Goal: Information Seeking & Learning: Learn about a topic

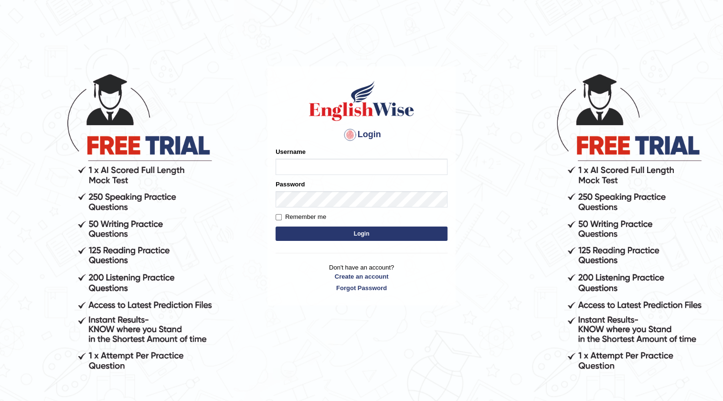
drag, startPoint x: 0, startPoint y: 0, endPoint x: 388, endPoint y: 162, distance: 420.7
click at [388, 162] on input "Username" at bounding box center [362, 167] width 172 height 16
type input "0404684238"
click at [373, 231] on button "Login" at bounding box center [362, 233] width 172 height 14
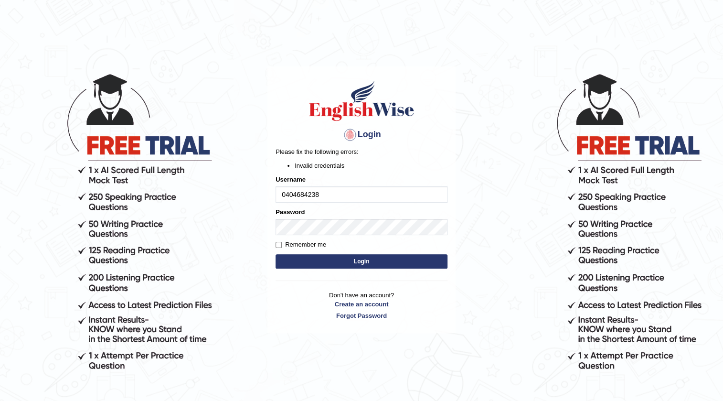
click at [356, 255] on button "Login" at bounding box center [362, 261] width 172 height 14
click at [278, 245] on input "Remember me" at bounding box center [279, 245] width 6 height 6
click at [279, 245] on input "Remember me" at bounding box center [279, 245] width 6 height 6
checkbox input "false"
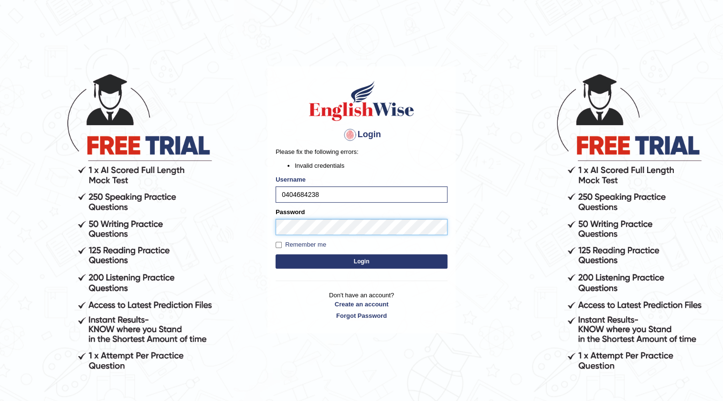
click at [276, 254] on button "Login" at bounding box center [362, 261] width 172 height 14
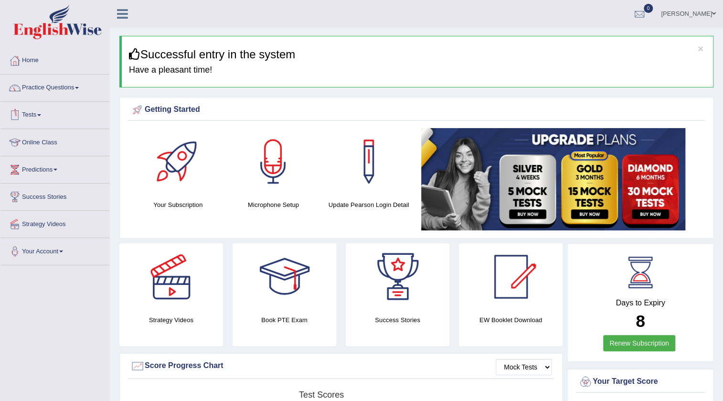
click at [72, 81] on link "Practice Questions" at bounding box center [54, 87] width 109 height 24
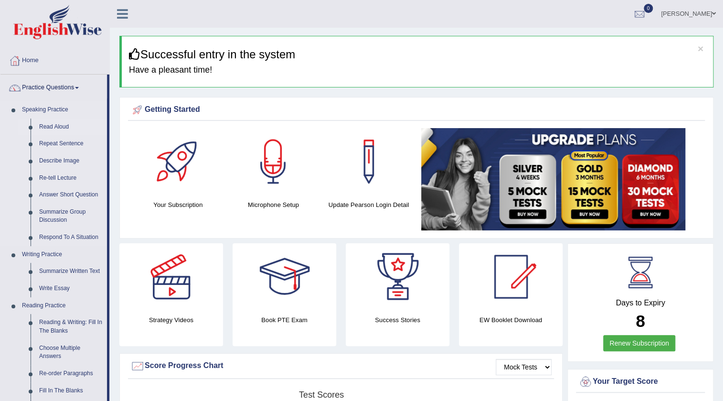
click at [59, 126] on link "Read Aloud" at bounding box center [71, 126] width 72 height 17
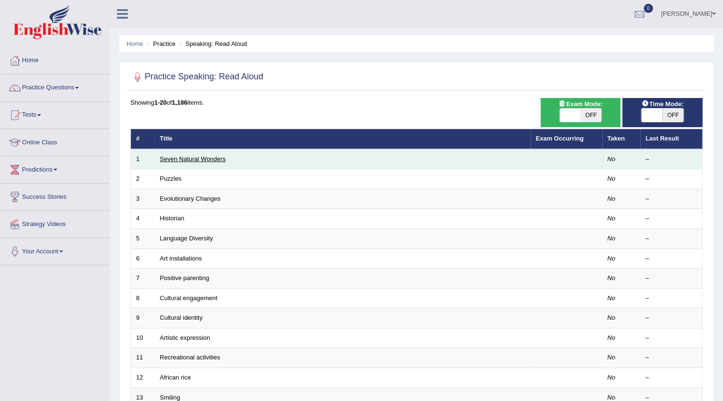
click at [177, 157] on link "Seven Natural Wonders" at bounding box center [193, 158] width 66 height 7
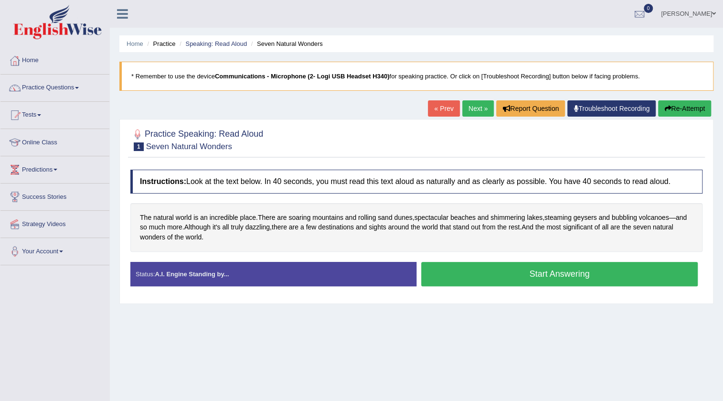
click at [61, 86] on link "Practice Questions" at bounding box center [54, 87] width 109 height 24
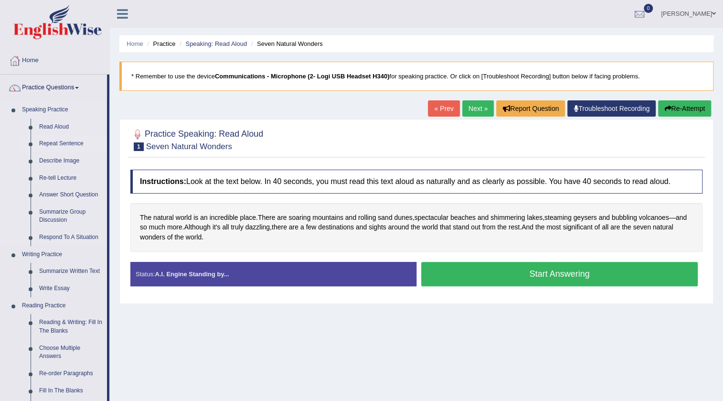
click at [61, 143] on link "Repeat Sentence" at bounding box center [71, 143] width 72 height 17
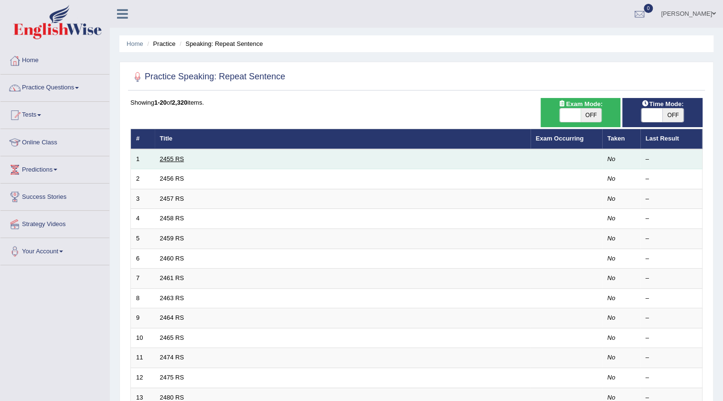
click at [169, 156] on link "2455 RS" at bounding box center [172, 158] width 24 height 7
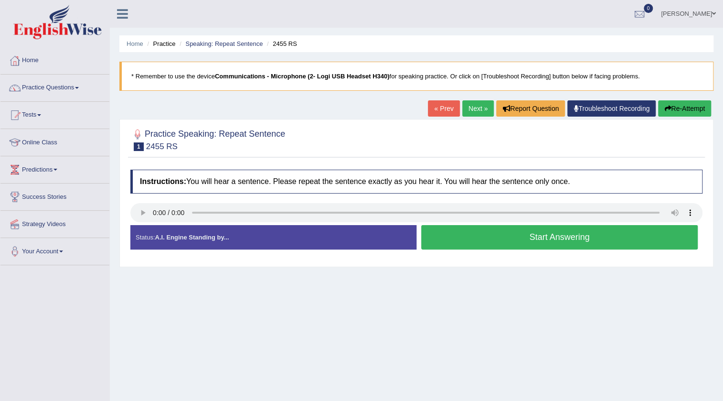
click at [596, 244] on button "Start Answering" at bounding box center [559, 237] width 277 height 24
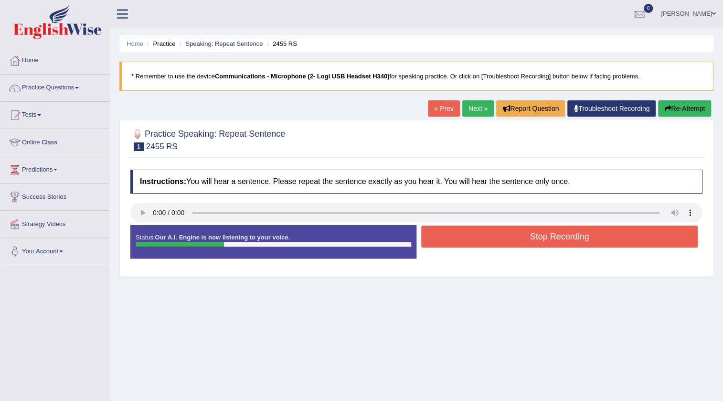
click at [596, 244] on button "Stop Recording" at bounding box center [559, 236] width 277 height 22
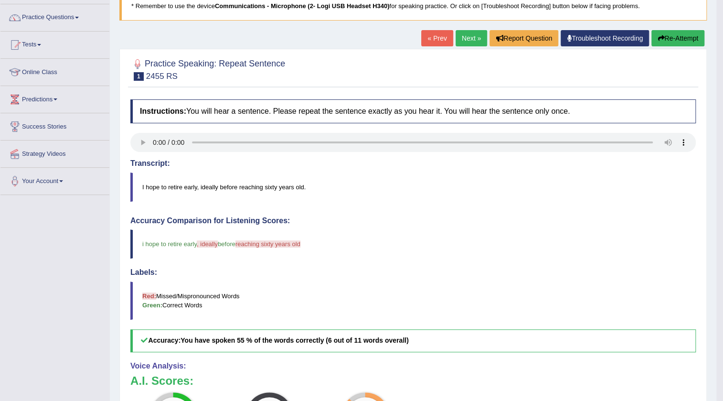
scroll to position [43, 0]
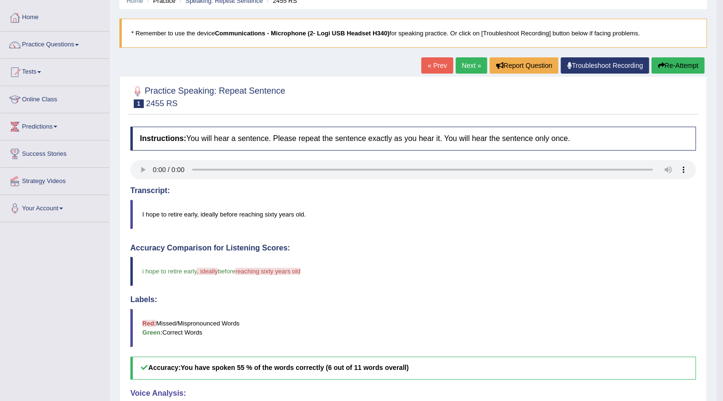
click at [471, 65] on link "Next »" at bounding box center [472, 65] width 32 height 16
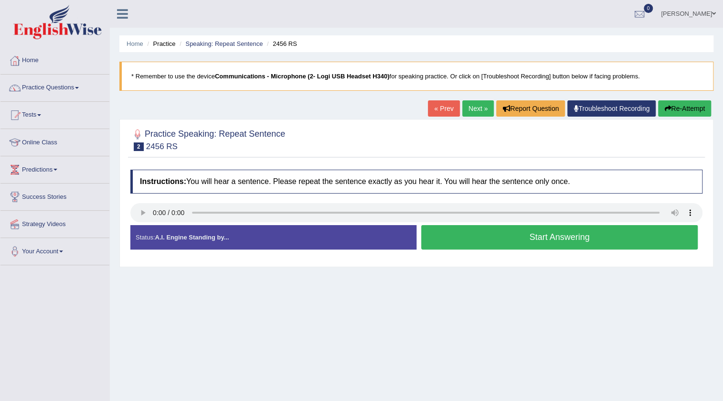
click at [471, 104] on link "Next »" at bounding box center [478, 108] width 32 height 16
click at [523, 229] on button "Start Answering" at bounding box center [559, 237] width 277 height 24
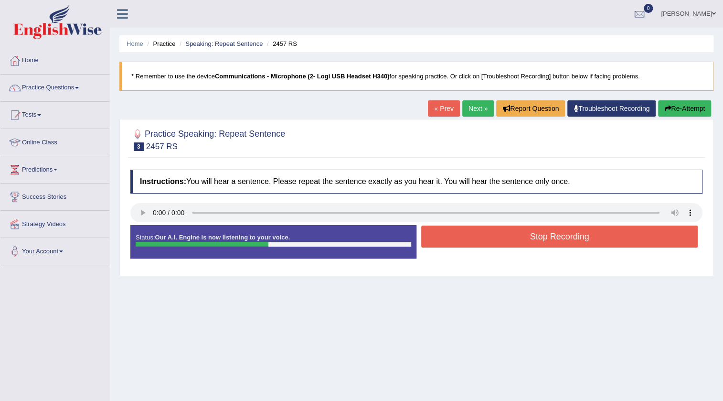
click at [523, 229] on button "Stop Recording" at bounding box center [559, 236] width 277 height 22
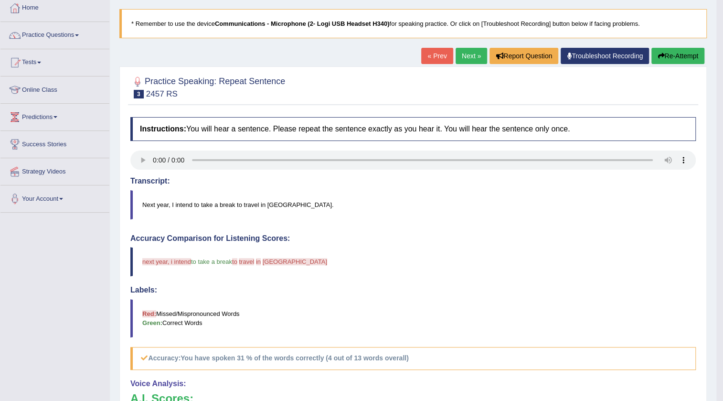
scroll to position [28, 0]
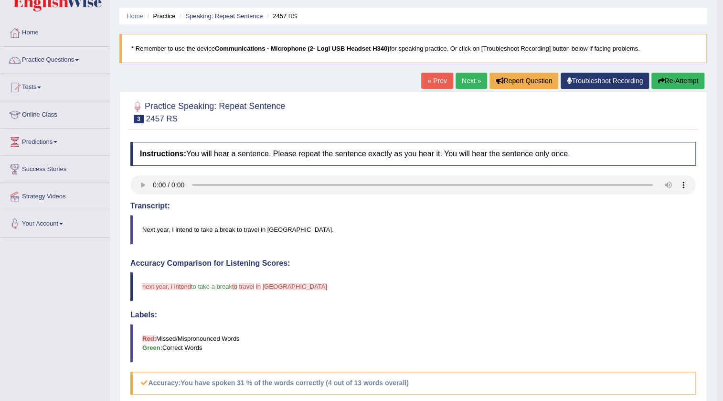
click at [466, 80] on link "Next »" at bounding box center [472, 81] width 32 height 16
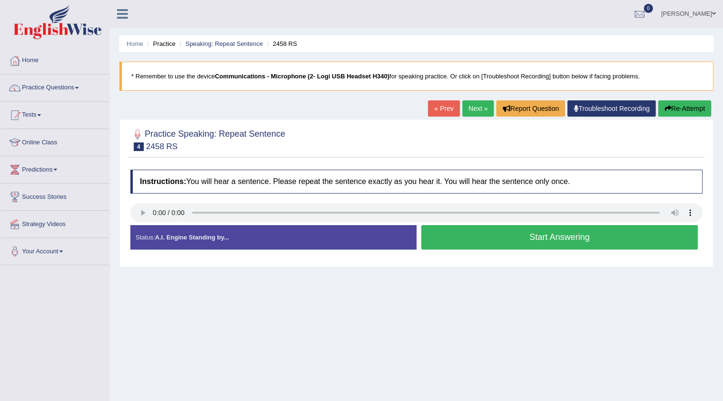
click at [479, 229] on button "Start Answering" at bounding box center [559, 237] width 277 height 24
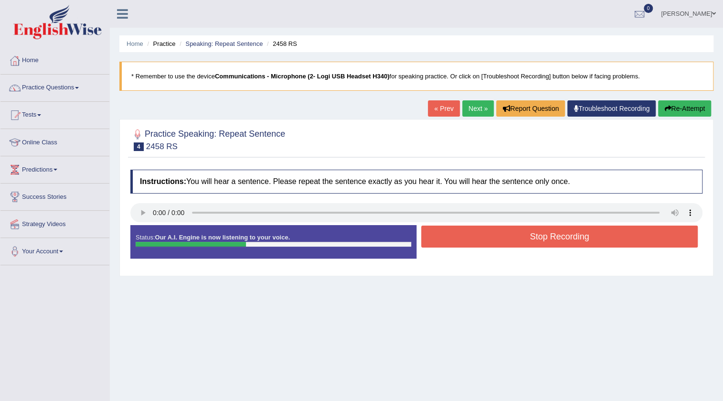
click at [479, 229] on button "Stop Recording" at bounding box center [559, 236] width 277 height 22
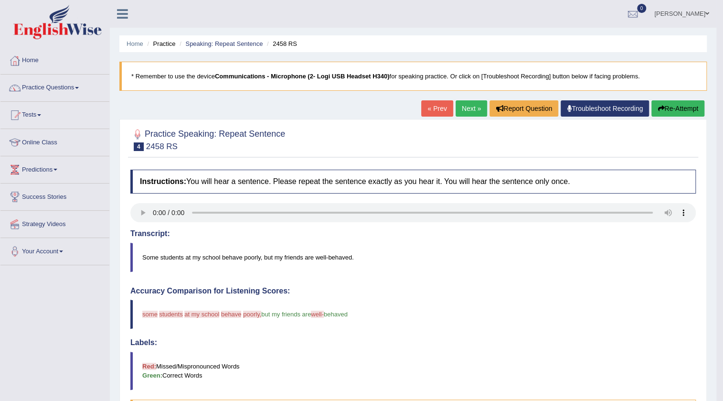
click at [469, 109] on link "Next »" at bounding box center [472, 108] width 32 height 16
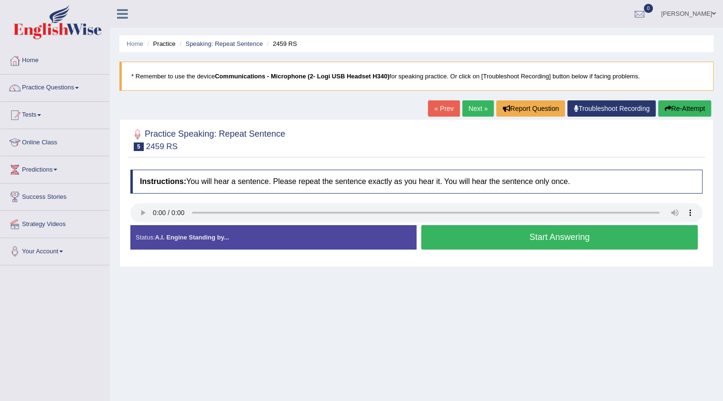
click at [553, 239] on button "Start Answering" at bounding box center [559, 237] width 277 height 24
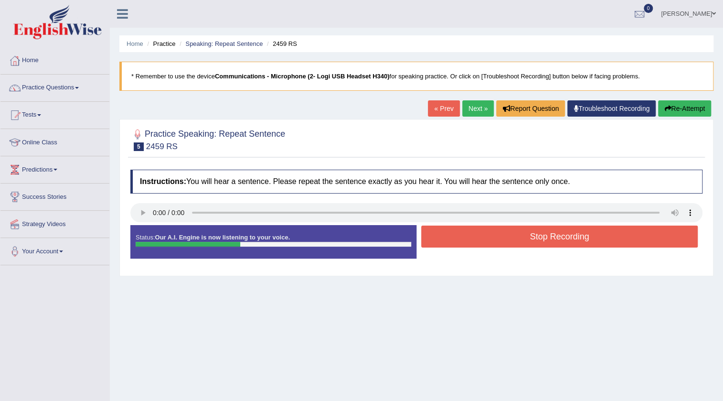
click at [553, 239] on button "Stop Recording" at bounding box center [559, 236] width 277 height 22
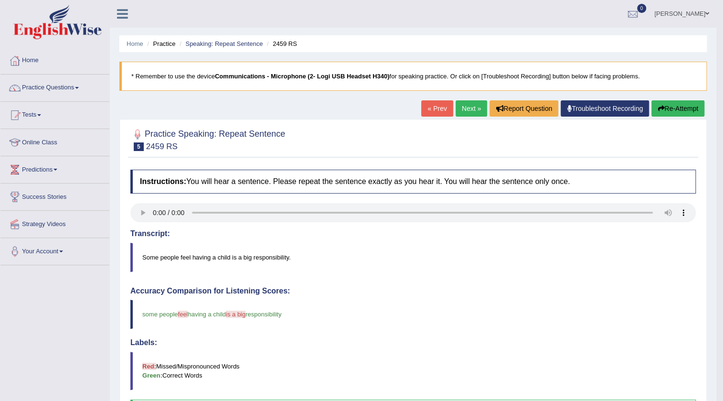
click at [461, 112] on link "Next »" at bounding box center [472, 108] width 32 height 16
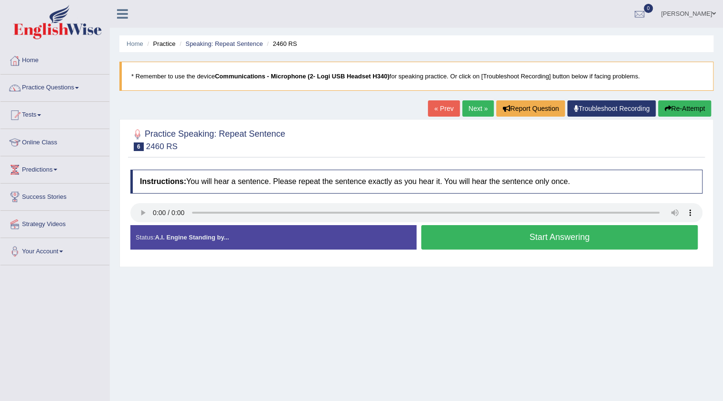
click at [573, 242] on button "Start Answering" at bounding box center [559, 237] width 277 height 24
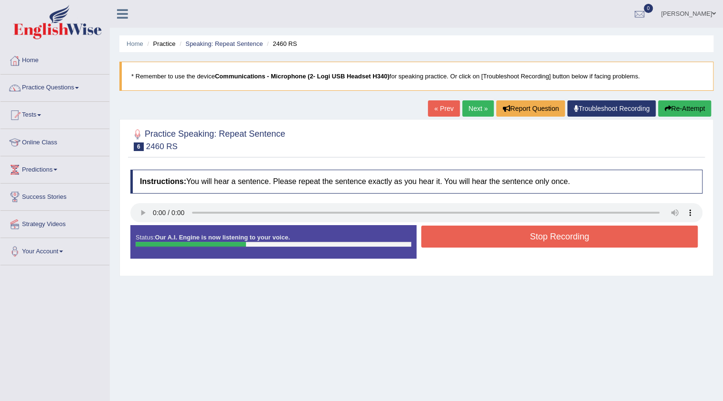
click at [573, 242] on button "Stop Recording" at bounding box center [559, 236] width 277 height 22
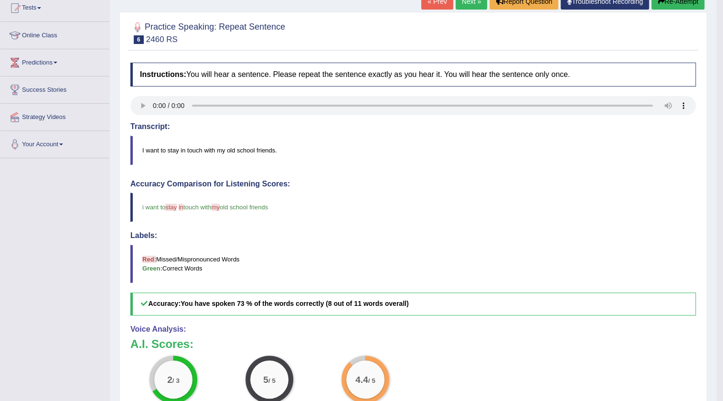
scroll to position [86, 0]
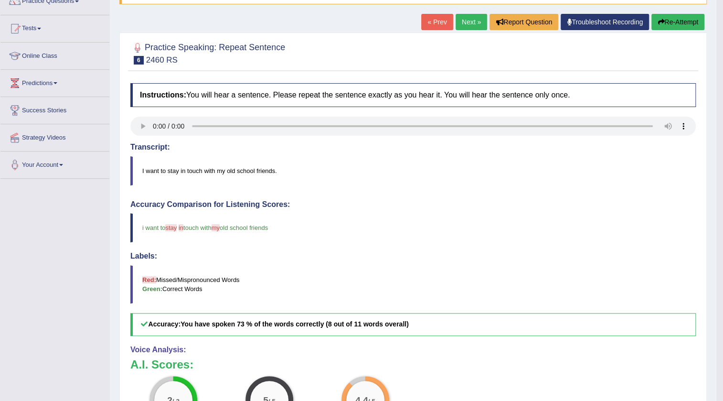
click at [463, 22] on link "Next »" at bounding box center [472, 22] width 32 height 16
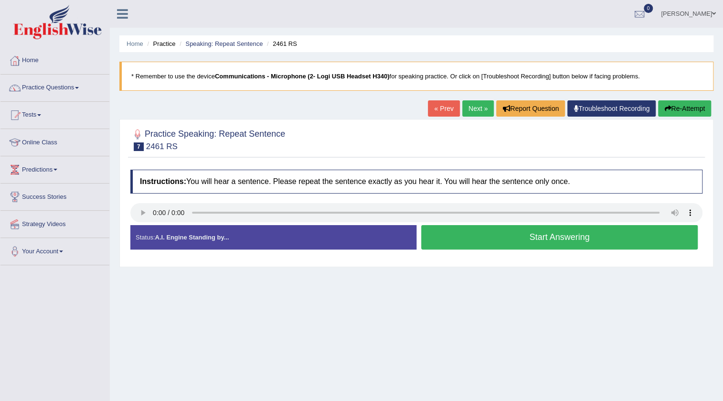
click at [626, 241] on button "Start Answering" at bounding box center [559, 237] width 277 height 24
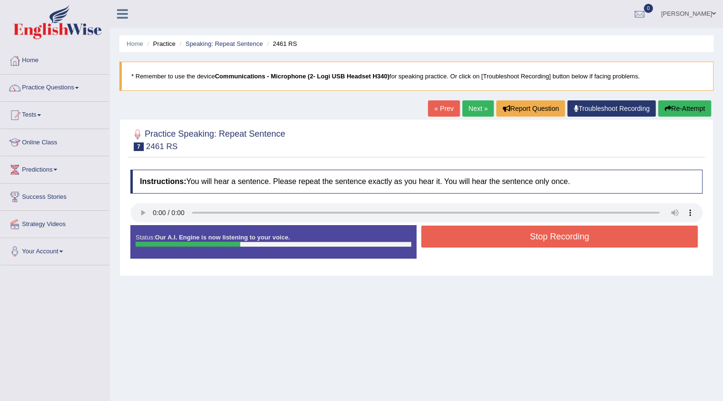
click at [626, 241] on button "Stop Recording" at bounding box center [559, 236] width 277 height 22
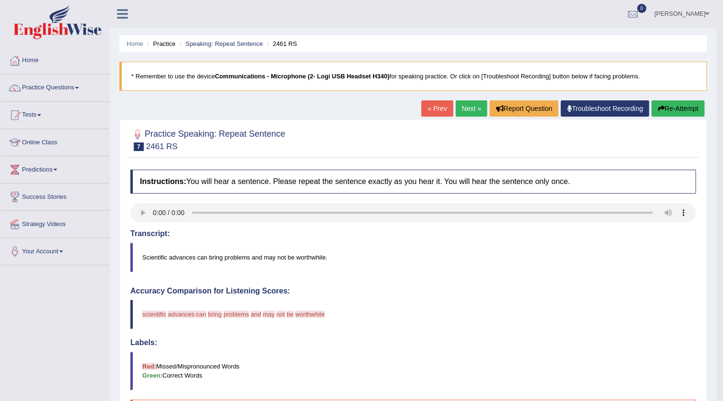
click at [457, 107] on link "Next »" at bounding box center [472, 108] width 32 height 16
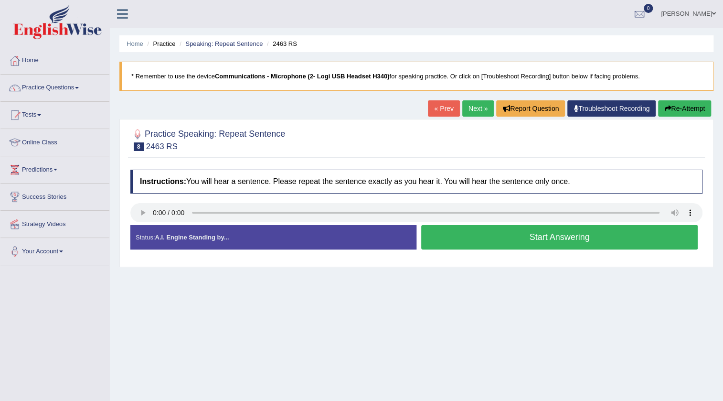
click at [461, 244] on button "Start Answering" at bounding box center [559, 237] width 277 height 24
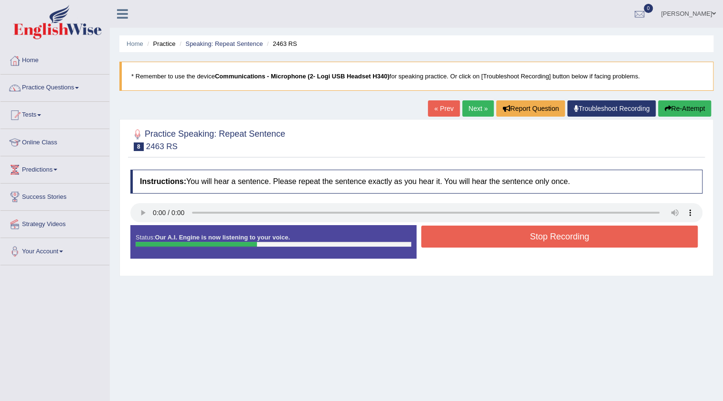
click at [461, 244] on button "Stop Recording" at bounding box center [559, 236] width 277 height 22
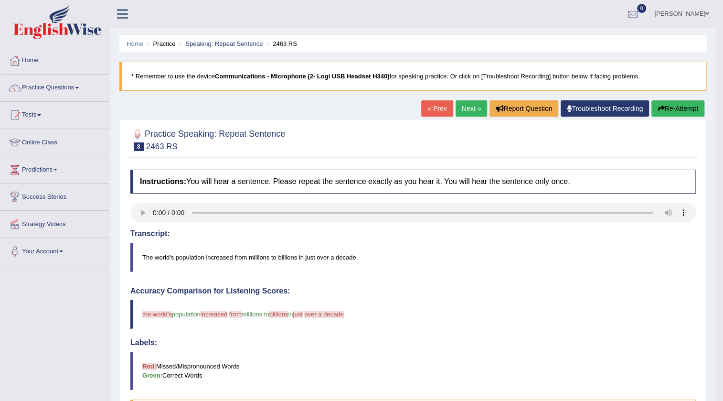
click at [457, 110] on link "Next »" at bounding box center [472, 108] width 32 height 16
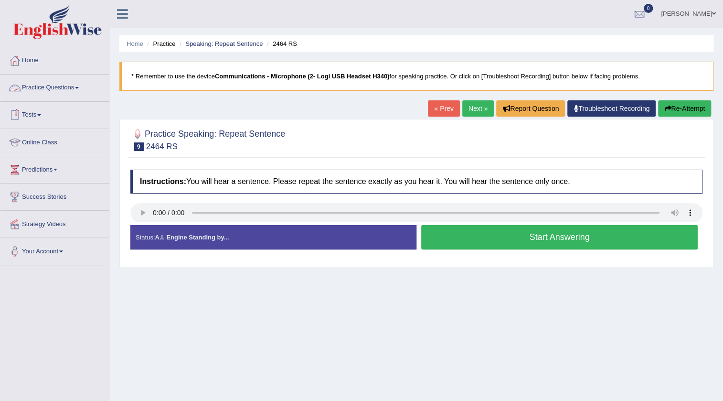
click at [38, 90] on link "Practice Questions" at bounding box center [54, 87] width 109 height 24
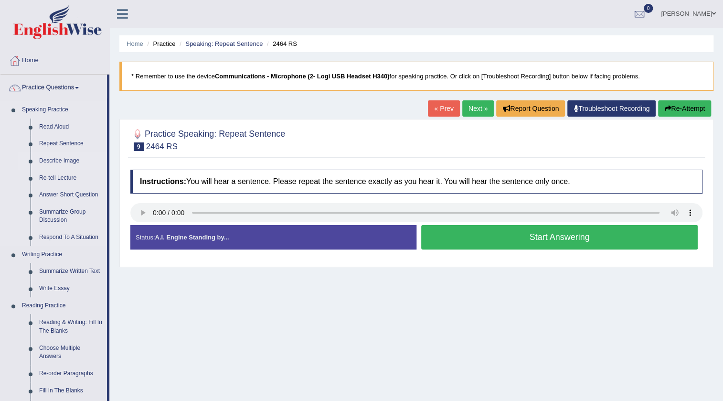
click at [59, 161] on link "Describe Image" at bounding box center [71, 160] width 72 height 17
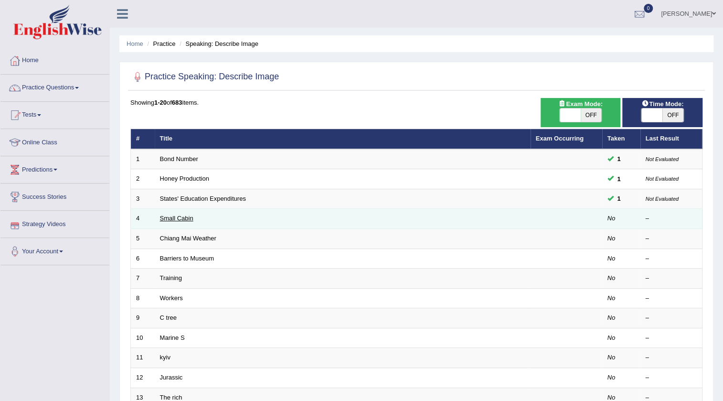
click at [172, 217] on link "Small Cabin" at bounding box center [176, 217] width 33 height 7
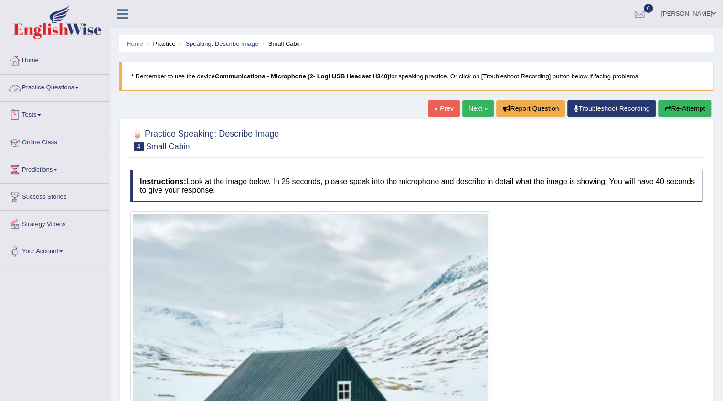
click at [59, 85] on link "Practice Questions" at bounding box center [54, 87] width 109 height 24
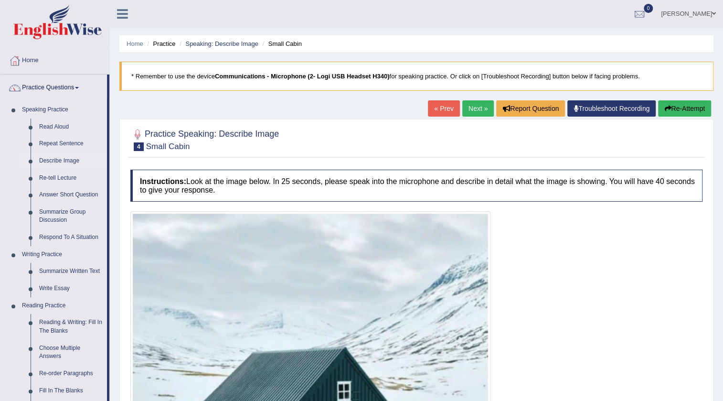
click at [72, 158] on link "Describe Image" at bounding box center [71, 160] width 72 height 17
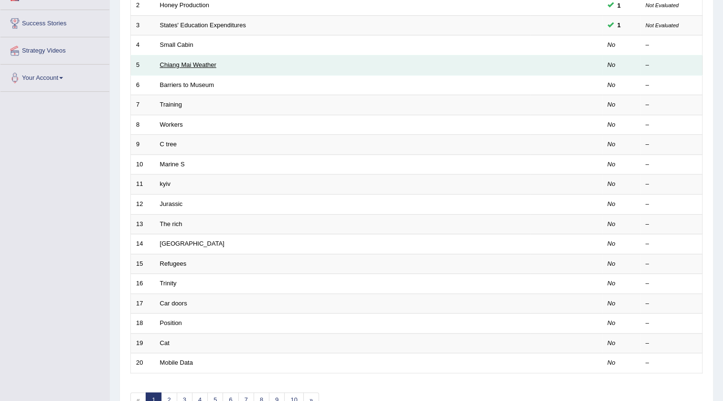
click at [198, 67] on link "Chiang Mai Weather" at bounding box center [188, 64] width 56 height 7
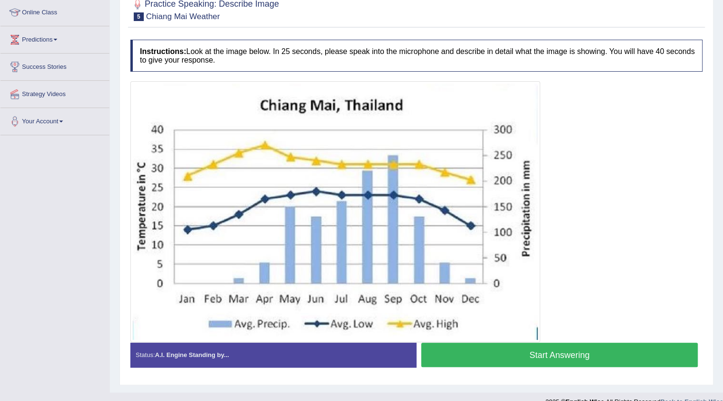
click at [560, 359] on button "Start Answering" at bounding box center [559, 354] width 277 height 24
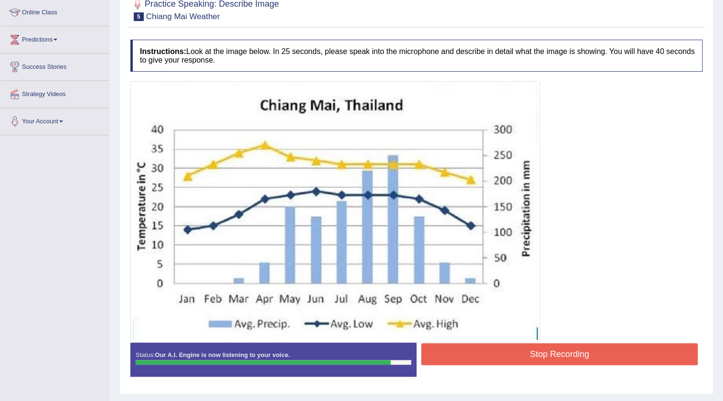
click at [560, 359] on button "Stop Recording" at bounding box center [559, 354] width 277 height 22
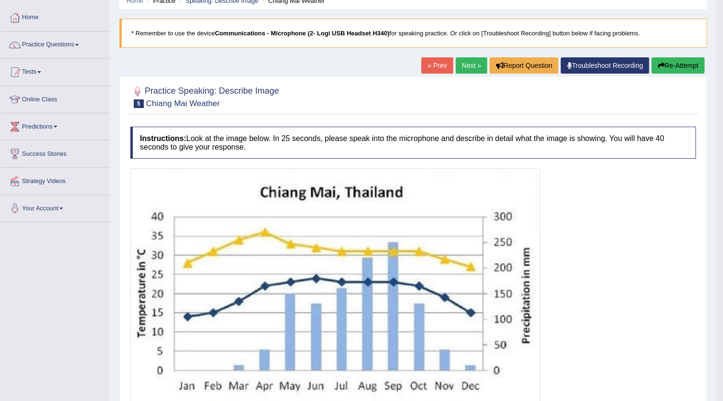
scroll to position [86, 0]
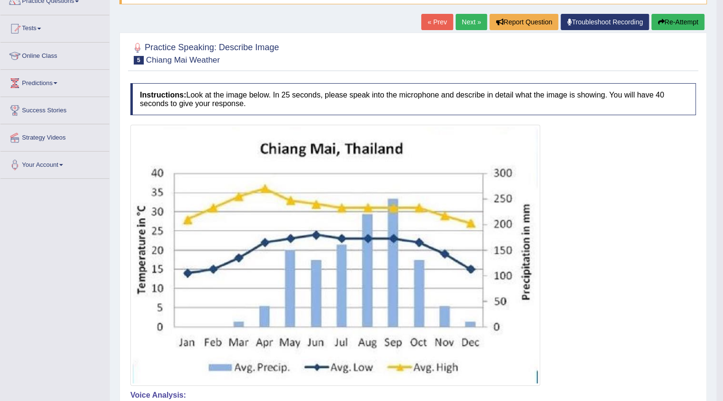
click at [457, 23] on link "Next »" at bounding box center [472, 22] width 32 height 16
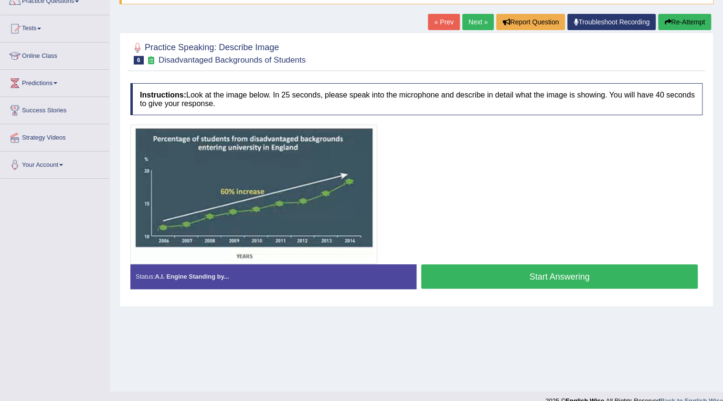
scroll to position [86, 0]
click at [639, 280] on button "Start Answering" at bounding box center [559, 276] width 277 height 24
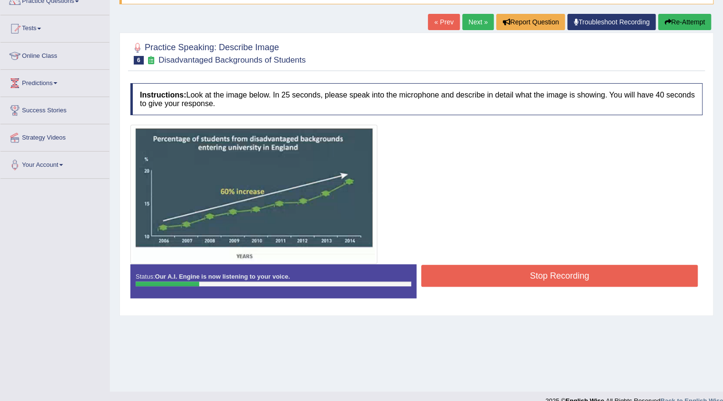
click at [644, 280] on button "Stop Recording" at bounding box center [559, 276] width 277 height 22
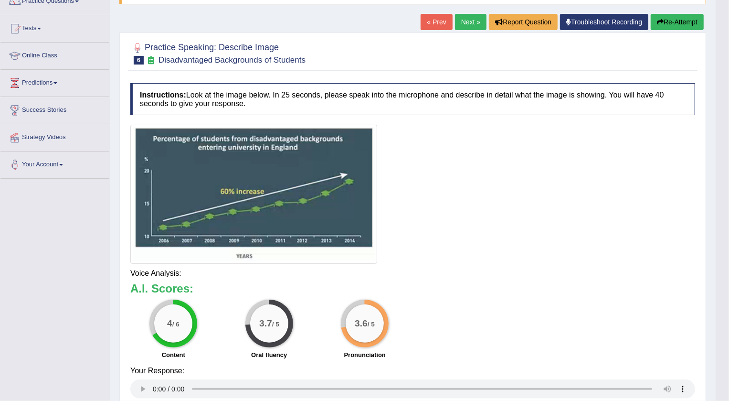
click at [665, 18] on body "Toggle navigation Home Practice Questions Speaking Practice Read Aloud Repeat S…" at bounding box center [364, 114] width 729 height 401
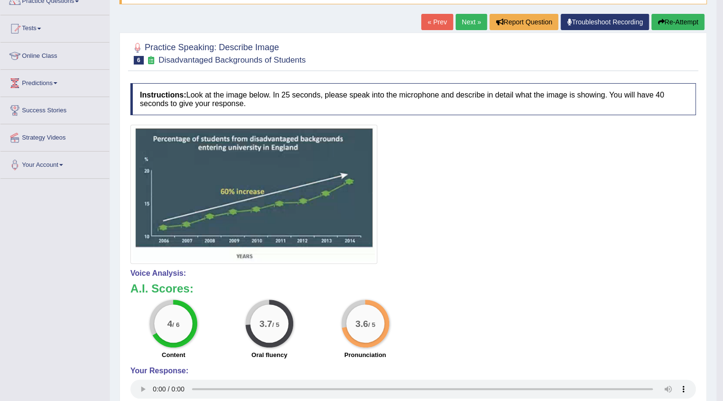
click at [665, 18] on button "Re-Attempt" at bounding box center [677, 22] width 53 height 16
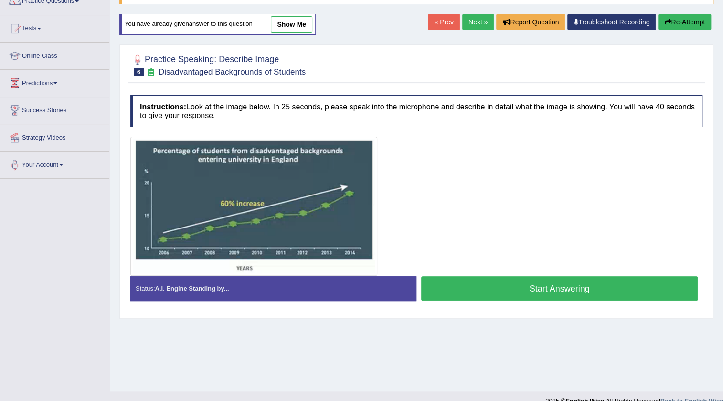
scroll to position [86, 0]
click at [560, 278] on button "Start Answering" at bounding box center [559, 288] width 277 height 24
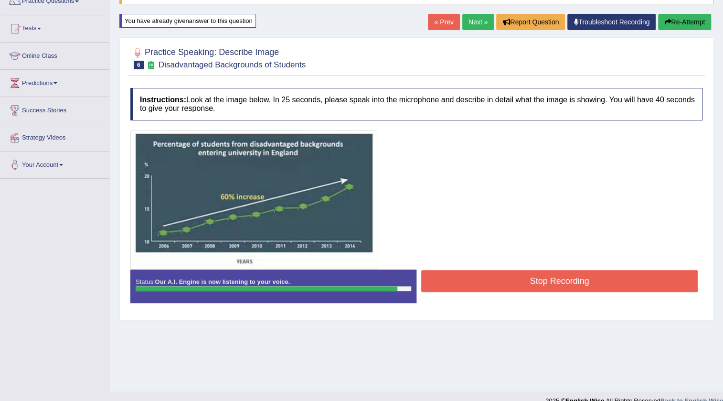
click at [492, 279] on button "Stop Recording" at bounding box center [559, 281] width 277 height 22
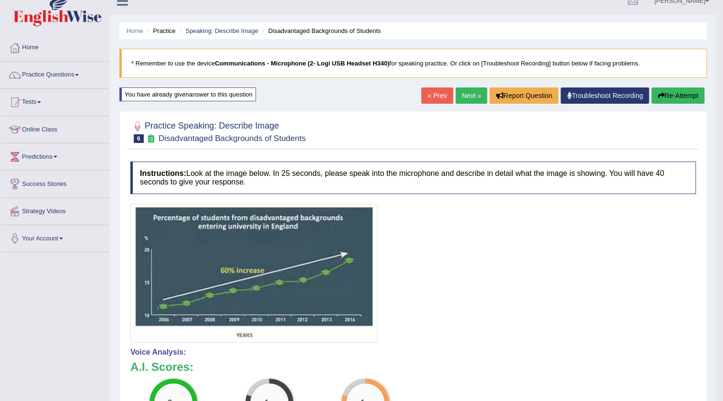
scroll to position [56, 0]
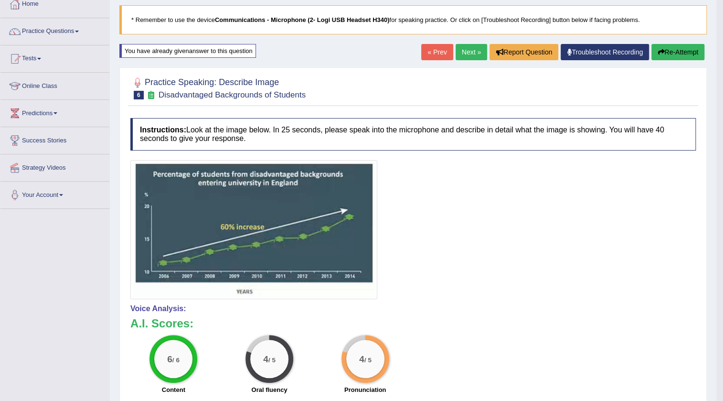
click at [680, 56] on button "Re-Attempt" at bounding box center [677, 52] width 53 height 16
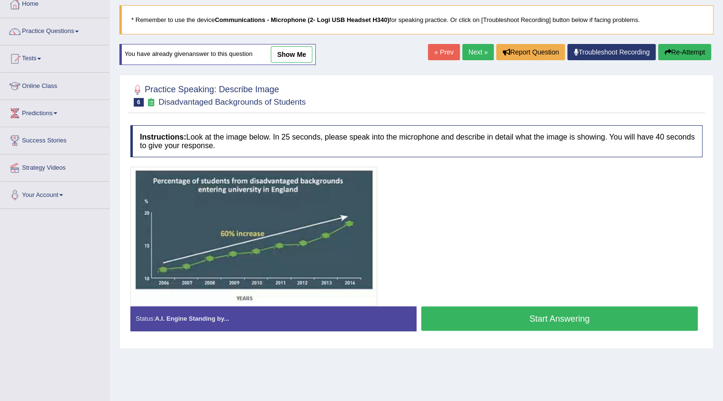
click at [479, 328] on button "Start Answering" at bounding box center [559, 318] width 277 height 24
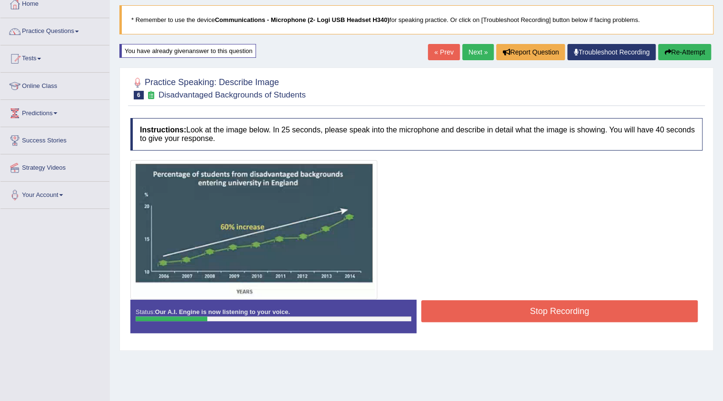
click at [480, 316] on button "Stop Recording" at bounding box center [559, 311] width 277 height 22
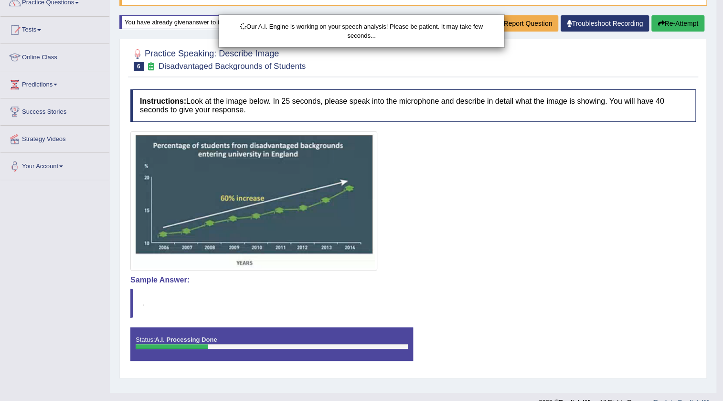
scroll to position [100, 0]
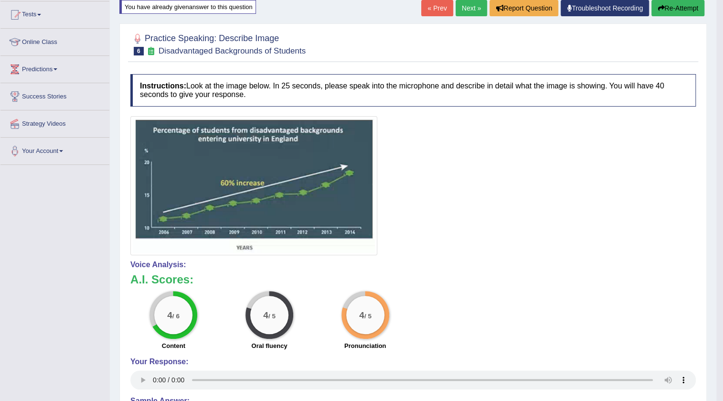
click at [471, 6] on link "Next »" at bounding box center [472, 8] width 32 height 16
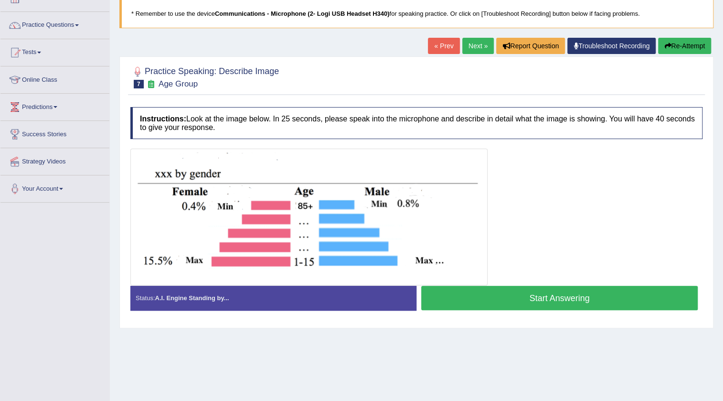
scroll to position [57, 0]
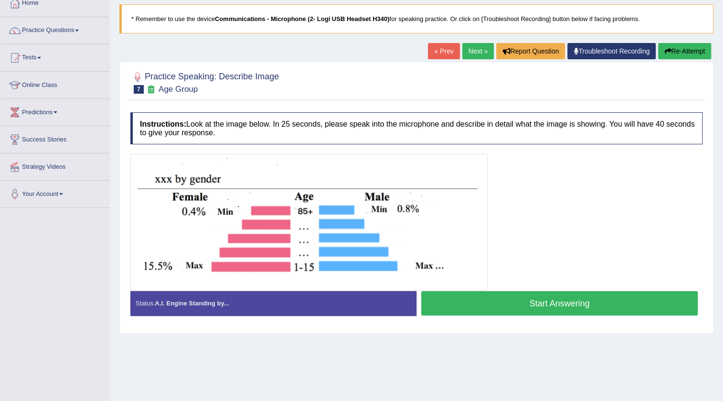
click at [456, 309] on button "Start Answering" at bounding box center [559, 303] width 277 height 24
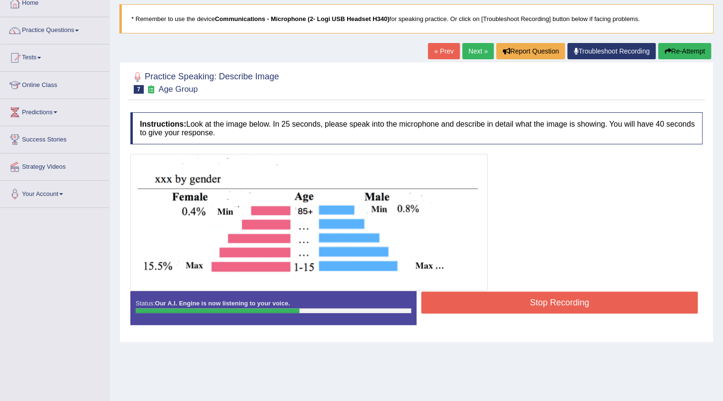
click at [457, 309] on button "Stop Recording" at bounding box center [559, 302] width 277 height 22
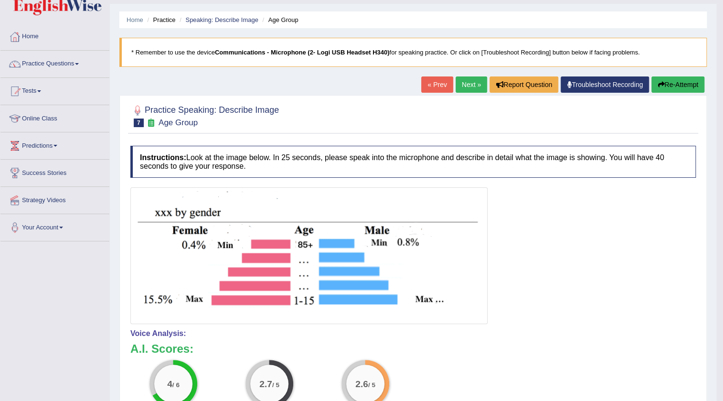
scroll to position [0, 0]
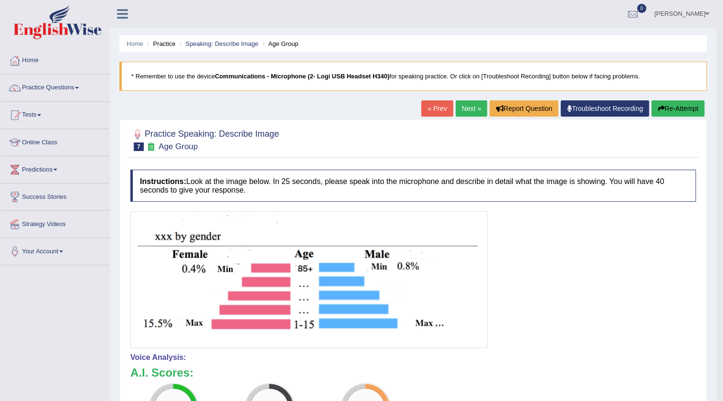
click at [456, 109] on link "Next »" at bounding box center [472, 108] width 32 height 16
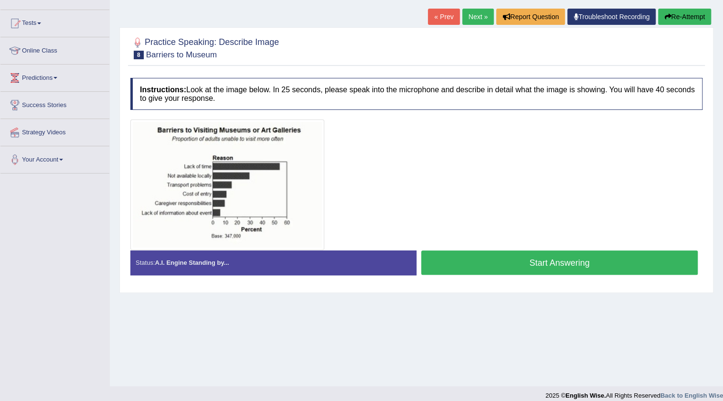
scroll to position [100, 0]
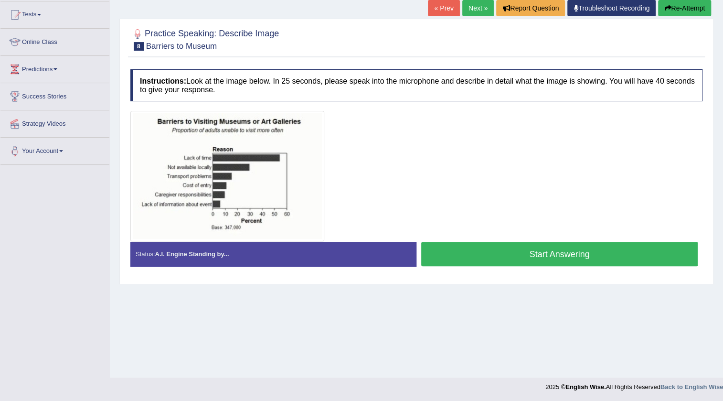
click at [476, 247] on button "Start Answering" at bounding box center [559, 254] width 277 height 24
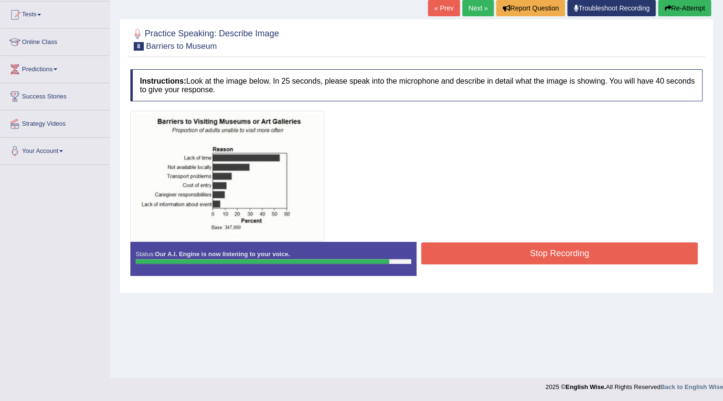
click at [477, 260] on button "Stop Recording" at bounding box center [559, 253] width 277 height 22
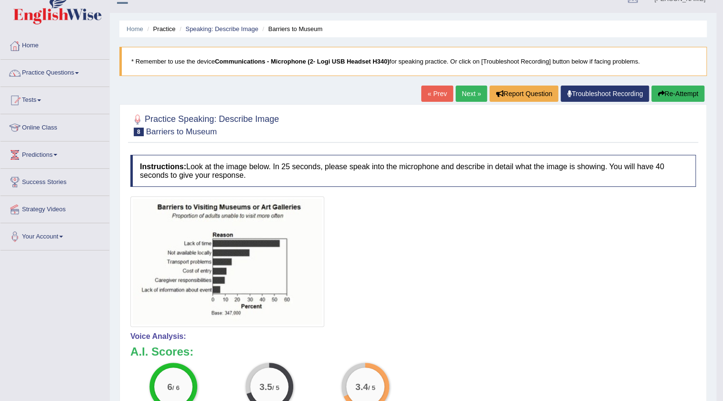
scroll to position [0, 0]
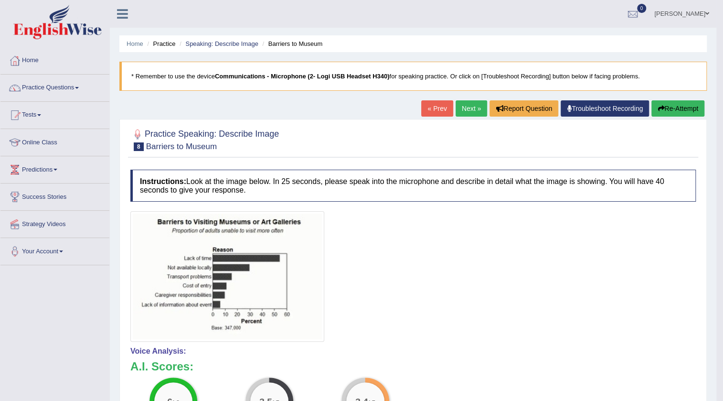
click at [701, 107] on button "Re-Attempt" at bounding box center [677, 108] width 53 height 16
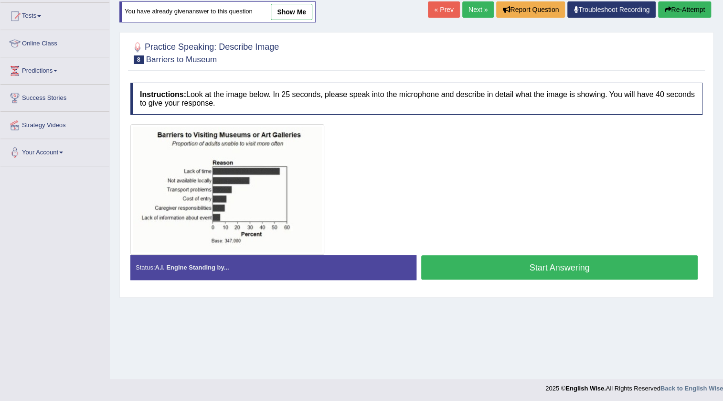
scroll to position [100, 0]
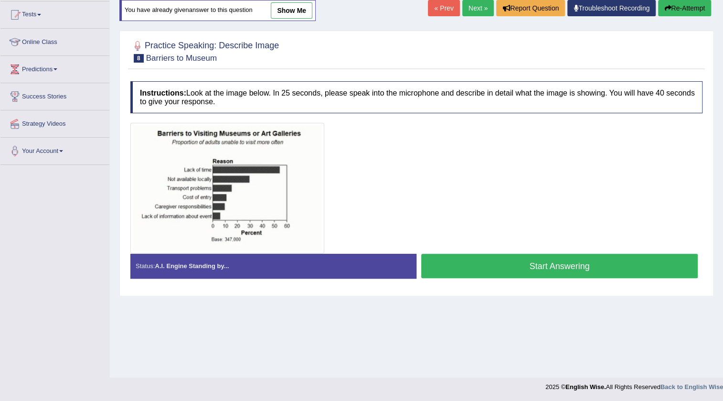
click at [590, 266] on button "Start Answering" at bounding box center [559, 266] width 277 height 24
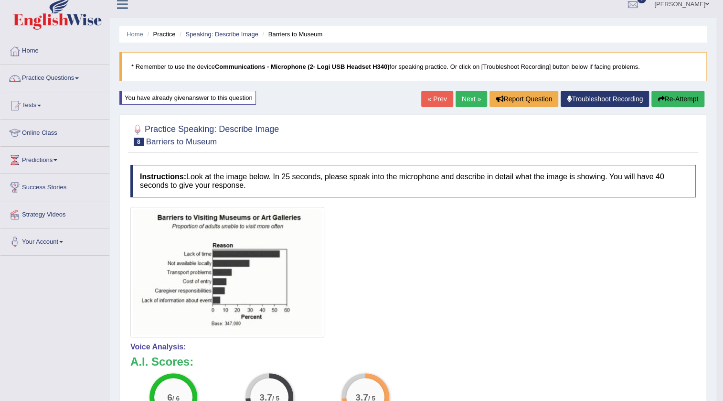
scroll to position [0, 0]
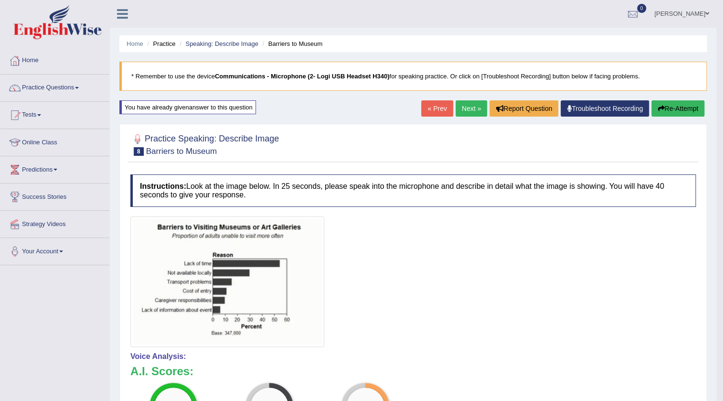
click at [461, 104] on link "Next »" at bounding box center [472, 108] width 32 height 16
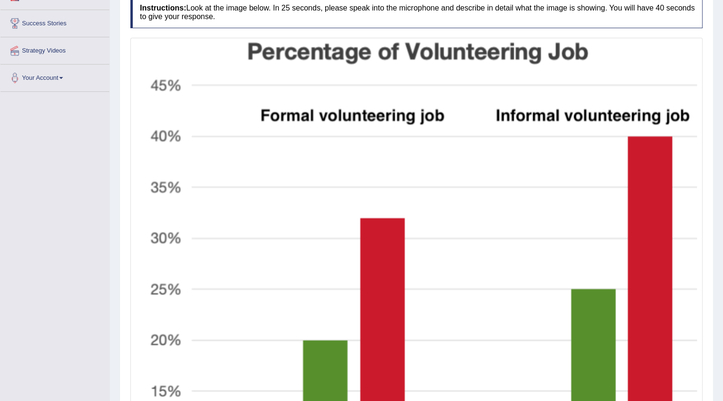
scroll to position [217, 0]
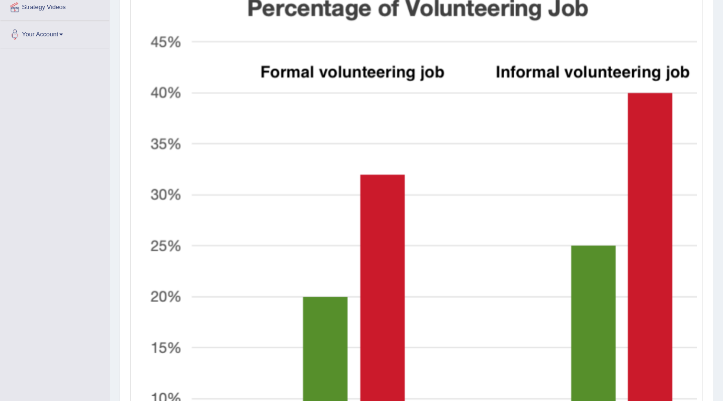
drag, startPoint x: 729, startPoint y: 93, endPoint x: 271, endPoint y: 107, distance: 457.8
click at [271, 107] on img at bounding box center [416, 259] width 567 height 524
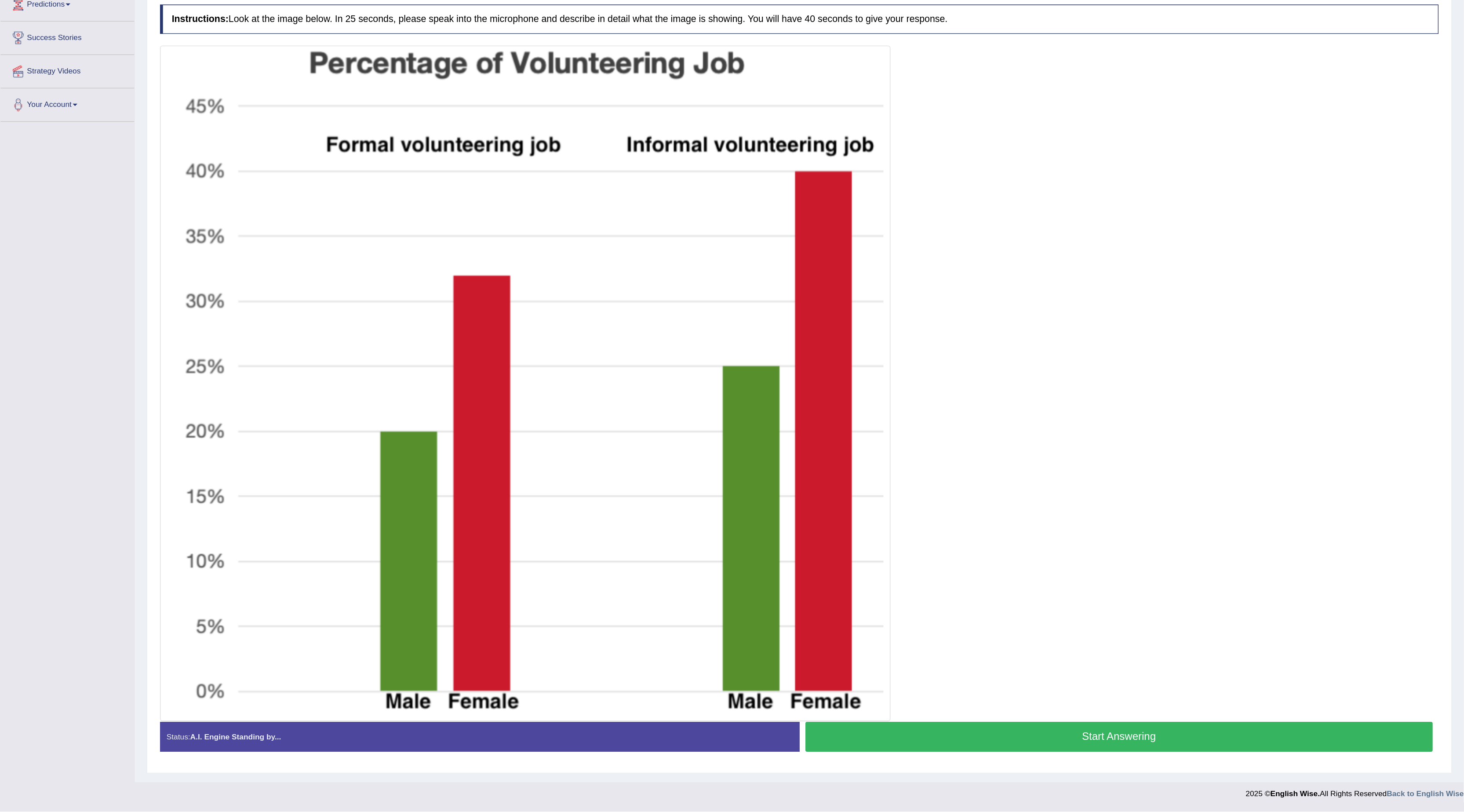
scroll to position [0, 0]
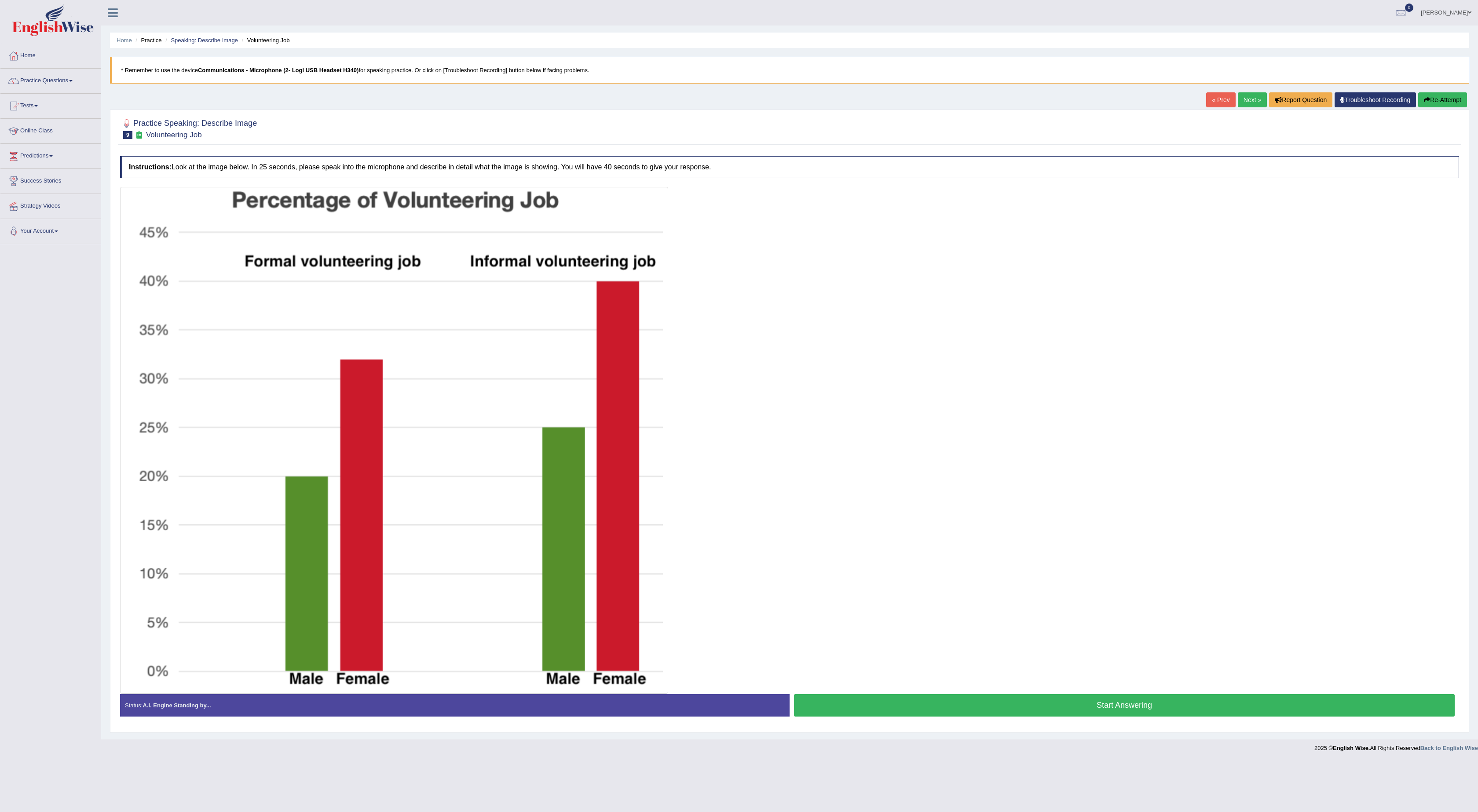
click at [666, 368] on button "Start Answering" at bounding box center [1123, 705] width 660 height 22
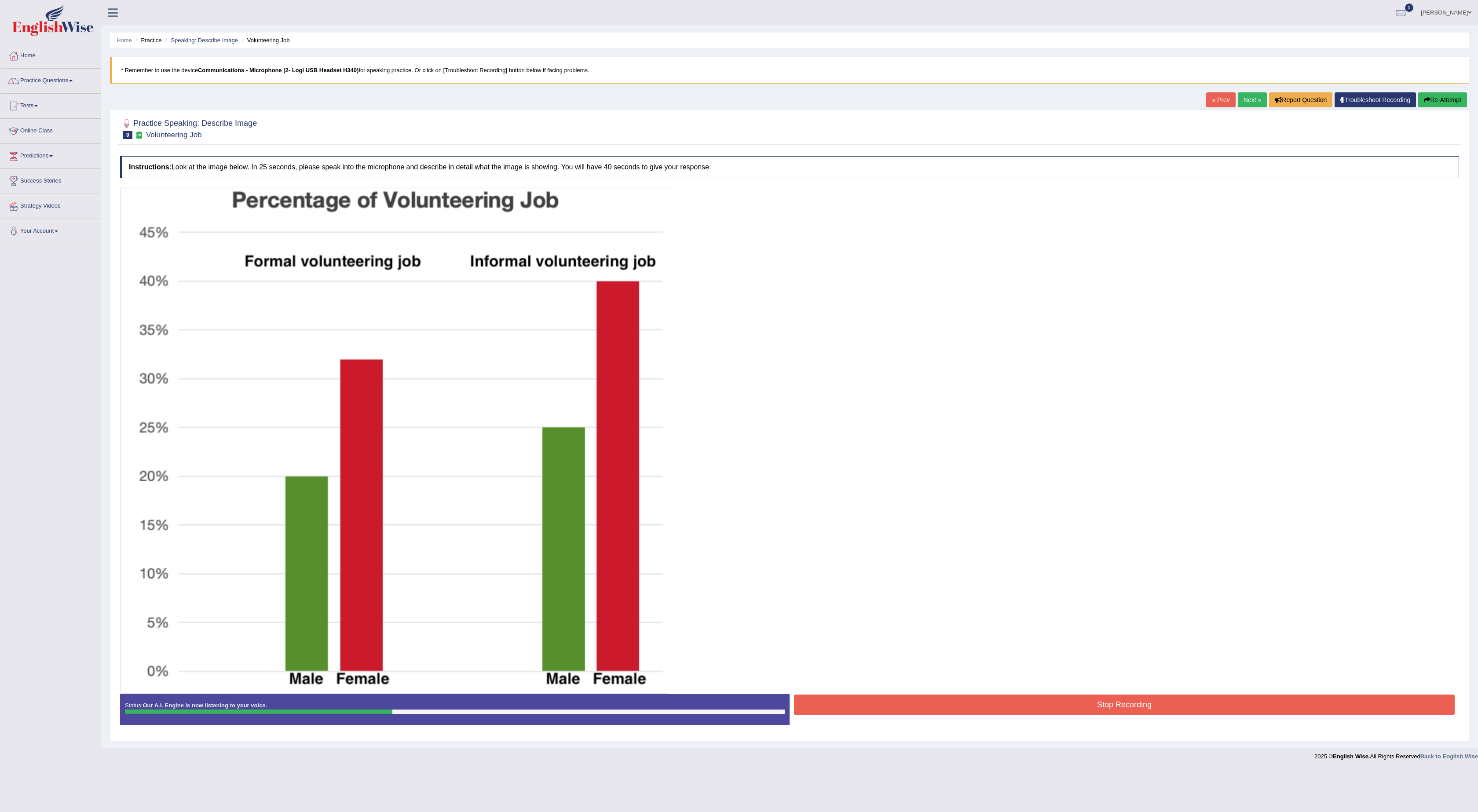
click at [666, 368] on button "Stop Recording" at bounding box center [1123, 704] width 660 height 20
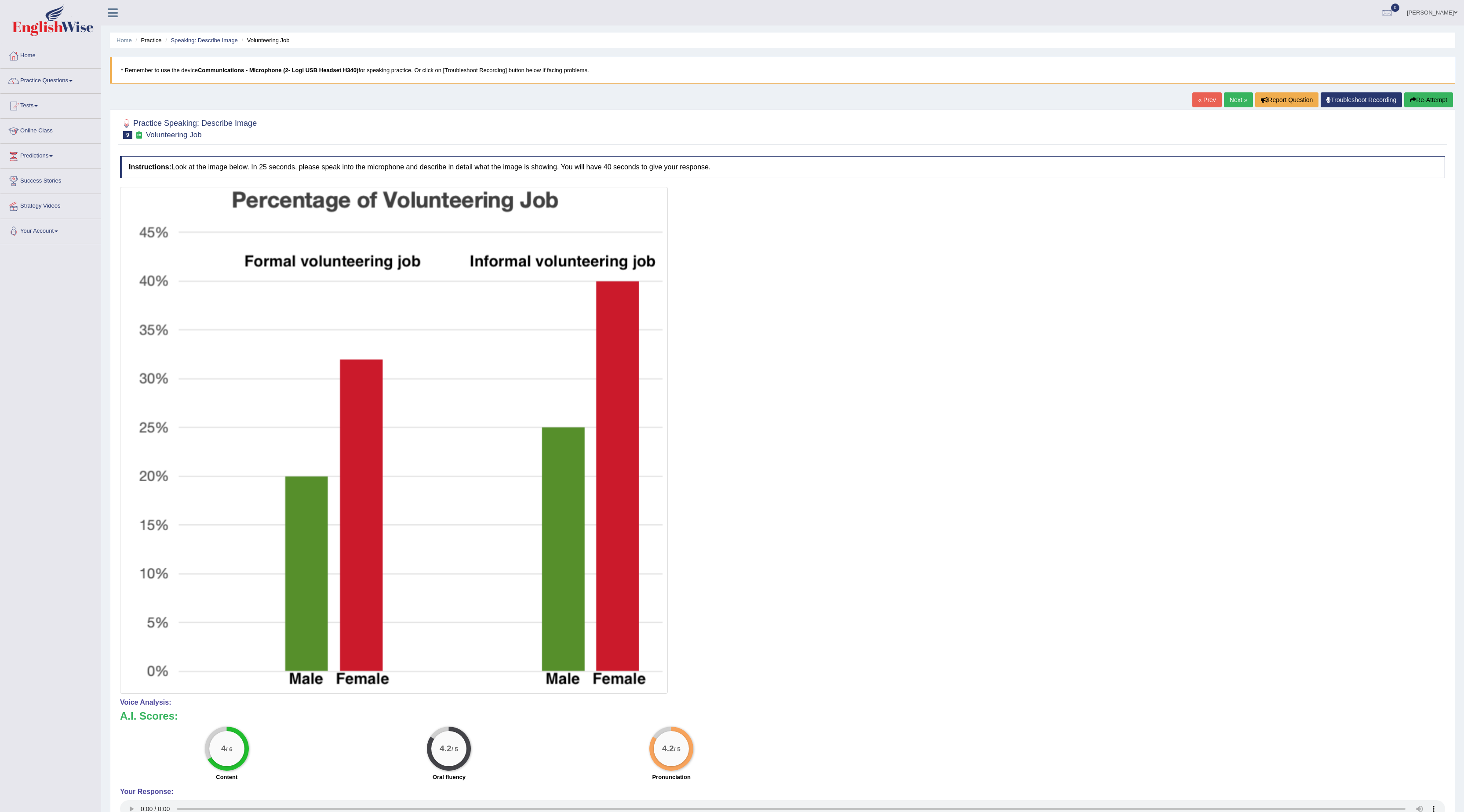
click at [666, 99] on button "Re-Attempt" at bounding box center [1428, 99] width 49 height 15
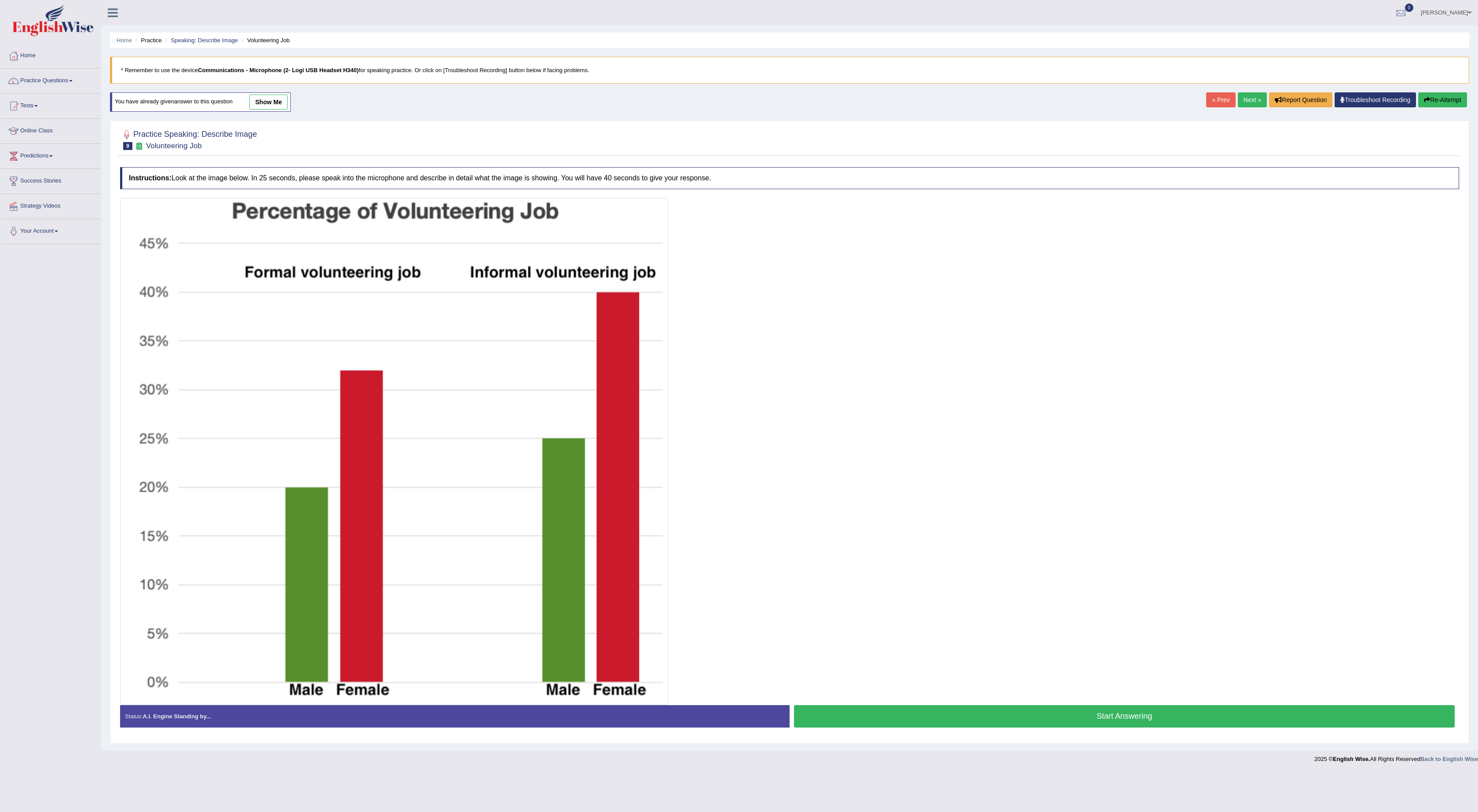
click at [912, 711] on button "Start Answering" at bounding box center [1123, 716] width 660 height 22
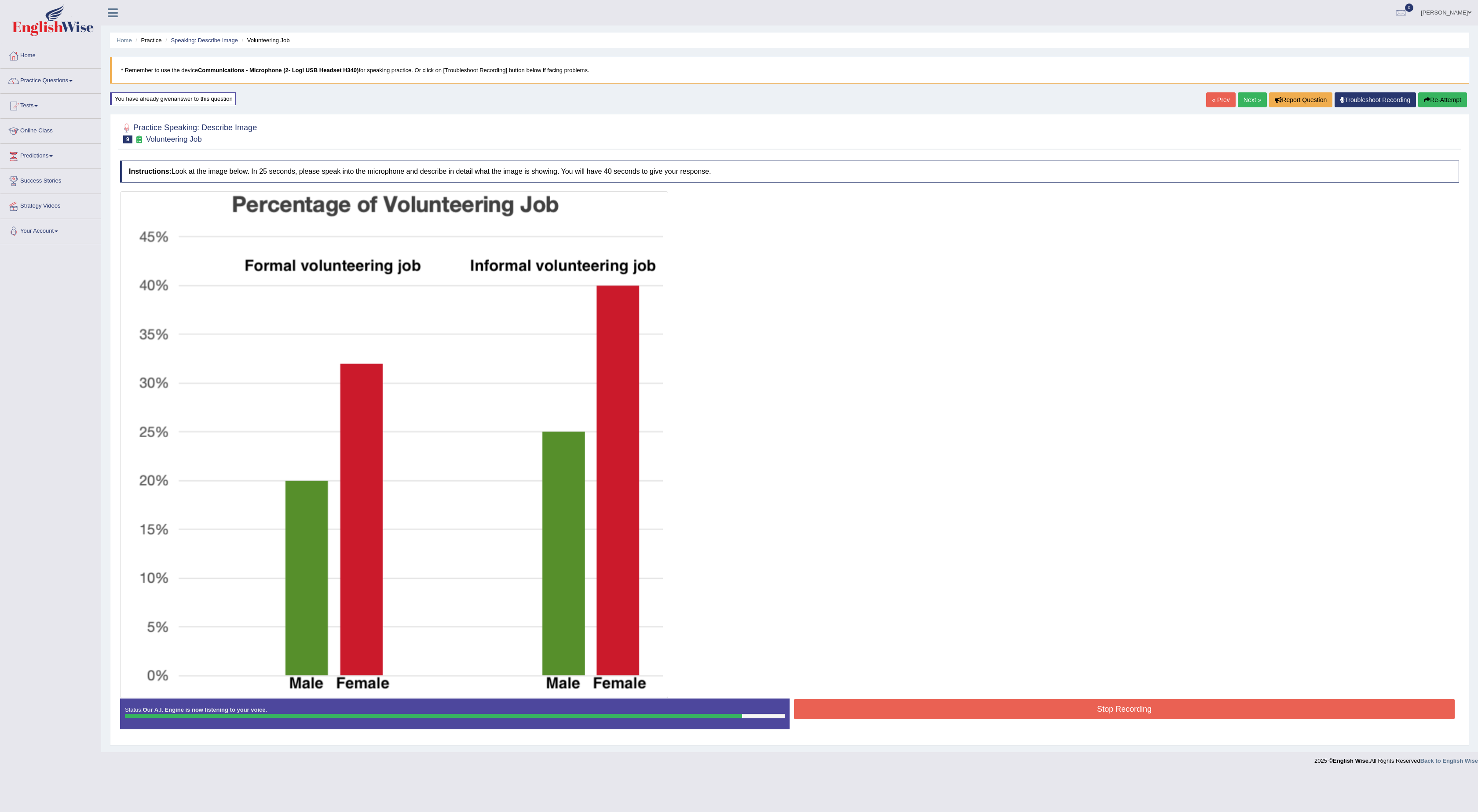
click at [912, 711] on button "Stop Recording" at bounding box center [1123, 709] width 660 height 20
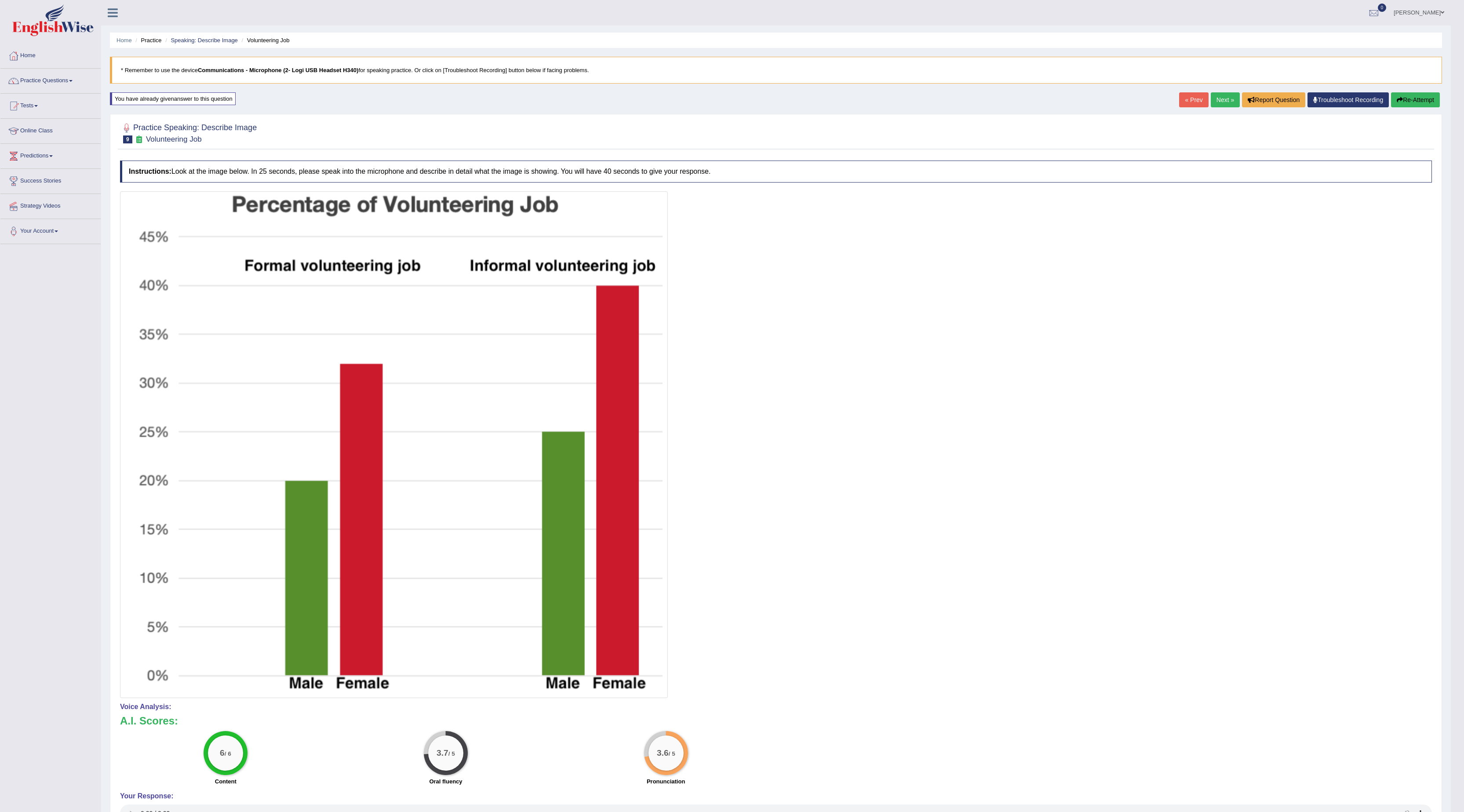
click at [1213, 102] on link "Next »" at bounding box center [1226, 99] width 29 height 15
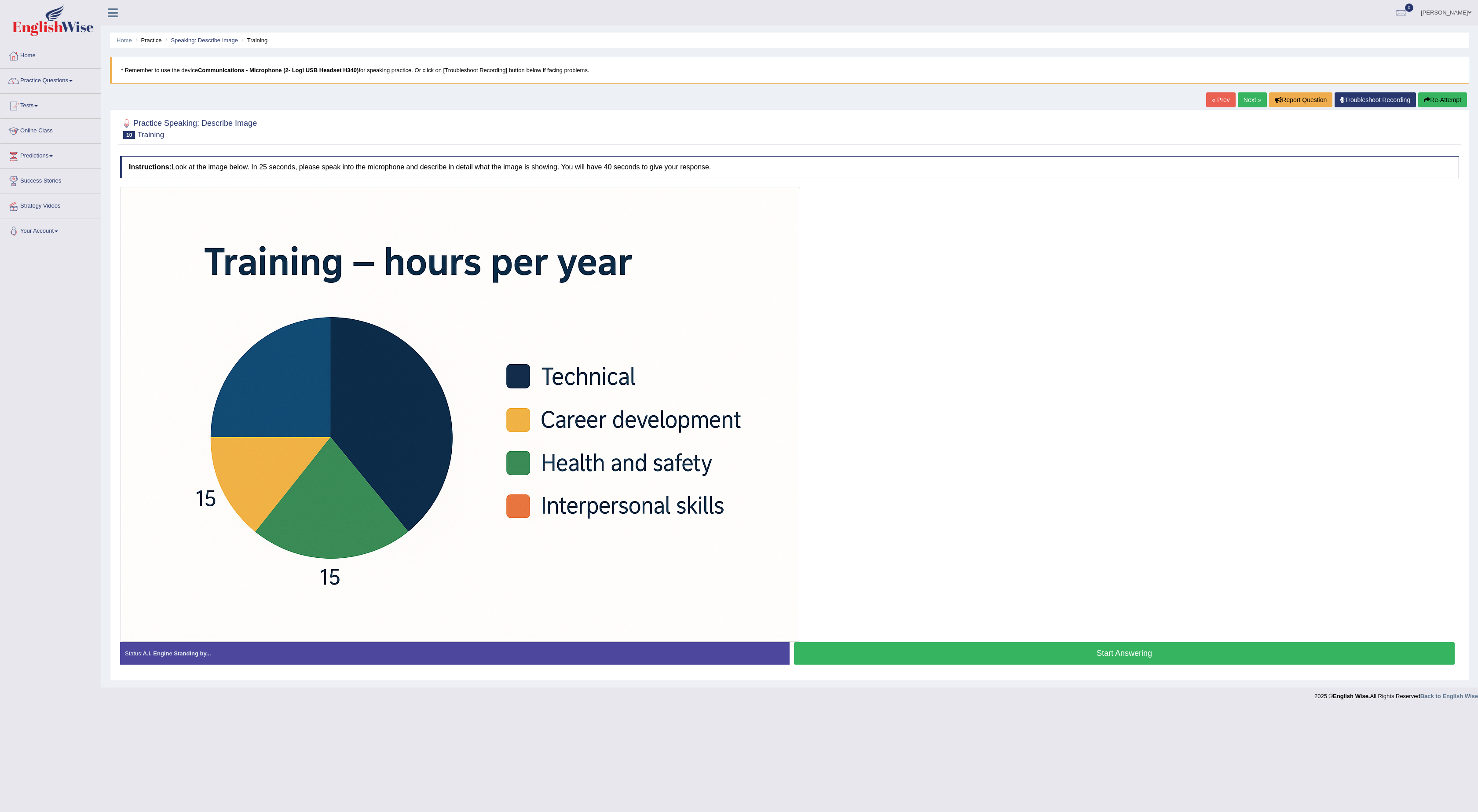
click at [925, 657] on button "Start Answering" at bounding box center [1123, 653] width 660 height 22
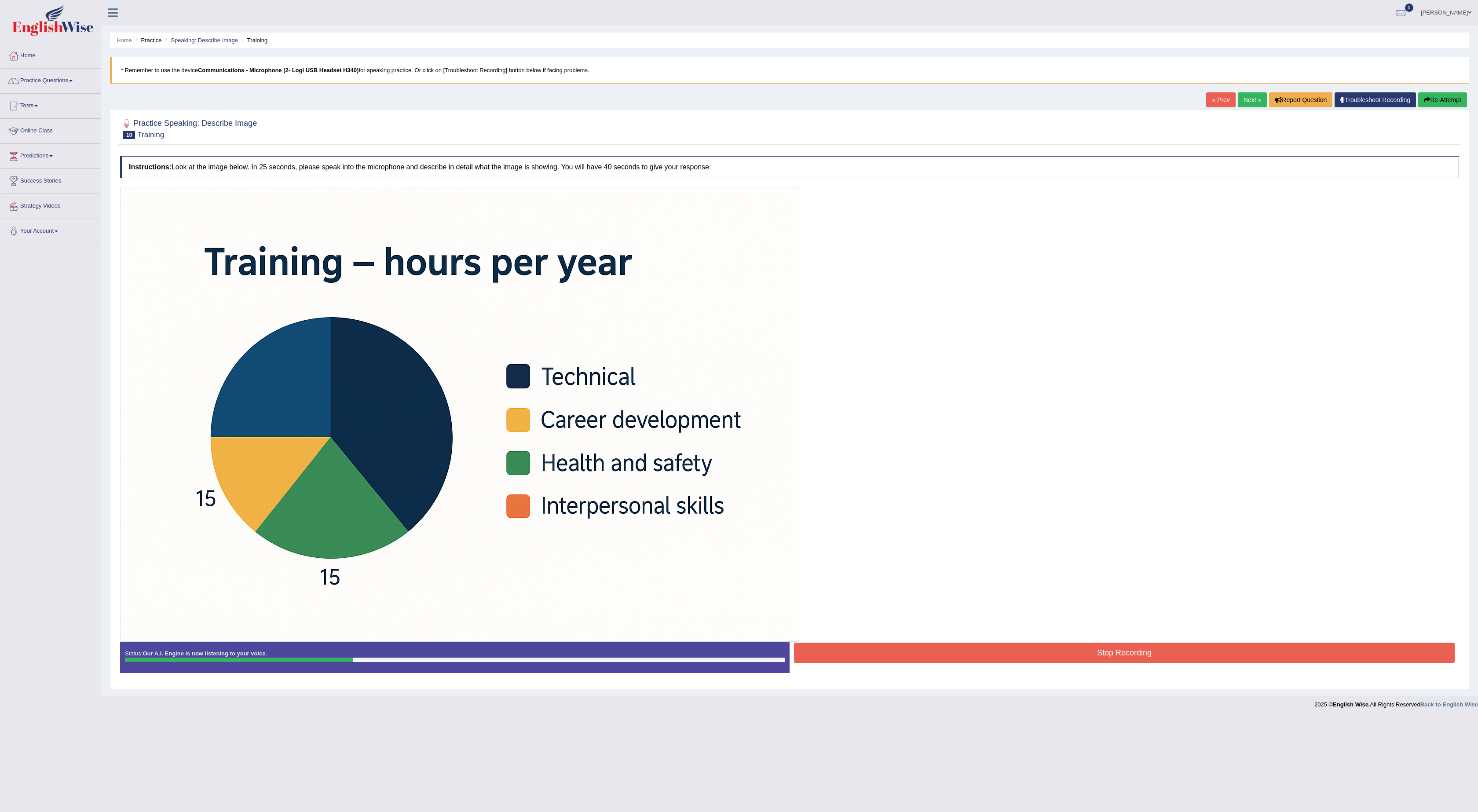
click at [925, 657] on button "Stop Recording" at bounding box center [1123, 653] width 660 height 20
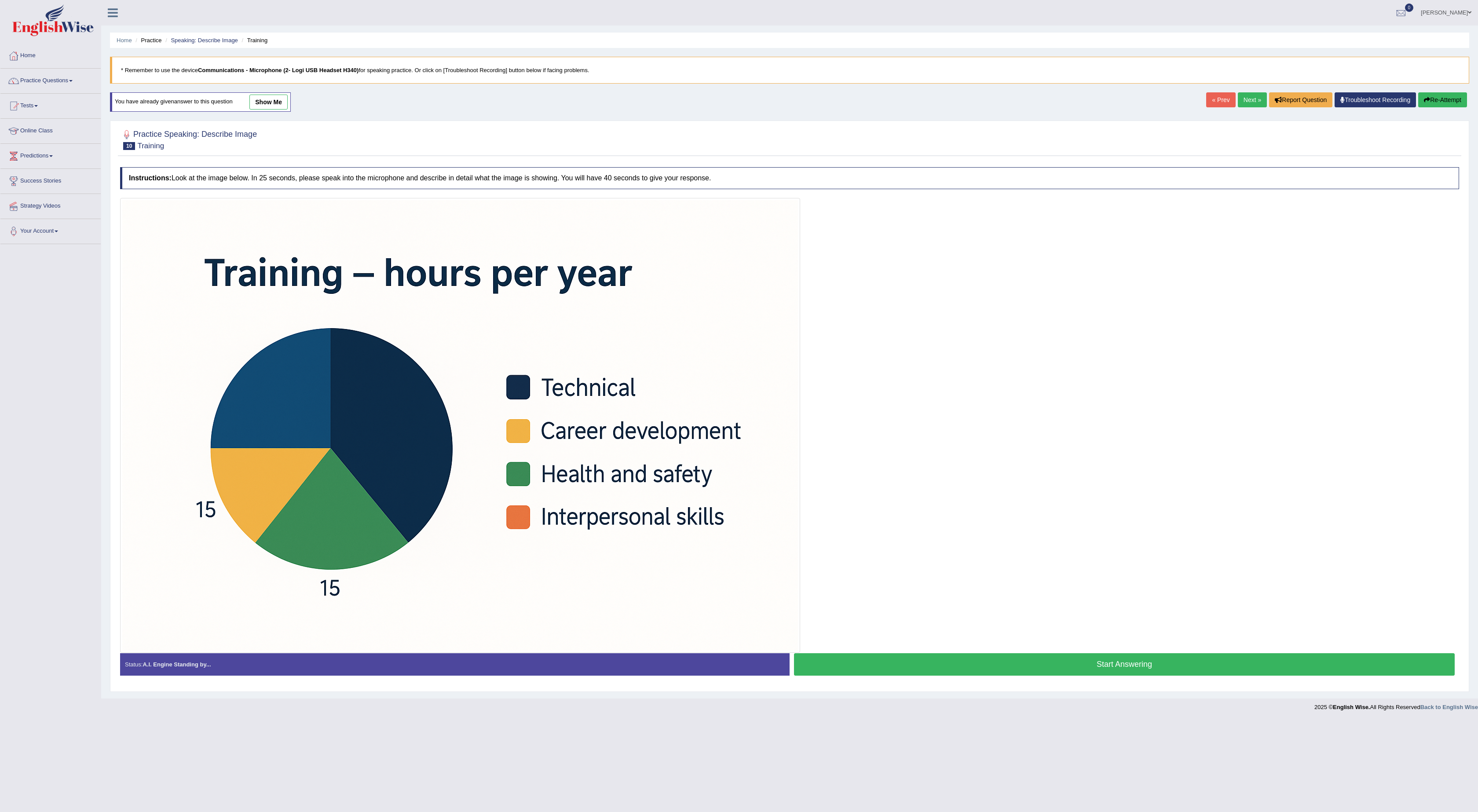
click at [1089, 667] on button "Start Answering" at bounding box center [1123, 664] width 660 height 22
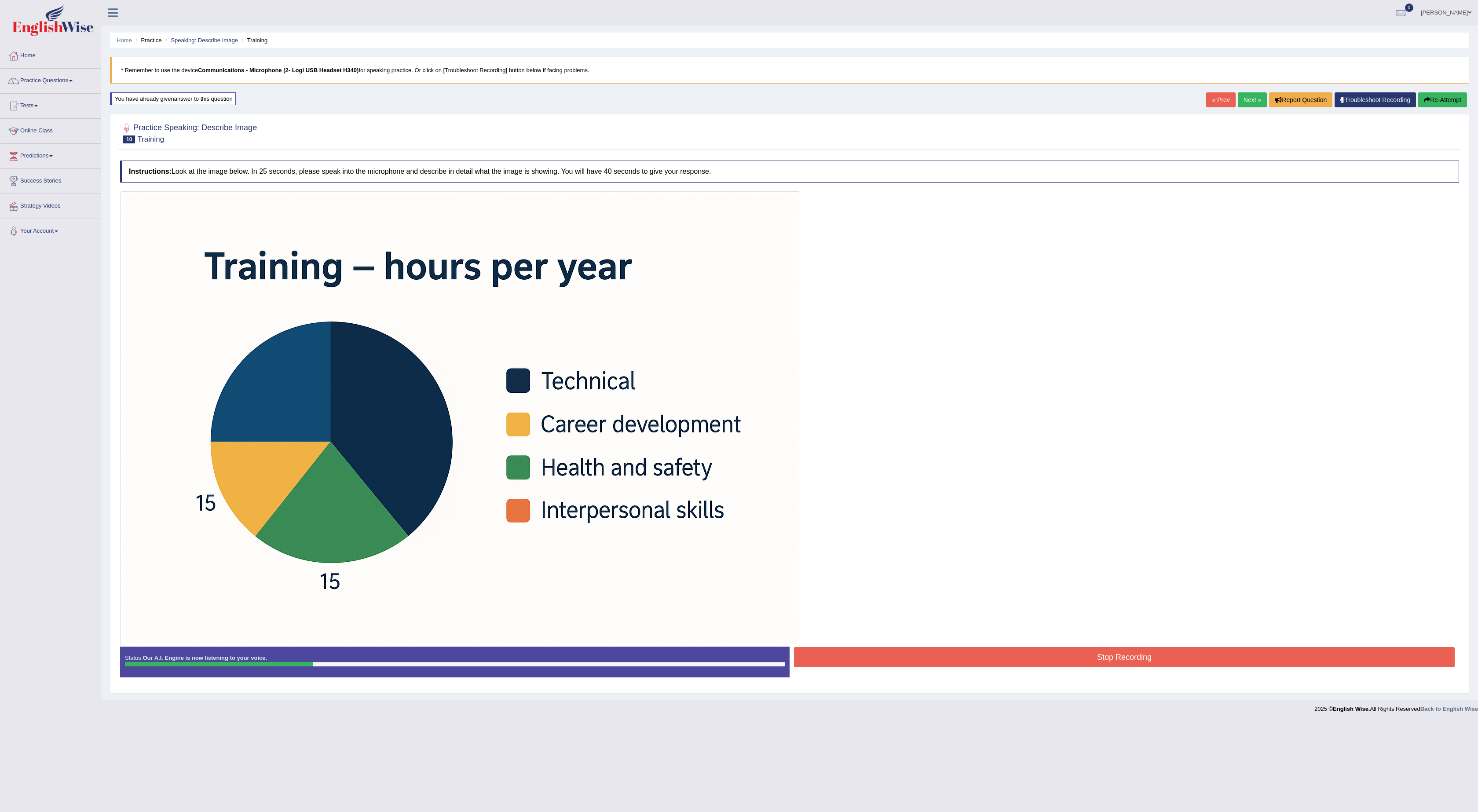
click at [844, 654] on button "Stop Recording" at bounding box center [1123, 657] width 660 height 20
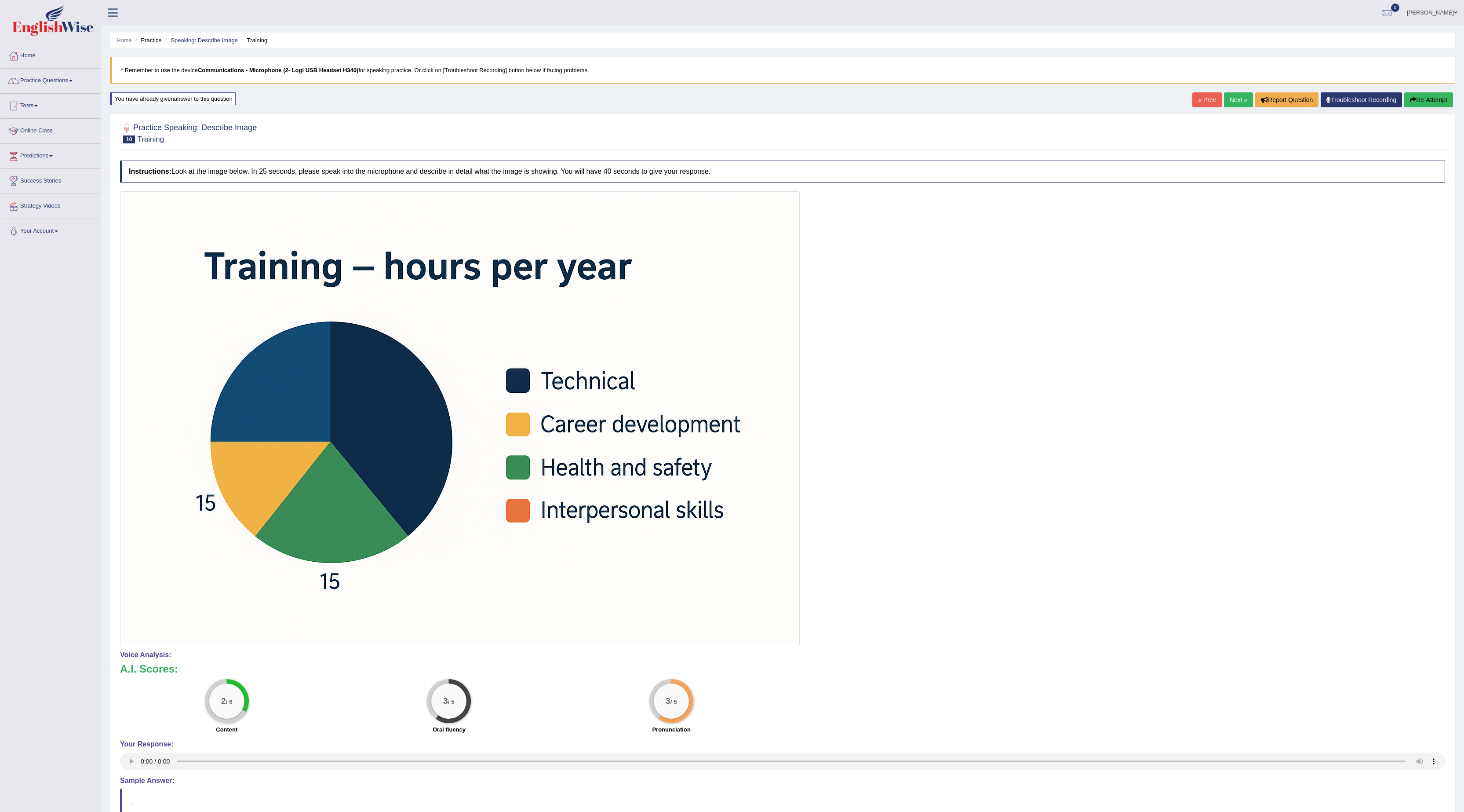
click at [1412, 99] on icon "button" at bounding box center [1413, 99] width 6 height 6
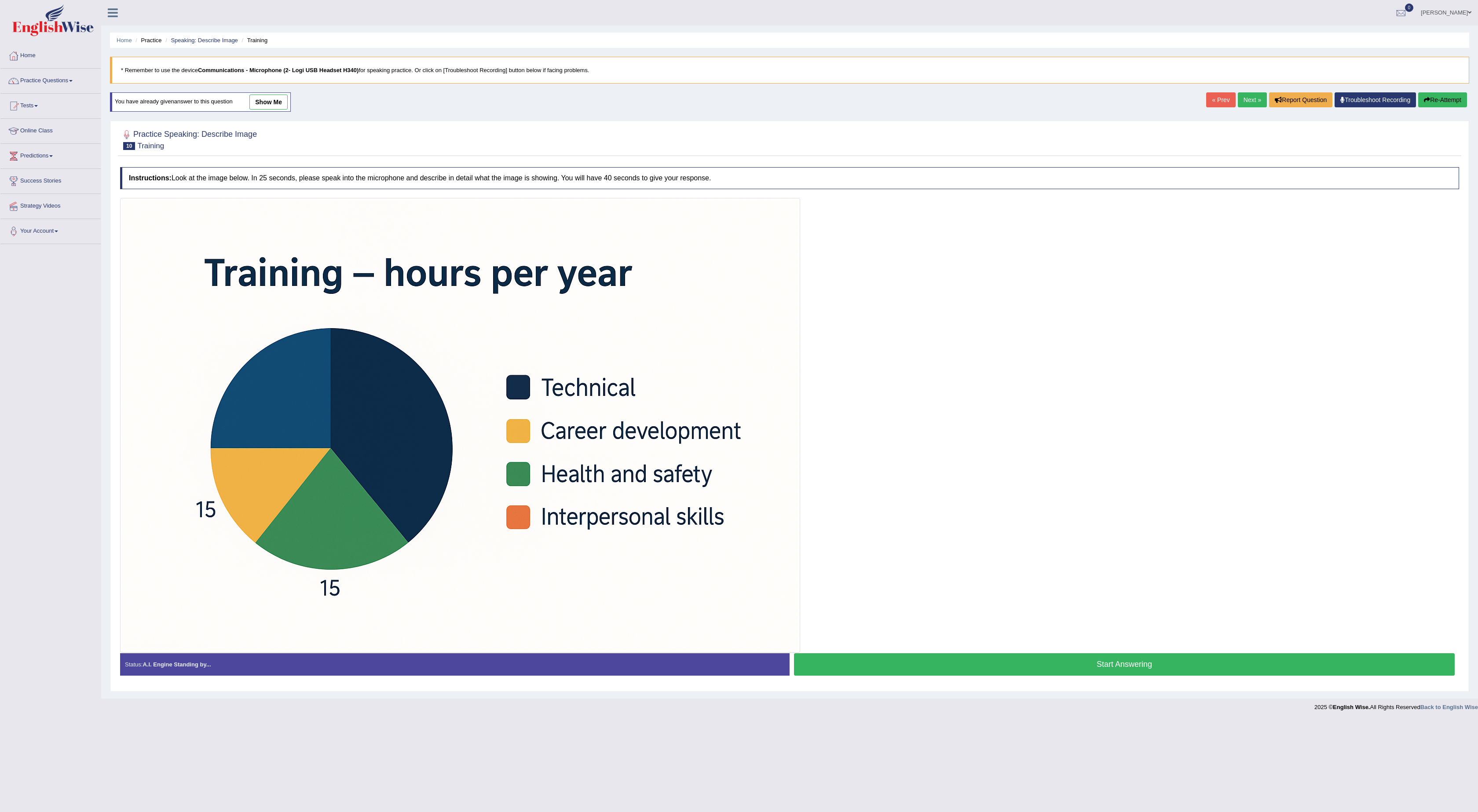
click at [1114, 676] on button "Start Answering" at bounding box center [1123, 664] width 660 height 22
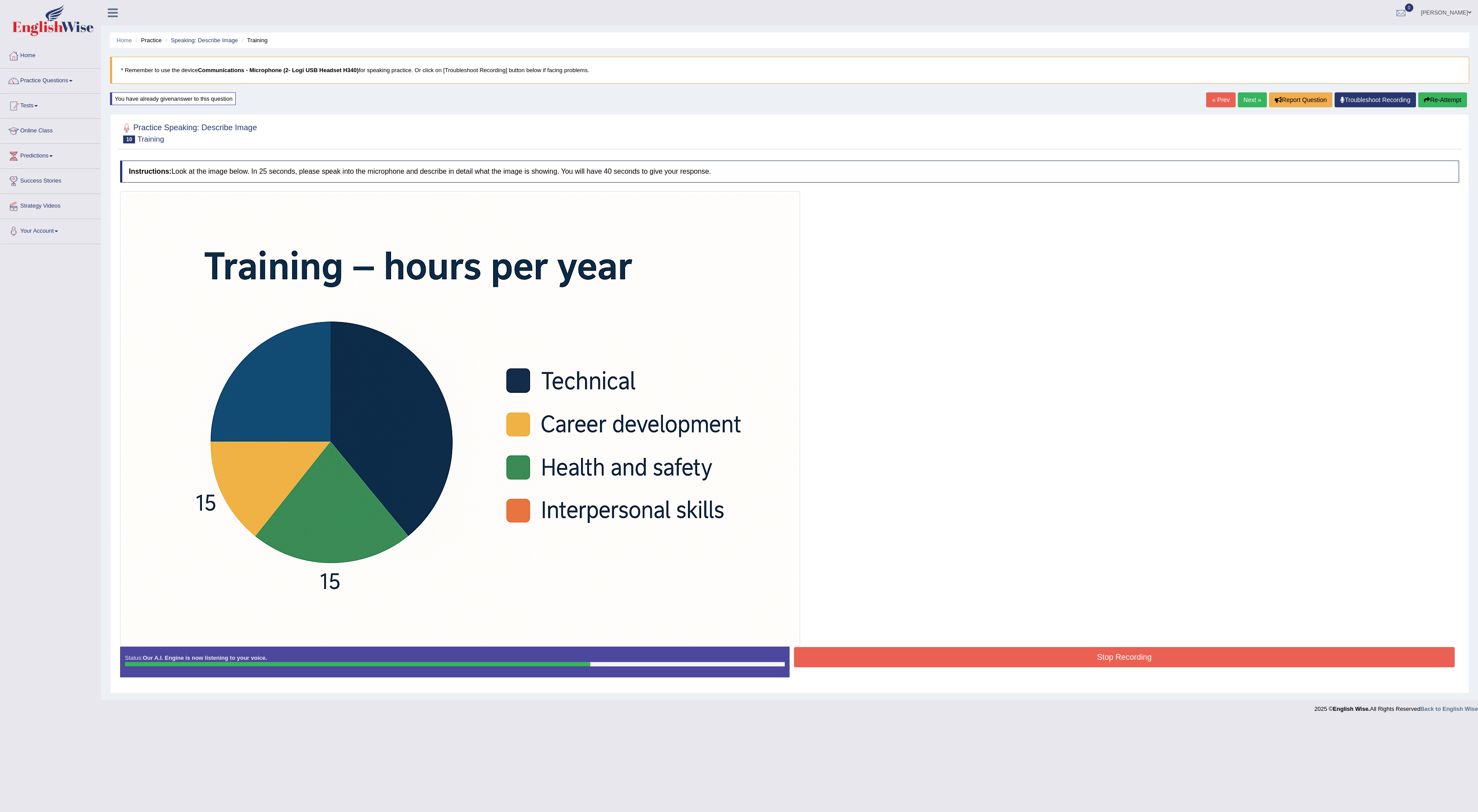
click at [1119, 667] on button "Stop Recording" at bounding box center [1123, 657] width 660 height 20
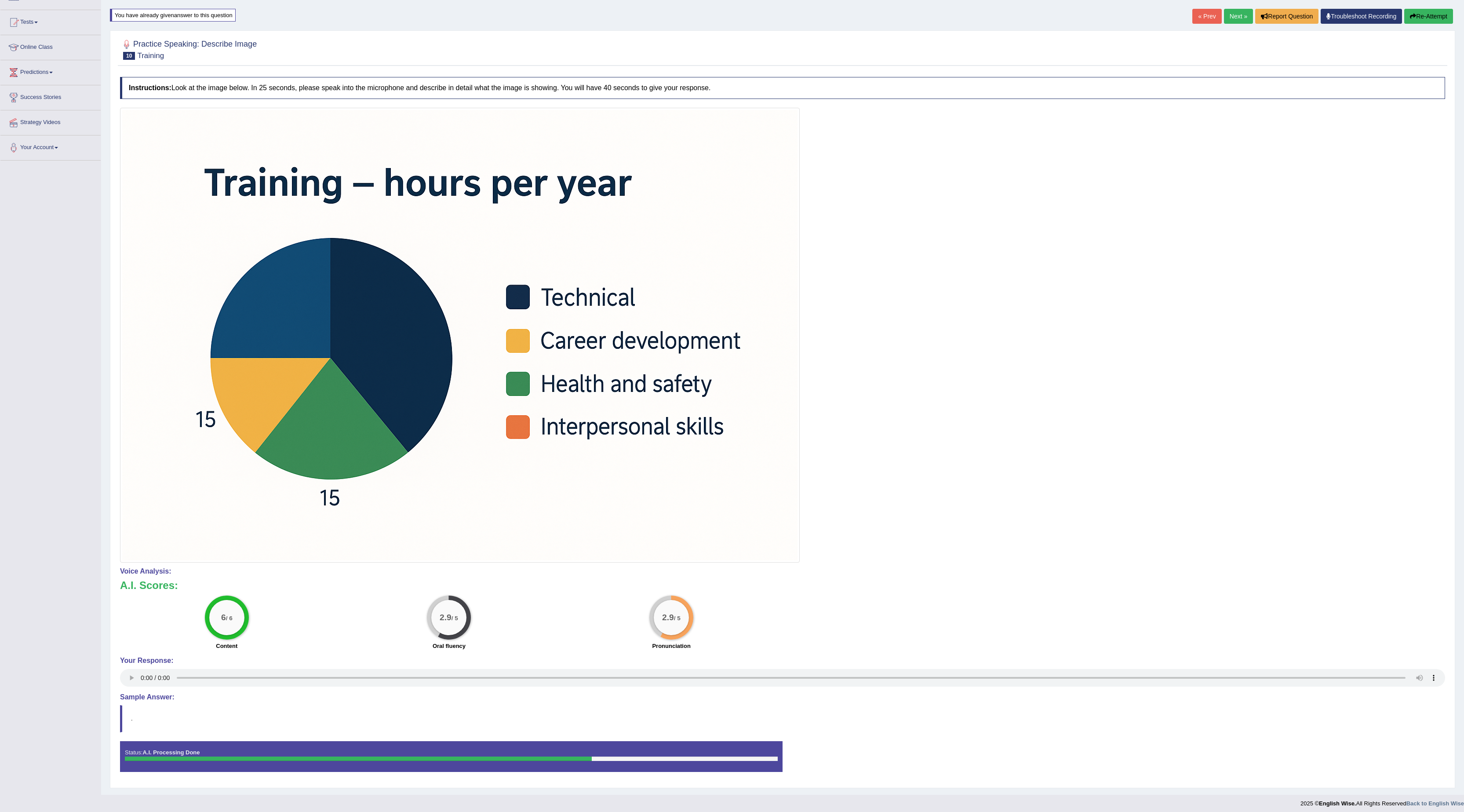
scroll to position [94, 0]
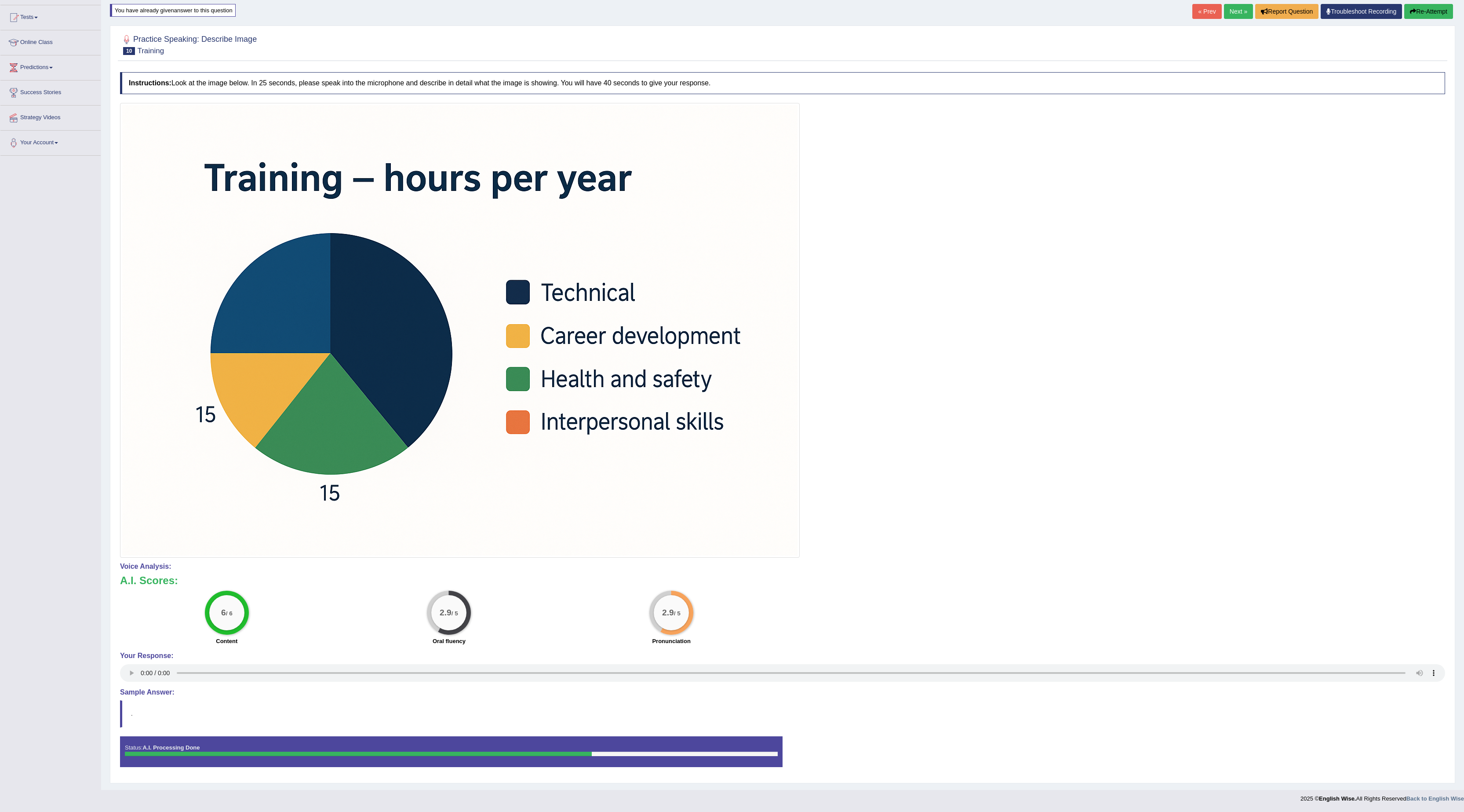
click at [1225, 5] on link "Next »" at bounding box center [1239, 11] width 29 height 15
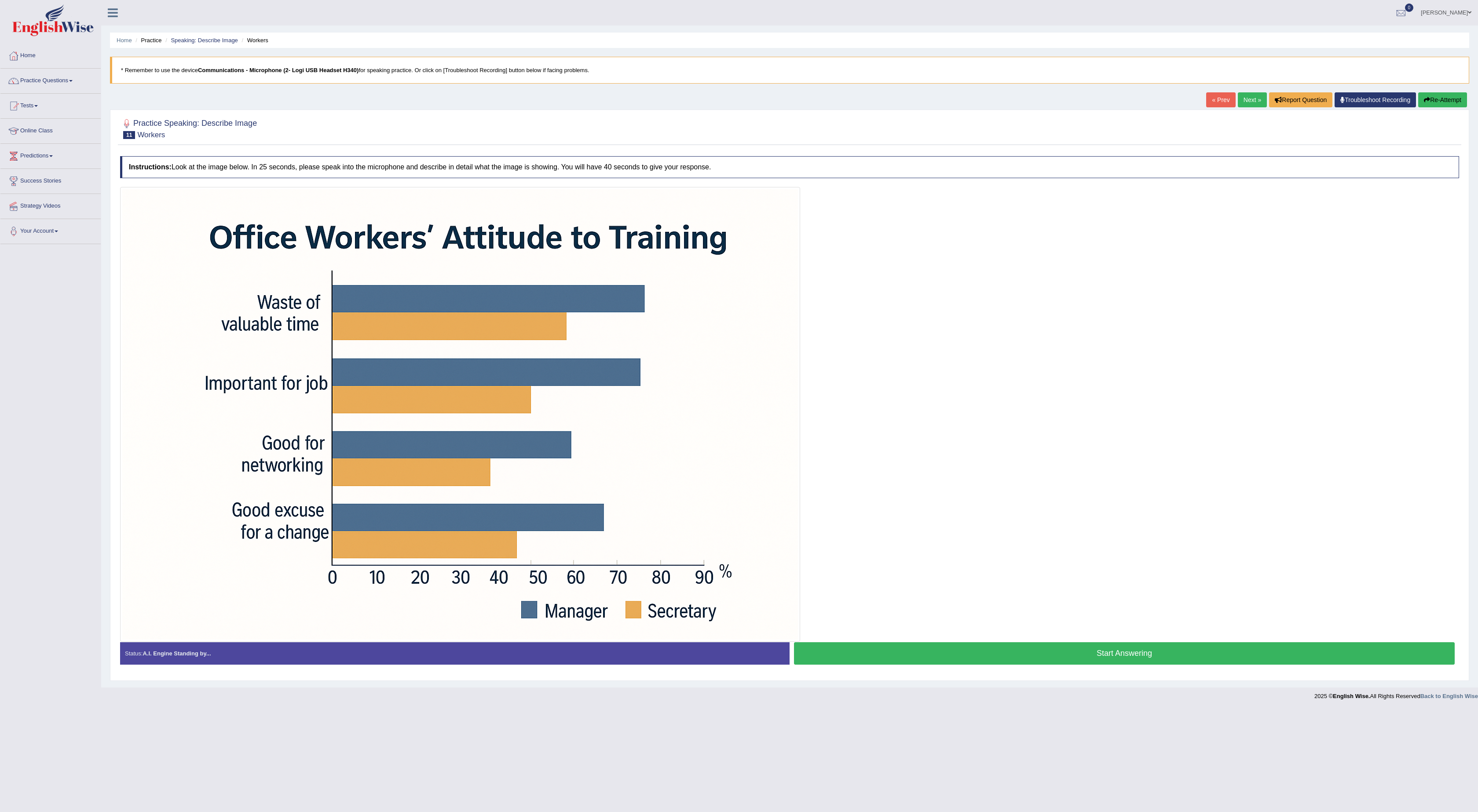
click at [997, 655] on button "Start Answering" at bounding box center [1123, 653] width 660 height 22
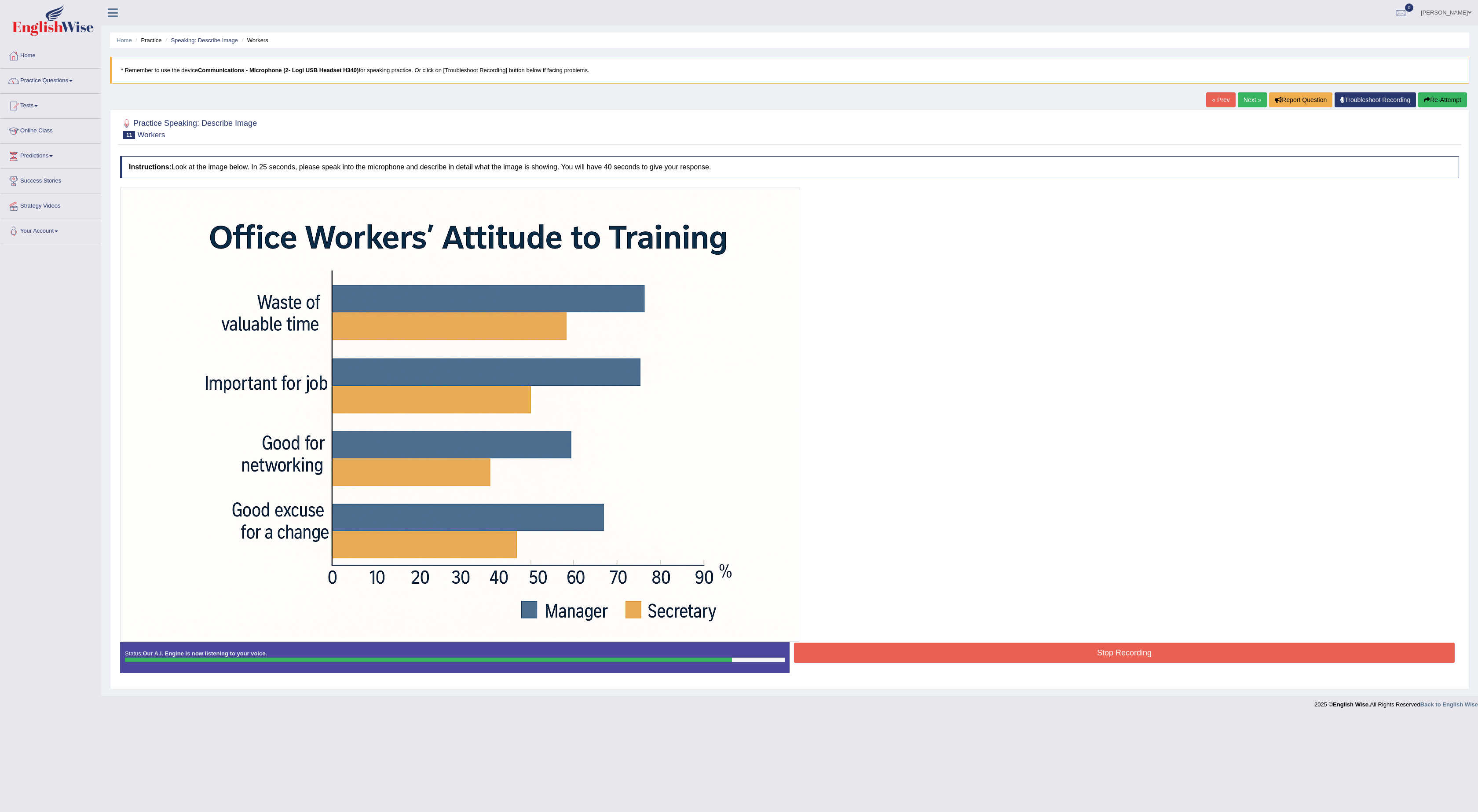
click at [1150, 655] on button "Stop Recording" at bounding box center [1123, 653] width 660 height 20
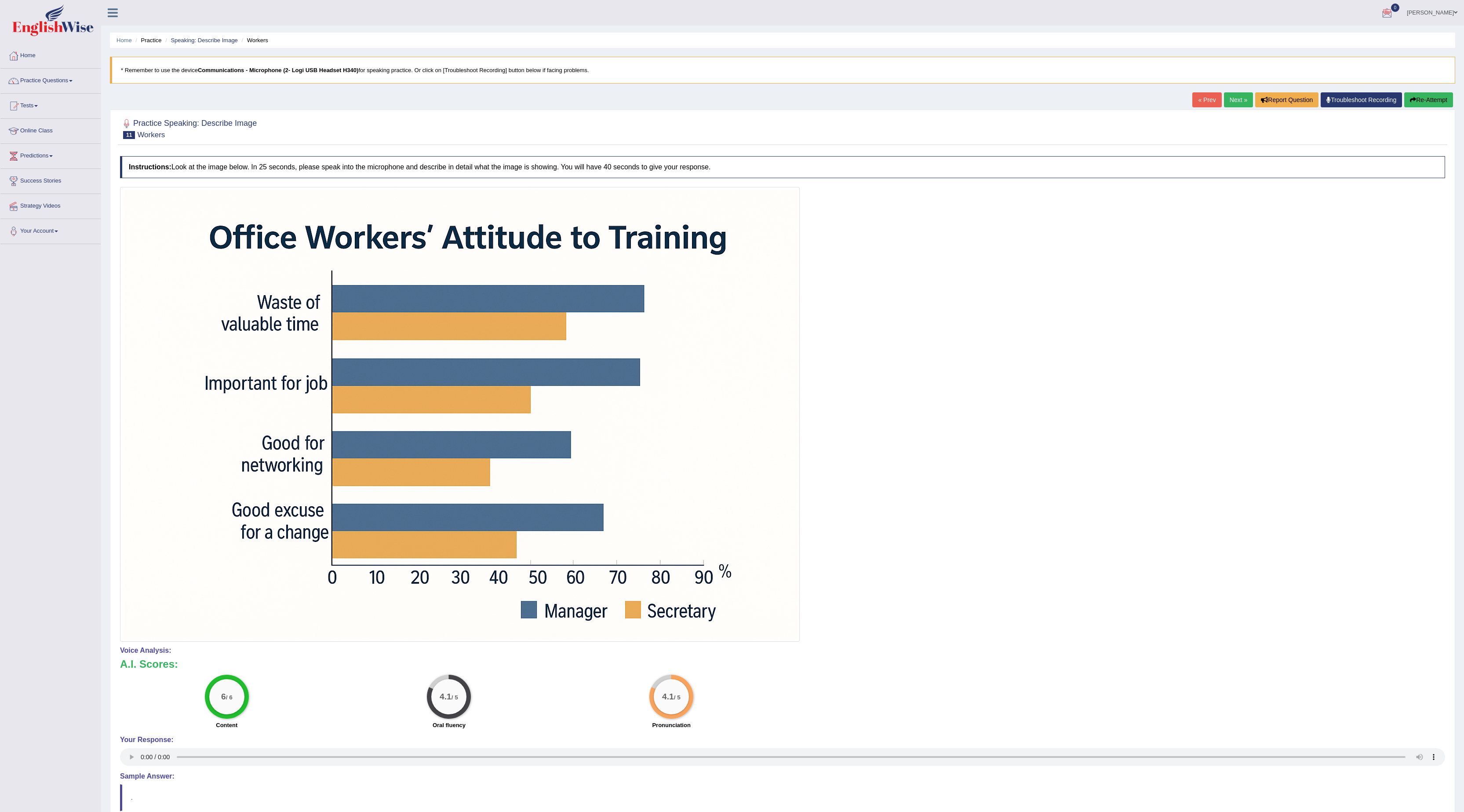
click at [1225, 108] on link "Next »" at bounding box center [1239, 99] width 29 height 15
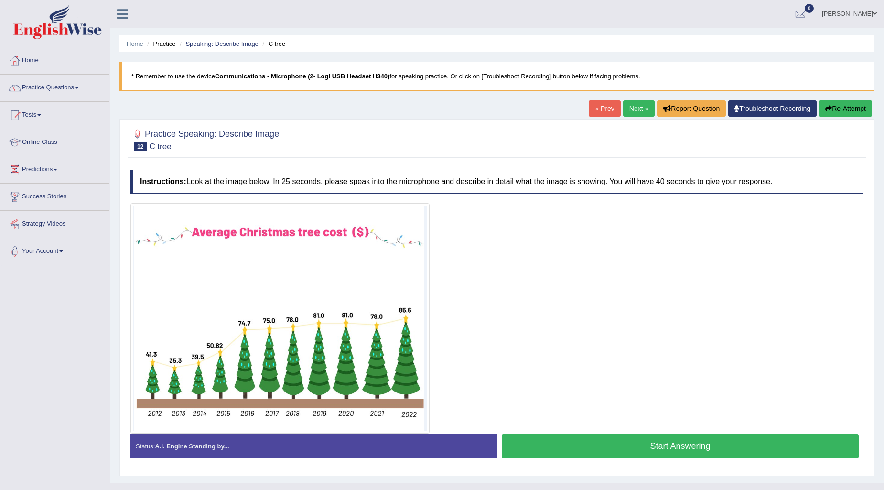
click at [544, 447] on button "Start Answering" at bounding box center [679, 446] width 357 height 24
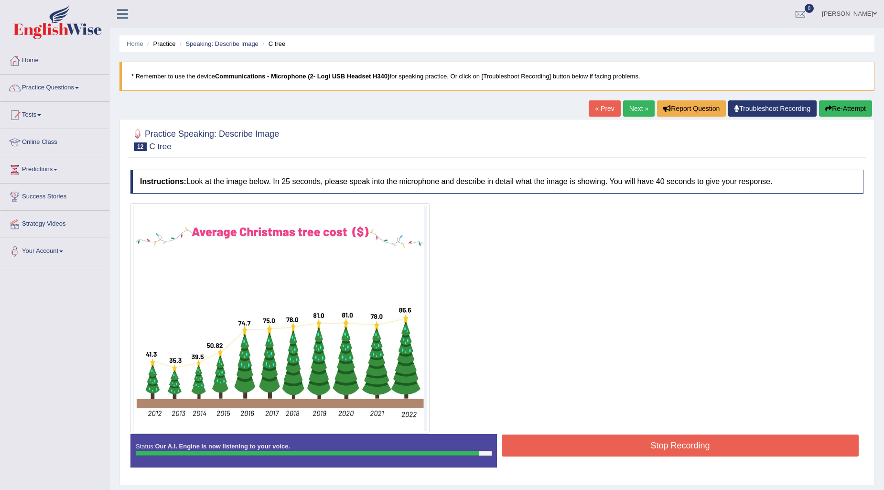
click at [544, 447] on button "Stop Recording" at bounding box center [679, 445] width 357 height 22
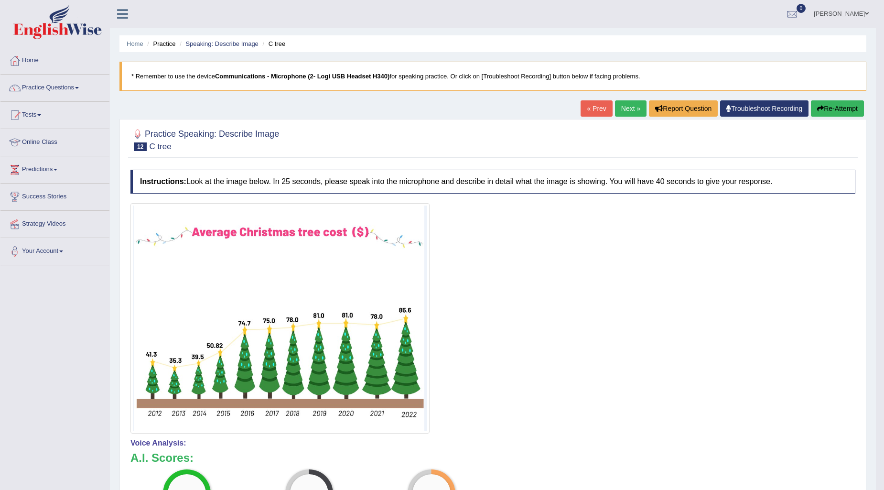
click at [846, 105] on button "Re-Attempt" at bounding box center [836, 108] width 53 height 16
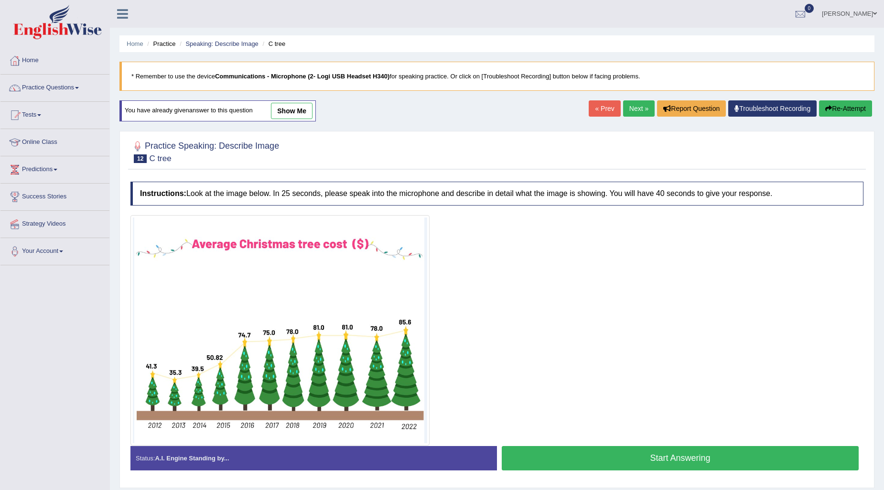
click at [557, 449] on button "Start Answering" at bounding box center [679, 458] width 357 height 24
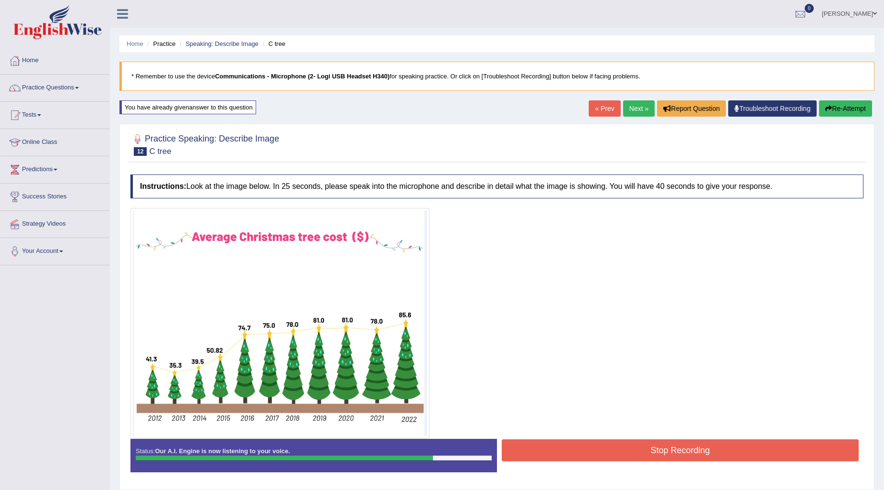
click at [557, 449] on button "Stop Recording" at bounding box center [679, 450] width 357 height 22
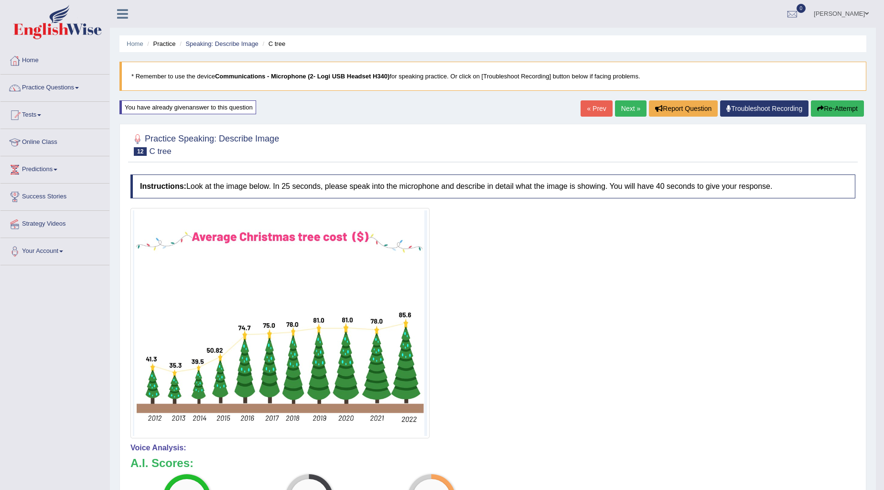
click at [623, 111] on link "Next »" at bounding box center [631, 108] width 32 height 16
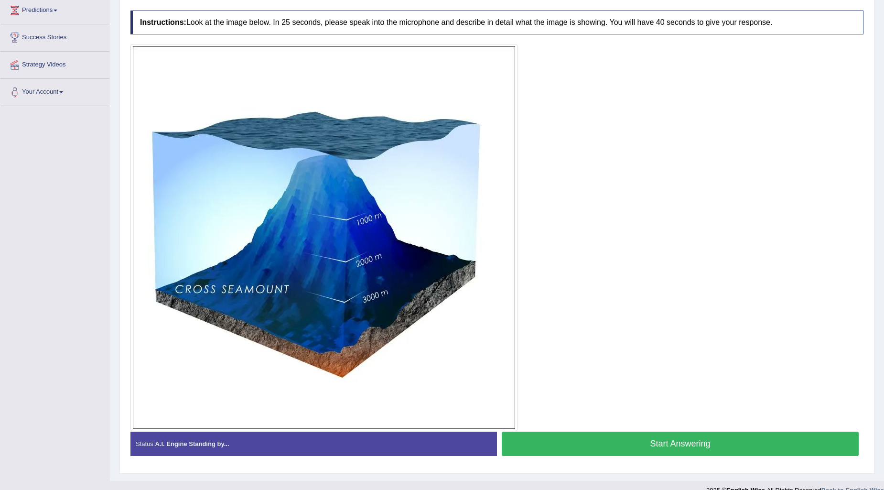
click at [679, 446] on button "Start Answering" at bounding box center [679, 443] width 357 height 24
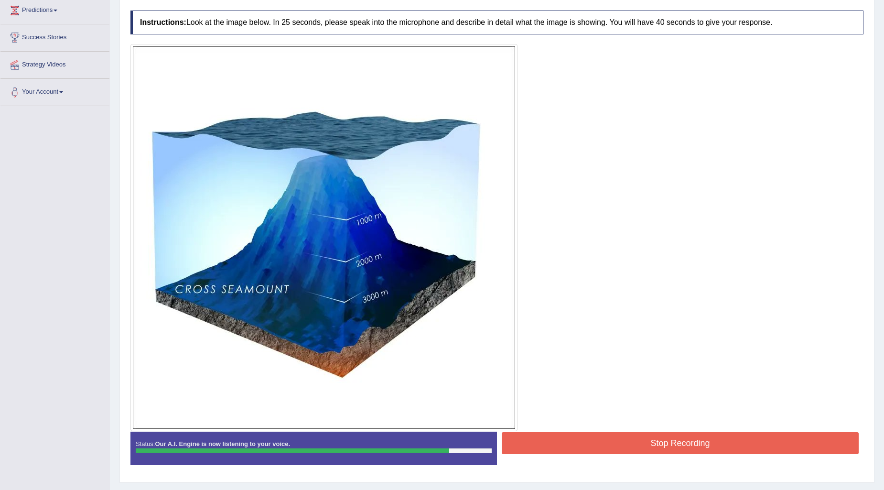
click at [679, 446] on button "Stop Recording" at bounding box center [679, 443] width 357 height 22
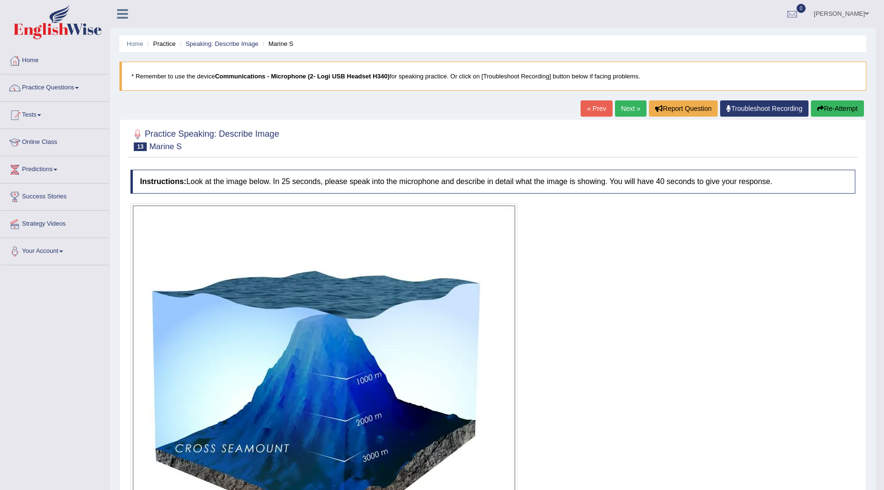
click at [628, 107] on link "Next »" at bounding box center [631, 108] width 32 height 16
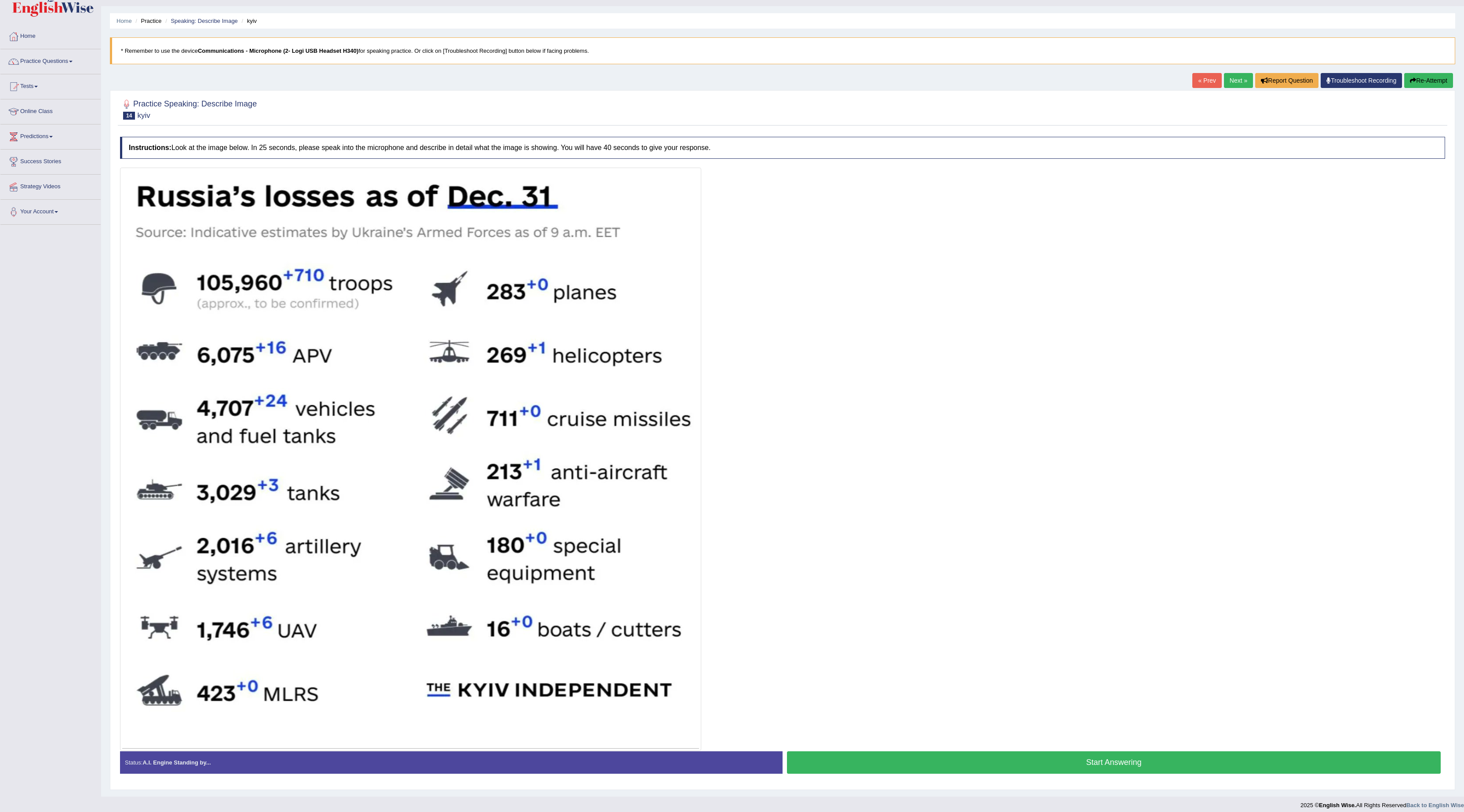
scroll to position [30, 0]
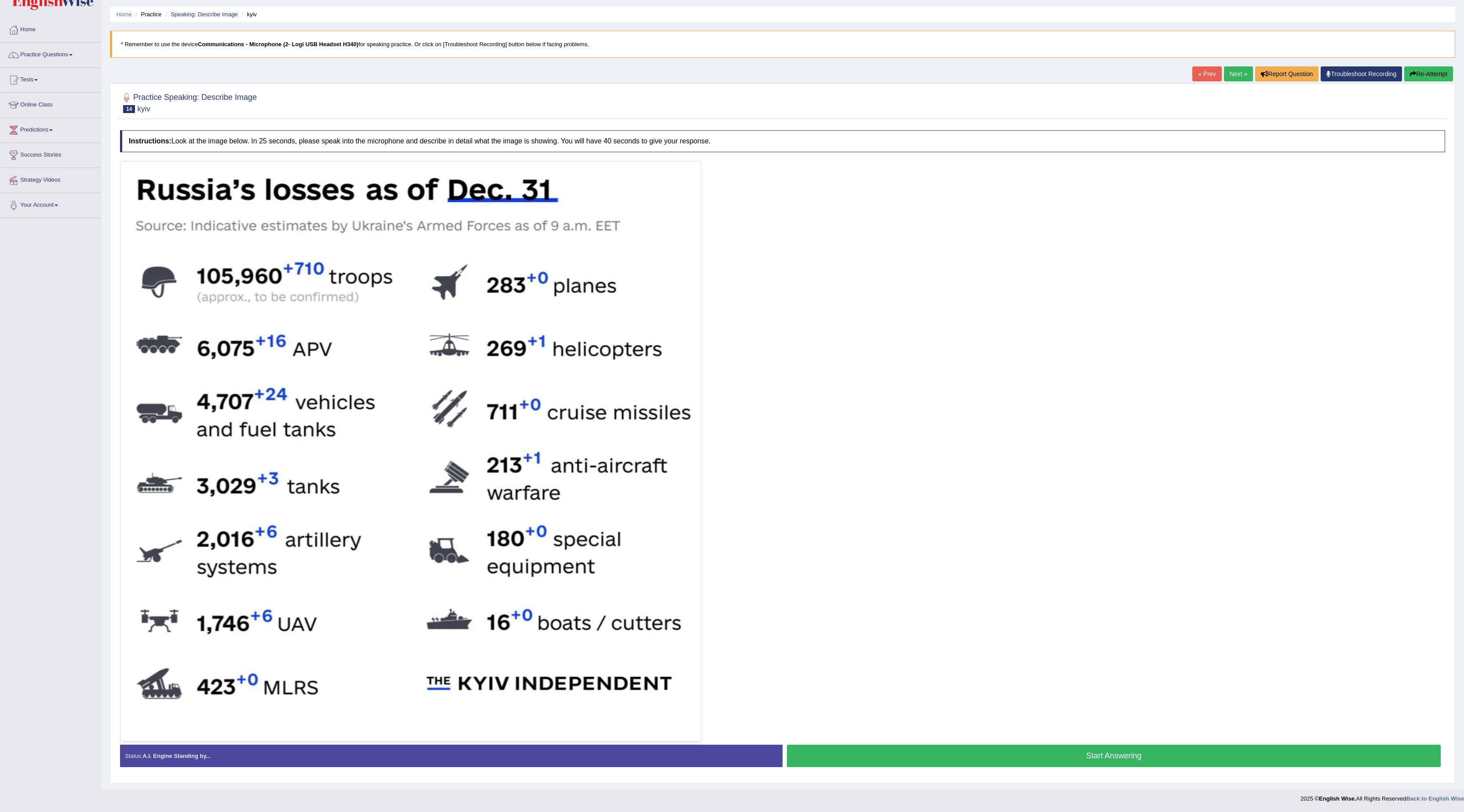
click at [813, 66] on link "Next »" at bounding box center [1239, 74] width 29 height 15
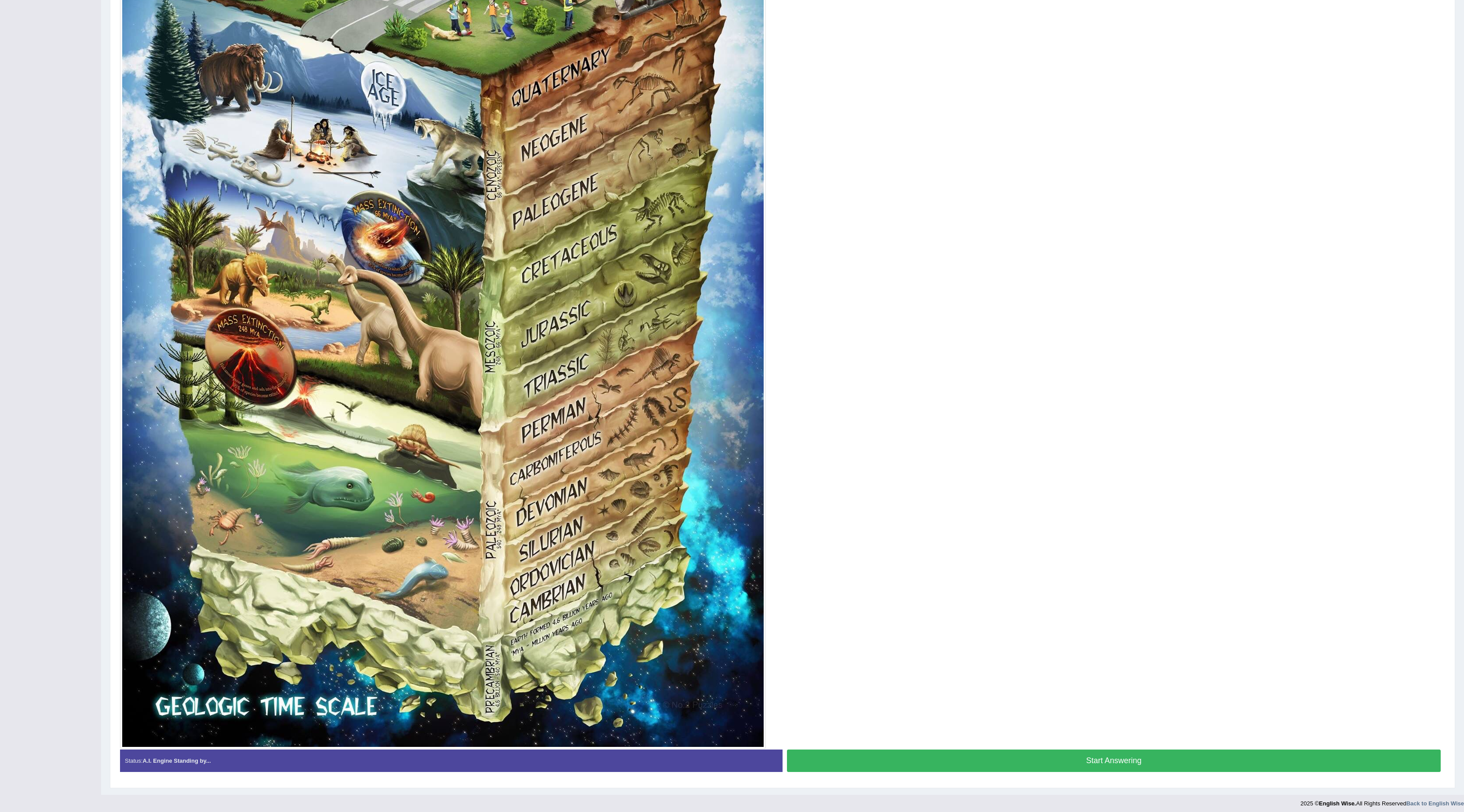
scroll to position [352, 0]
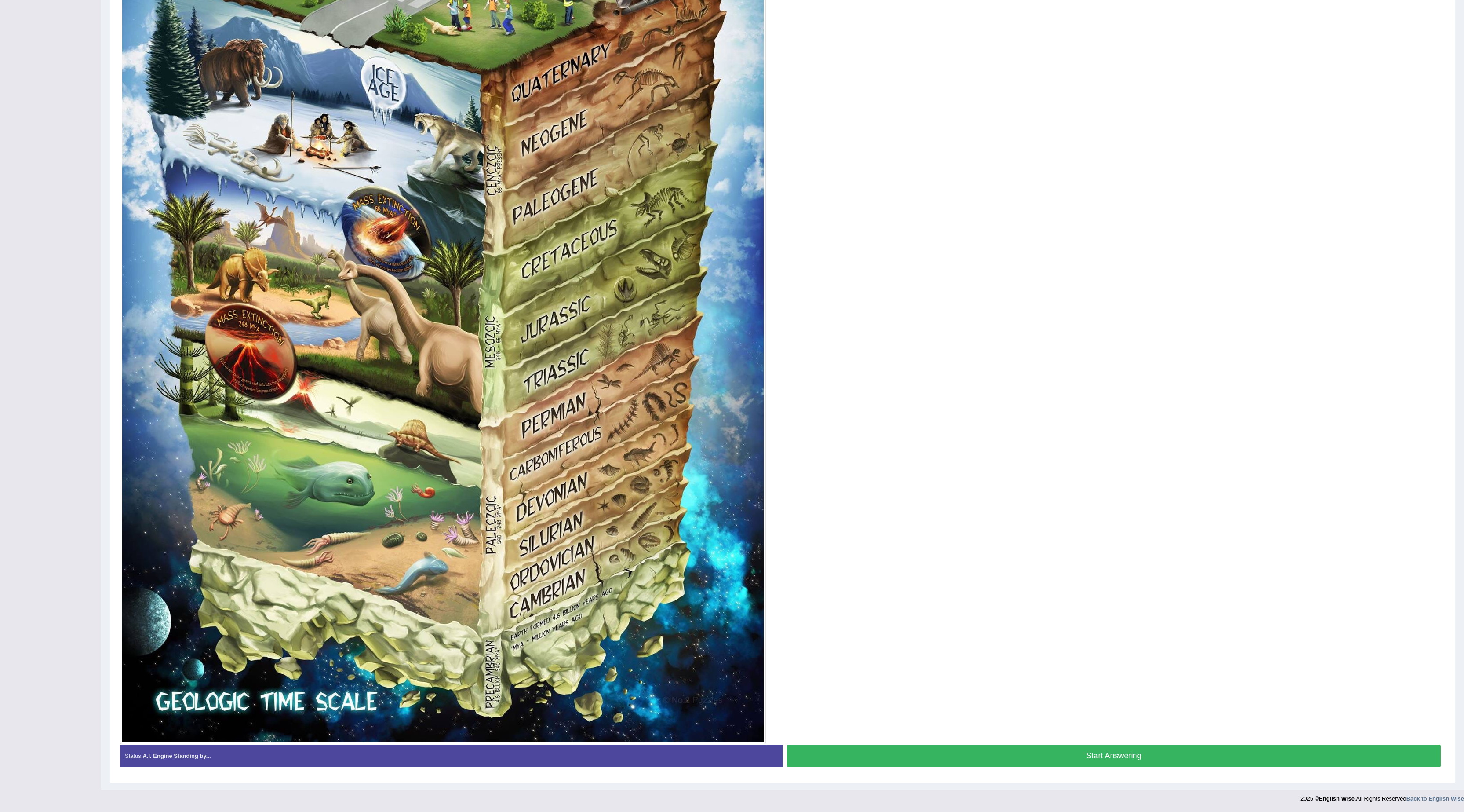
click at [1322, 218] on div at bounding box center [782, 291] width 1325 height 905
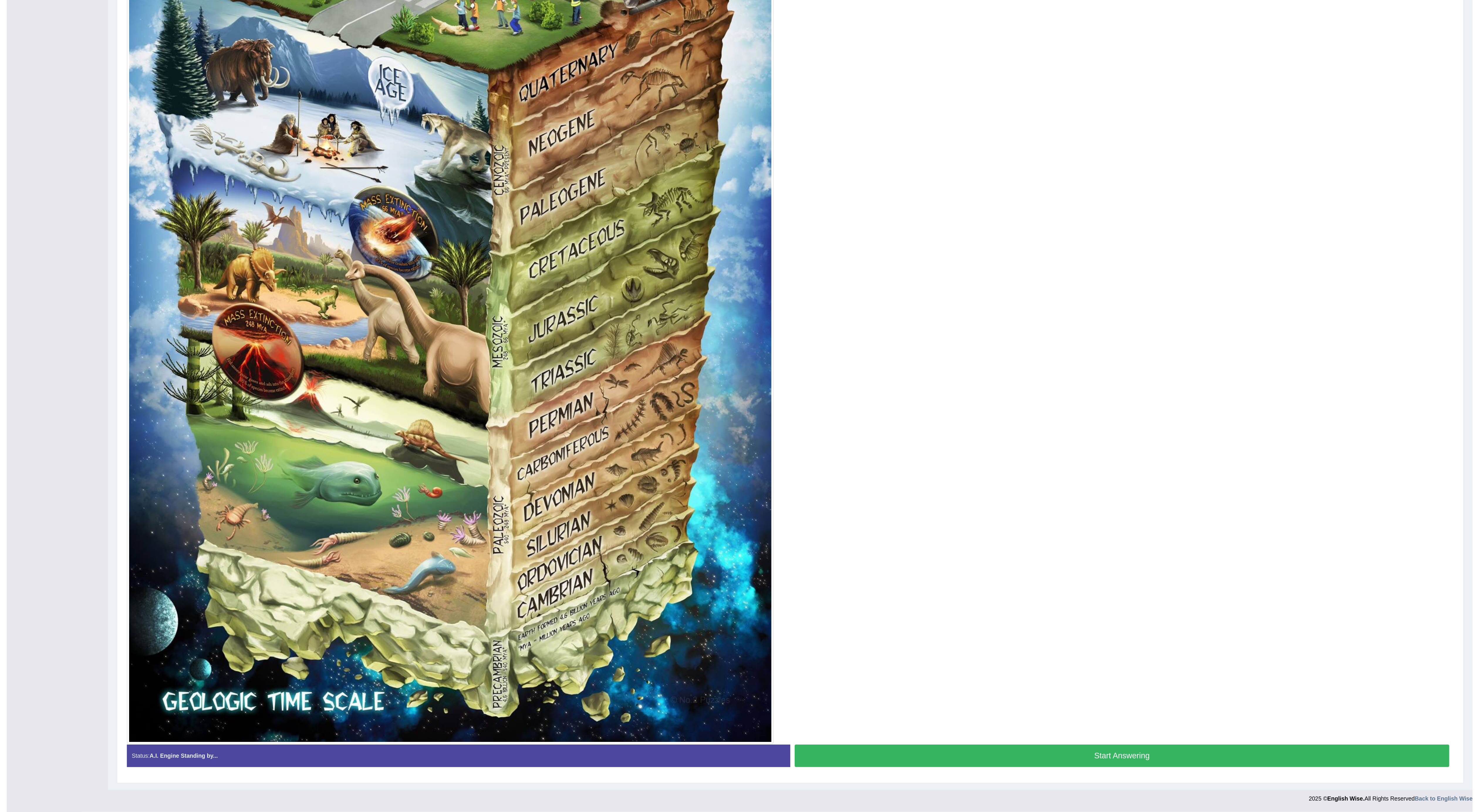
scroll to position [0, 0]
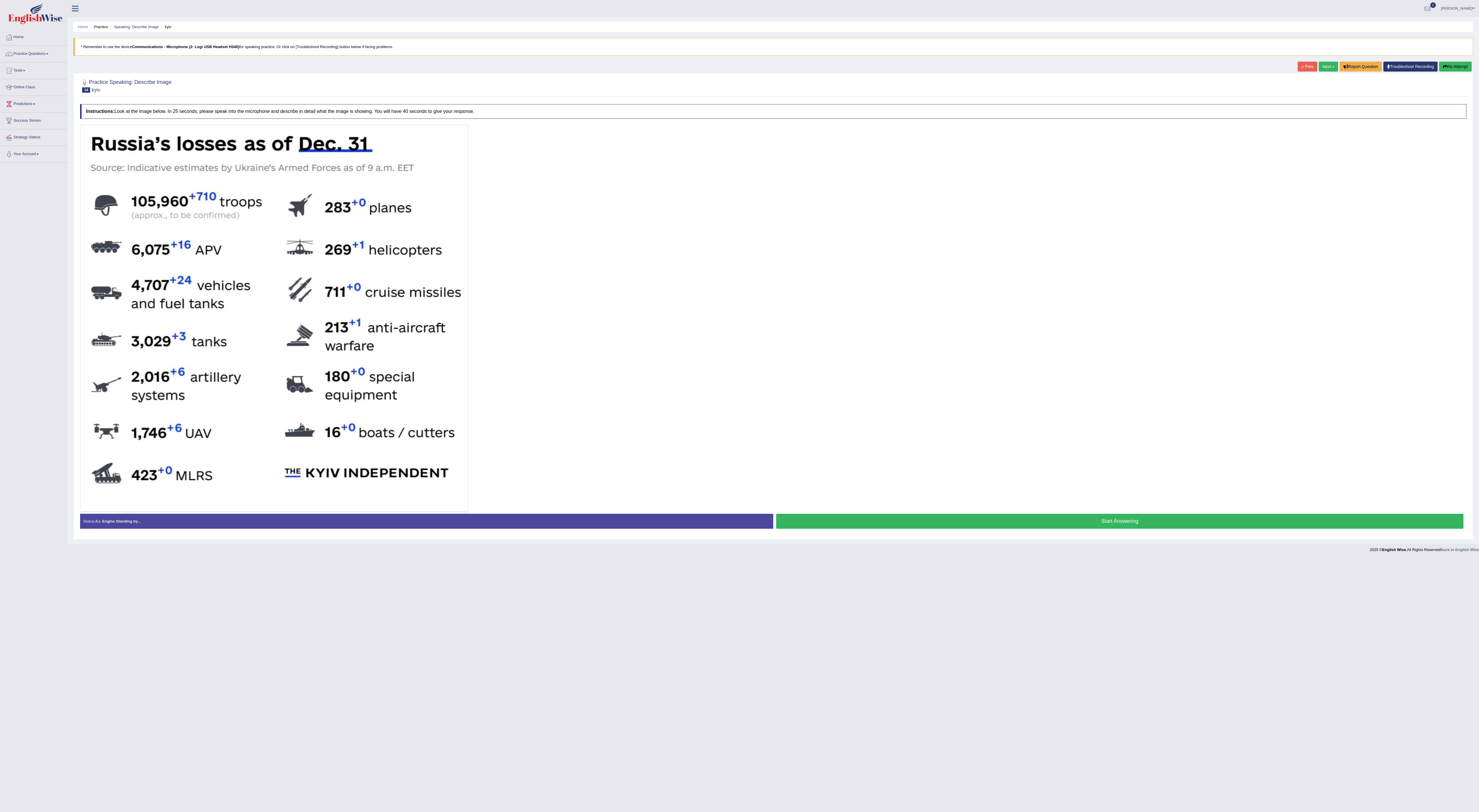
click at [905, 522] on button "Start Answering" at bounding box center [1120, 521] width 687 height 15
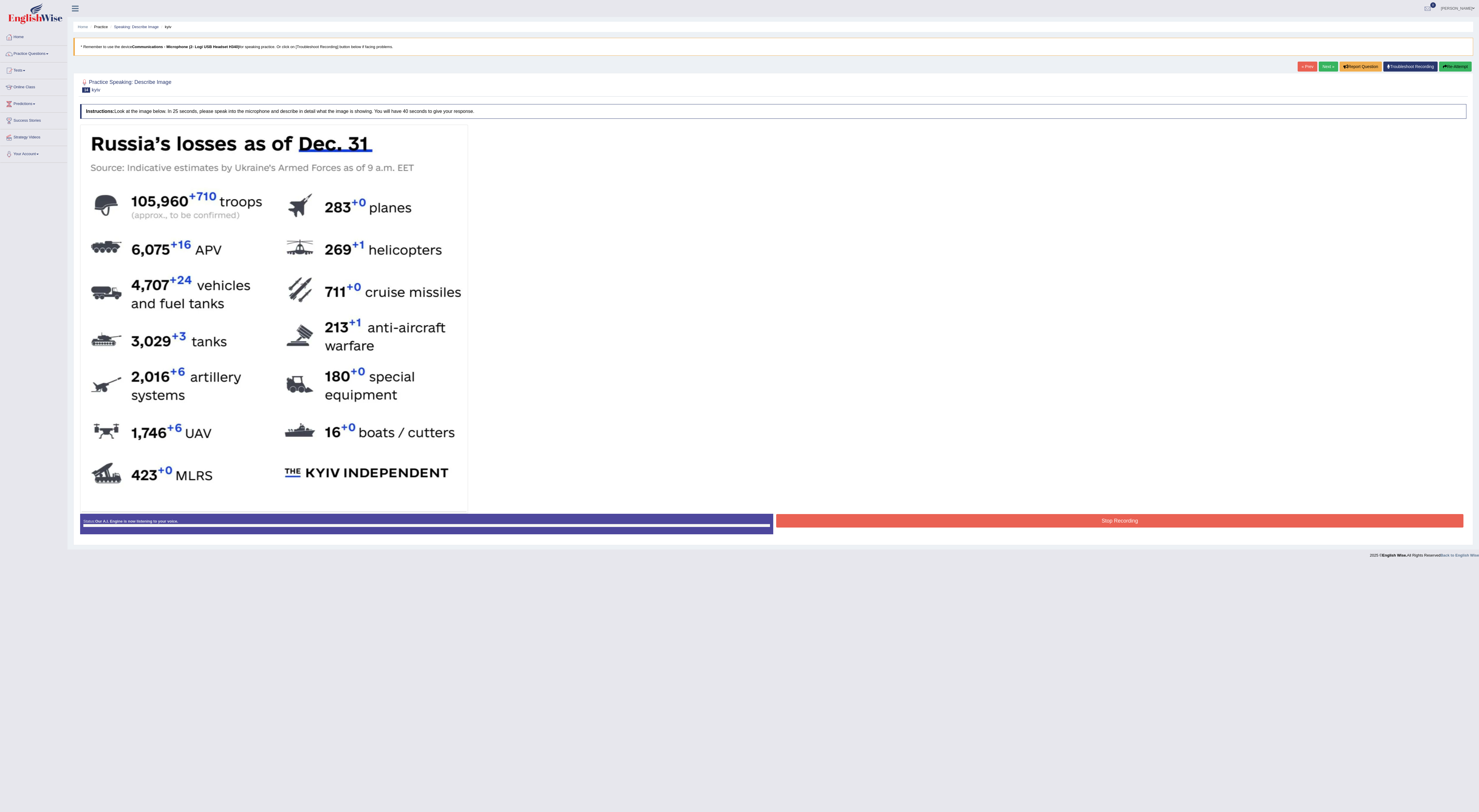
click at [905, 522] on button "Stop Recording" at bounding box center [1120, 521] width 687 height 14
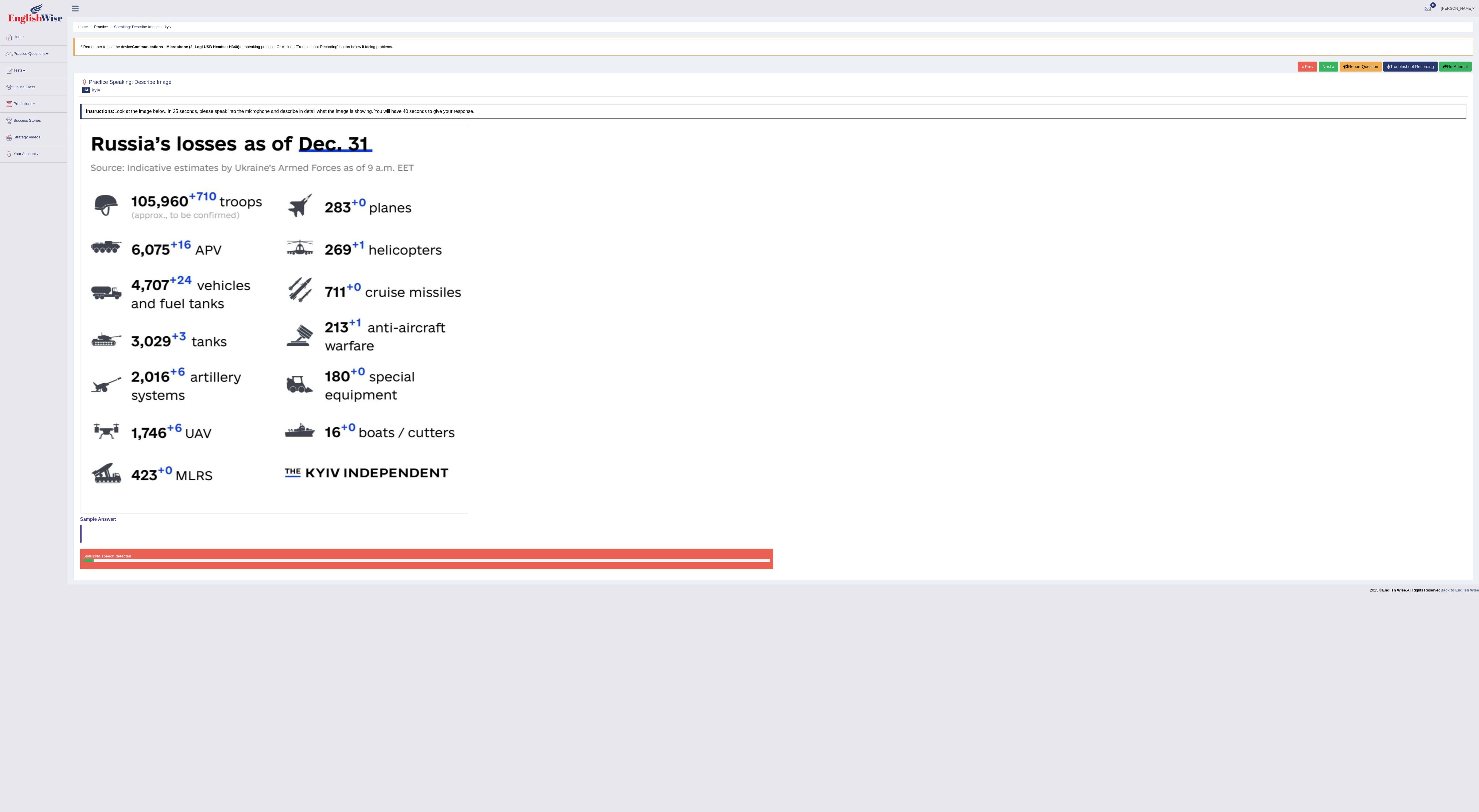
click at [1319, 67] on link "Next »" at bounding box center [1328, 66] width 20 height 10
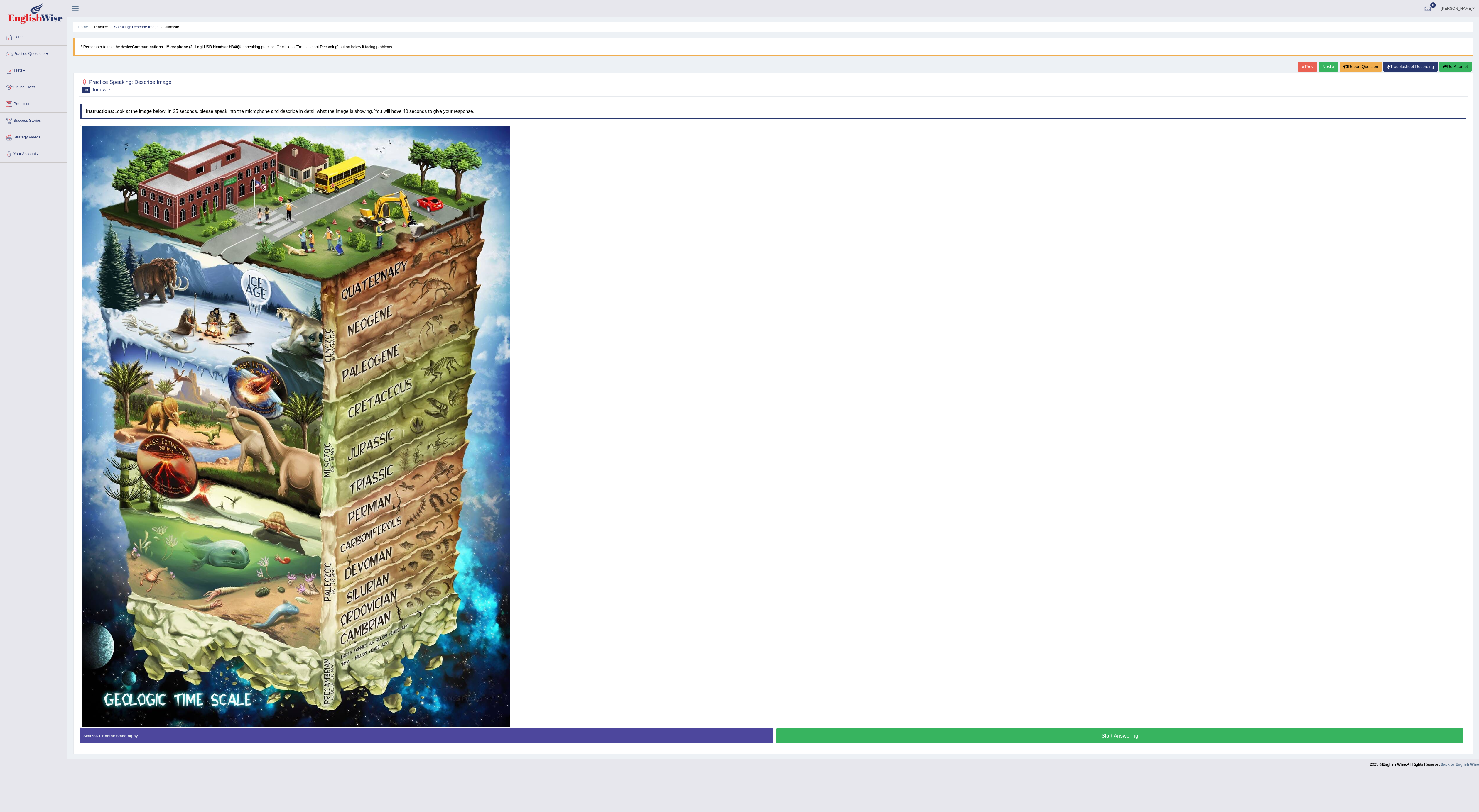
click at [1322, 67] on link "Next »" at bounding box center [1328, 66] width 20 height 10
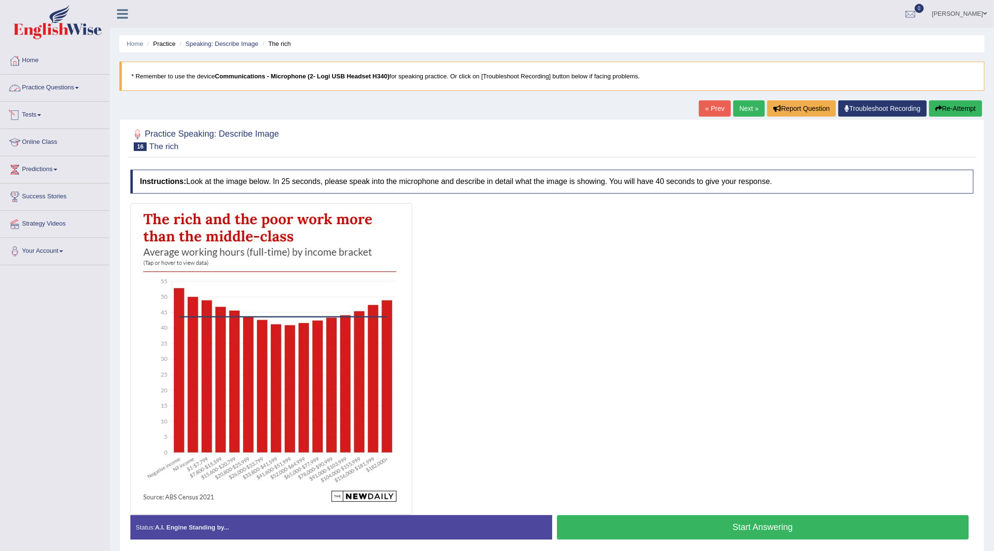
click at [59, 85] on link "Practice Questions" at bounding box center [54, 87] width 109 height 24
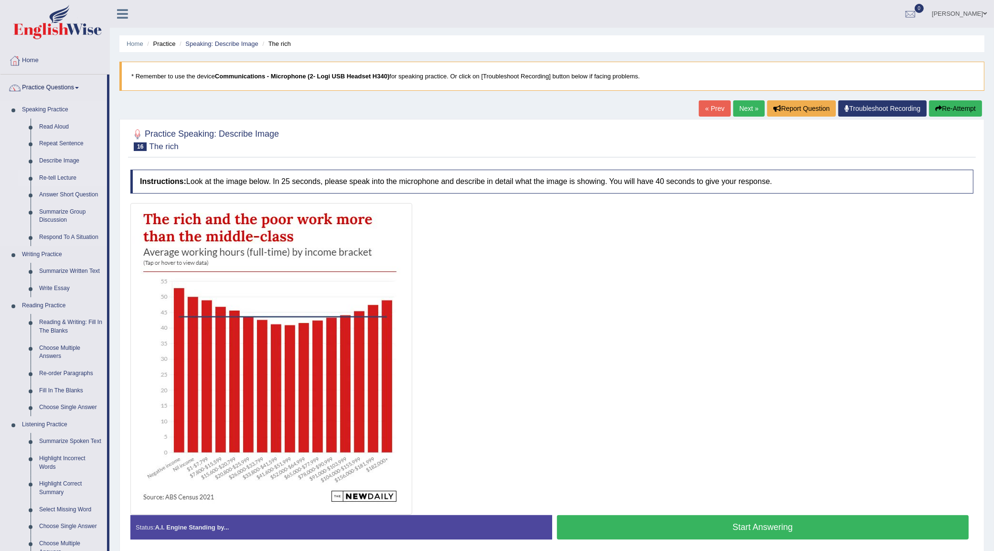
click at [50, 180] on link "Re-tell Lecture" at bounding box center [71, 178] width 72 height 17
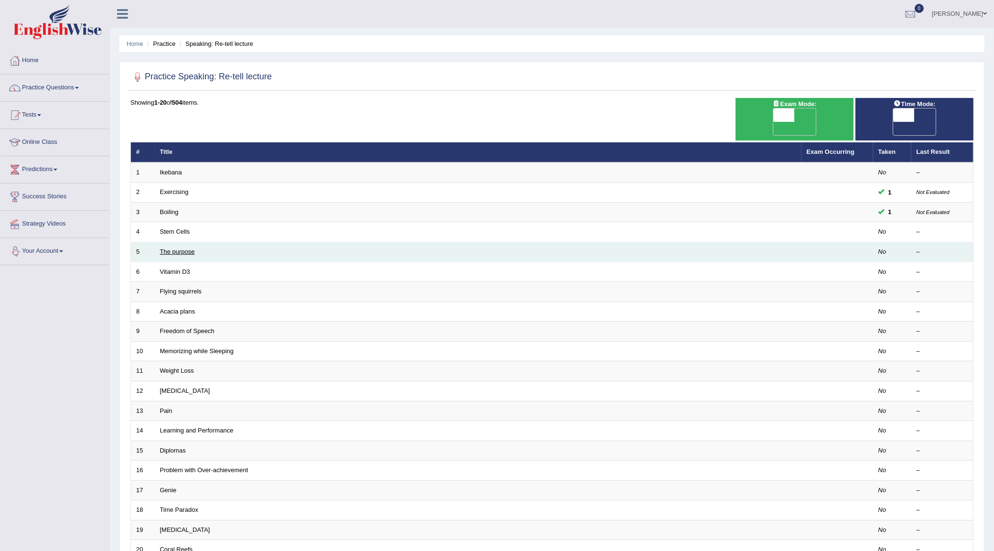
click at [168, 248] on link "The purpose" at bounding box center [177, 251] width 35 height 7
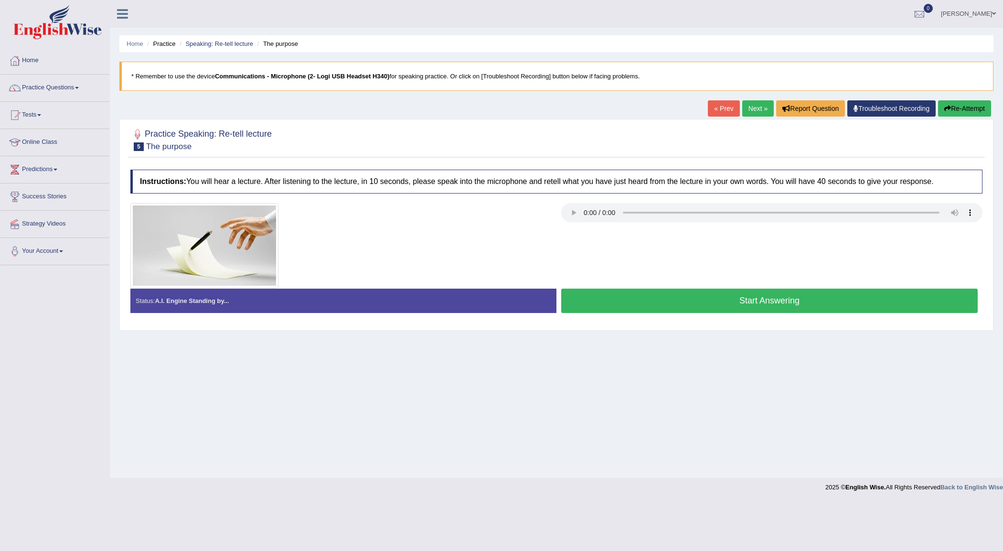
click at [724, 295] on button "Start Answering" at bounding box center [769, 300] width 416 height 24
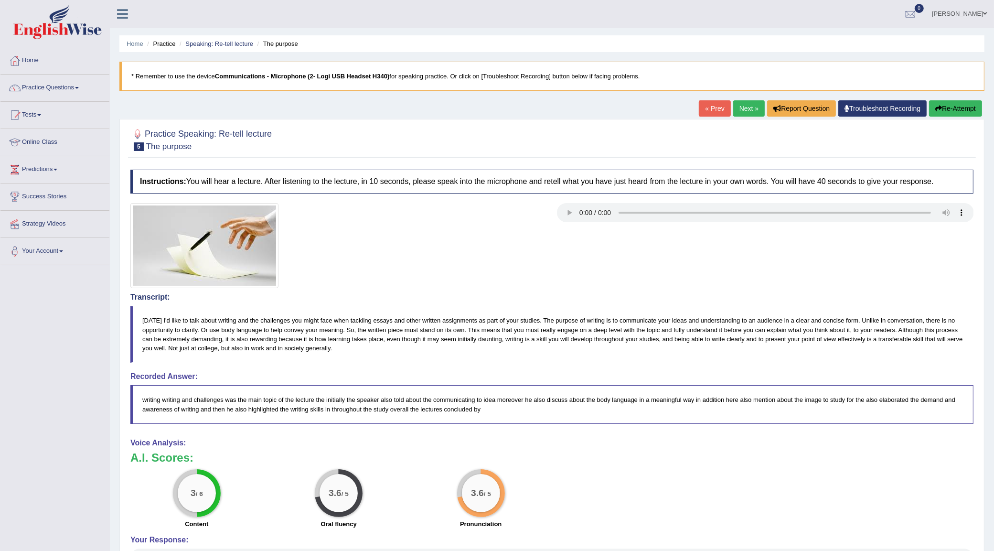
click at [750, 114] on link "Next »" at bounding box center [749, 108] width 32 height 16
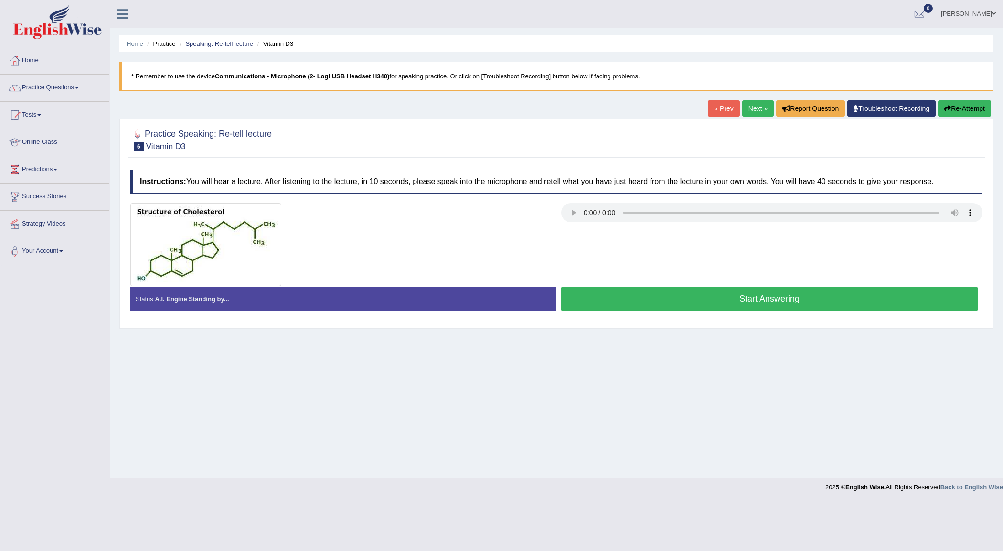
click at [617, 303] on button "Start Answering" at bounding box center [769, 299] width 416 height 24
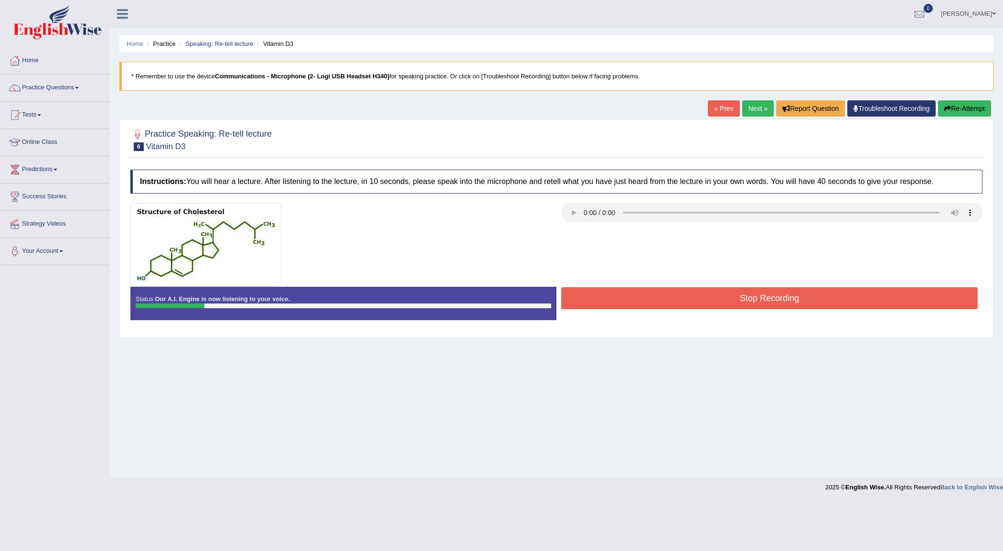
click at [617, 303] on button "Stop Recording" at bounding box center [769, 298] width 416 height 22
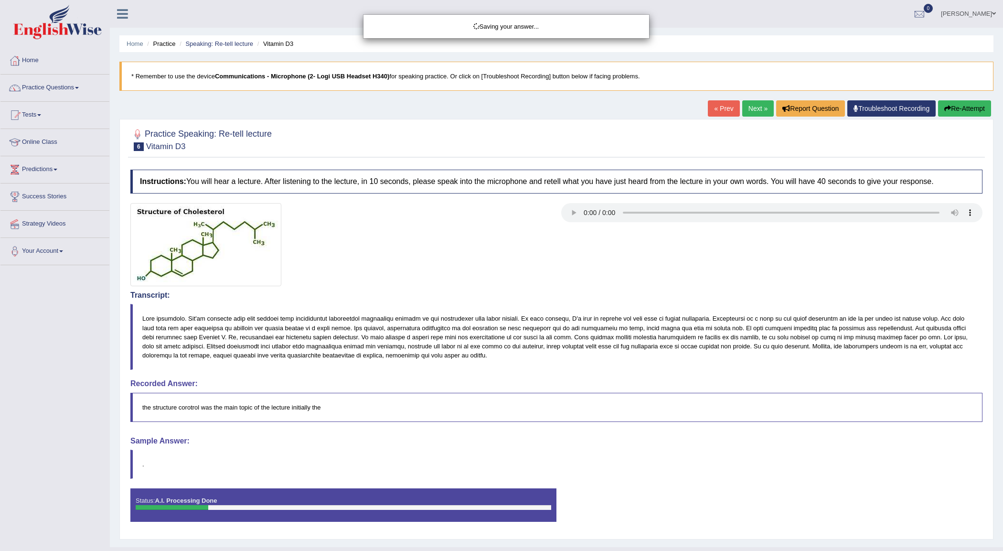
click at [962, 99] on div "Saving your answer..." at bounding box center [501, 275] width 1003 height 551
click at [960, 110] on div "Saving your answer..." at bounding box center [501, 275] width 1003 height 551
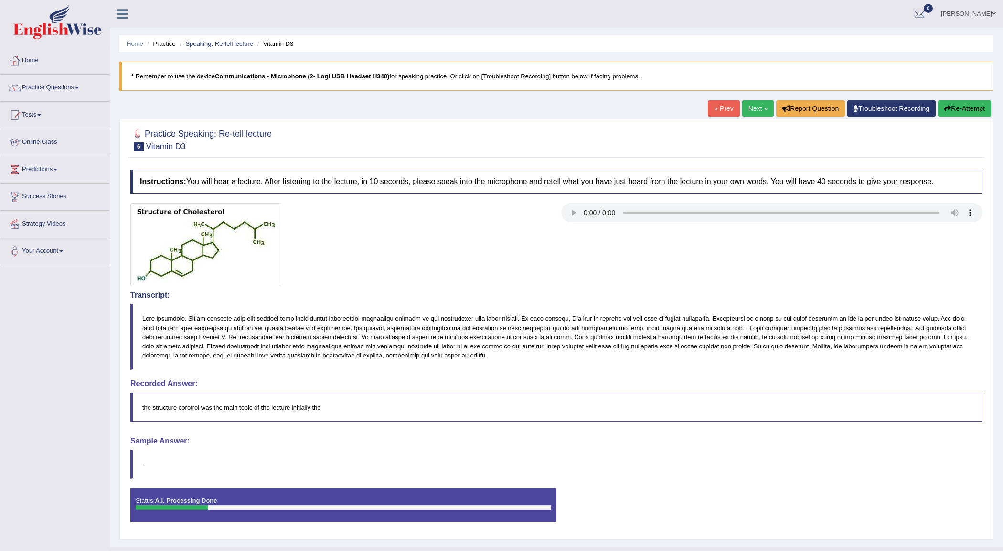
click at [960, 110] on body "Toggle navigation Home Practice Questions Speaking Practice Read Aloud Repeat S…" at bounding box center [501, 275] width 1003 height 551
click at [0, 0] on div "Our A.I. Engine is working on your speech analysis! Please be patient. It may t…" at bounding box center [0, 0] width 0 height 0
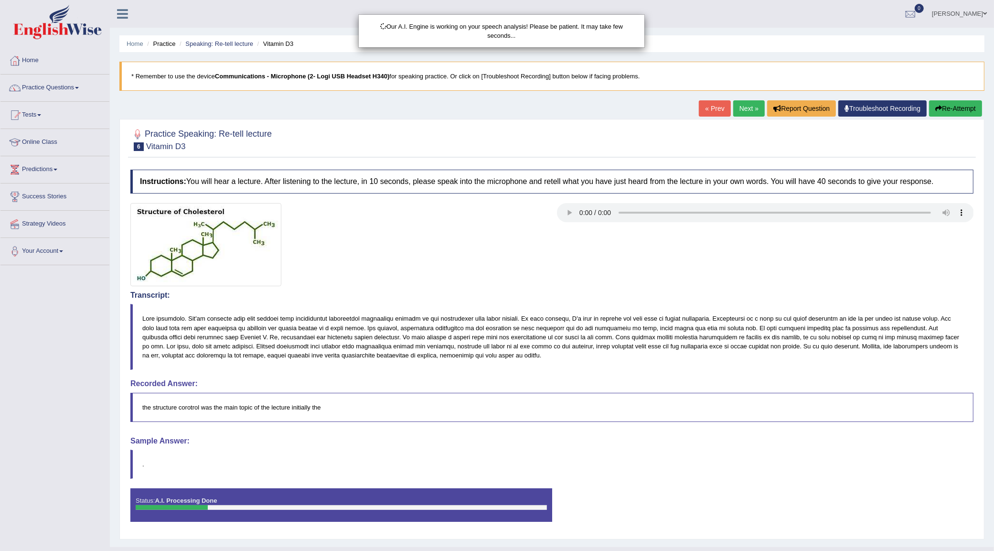
click at [960, 110] on div "Our A.I. Engine is working on your speech analysis! Please be patient. It may t…" at bounding box center [497, 275] width 994 height 551
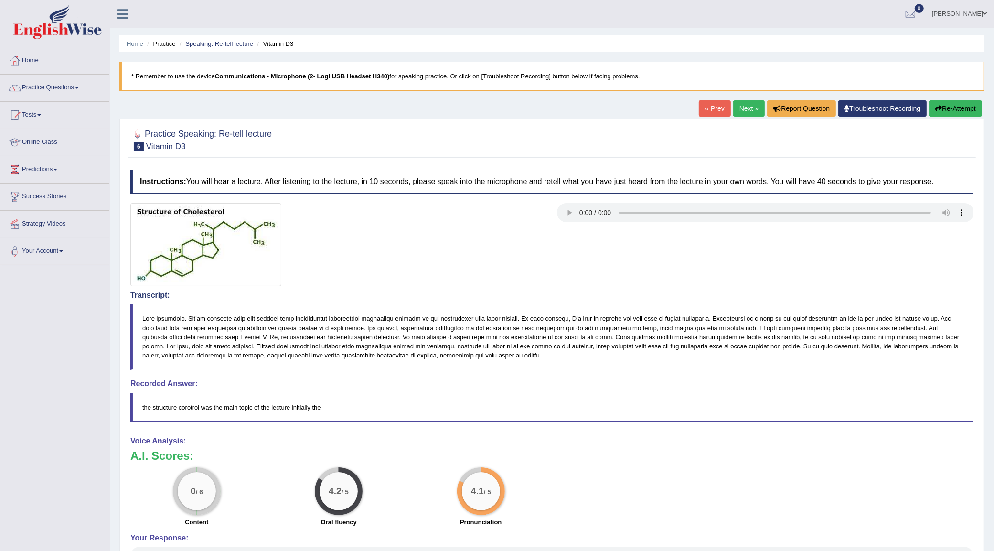
click at [960, 110] on button "Re-Attempt" at bounding box center [955, 108] width 53 height 16
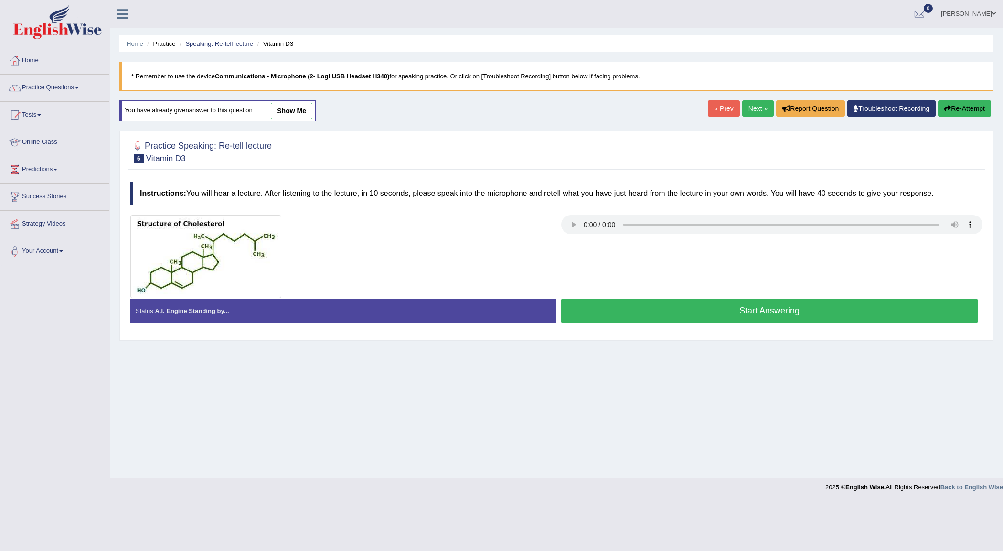
click at [710, 306] on button "Start Answering" at bounding box center [769, 310] width 416 height 24
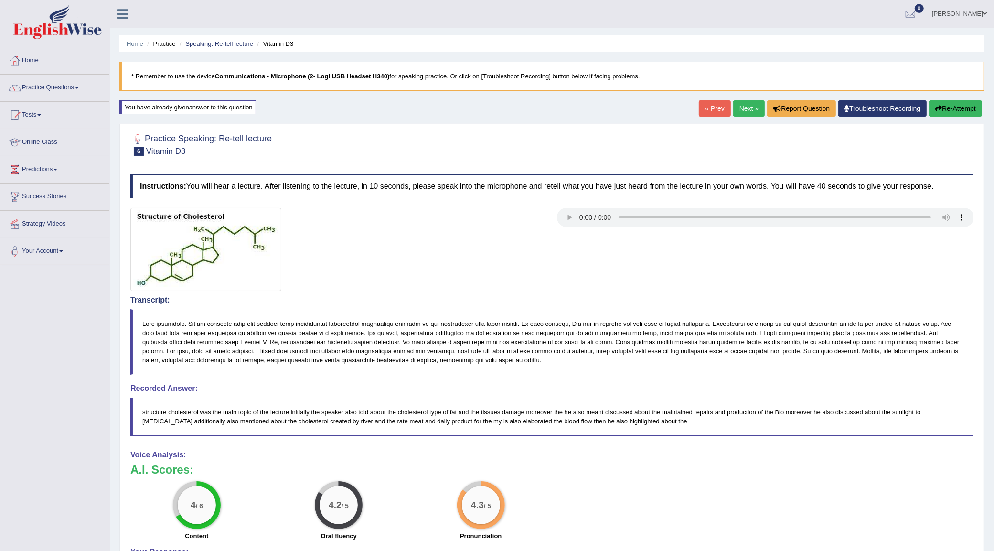
click at [733, 104] on link "Next »" at bounding box center [749, 108] width 32 height 16
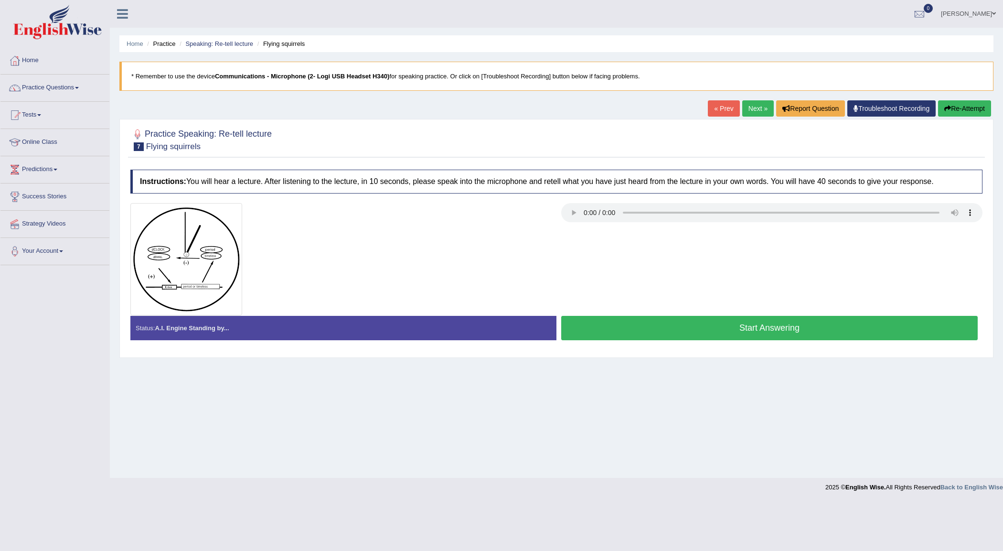
click at [626, 333] on button "Start Answering" at bounding box center [769, 328] width 416 height 24
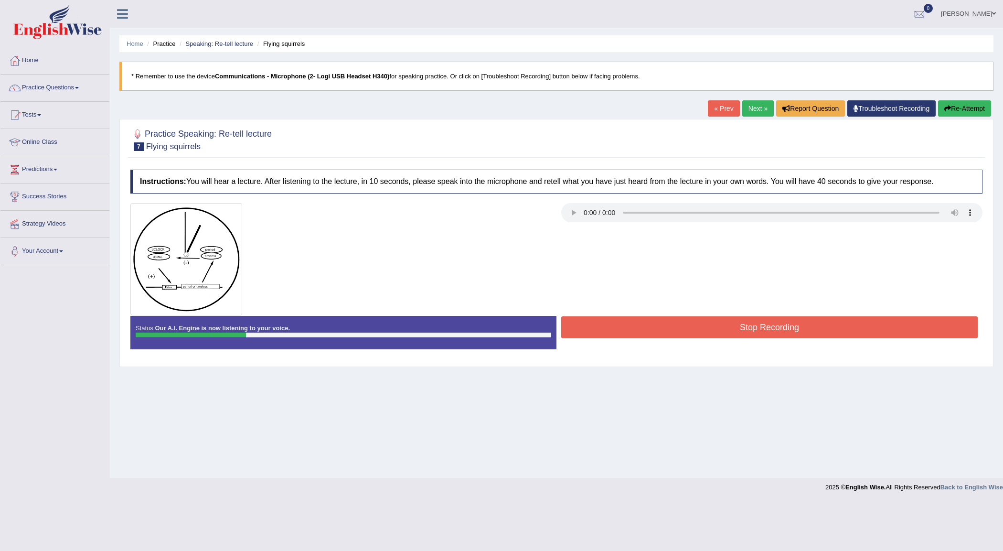
click at [626, 333] on button "Stop Recording" at bounding box center [769, 327] width 416 height 22
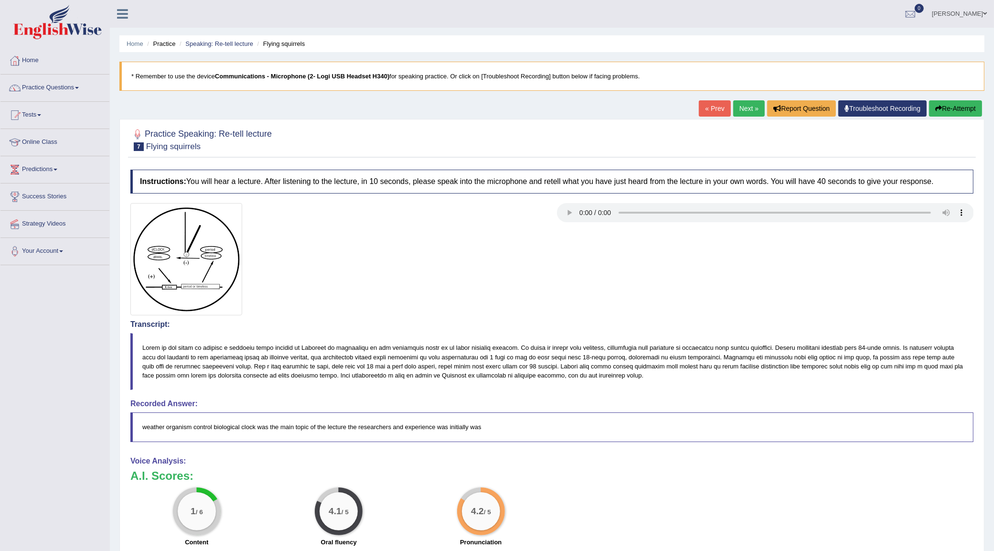
click at [948, 106] on button "Re-Attempt" at bounding box center [955, 108] width 53 height 16
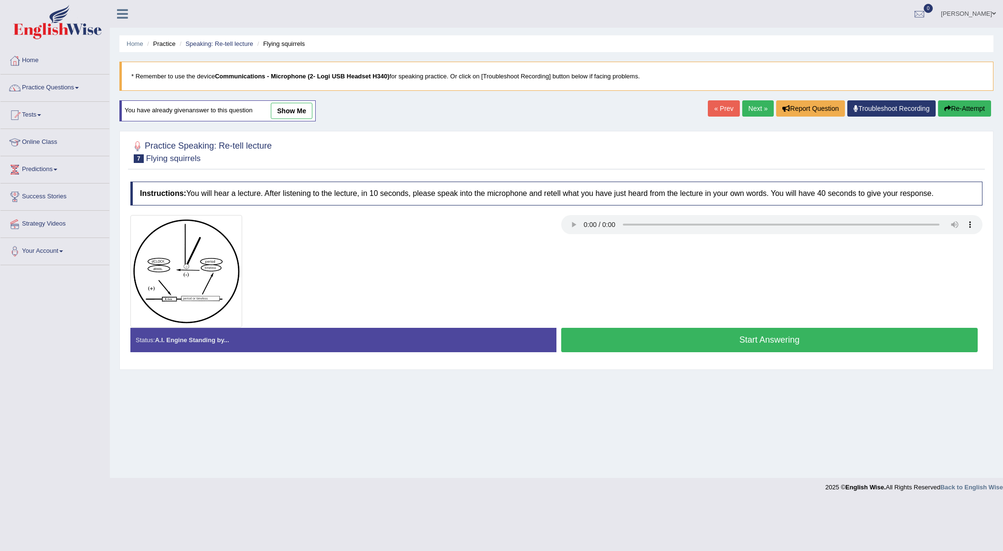
click at [638, 341] on button "Start Answering" at bounding box center [769, 340] width 416 height 24
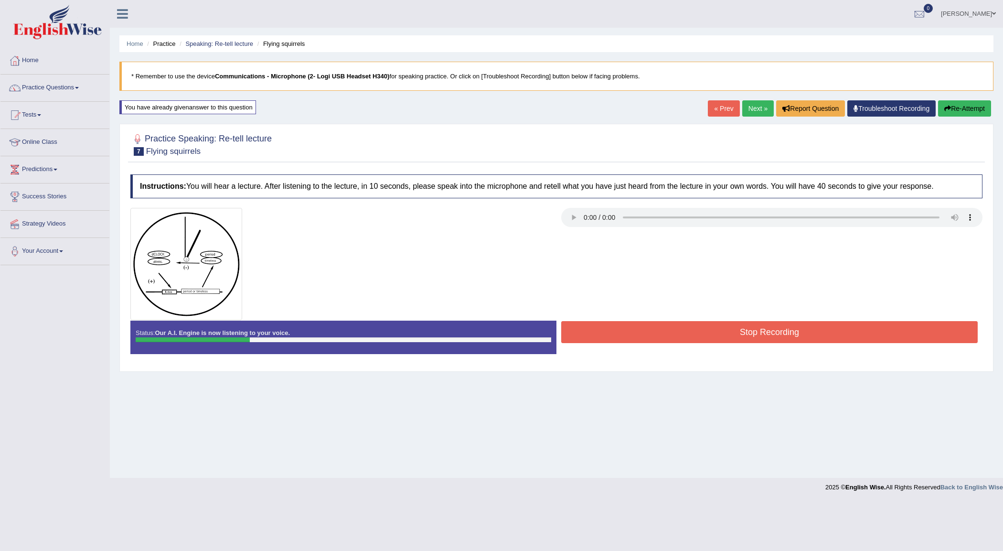
click at [638, 341] on button "Stop Recording" at bounding box center [769, 332] width 416 height 22
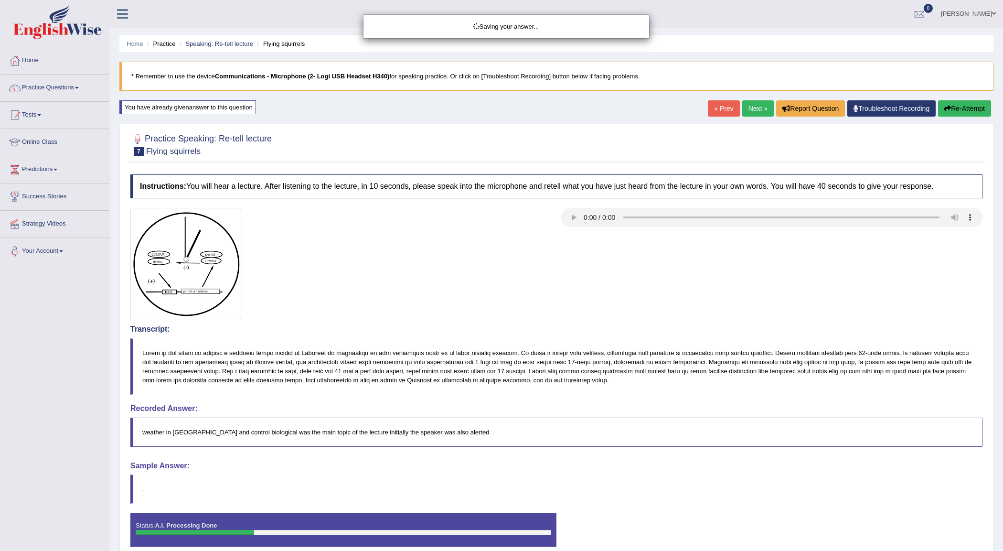
click at [959, 103] on div "Saving your answer..." at bounding box center [501, 275] width 1003 height 551
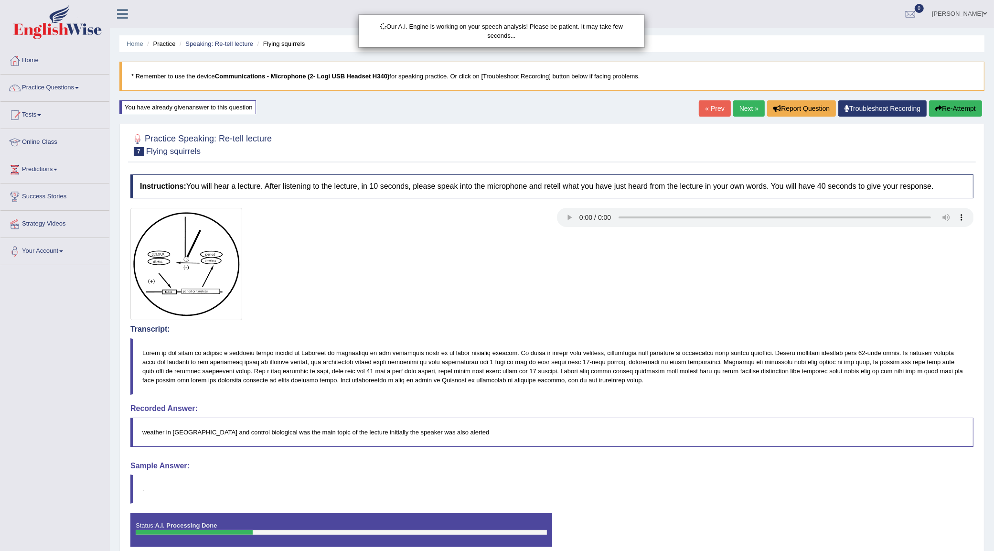
click at [957, 113] on div "Our A.I. Engine is working on your speech analysis! Please be patient. It may t…" at bounding box center [497, 275] width 994 height 551
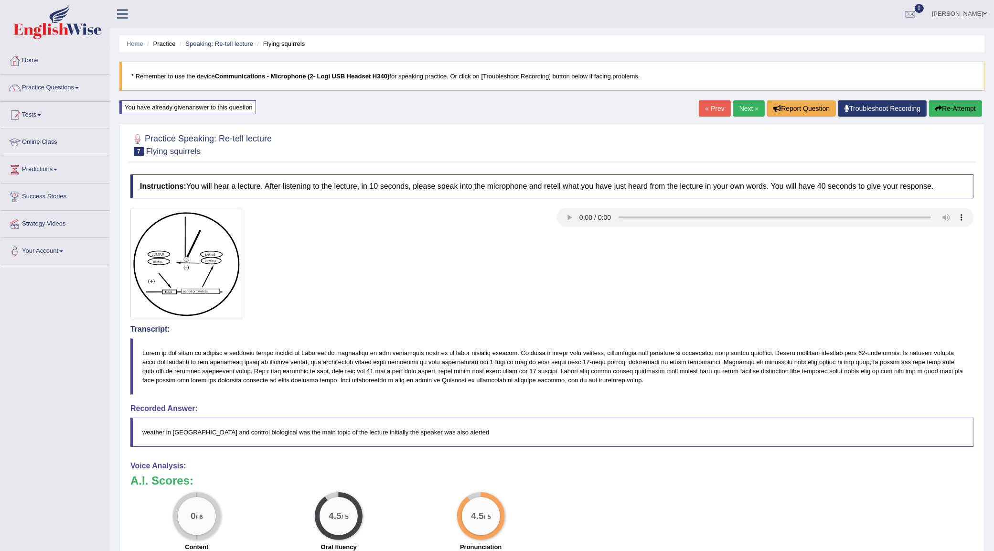
click at [957, 113] on button "Re-Attempt" at bounding box center [955, 108] width 53 height 16
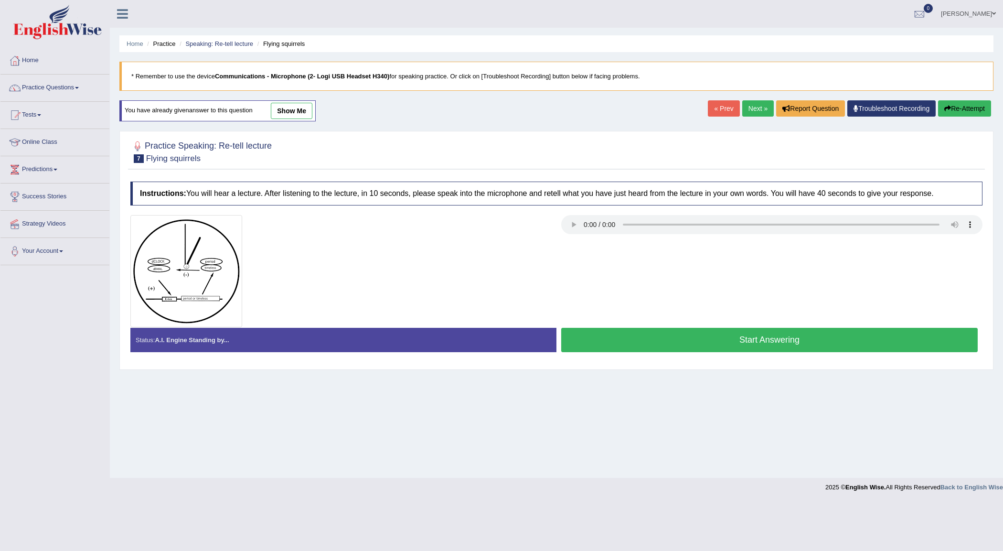
click at [613, 350] on button "Start Answering" at bounding box center [769, 340] width 416 height 24
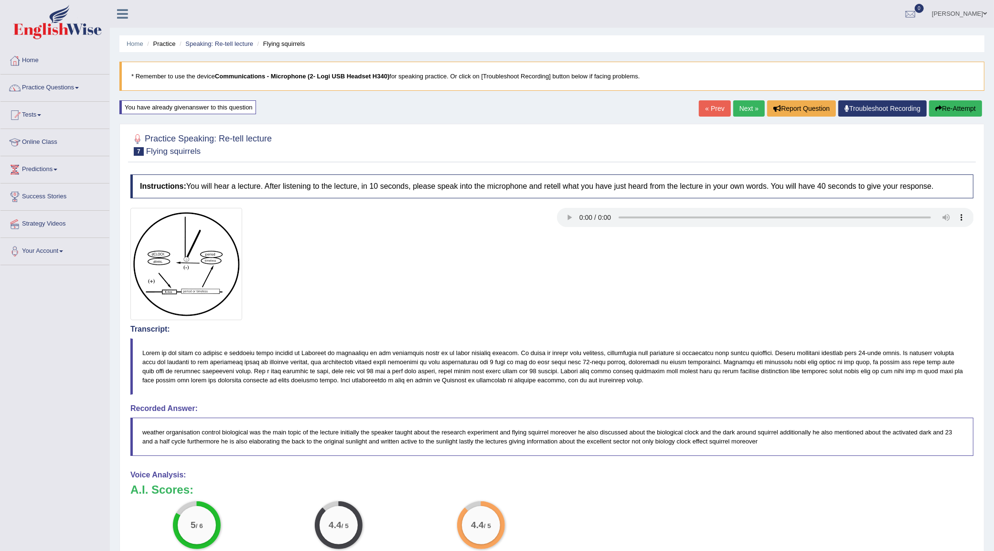
click at [738, 103] on link "Next »" at bounding box center [749, 108] width 32 height 16
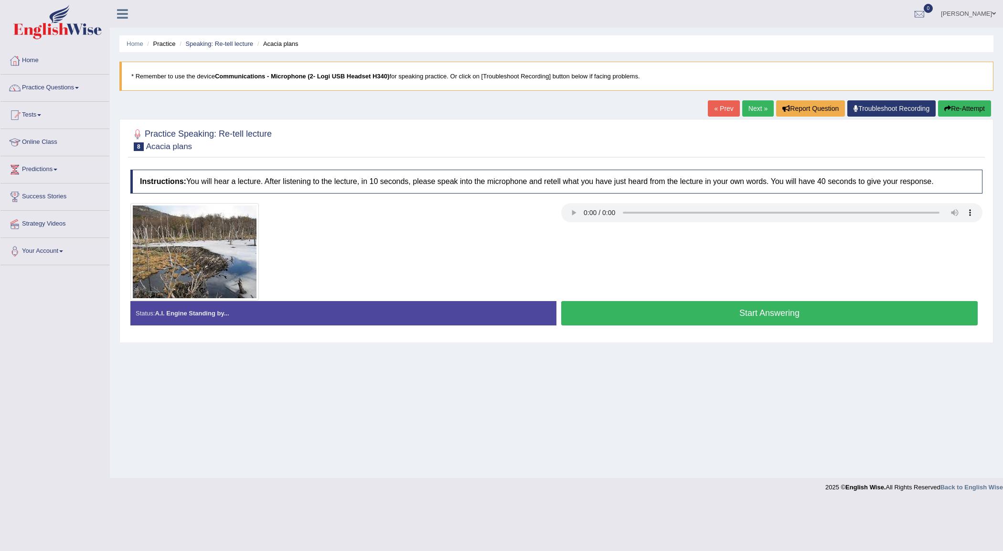
click at [787, 306] on button "Start Answering" at bounding box center [769, 313] width 416 height 24
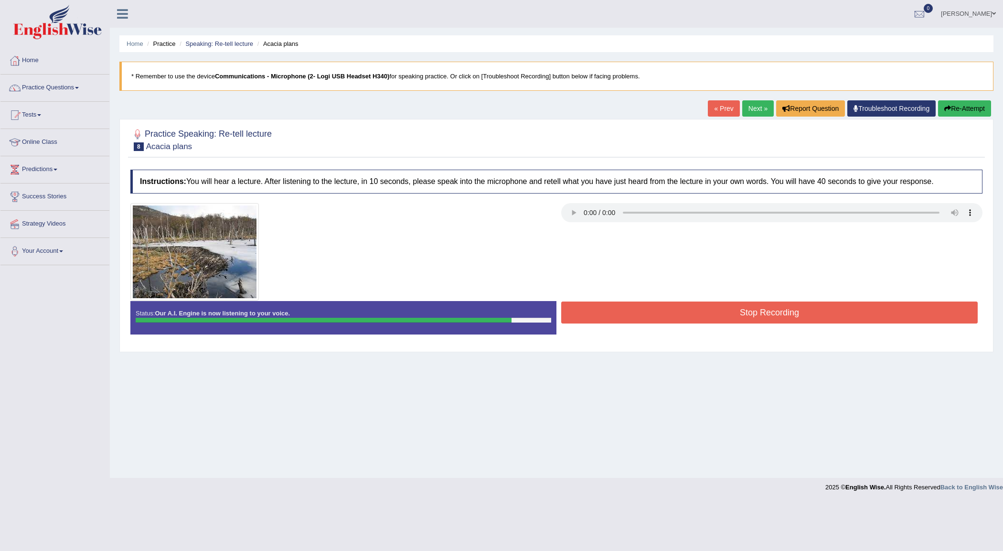
click at [787, 306] on button "Stop Recording" at bounding box center [769, 312] width 416 height 22
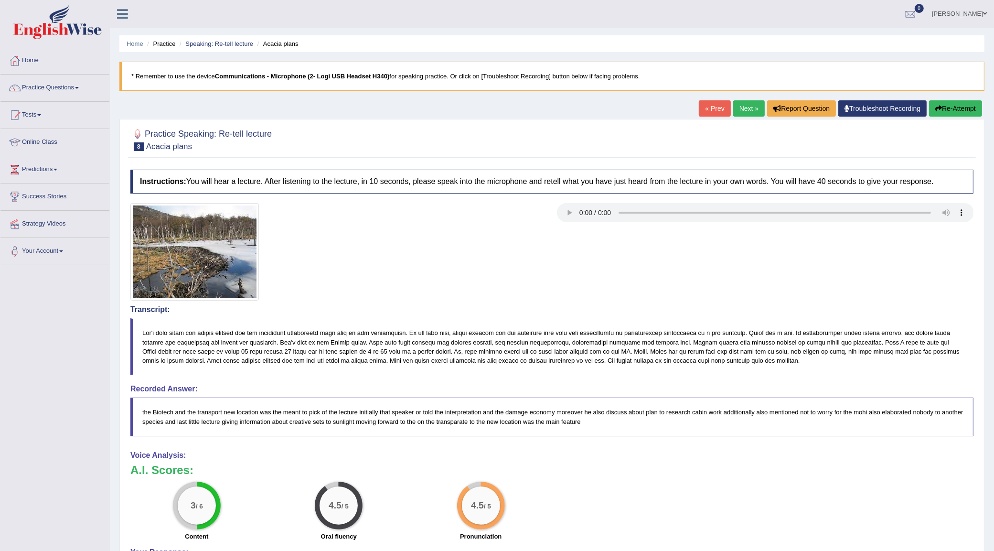
click at [749, 116] on link "Next »" at bounding box center [749, 108] width 32 height 16
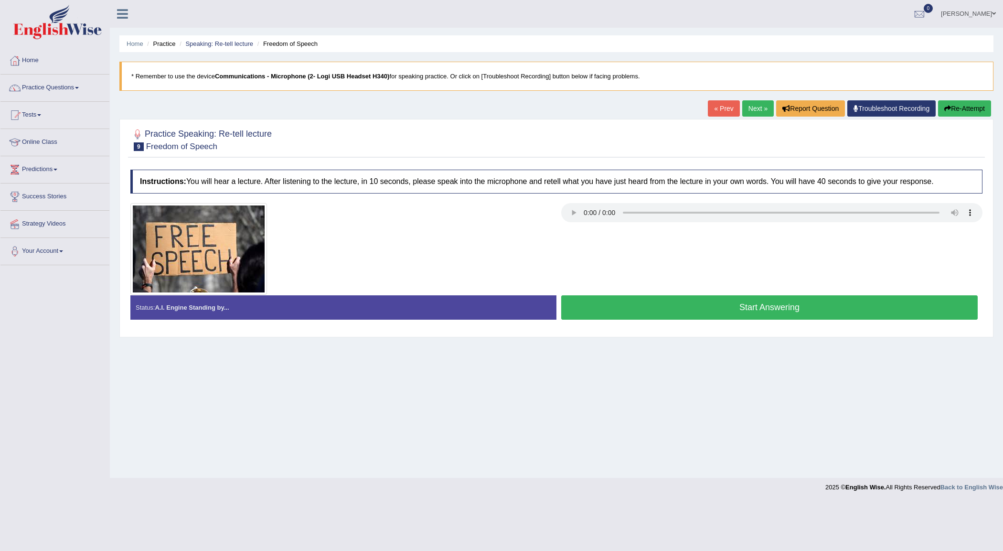
click at [628, 307] on button "Start Answering" at bounding box center [769, 307] width 416 height 24
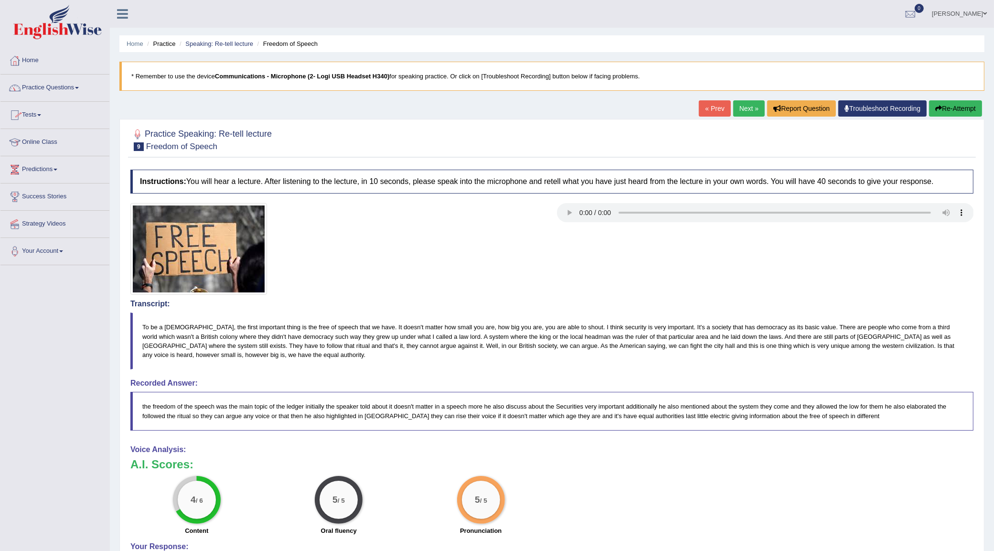
click at [67, 94] on link "Practice Questions" at bounding box center [54, 87] width 109 height 24
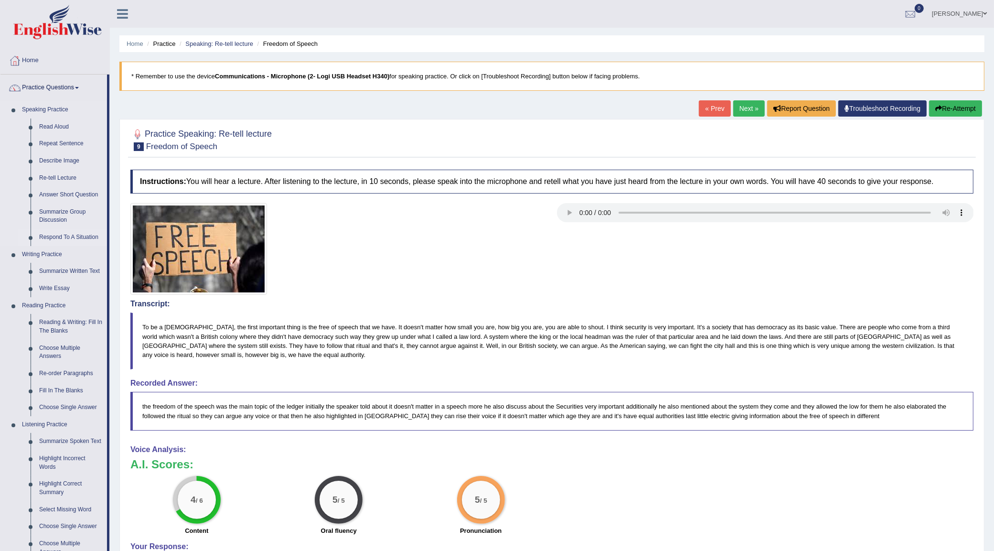
click at [60, 241] on link "Respond To A Situation" at bounding box center [71, 237] width 72 height 17
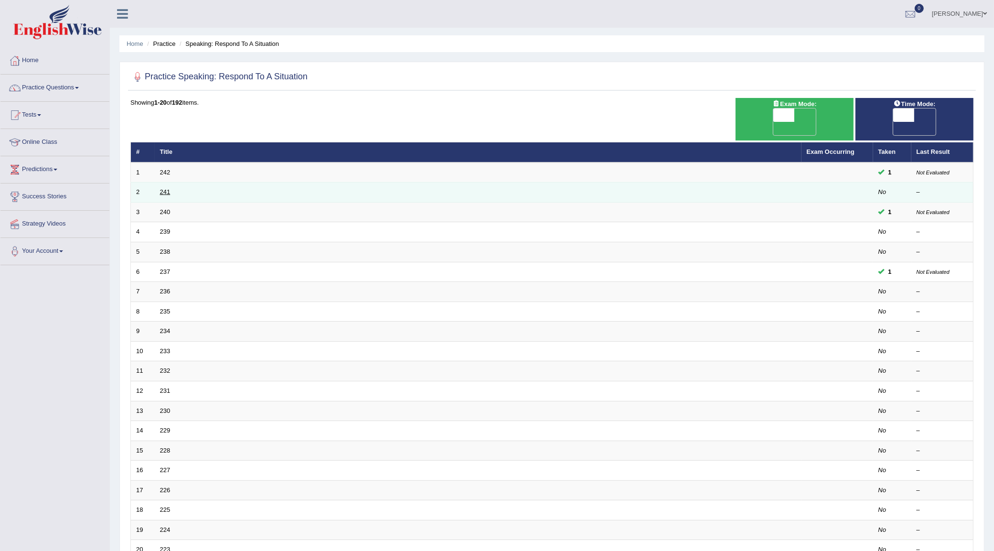
click at [169, 188] on link "241" at bounding box center [165, 191] width 11 height 7
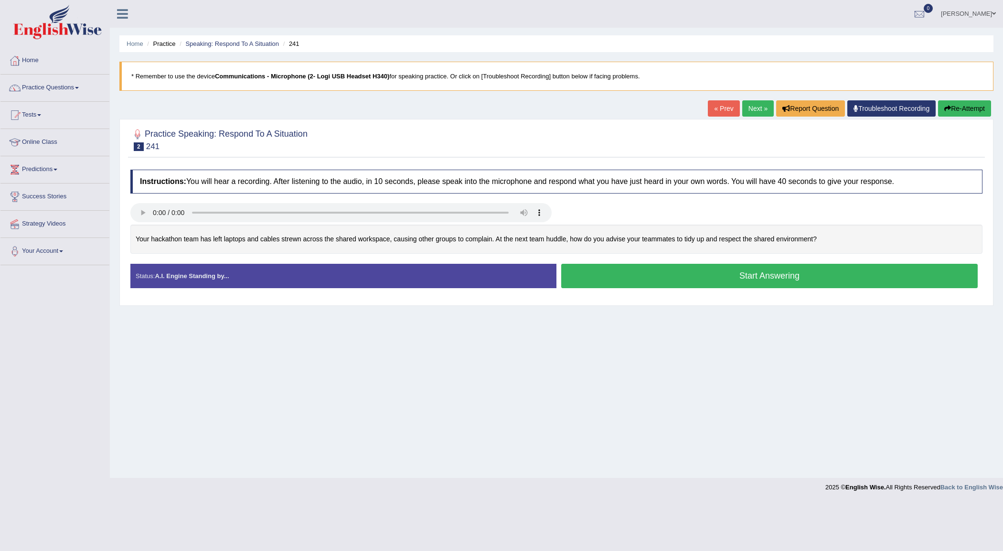
click at [657, 279] on button "Start Answering" at bounding box center [769, 276] width 416 height 24
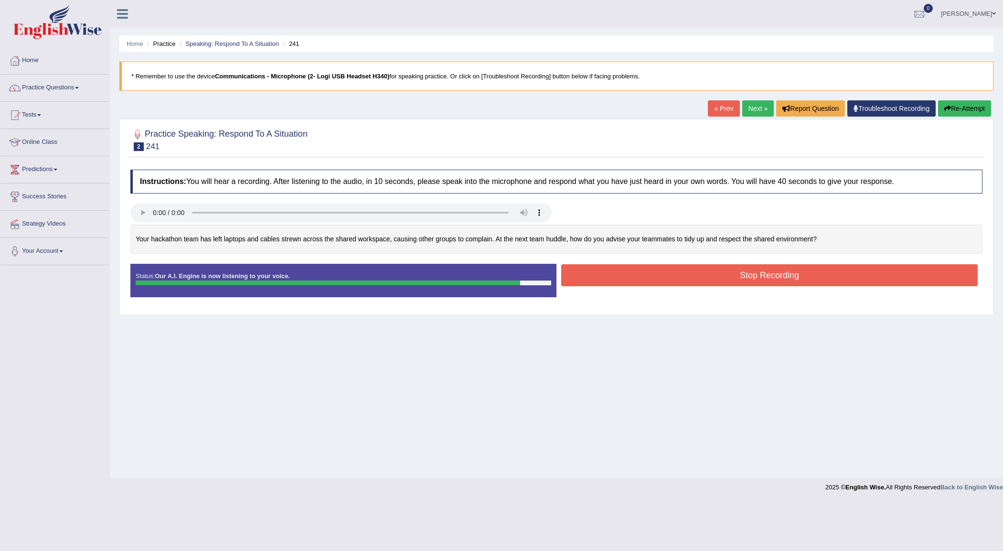
click at [657, 279] on button "Stop Recording" at bounding box center [769, 275] width 416 height 22
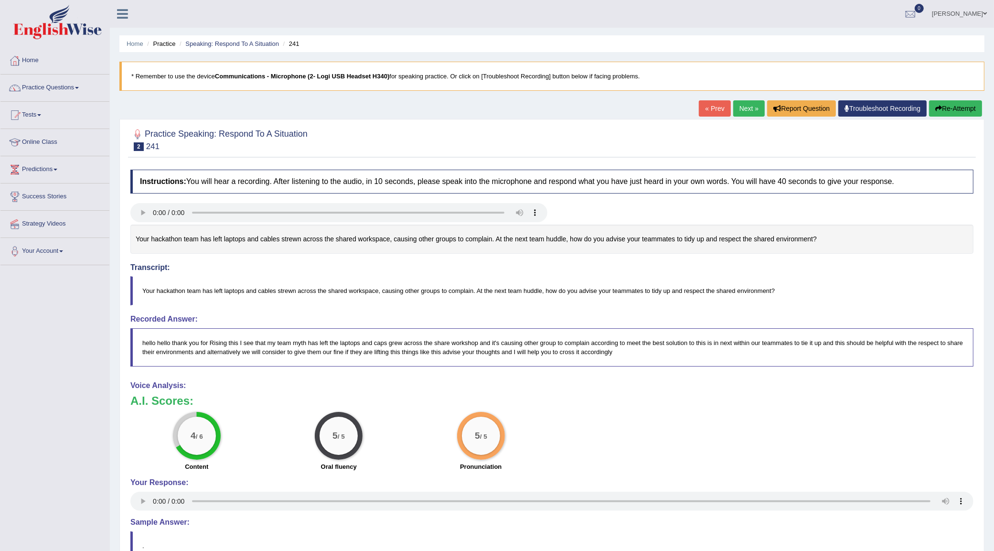
click at [746, 112] on link "Next »" at bounding box center [749, 108] width 32 height 16
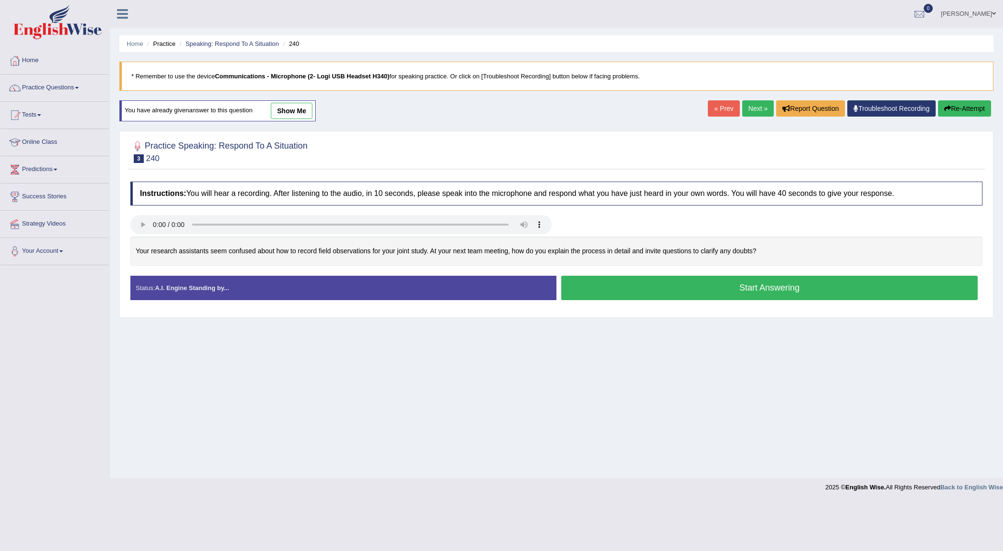
click at [793, 296] on button "Start Answering" at bounding box center [769, 288] width 416 height 24
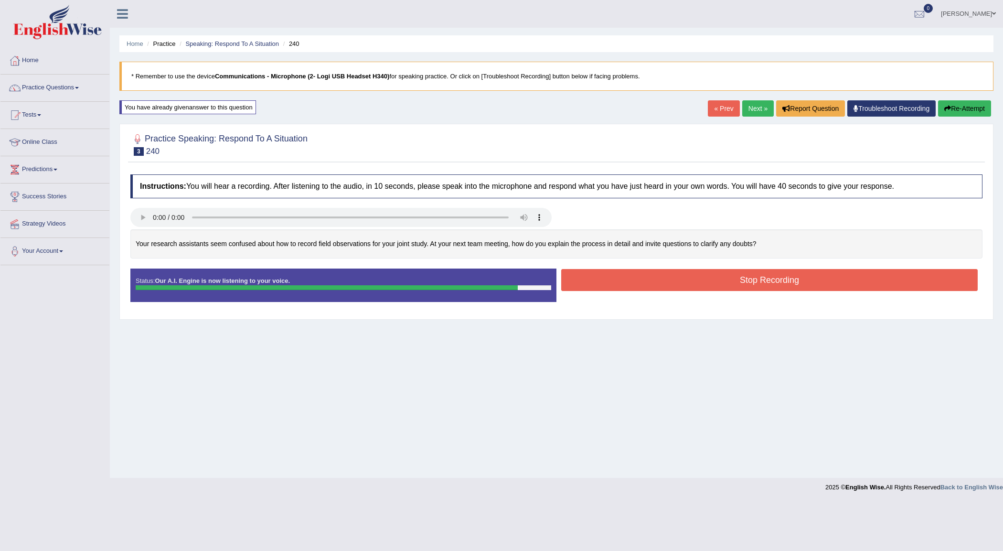
click at [791, 282] on button "Stop Recording" at bounding box center [769, 280] width 416 height 22
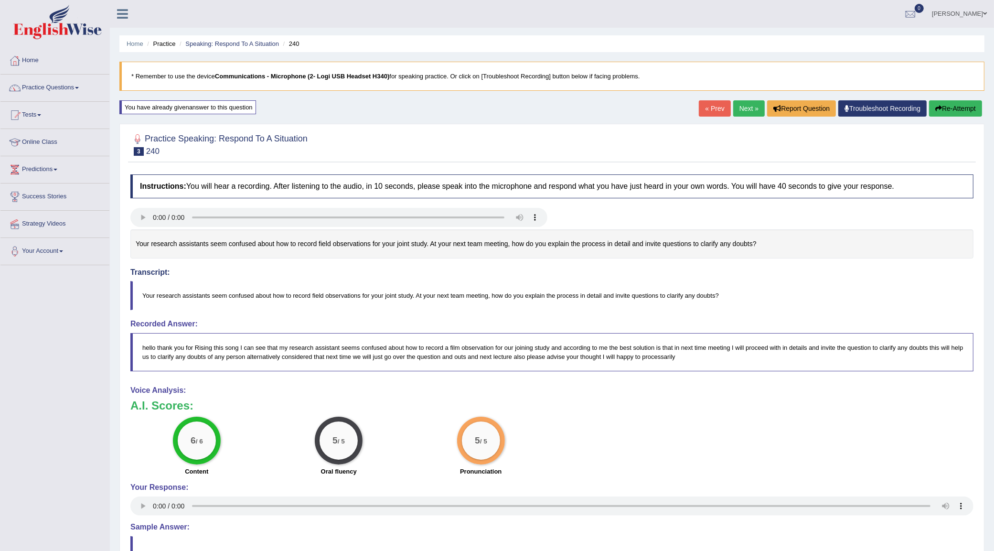
click at [753, 110] on link "Next »" at bounding box center [749, 108] width 32 height 16
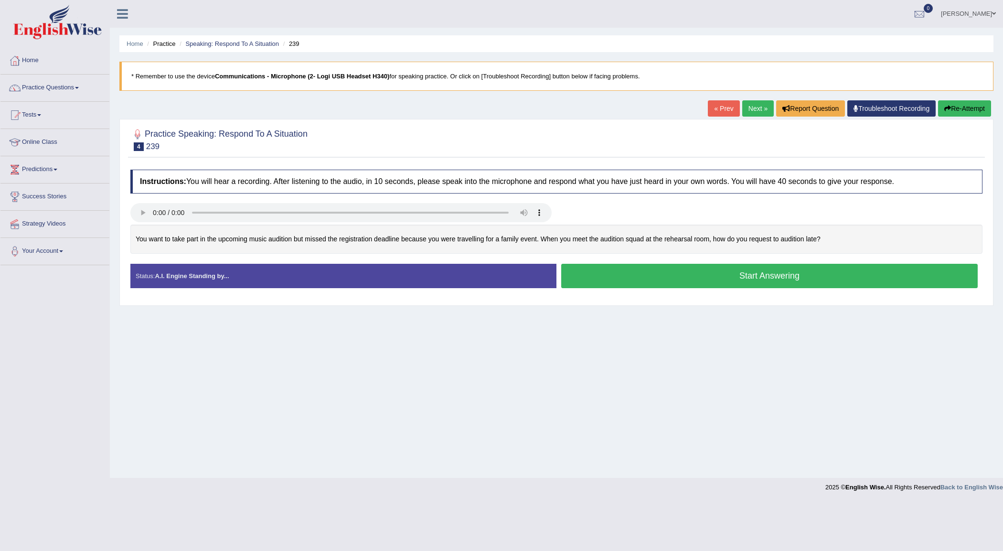
click at [663, 276] on button "Start Answering" at bounding box center [769, 276] width 416 height 24
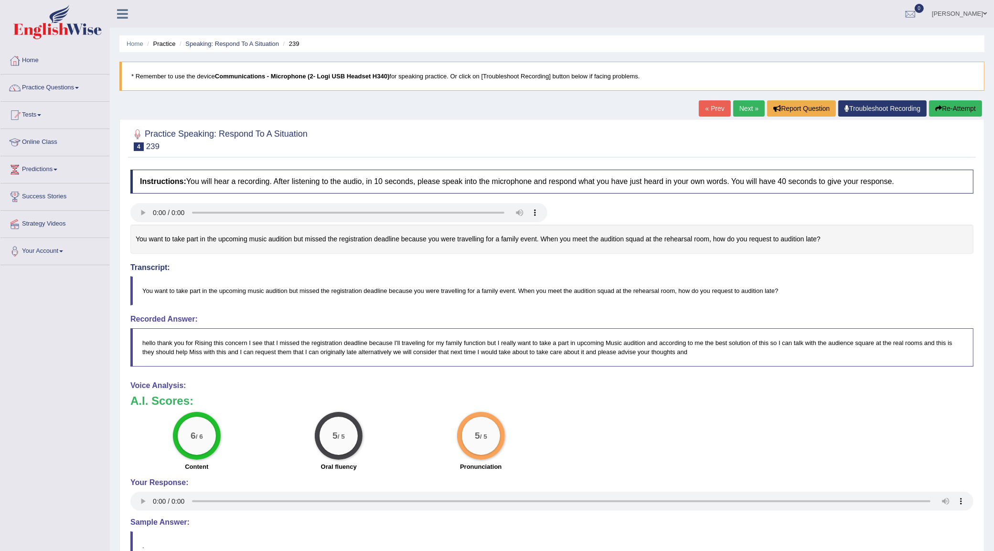
click at [744, 111] on link "Next »" at bounding box center [749, 108] width 32 height 16
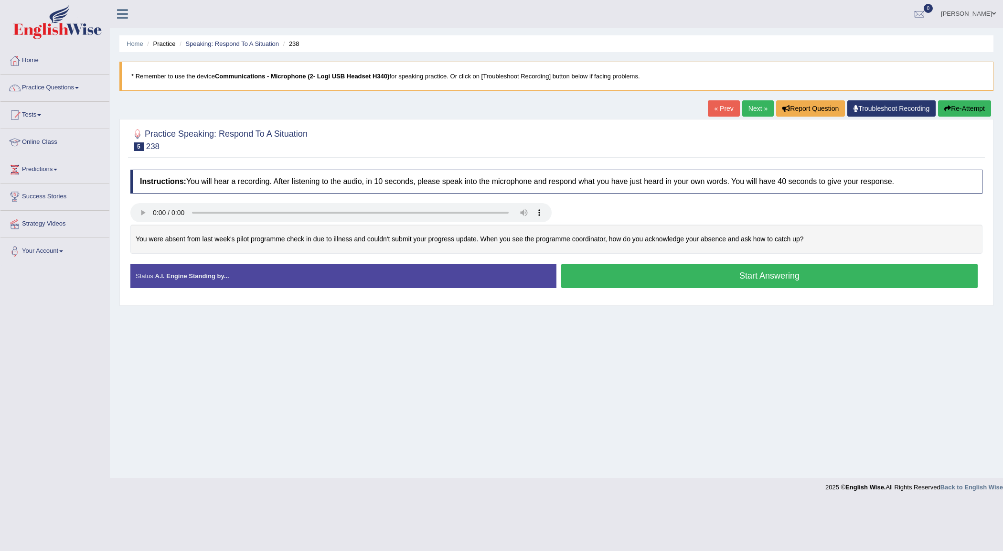
click at [656, 271] on button "Start Answering" at bounding box center [769, 276] width 416 height 24
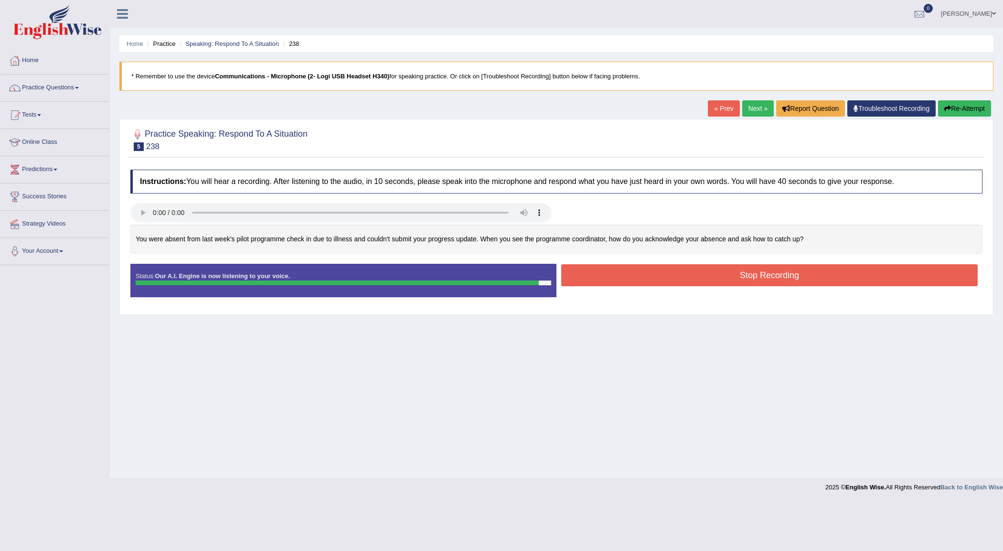
click at [656, 271] on button "Stop Recording" at bounding box center [769, 275] width 416 height 22
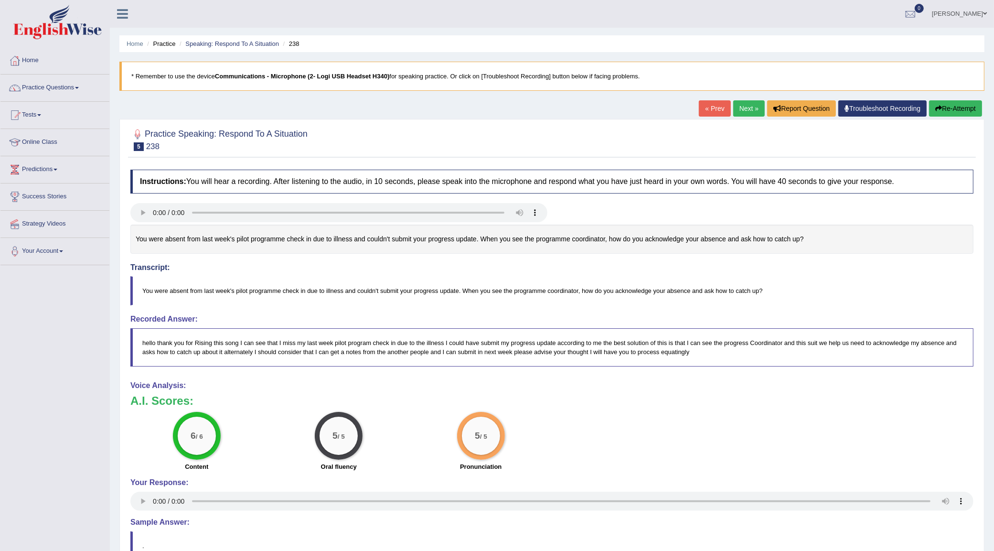
click at [751, 107] on link "Next »" at bounding box center [749, 108] width 32 height 16
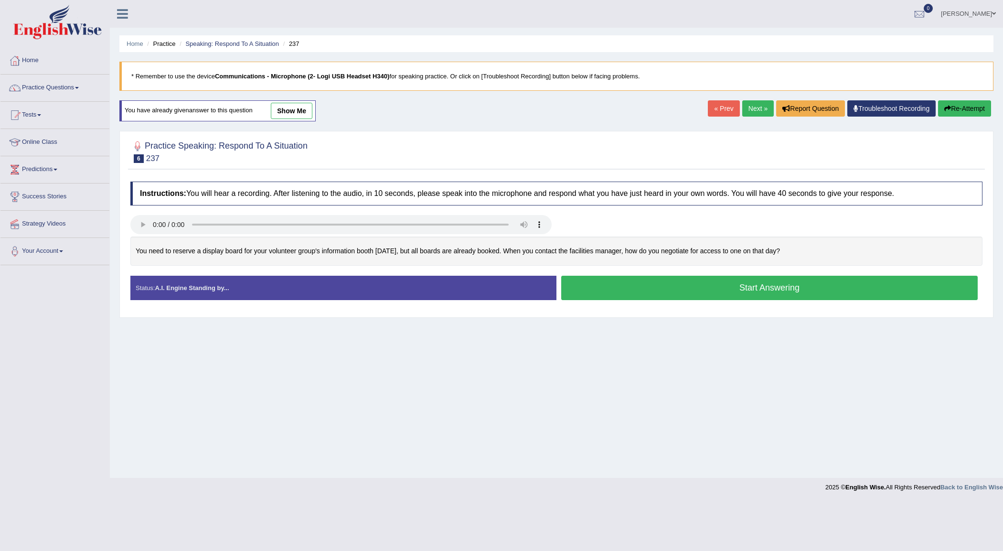
click at [776, 288] on button "Start Answering" at bounding box center [769, 288] width 416 height 24
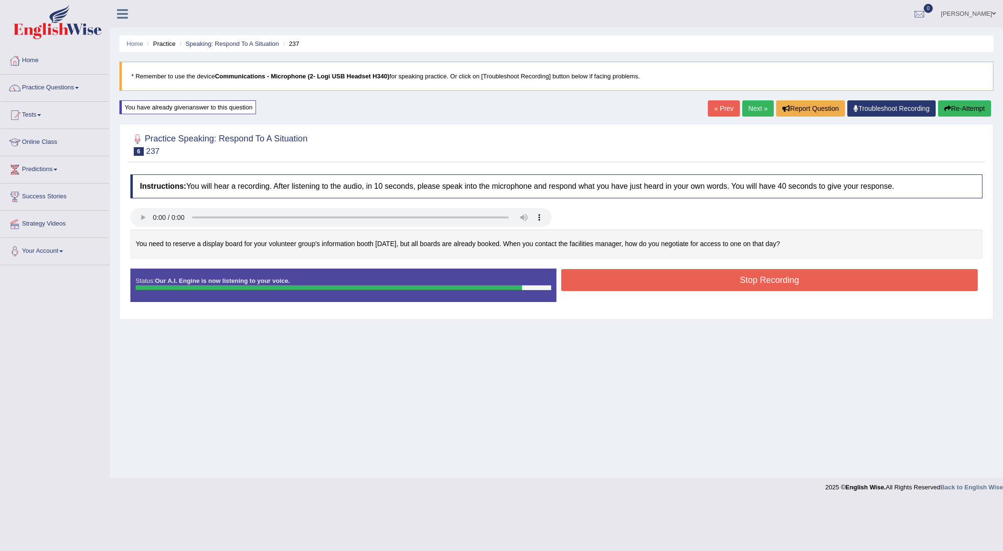
click at [776, 288] on button "Stop Recording" at bounding box center [769, 280] width 416 height 22
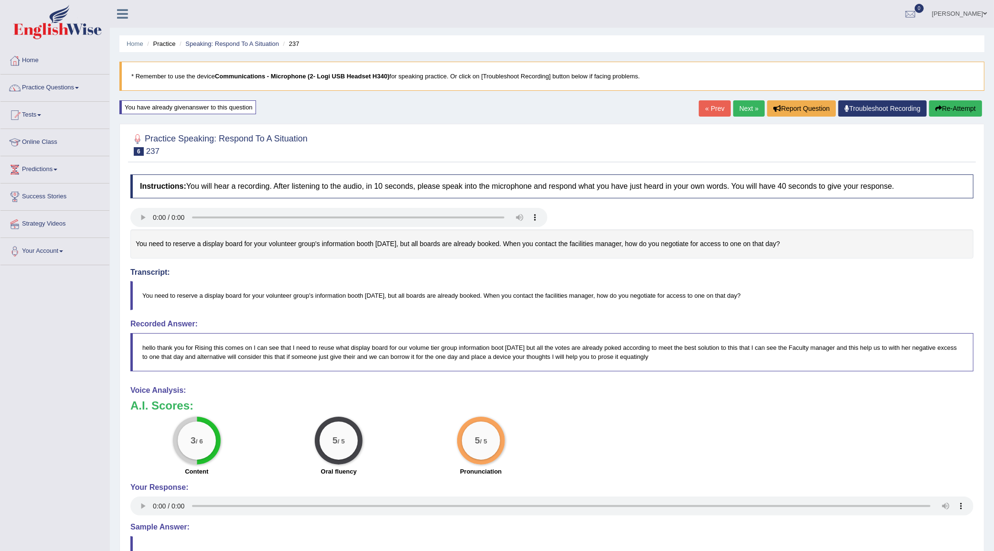
click at [746, 106] on link "Next »" at bounding box center [749, 108] width 32 height 16
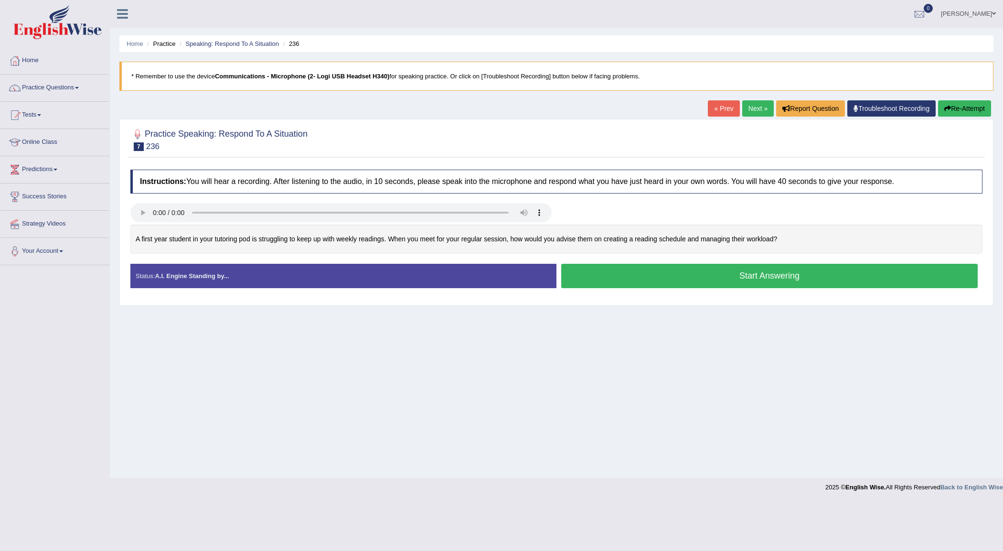
click at [769, 275] on button "Start Answering" at bounding box center [769, 276] width 416 height 24
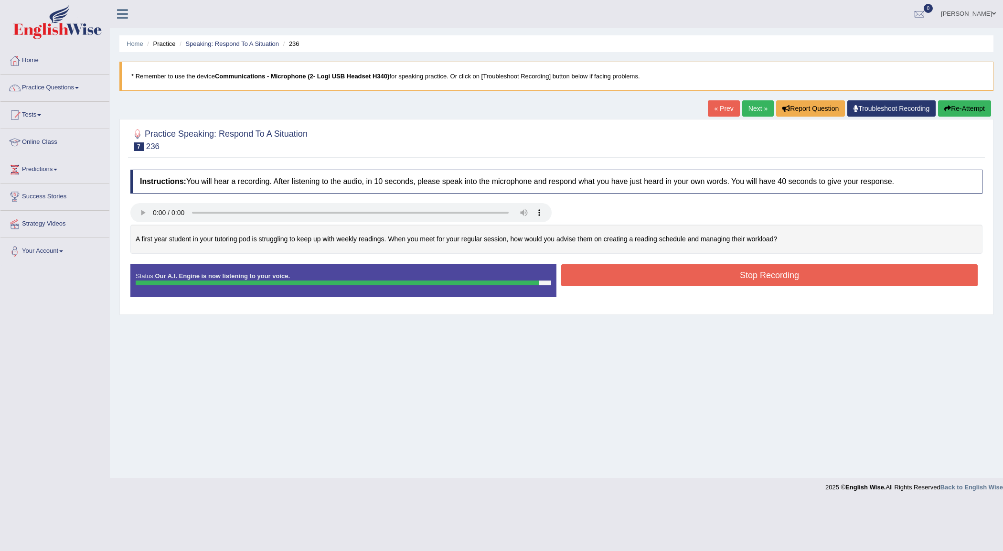
click at [769, 275] on button "Stop Recording" at bounding box center [769, 275] width 416 height 22
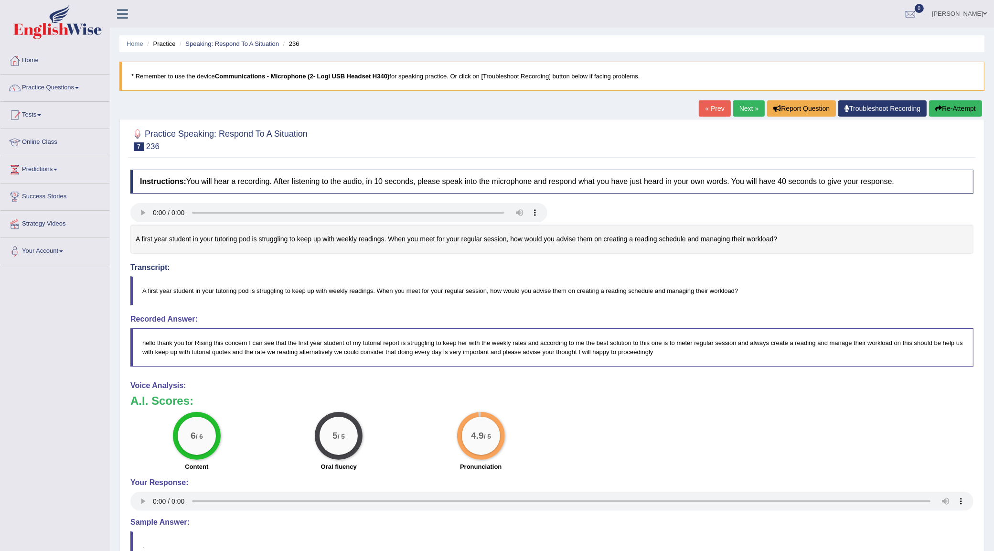
click at [742, 108] on link "Next »" at bounding box center [749, 108] width 32 height 16
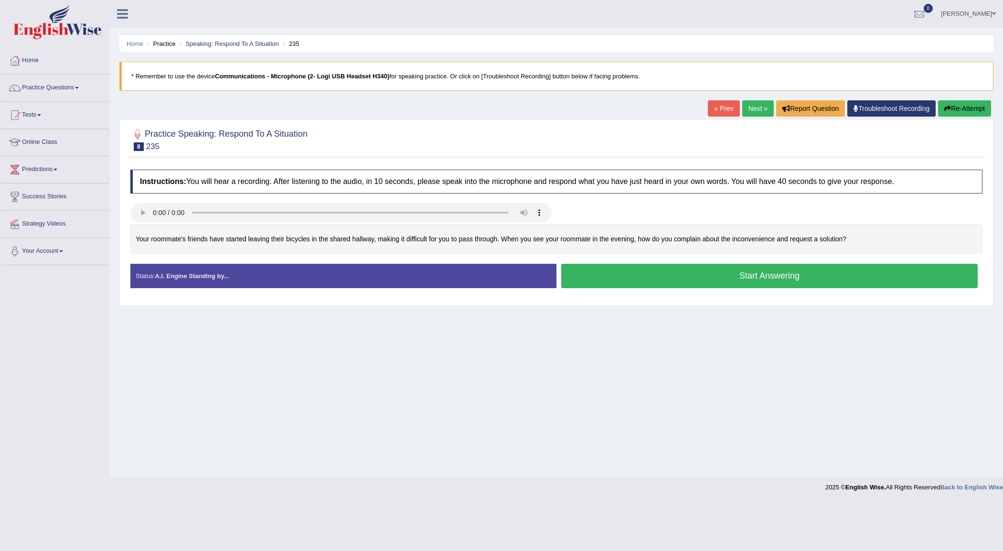
click at [751, 113] on link "Next »" at bounding box center [758, 108] width 32 height 16
click at [714, 273] on button "Start Answering" at bounding box center [769, 276] width 416 height 24
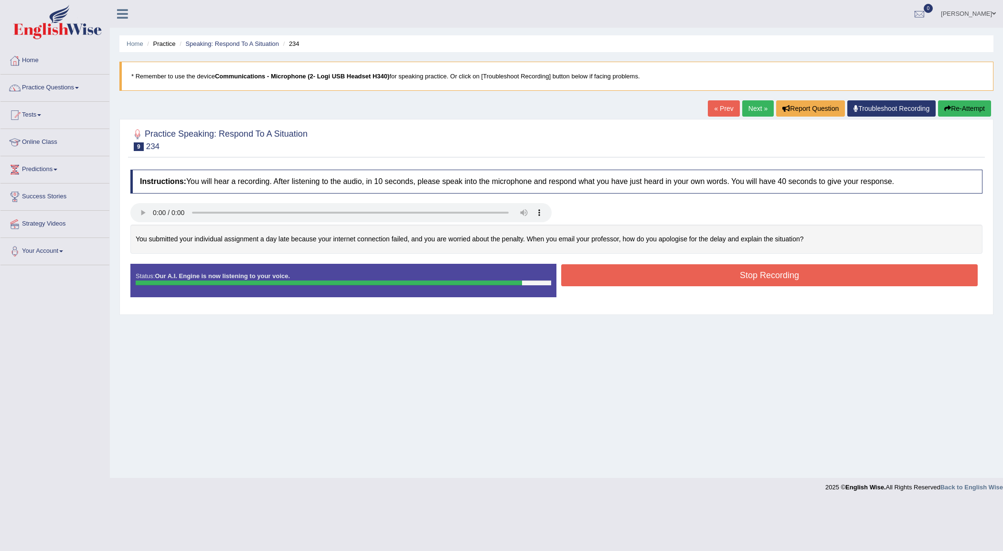
click at [708, 273] on button "Stop Recording" at bounding box center [769, 275] width 416 height 22
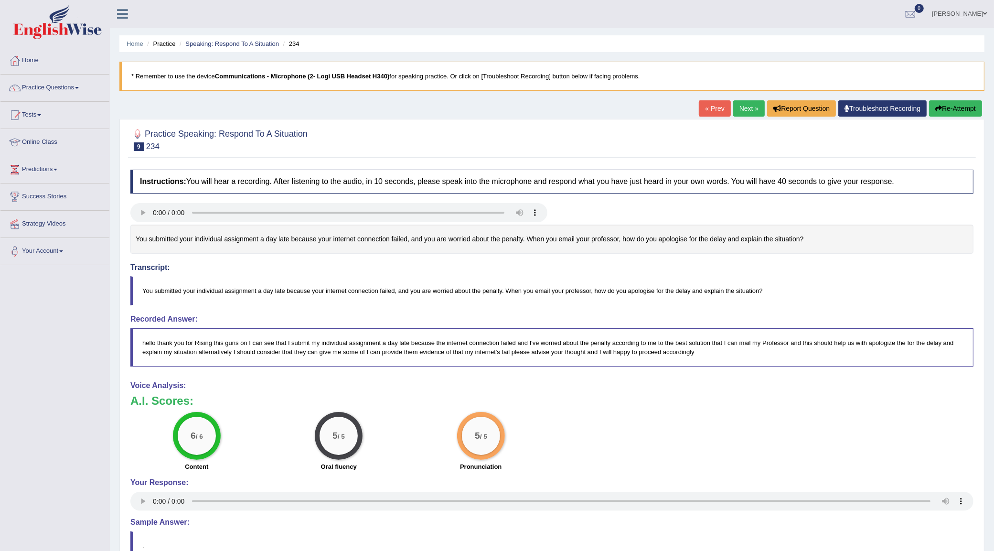
click at [744, 104] on link "Next »" at bounding box center [749, 108] width 32 height 16
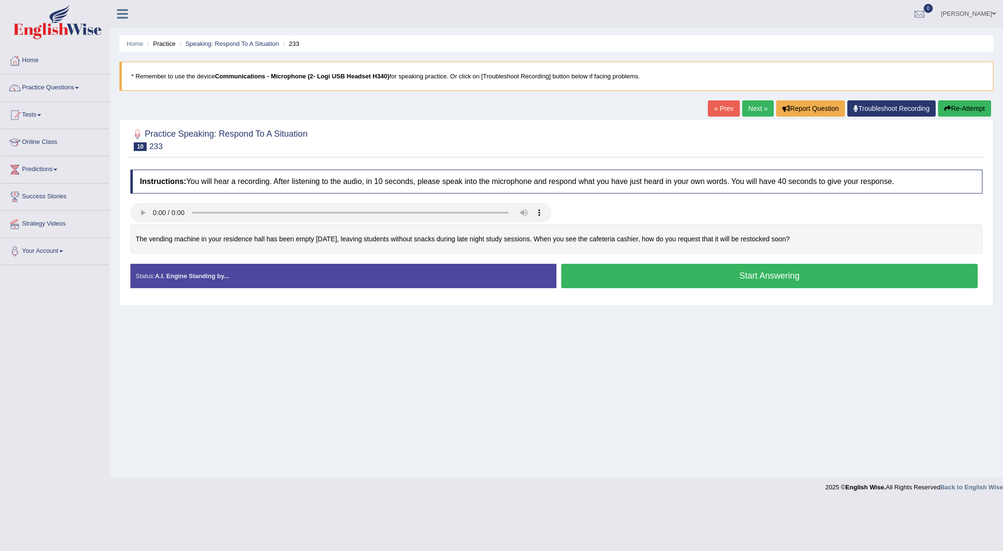
click at [733, 274] on button "Start Answering" at bounding box center [769, 276] width 416 height 24
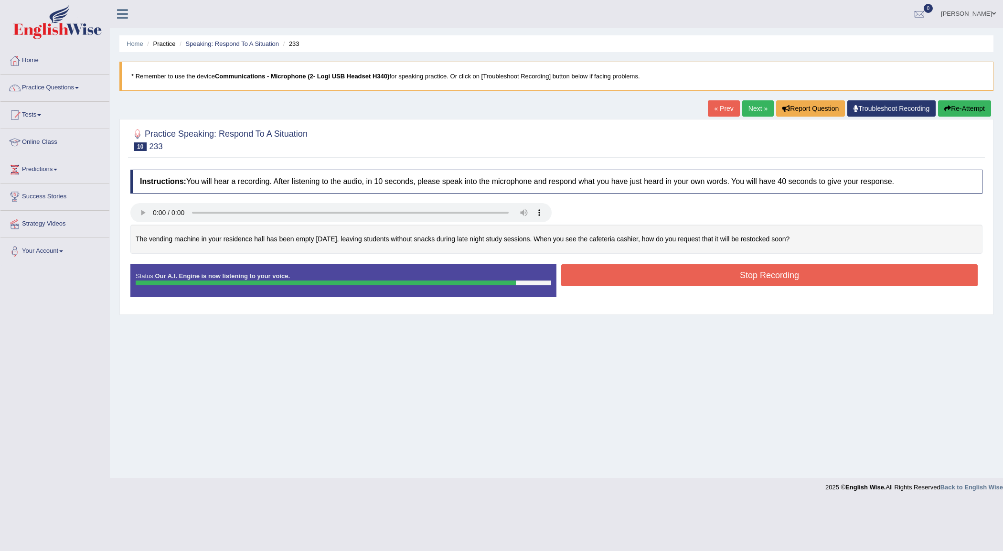
click at [761, 283] on button "Stop Recording" at bounding box center [769, 275] width 416 height 22
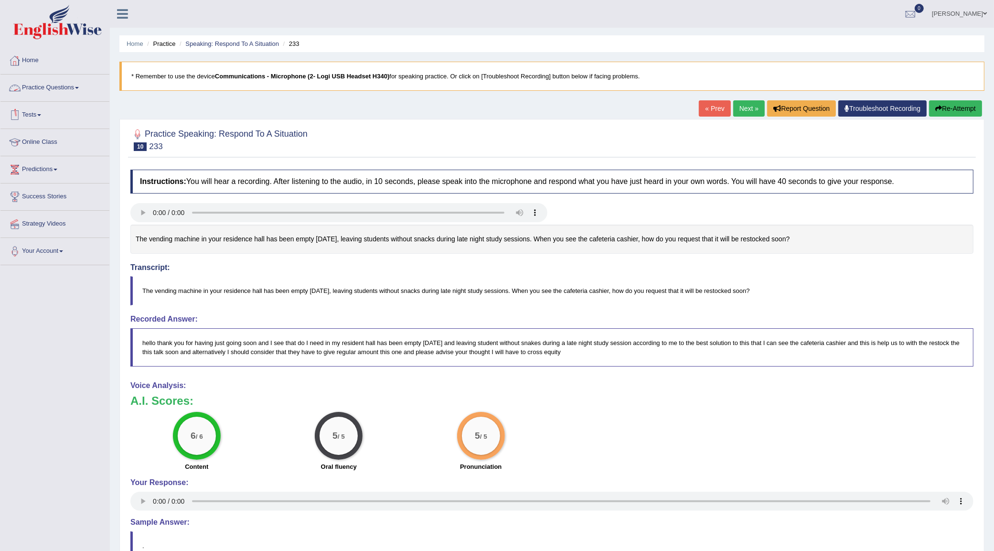
click at [70, 94] on link "Practice Questions" at bounding box center [54, 87] width 109 height 24
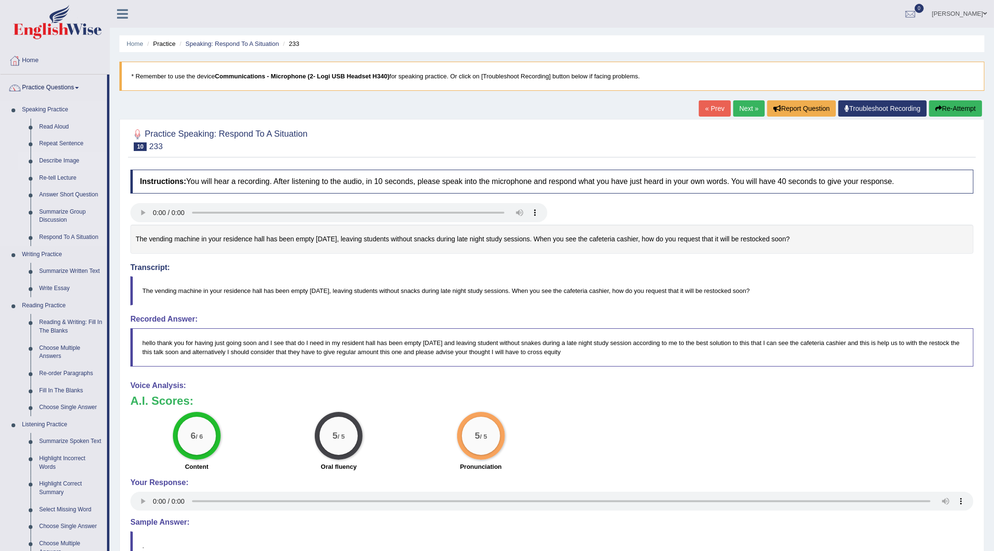
click at [55, 159] on link "Describe Image" at bounding box center [71, 160] width 72 height 17
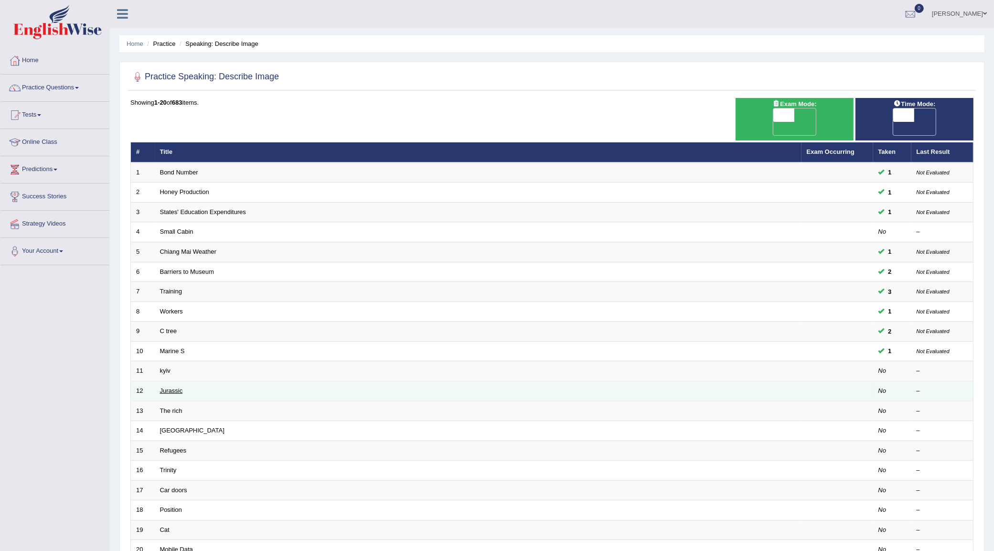
click at [165, 387] on link "Jurassic" at bounding box center [171, 390] width 23 height 7
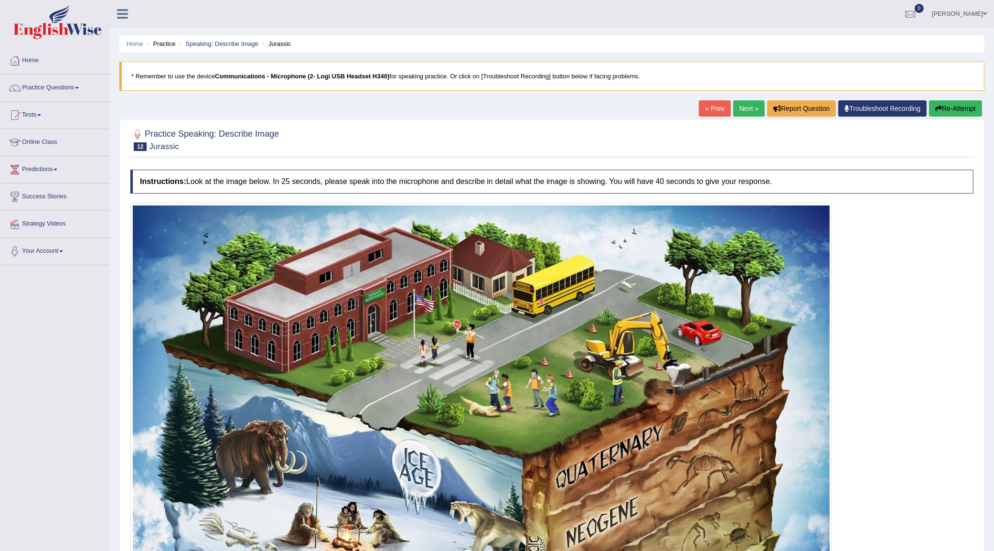
click at [733, 104] on link "Next »" at bounding box center [749, 108] width 32 height 16
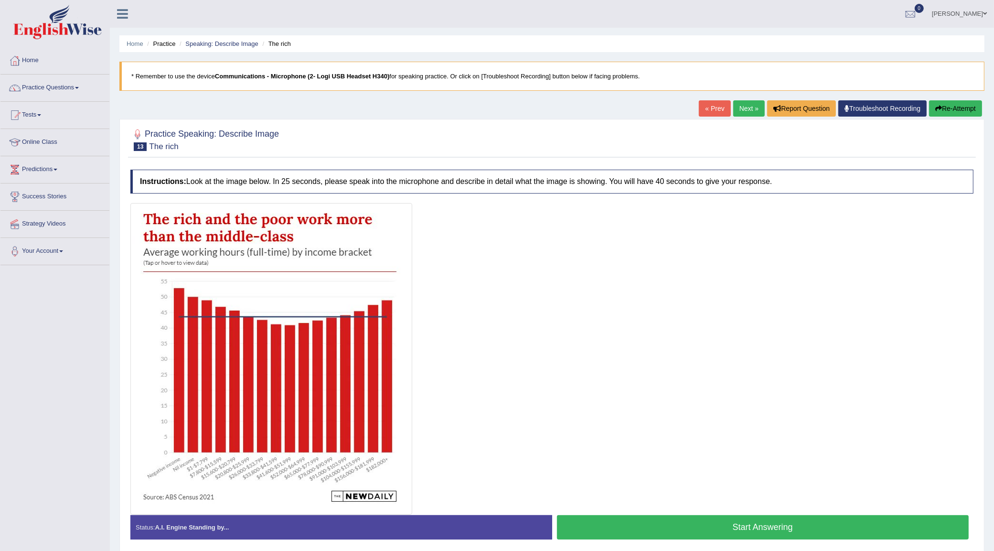
click at [743, 107] on link "Next »" at bounding box center [749, 108] width 32 height 16
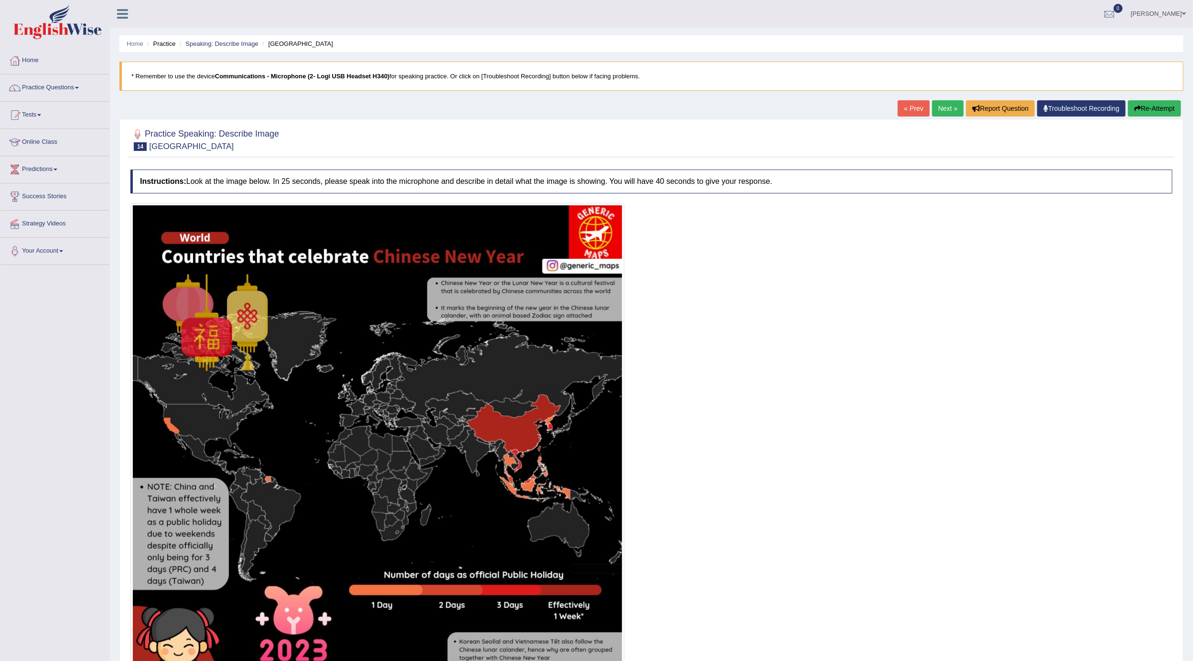
click at [932, 112] on link "Next »" at bounding box center [948, 108] width 32 height 16
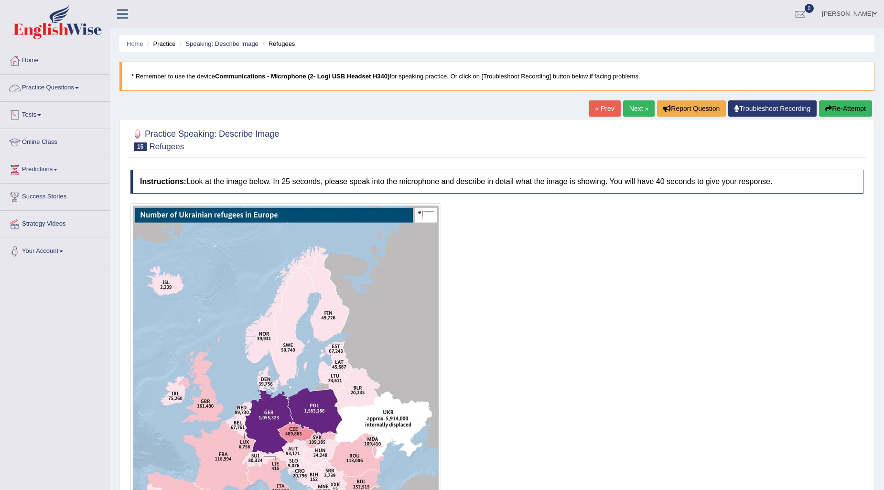
click at [75, 84] on link "Practice Questions" at bounding box center [54, 87] width 109 height 24
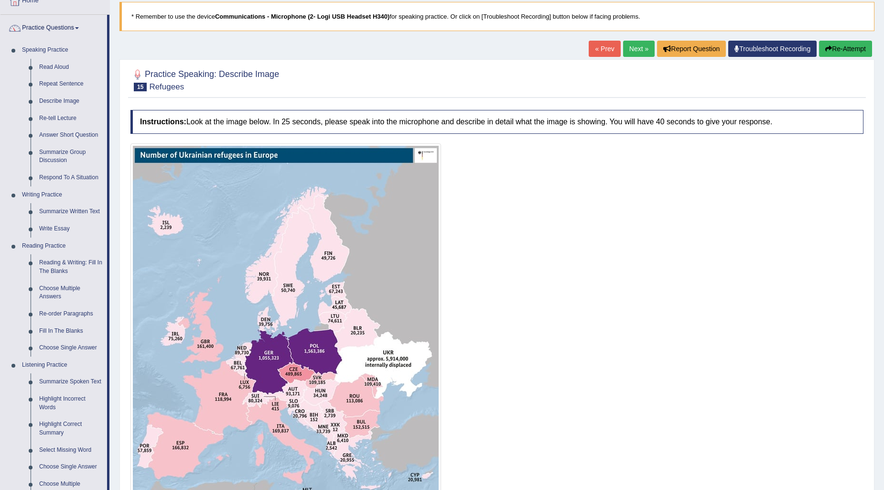
scroll to position [106, 0]
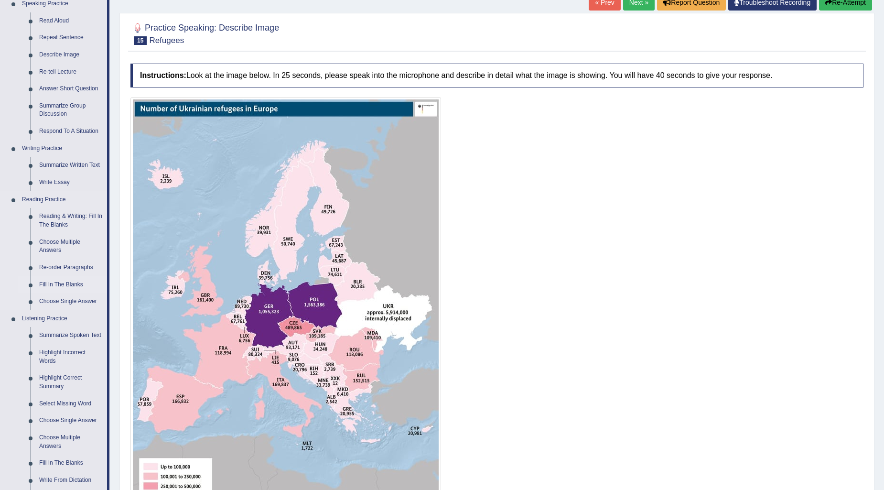
click at [50, 284] on link "Fill In The Blanks" at bounding box center [71, 284] width 72 height 17
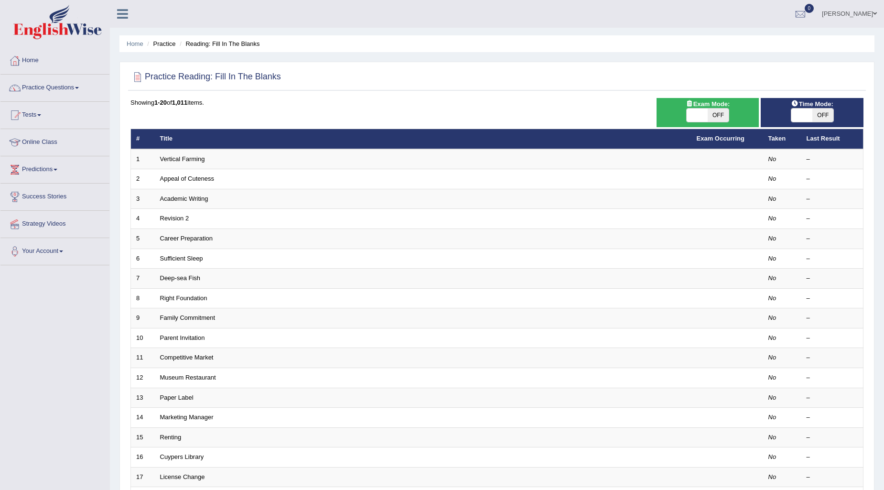
click at [188, 157] on link "Vertical Farming" at bounding box center [182, 158] width 45 height 7
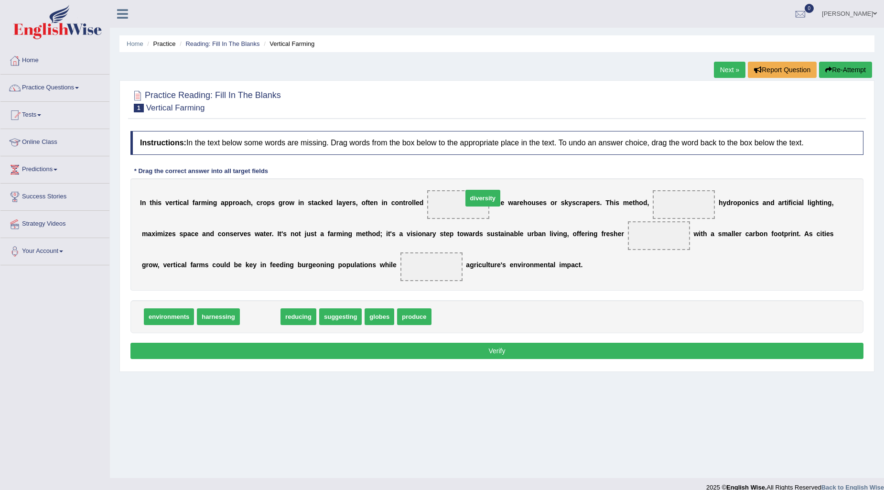
drag, startPoint x: 266, startPoint y: 317, endPoint x: 488, endPoint y: 199, distance: 252.1
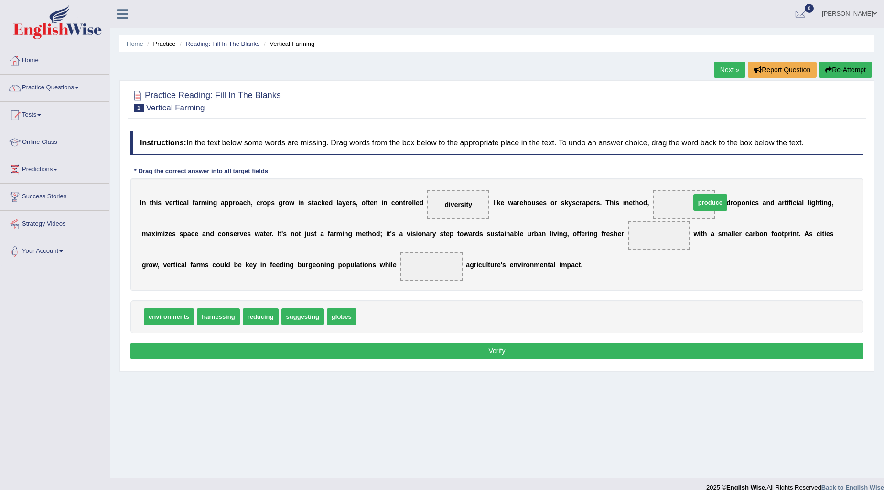
drag, startPoint x: 374, startPoint y: 318, endPoint x: 708, endPoint y: 203, distance: 352.8
drag, startPoint x: 173, startPoint y: 316, endPoint x: 663, endPoint y: 243, distance: 494.9
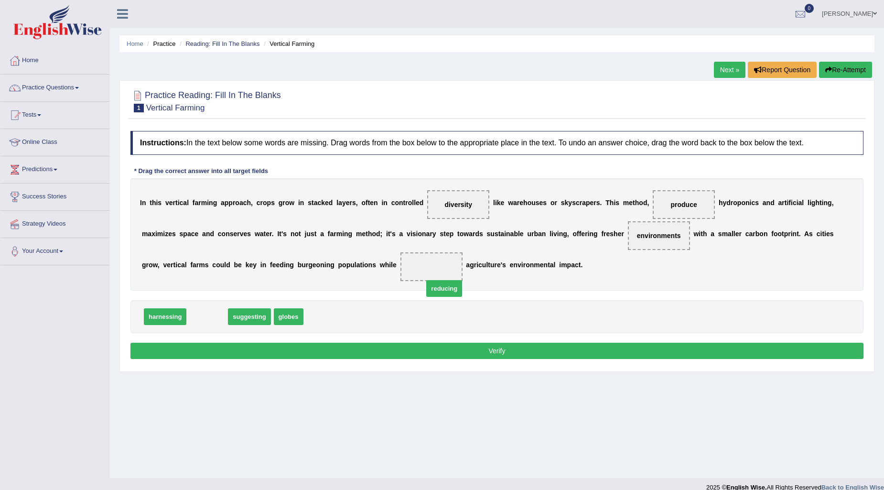
drag, startPoint x: 202, startPoint y: 317, endPoint x: 443, endPoint y: 272, distance: 245.7
click at [447, 346] on button "Verify" at bounding box center [496, 350] width 733 height 16
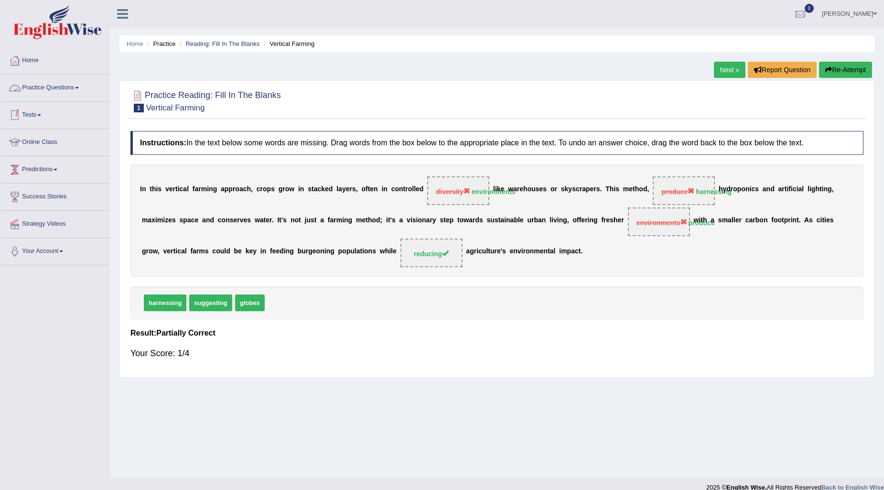
click at [48, 91] on link "Practice Questions" at bounding box center [54, 87] width 109 height 24
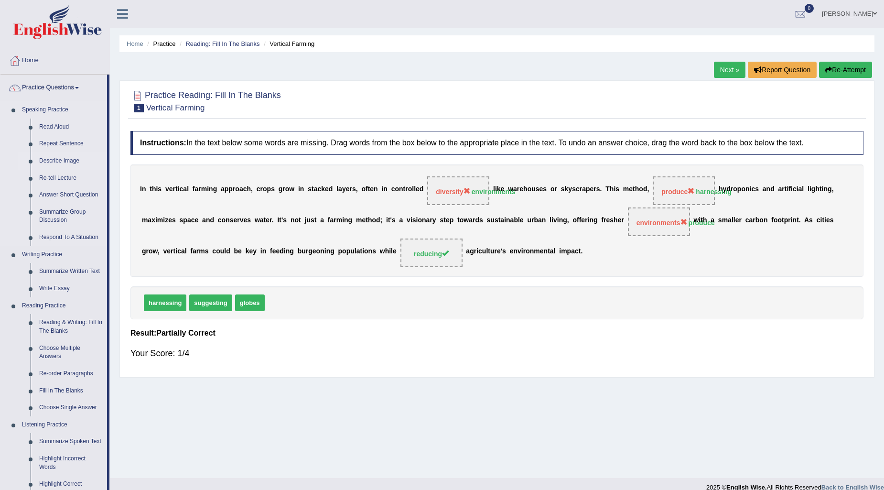
click at [43, 163] on link "Describe Image" at bounding box center [71, 160] width 72 height 17
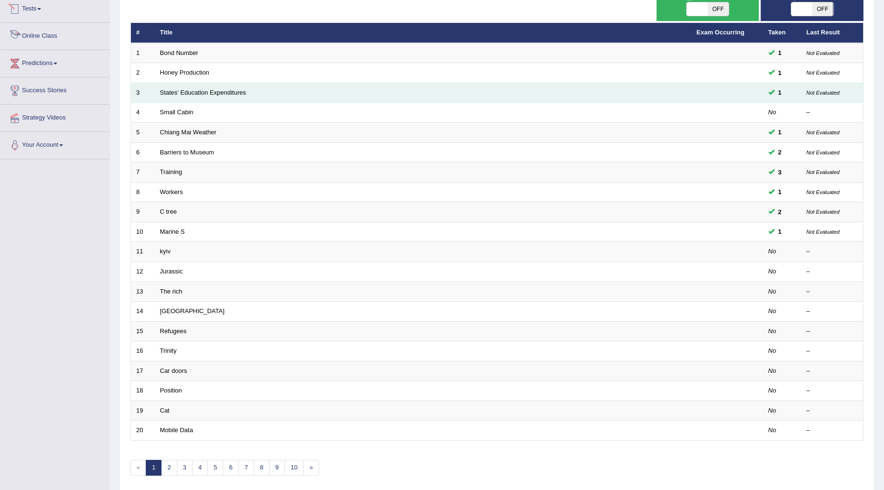
scroll to position [142, 0]
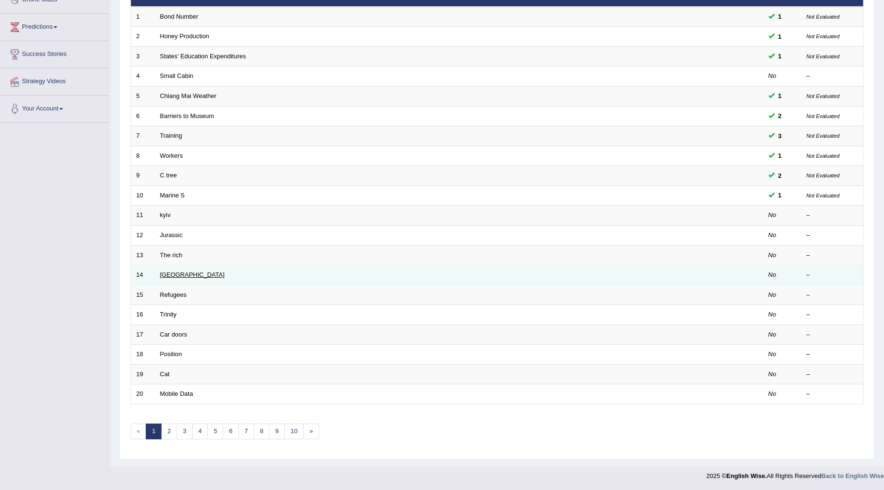
click at [170, 271] on link "[GEOGRAPHIC_DATA]" at bounding box center [192, 274] width 64 height 7
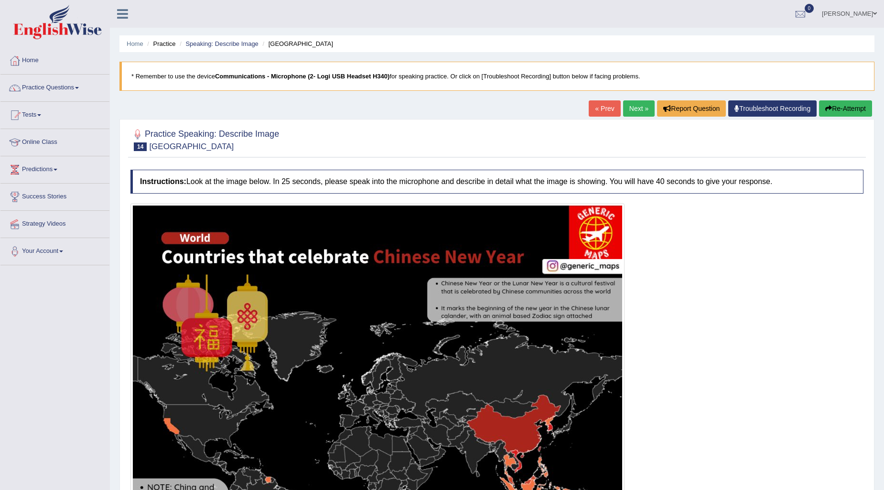
click at [624, 107] on link "Next »" at bounding box center [639, 108] width 32 height 16
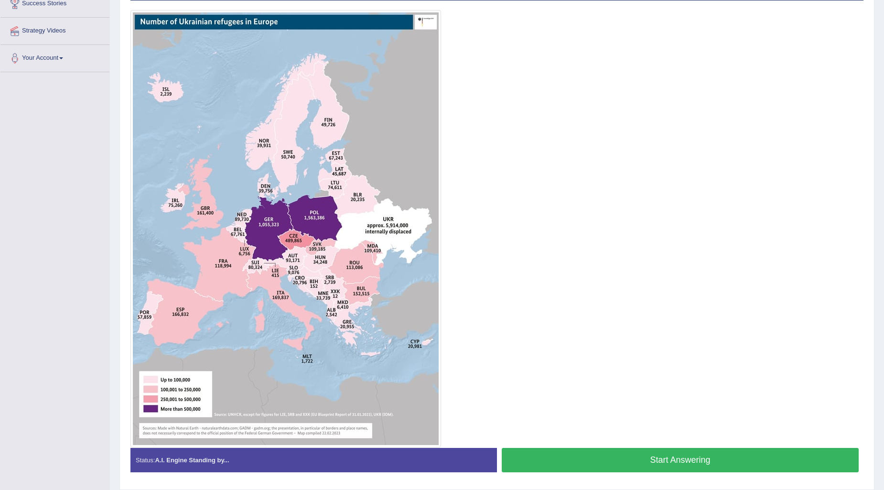
scroll to position [212, 0]
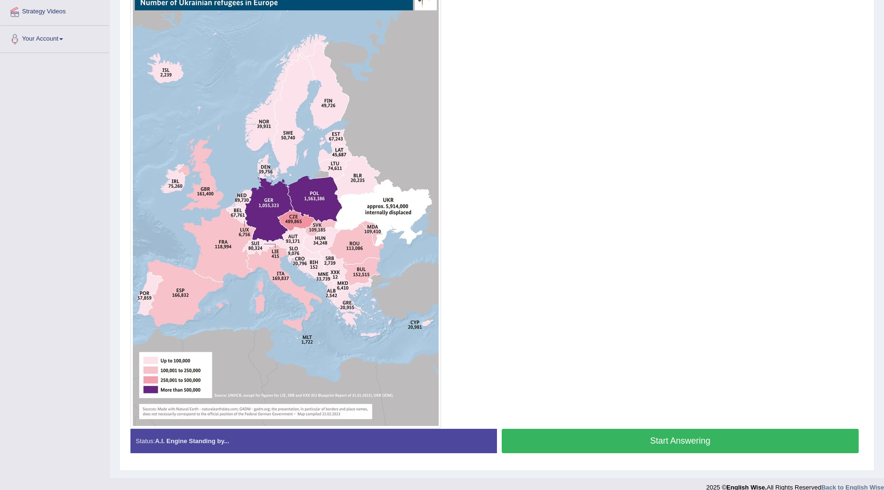
click at [560, 448] on button "Start Answering" at bounding box center [679, 440] width 357 height 24
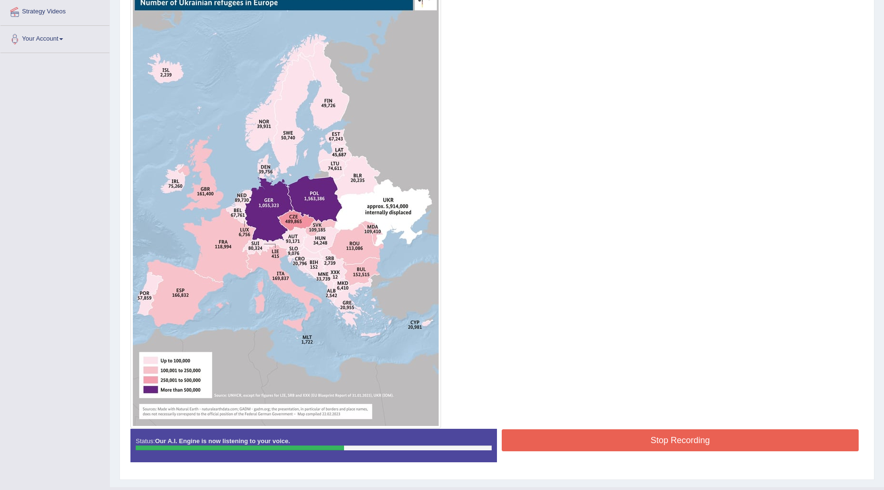
click at [605, 445] on button "Stop Recording" at bounding box center [679, 440] width 357 height 22
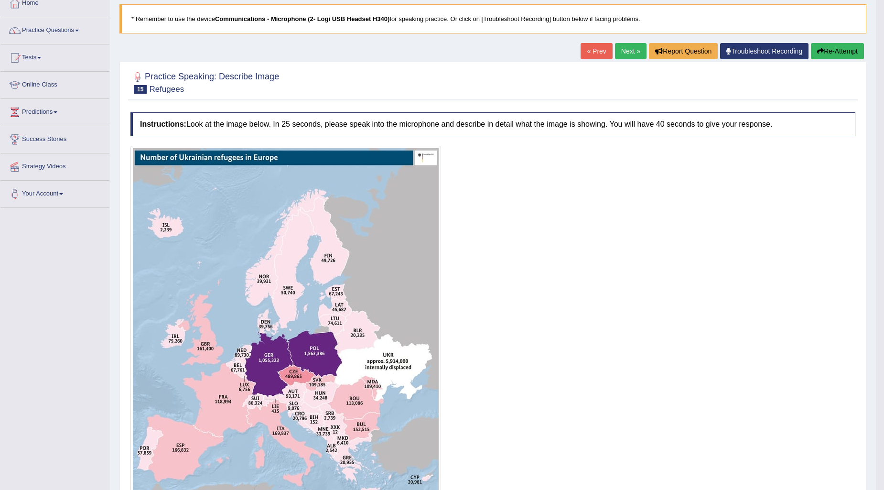
scroll to position [54, 0]
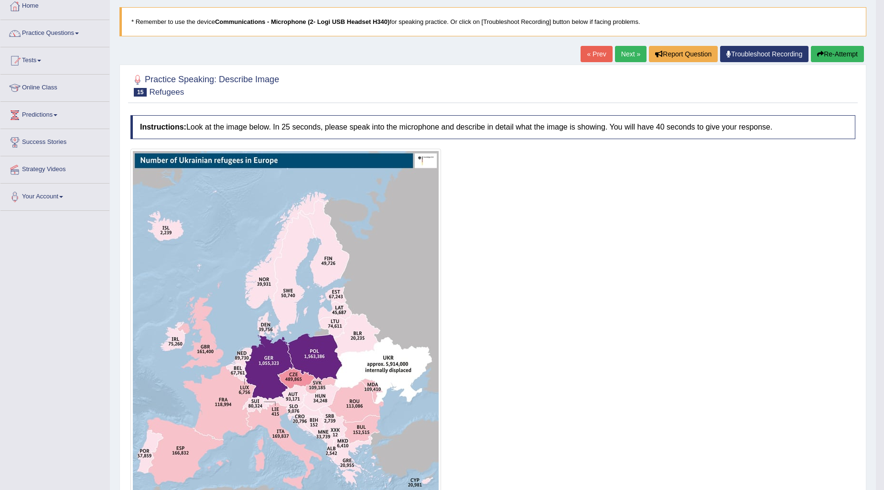
click at [621, 50] on link "Next »" at bounding box center [631, 54] width 32 height 16
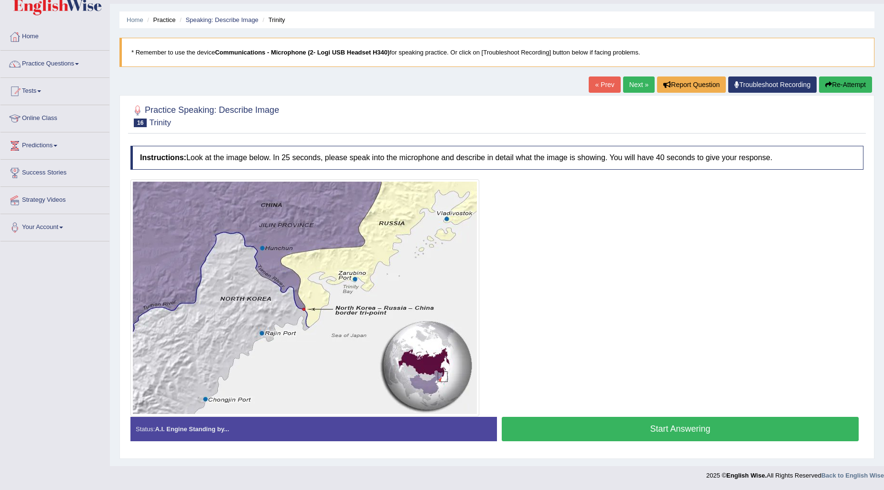
click at [674, 436] on button "Start Answering" at bounding box center [679, 428] width 357 height 24
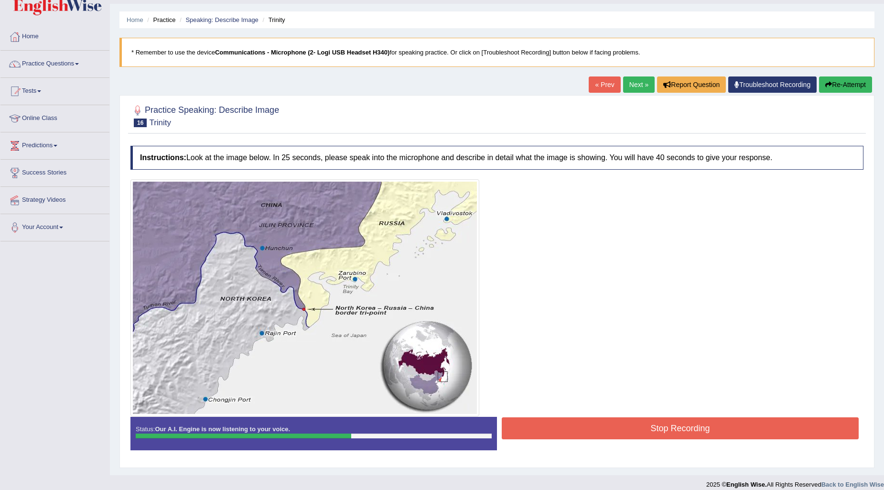
click at [674, 436] on button "Stop Recording" at bounding box center [679, 428] width 357 height 22
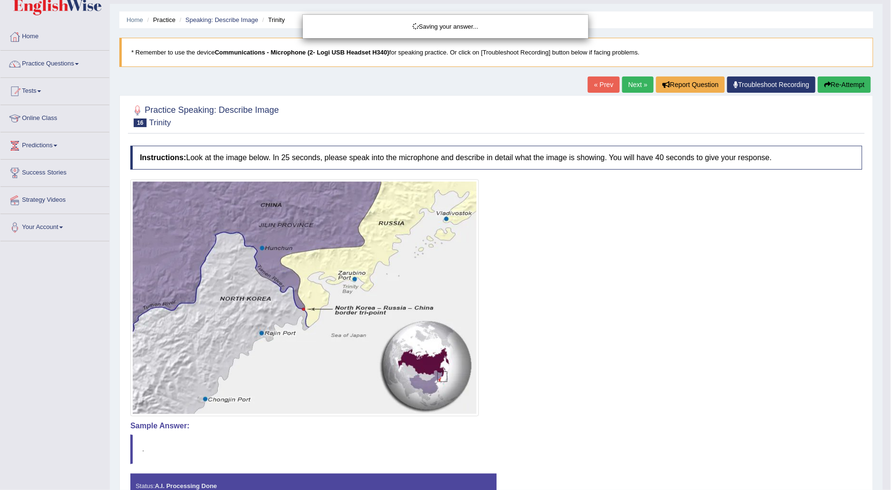
click at [822, 87] on div "Saving your answer..." at bounding box center [445, 245] width 891 height 490
click at [843, 82] on div "Saving your answer..." at bounding box center [445, 245] width 891 height 490
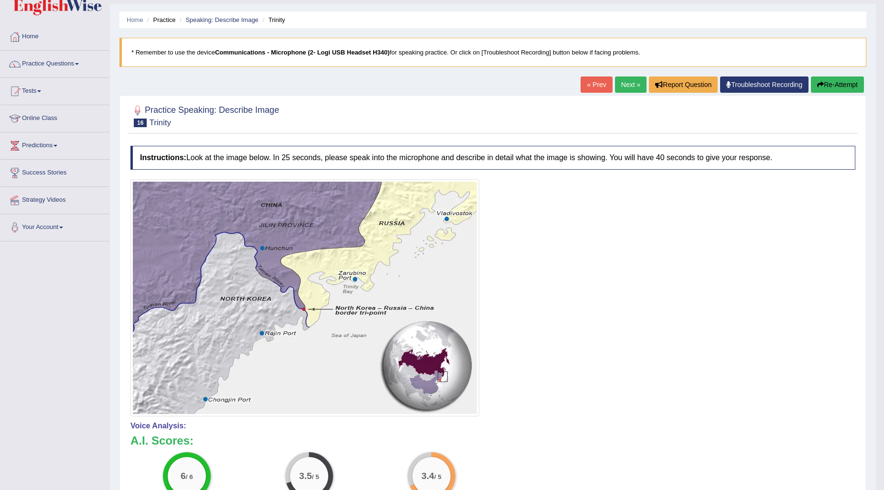
click at [843, 82] on button "Re-Attempt" at bounding box center [836, 84] width 53 height 16
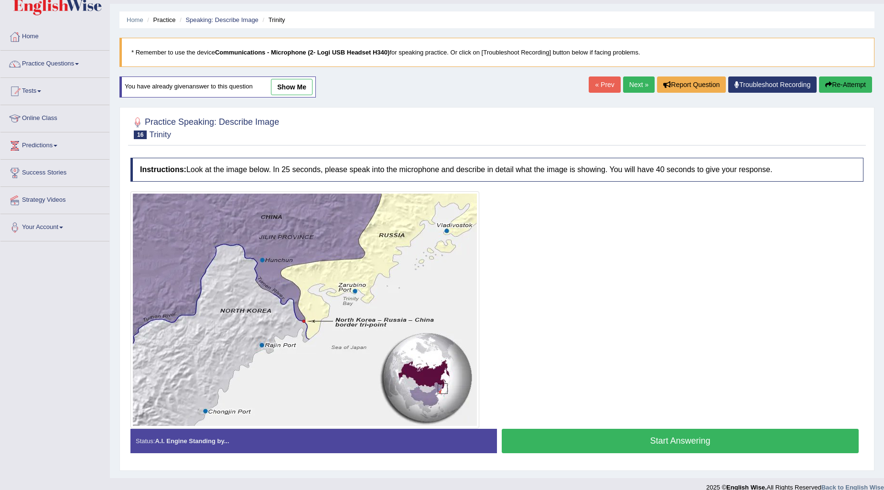
click at [625, 445] on button "Start Answering" at bounding box center [679, 440] width 357 height 24
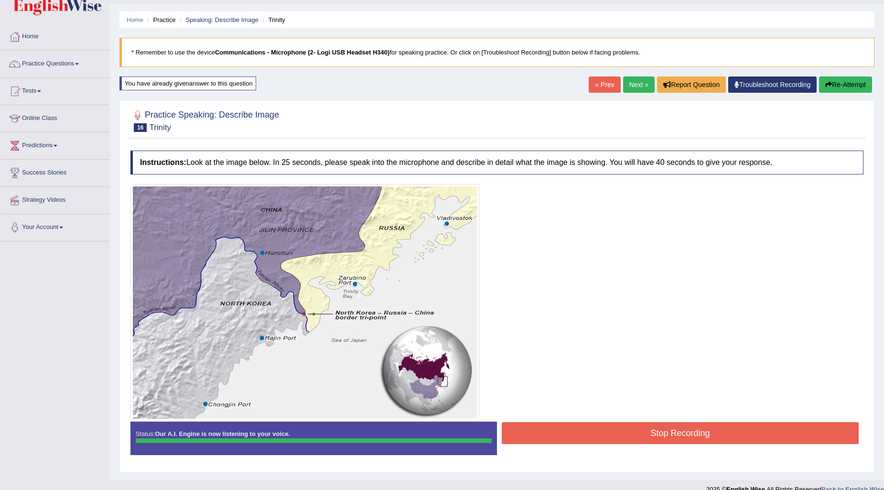
click at [628, 440] on div "Instructions: Look at the image below. In 25 seconds, please speak into the mic…" at bounding box center [496, 306] width 737 height 321
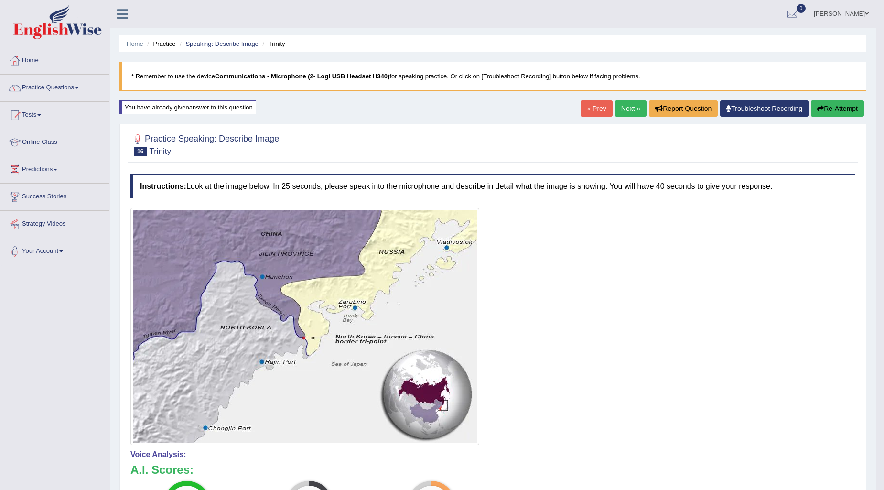
click at [629, 111] on link "Next »" at bounding box center [631, 108] width 32 height 16
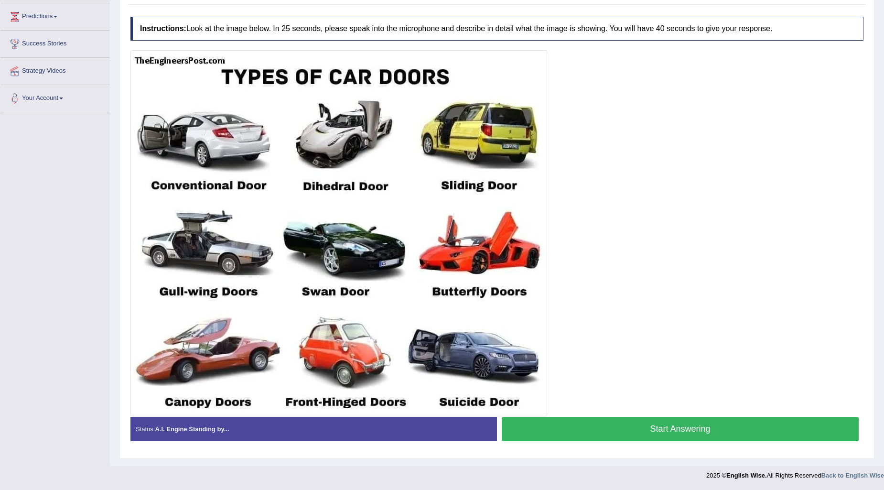
click at [531, 424] on button "Start Answering" at bounding box center [679, 428] width 357 height 24
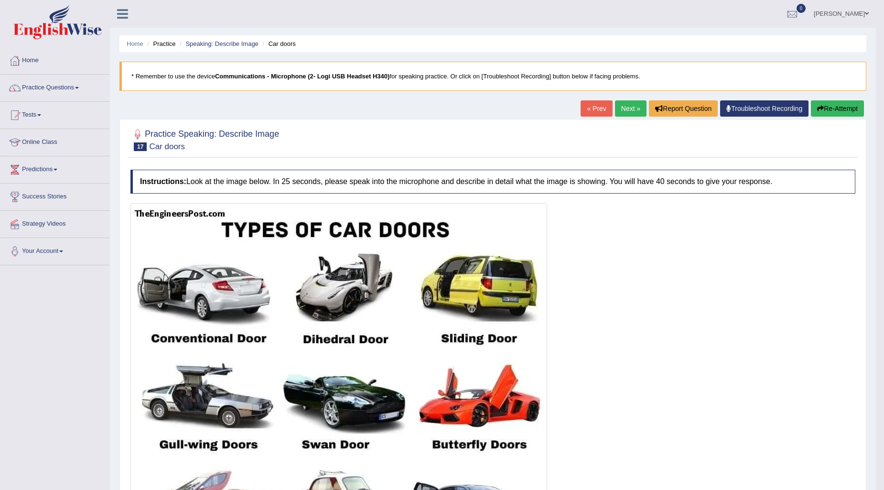
click at [824, 106] on button "Re-Attempt" at bounding box center [836, 108] width 53 height 16
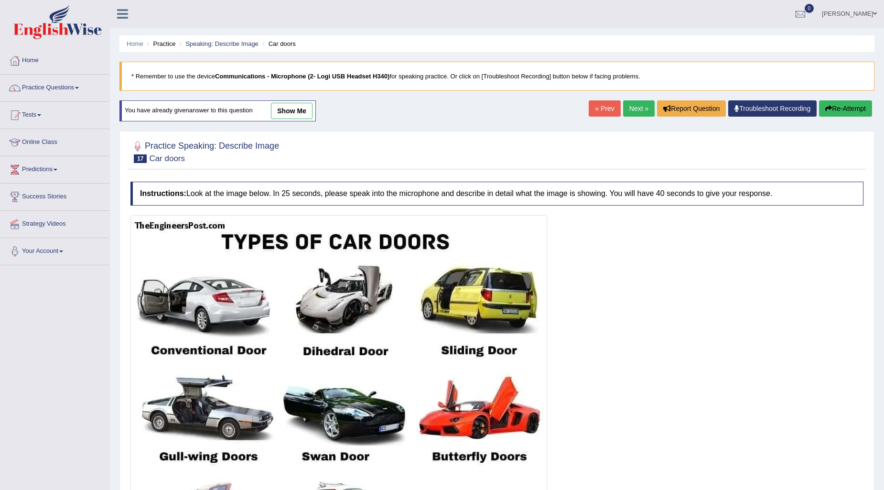
click at [644, 110] on link "Next »" at bounding box center [639, 108] width 32 height 16
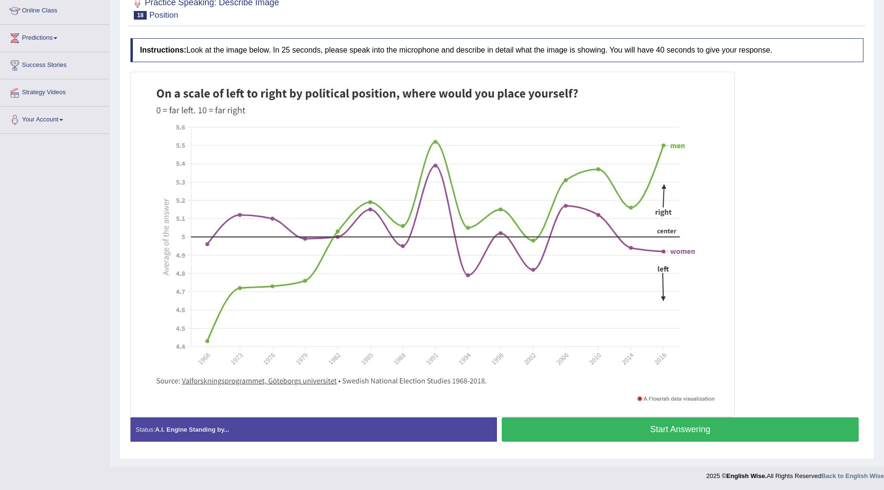
click at [641, 424] on button "Start Answering" at bounding box center [679, 429] width 357 height 24
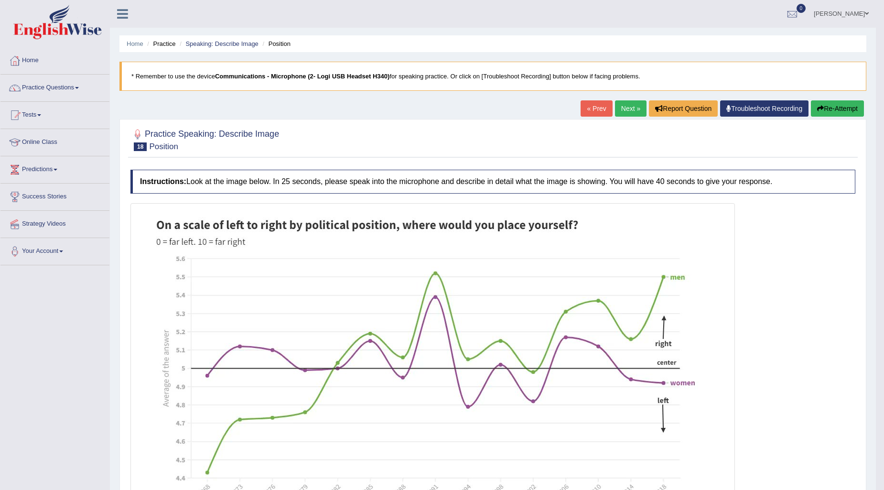
click at [627, 112] on link "Next »" at bounding box center [631, 108] width 32 height 16
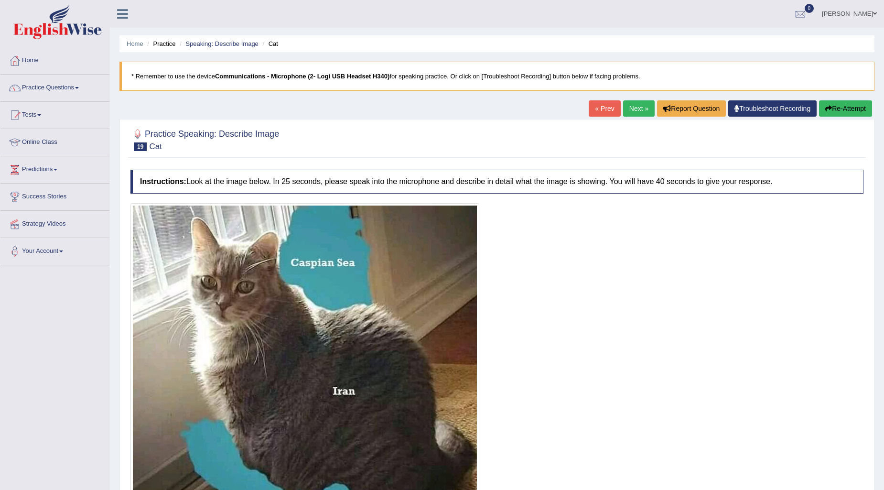
click at [640, 109] on link "Next »" at bounding box center [639, 108] width 32 height 16
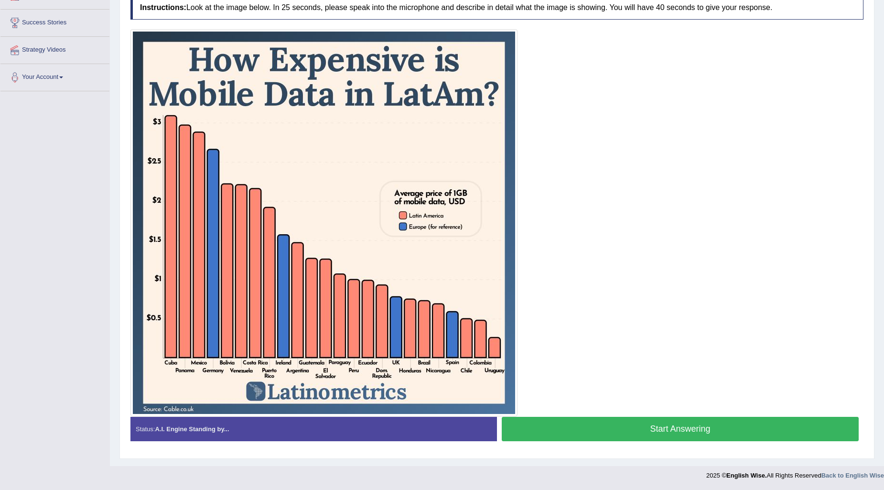
click at [633, 439] on button "Start Answering" at bounding box center [679, 428] width 357 height 24
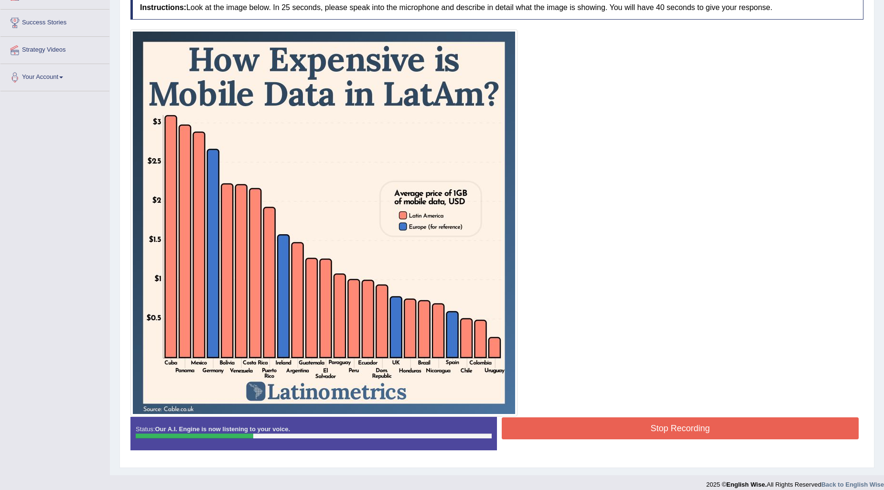
click at [638, 427] on button "Stop Recording" at bounding box center [679, 428] width 357 height 22
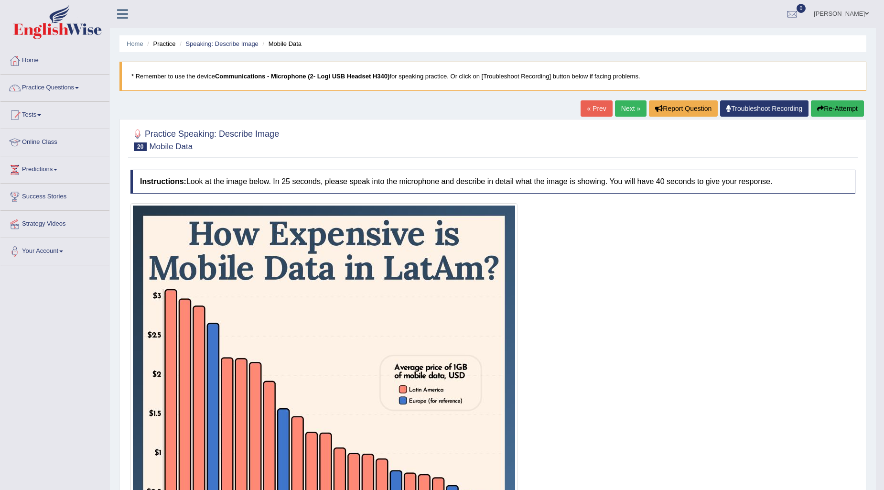
click at [825, 115] on button "Re-Attempt" at bounding box center [836, 108] width 53 height 16
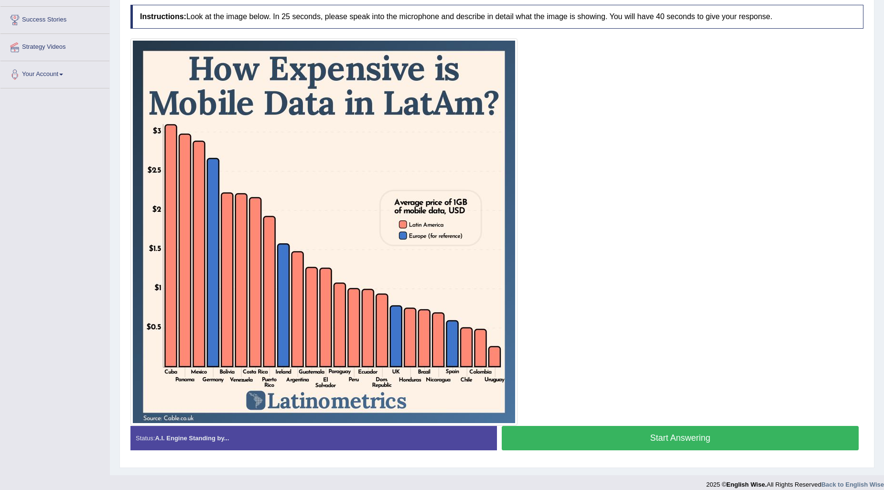
scroll to position [185, 0]
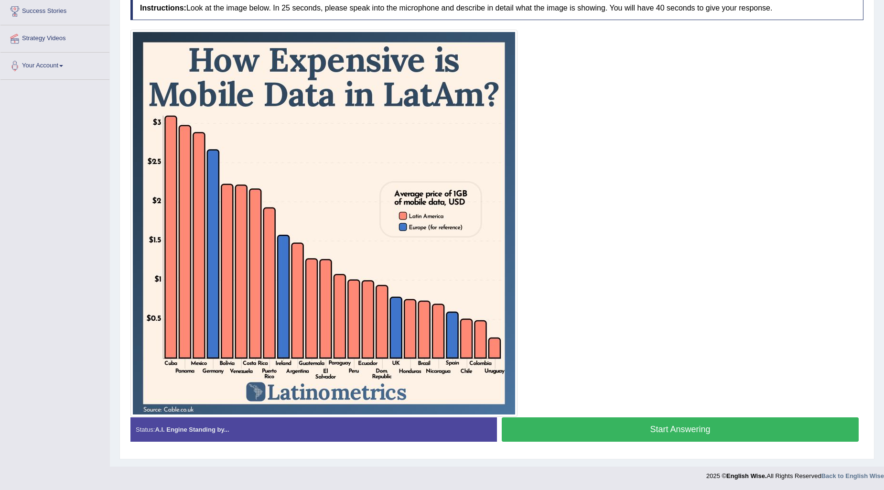
click at [591, 431] on button "Start Answering" at bounding box center [679, 429] width 357 height 24
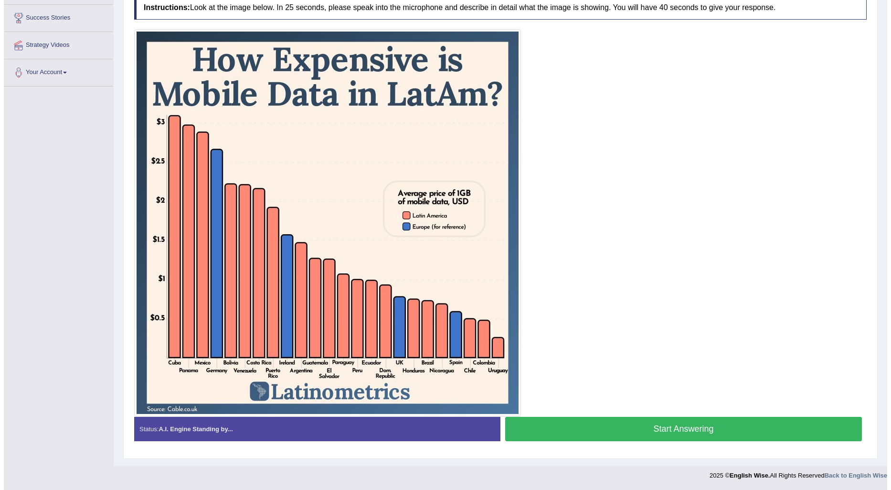
scroll to position [179, 0]
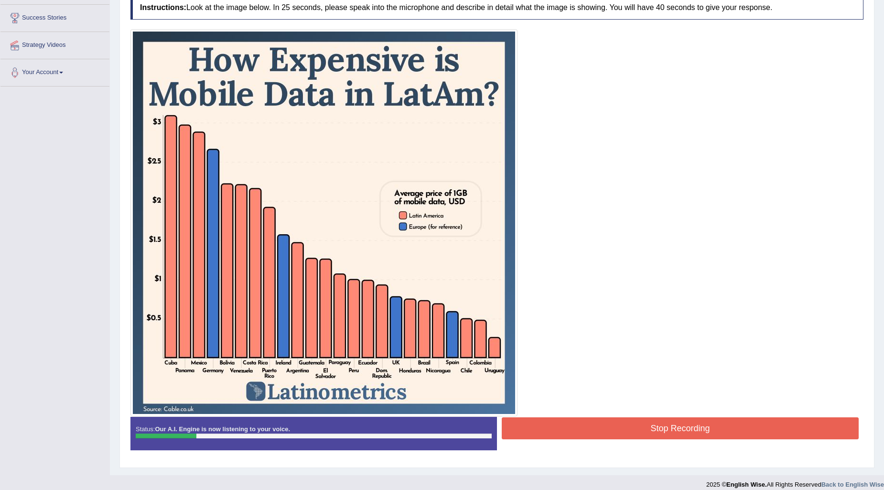
click at [591, 431] on button "Stop Recording" at bounding box center [679, 428] width 357 height 22
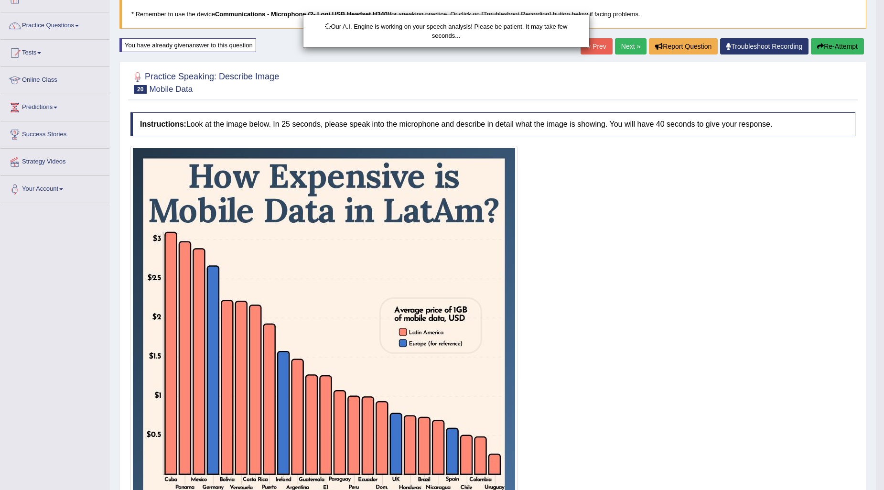
scroll to position [20, 0]
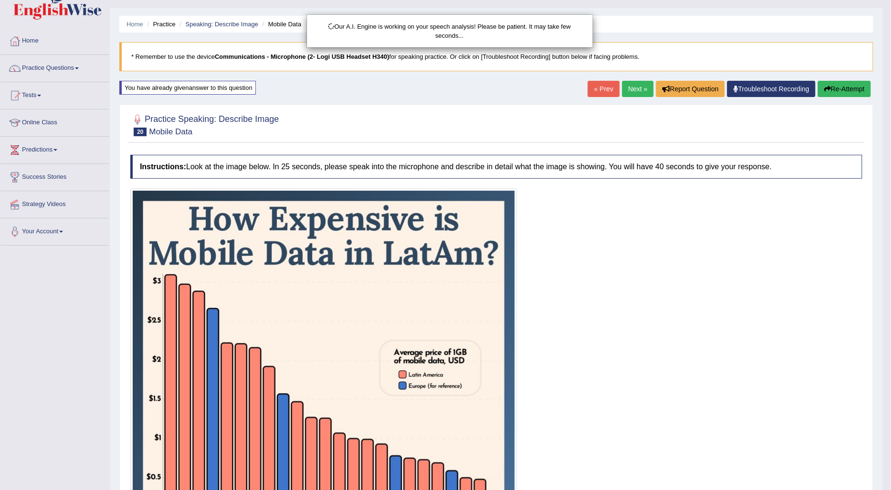
click at [827, 86] on div "Our A.I. Engine is working on your speech analysis! Please be patient. It may t…" at bounding box center [445, 245] width 891 height 490
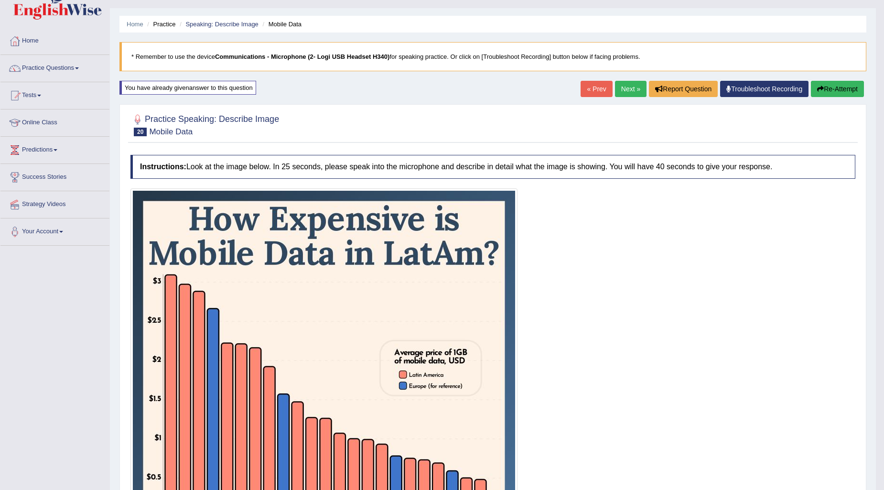
click at [820, 87] on icon "button" at bounding box center [820, 88] width 7 height 7
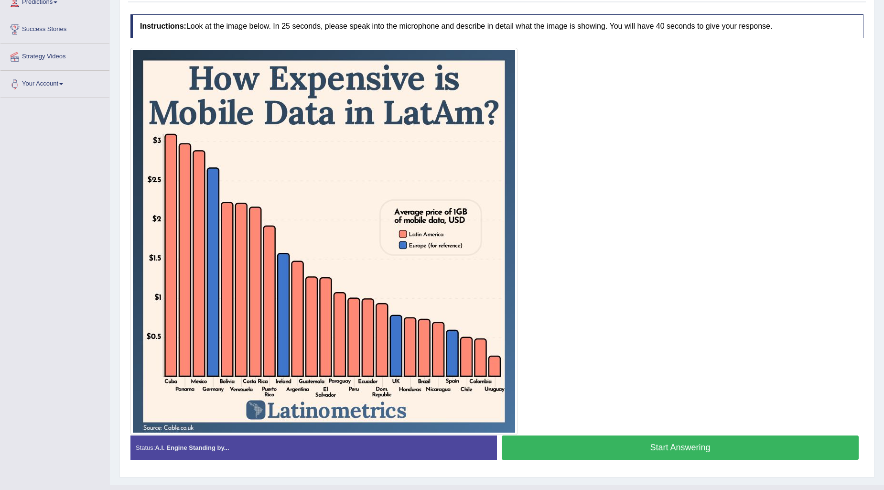
scroll to position [179, 0]
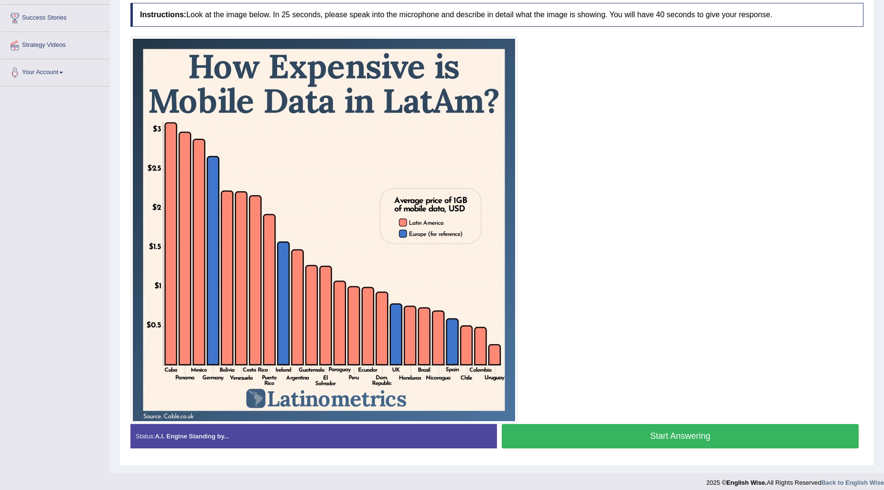
click at [527, 436] on button "Start Answering" at bounding box center [679, 436] width 357 height 24
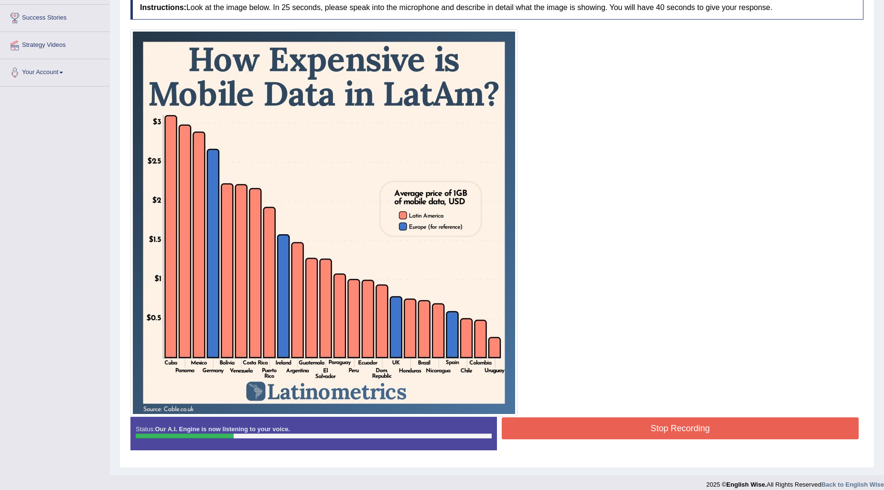
click at [527, 436] on button "Stop Recording" at bounding box center [679, 428] width 357 height 22
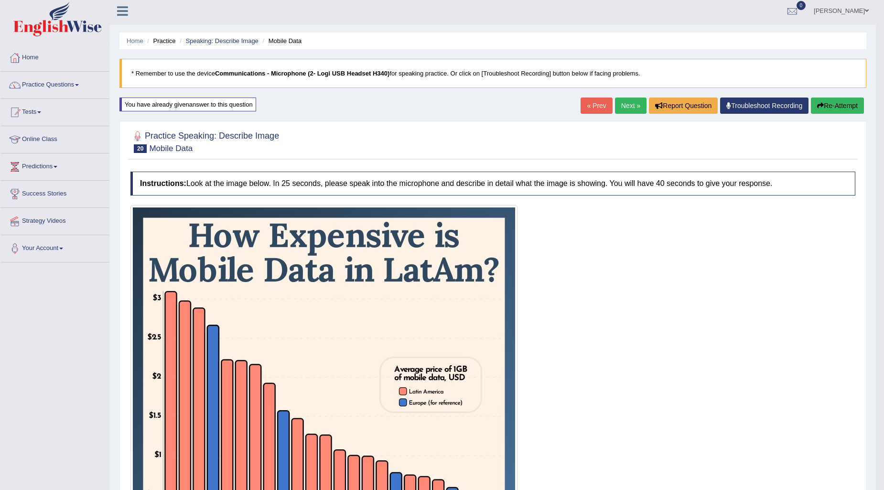
scroll to position [0, 0]
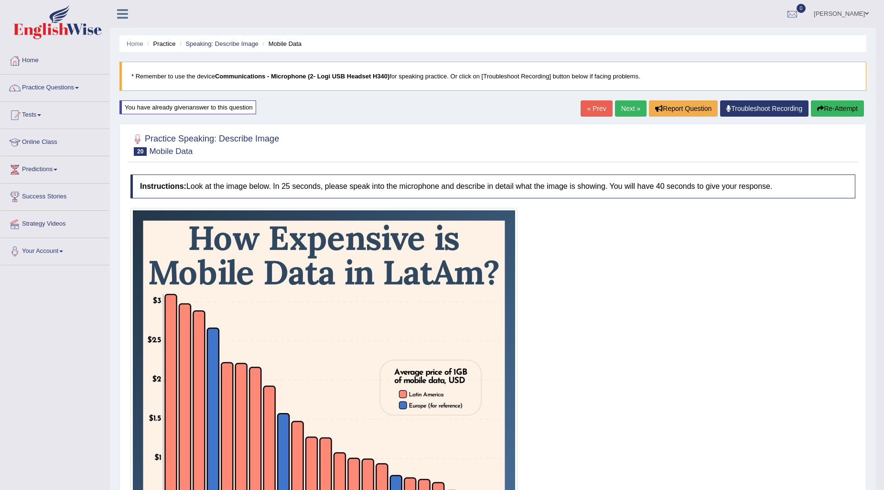
click at [817, 106] on icon "button" at bounding box center [820, 108] width 7 height 7
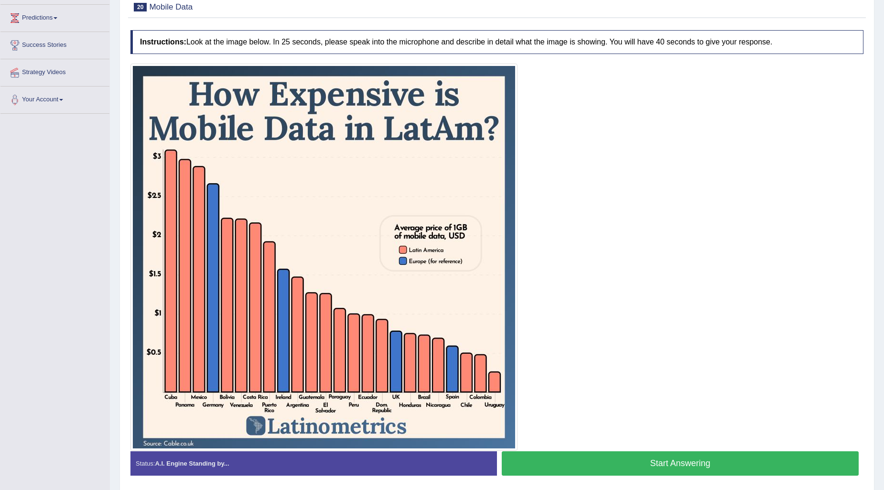
scroll to position [132, 0]
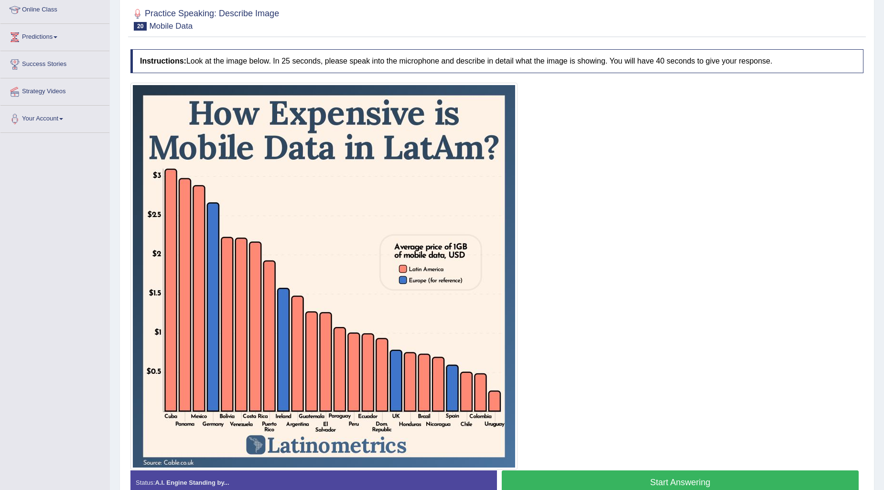
click at [619, 480] on button "Start Answering" at bounding box center [679, 482] width 357 height 24
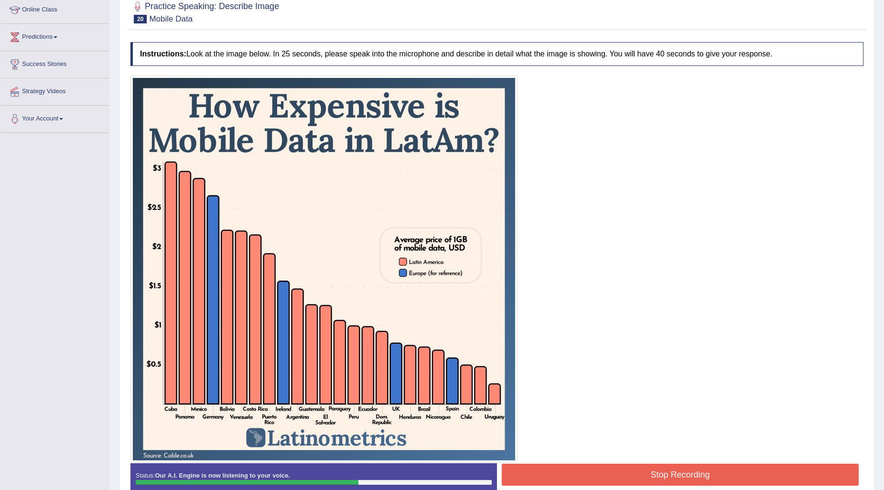
click at [619, 480] on button "Stop Recording" at bounding box center [679, 474] width 357 height 22
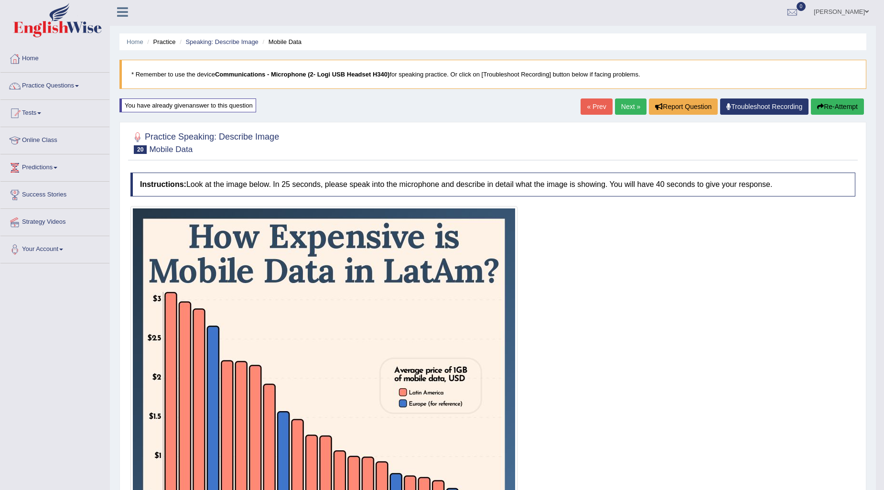
scroll to position [0, 0]
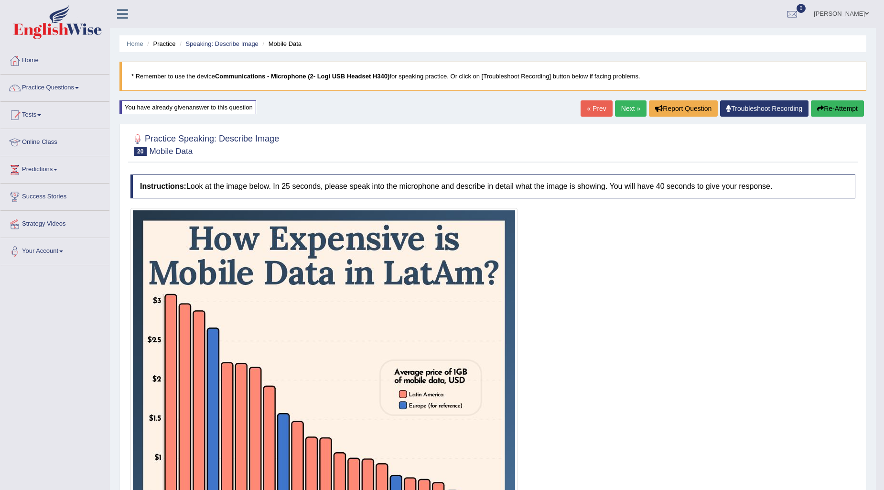
click at [618, 101] on link "Next »" at bounding box center [631, 108] width 32 height 16
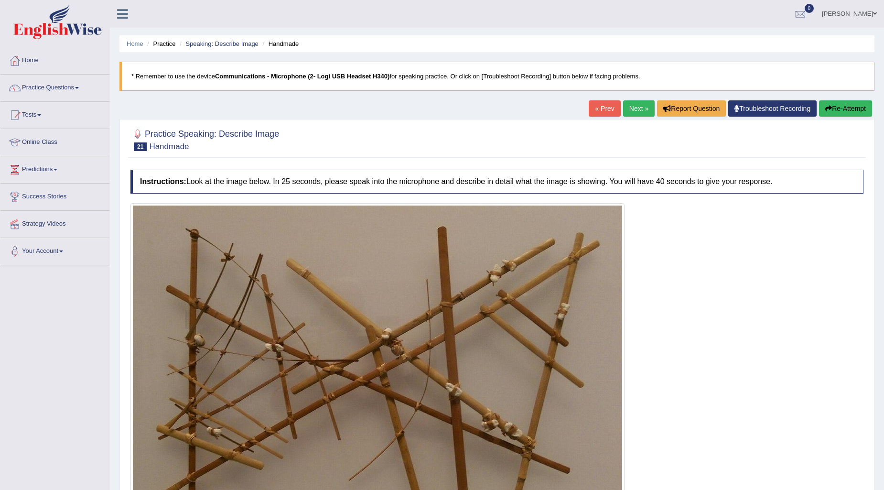
click at [640, 99] on div "Home Practice Speaking: Describe Image Handmade * Remember to use the device Co…" at bounding box center [497, 299] width 774 height 599
click at [636, 110] on link "Next »" at bounding box center [639, 108] width 32 height 16
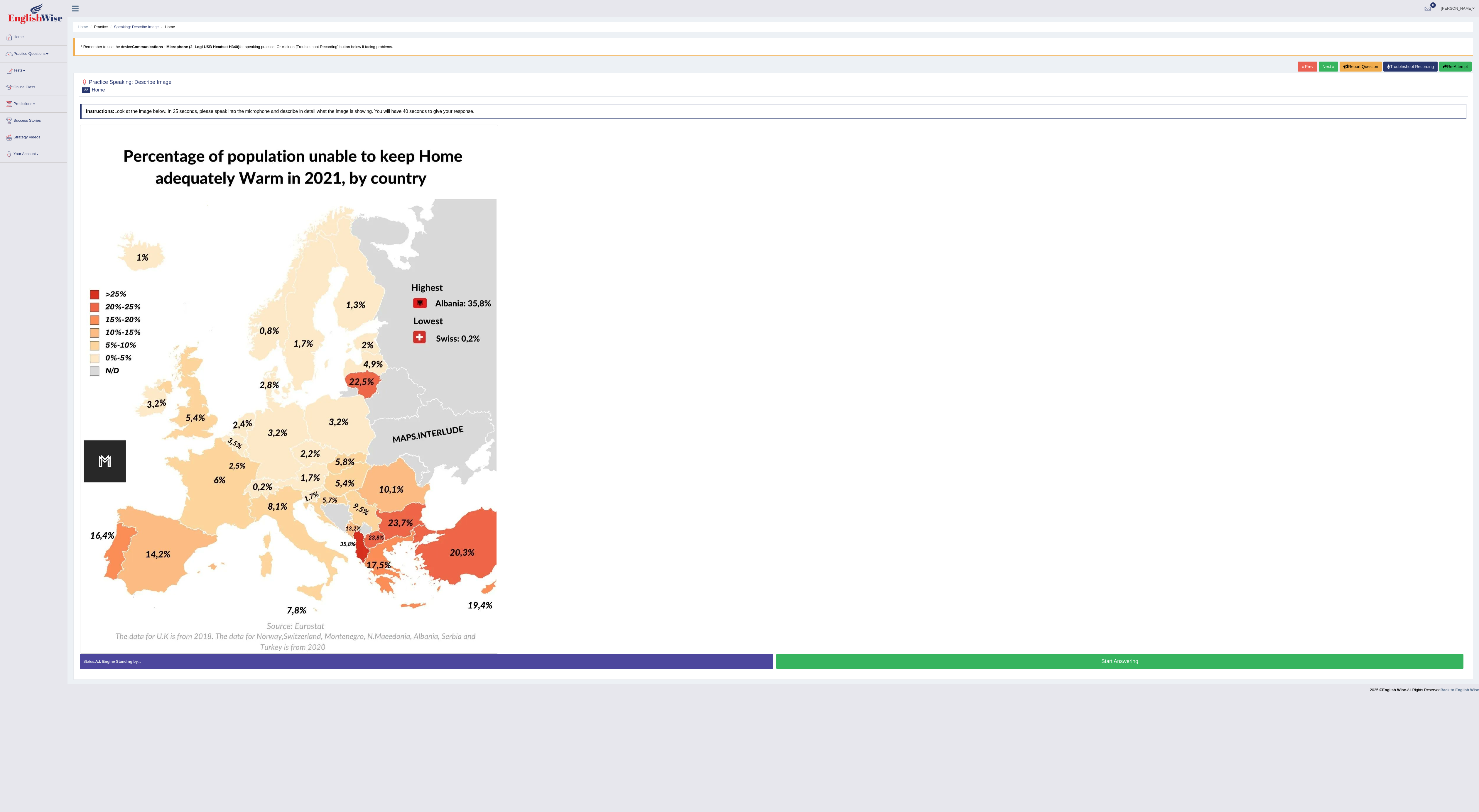
click at [543, 300] on button "Start Answering" at bounding box center [1120, 662] width 687 height 15
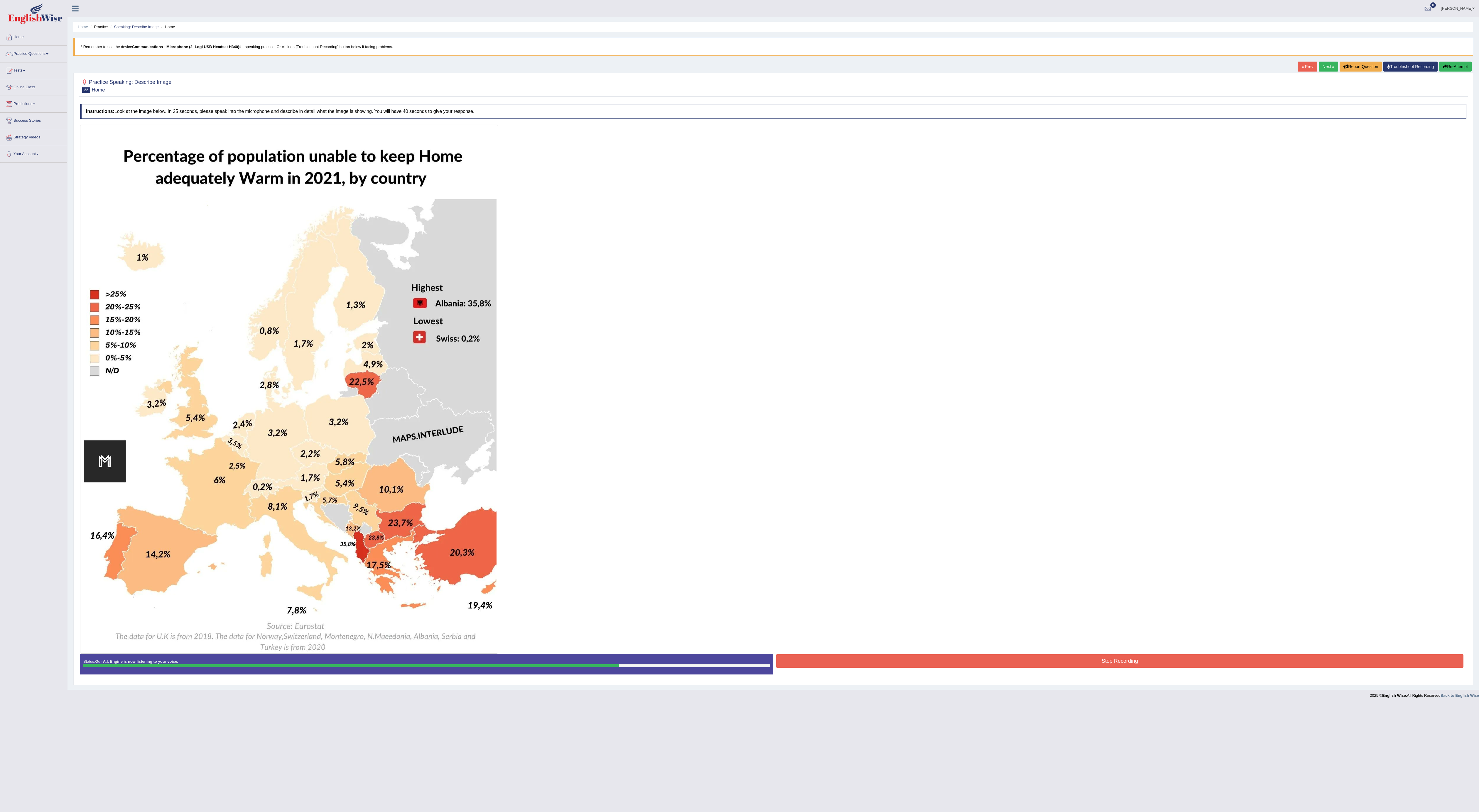
click at [543, 300] on button "Stop Recording" at bounding box center [1120, 661] width 687 height 14
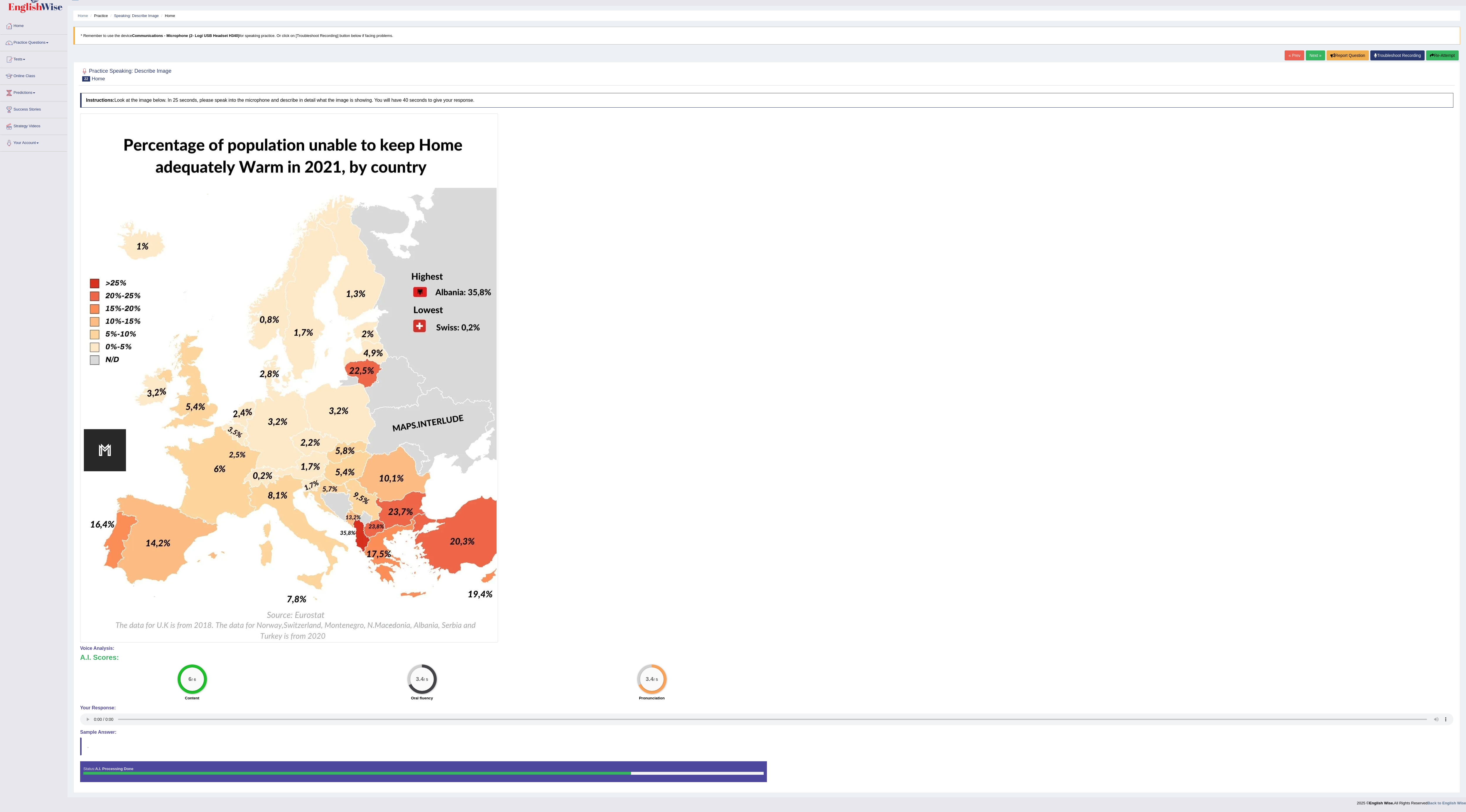
scroll to position [21, 0]
click at [543, 50] on link "Next »" at bounding box center [1315, 55] width 20 height 10
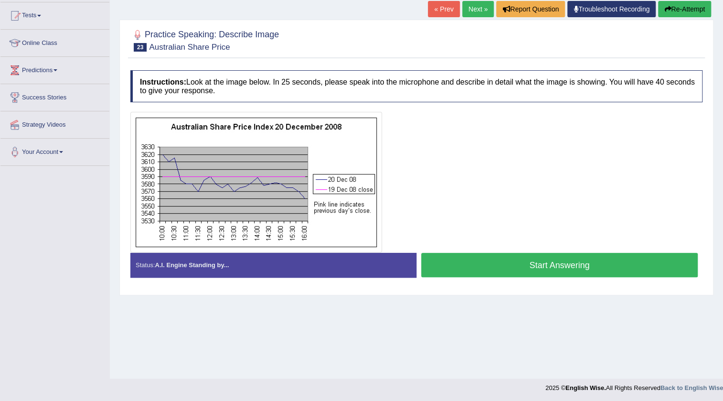
scroll to position [100, 0]
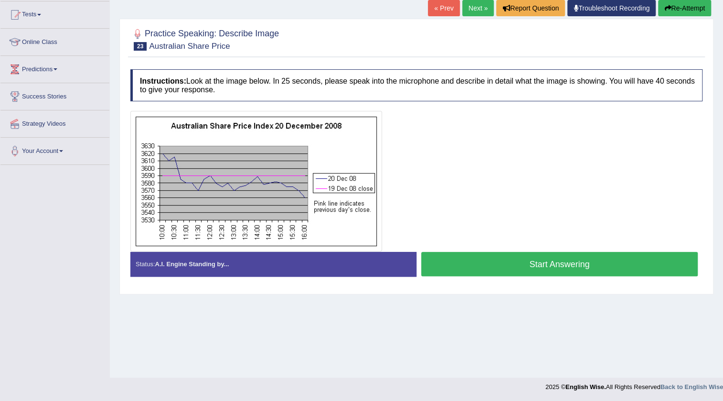
click at [439, 254] on button "Start Answering" at bounding box center [559, 264] width 277 height 24
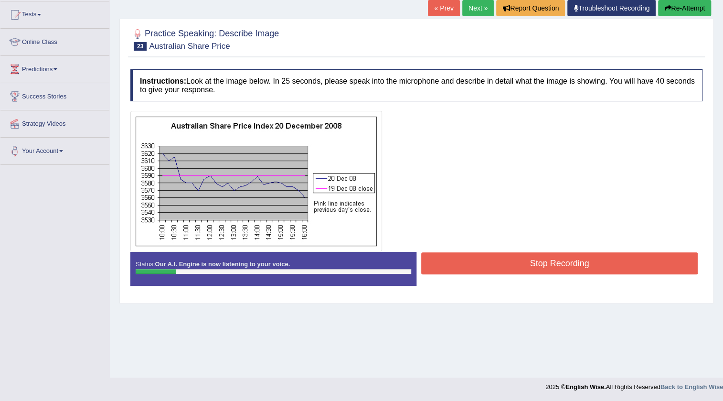
click at [439, 254] on button "Stop Recording" at bounding box center [559, 263] width 277 height 22
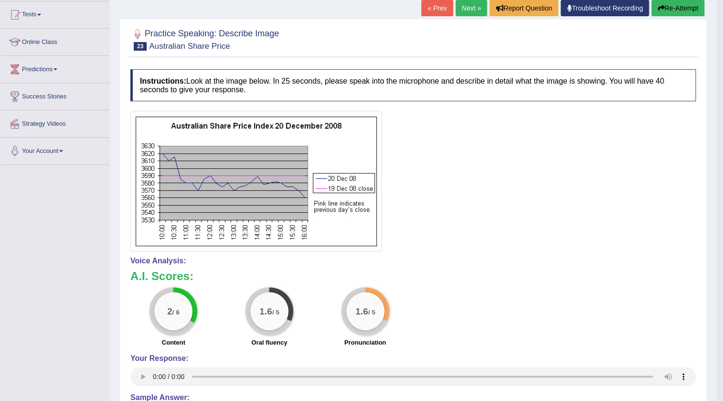
click at [680, 8] on button "Re-Attempt" at bounding box center [677, 8] width 53 height 16
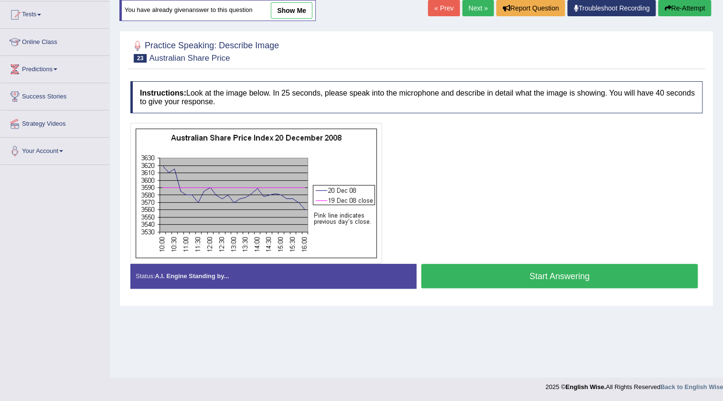
click at [458, 276] on button "Start Answering" at bounding box center [559, 276] width 277 height 24
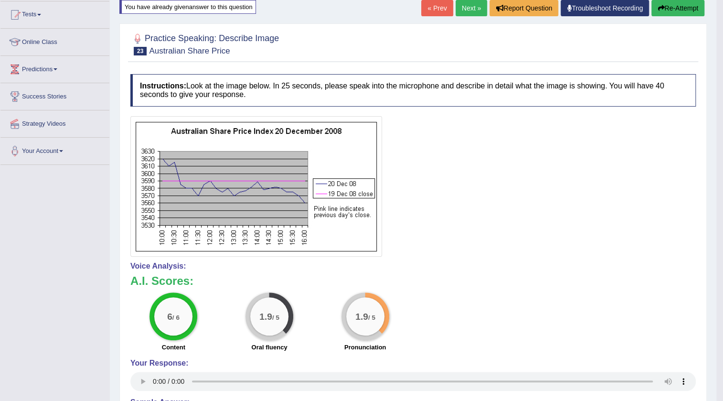
click at [472, 3] on link "Next »" at bounding box center [472, 8] width 32 height 16
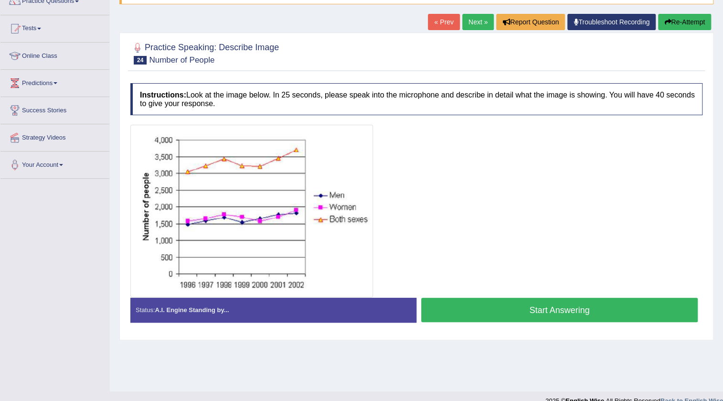
click at [535, 310] on button "Start Answering" at bounding box center [559, 310] width 277 height 24
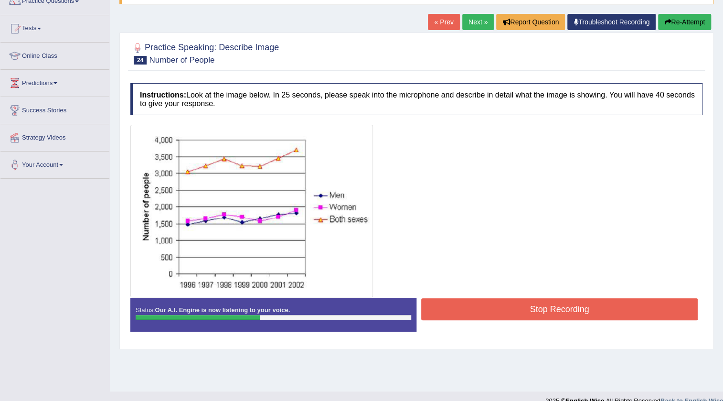
click at [533, 310] on button "Stop Recording" at bounding box center [559, 309] width 277 height 22
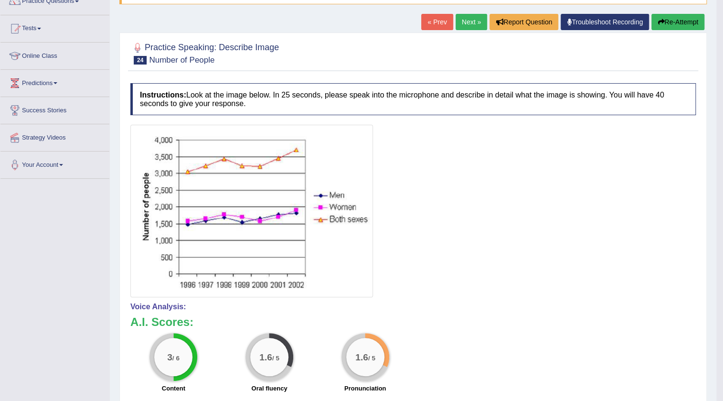
click at [681, 18] on button "Re-Attempt" at bounding box center [677, 22] width 53 height 16
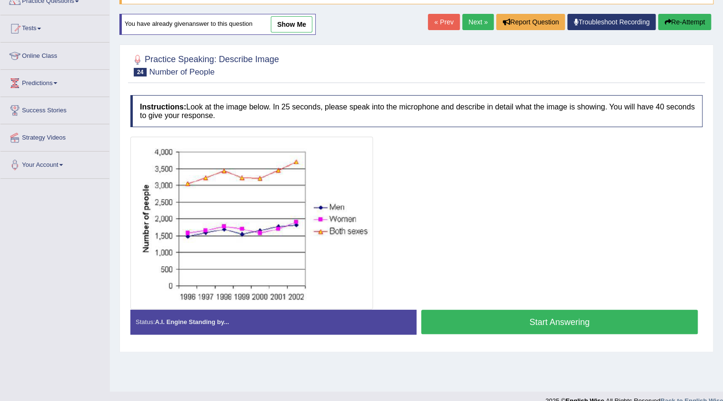
click at [458, 320] on button "Start Answering" at bounding box center [559, 321] width 277 height 24
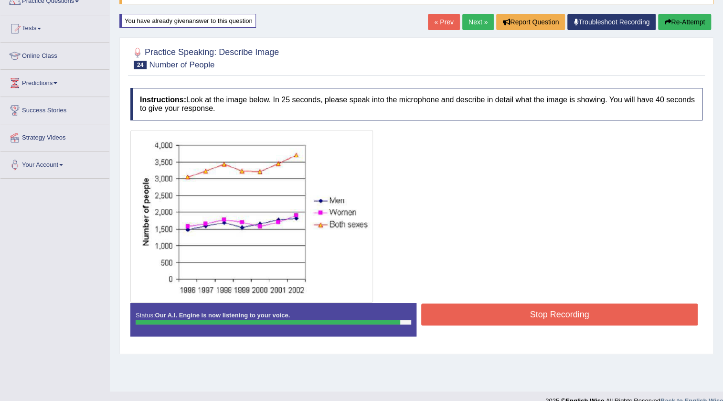
click at [458, 320] on button "Stop Recording" at bounding box center [559, 314] width 277 height 22
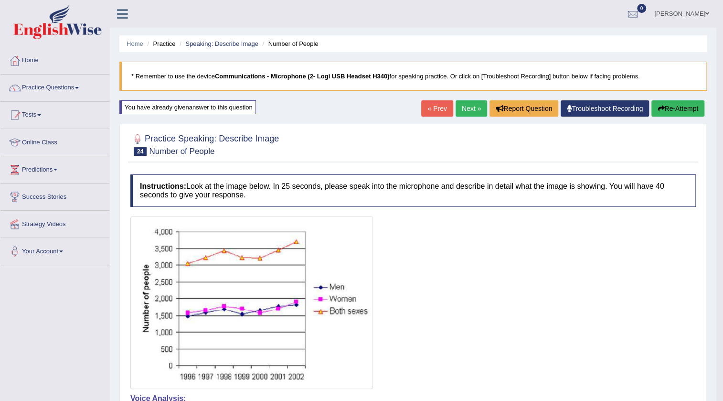
click at [456, 106] on link "Next »" at bounding box center [472, 108] width 32 height 16
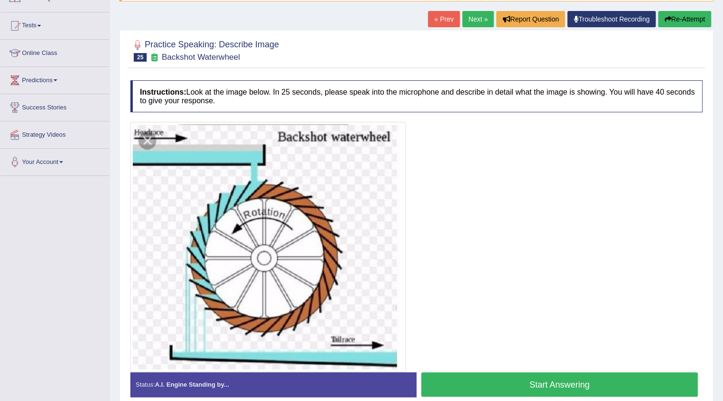
scroll to position [130, 0]
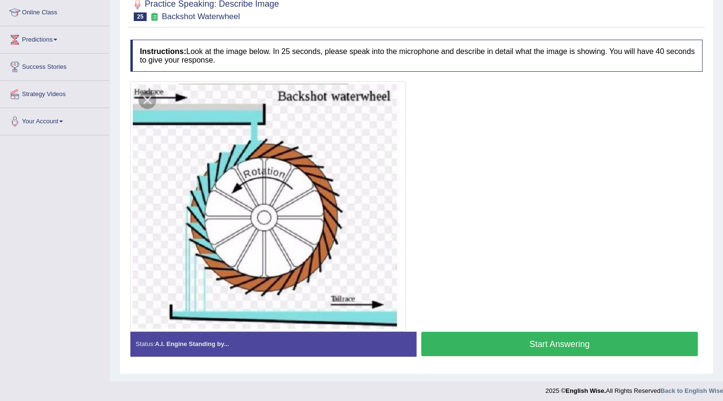
click at [488, 347] on button "Start Answering" at bounding box center [559, 343] width 277 height 24
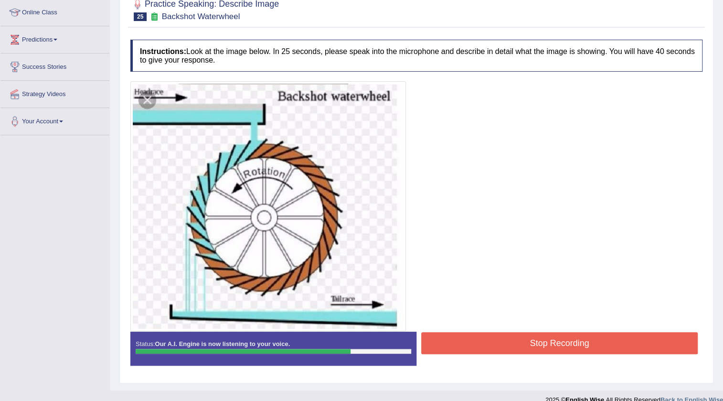
click at [488, 347] on button "Stop Recording" at bounding box center [559, 343] width 277 height 22
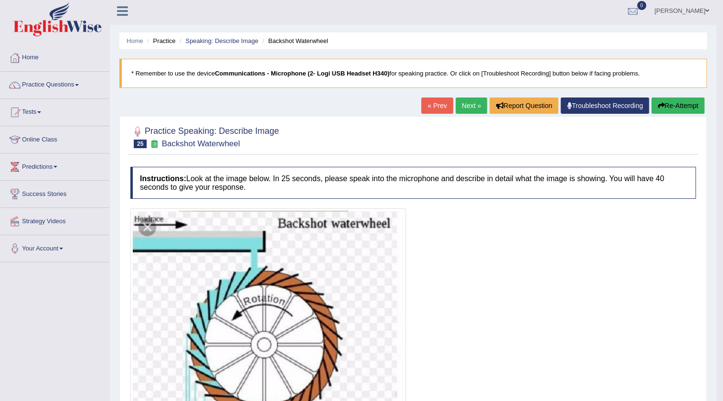
scroll to position [0, 0]
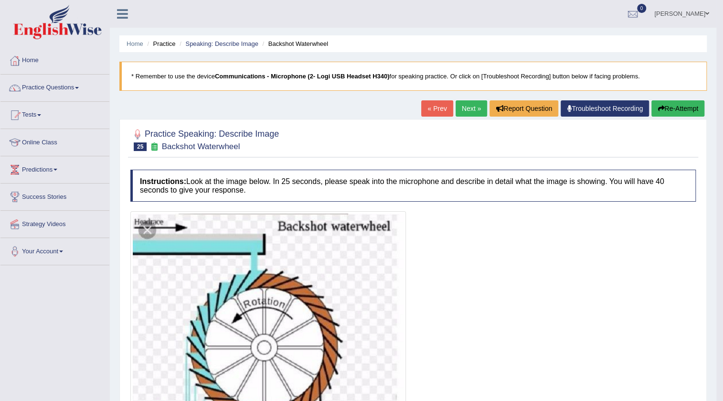
click at [477, 110] on link "Next »" at bounding box center [472, 108] width 32 height 16
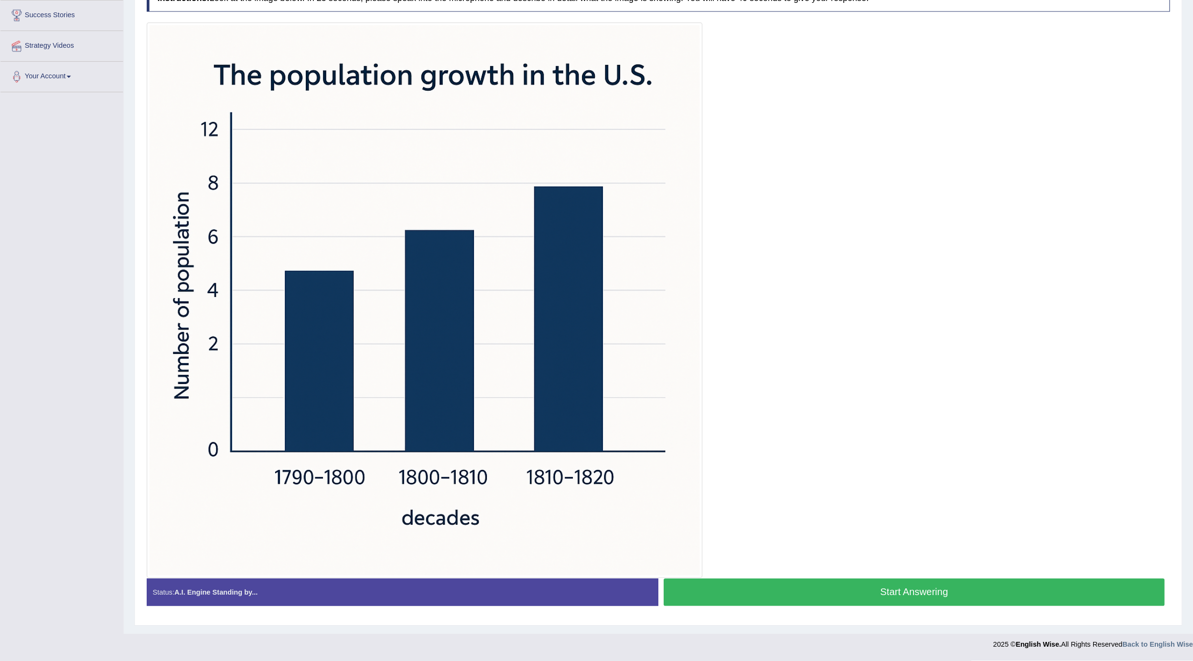
scroll to position [112, 0]
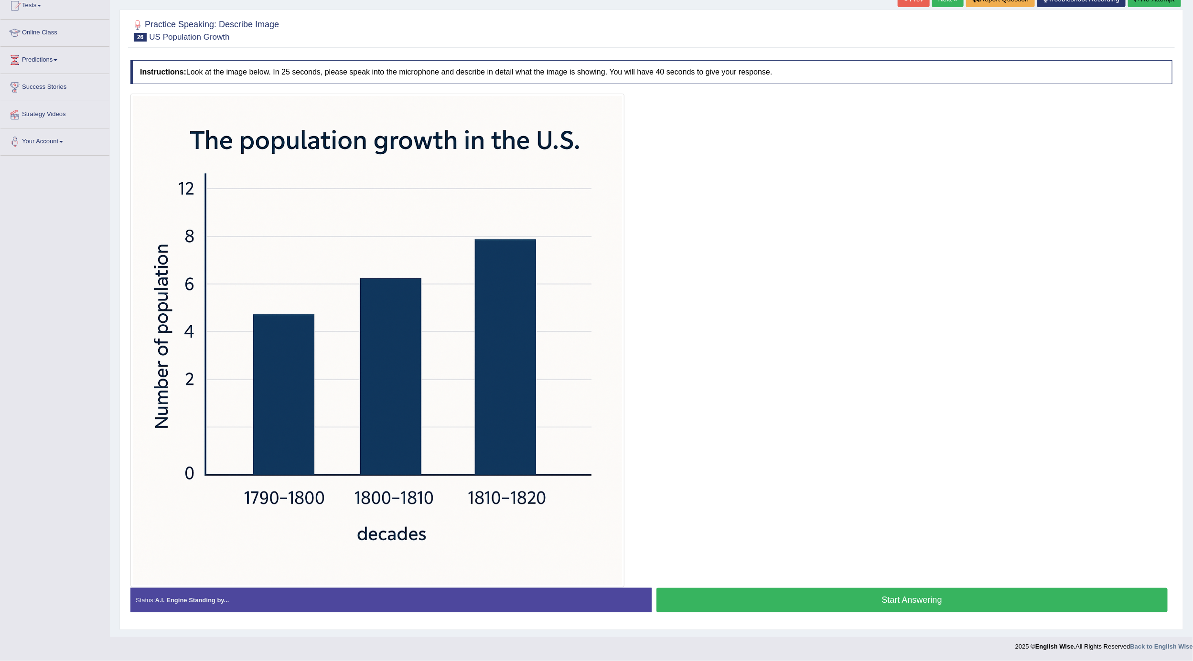
click at [723, 400] on button "Start Answering" at bounding box center [911, 600] width 511 height 24
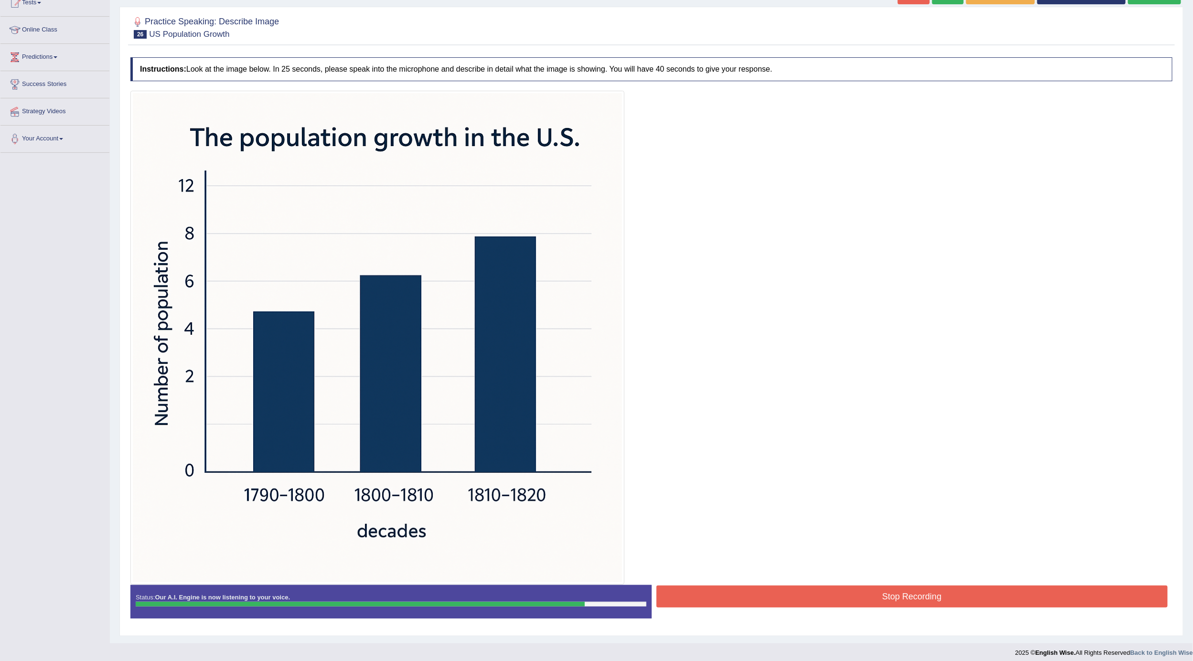
click at [723, 400] on button "Stop Recording" at bounding box center [911, 597] width 511 height 22
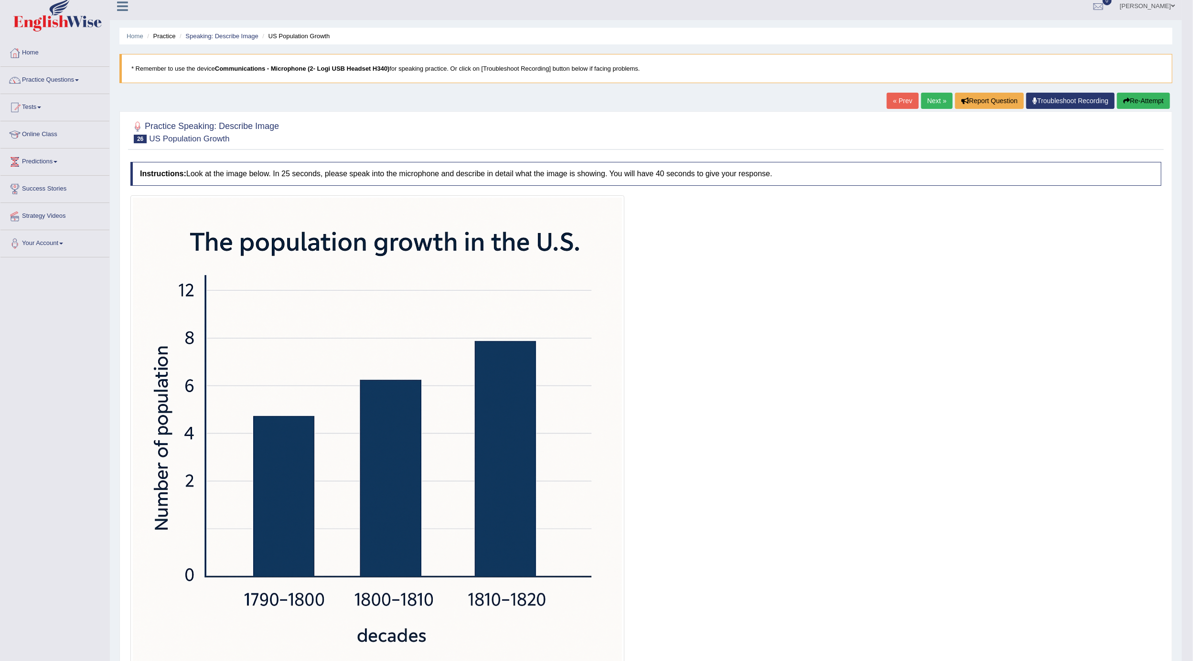
scroll to position [0, 0]
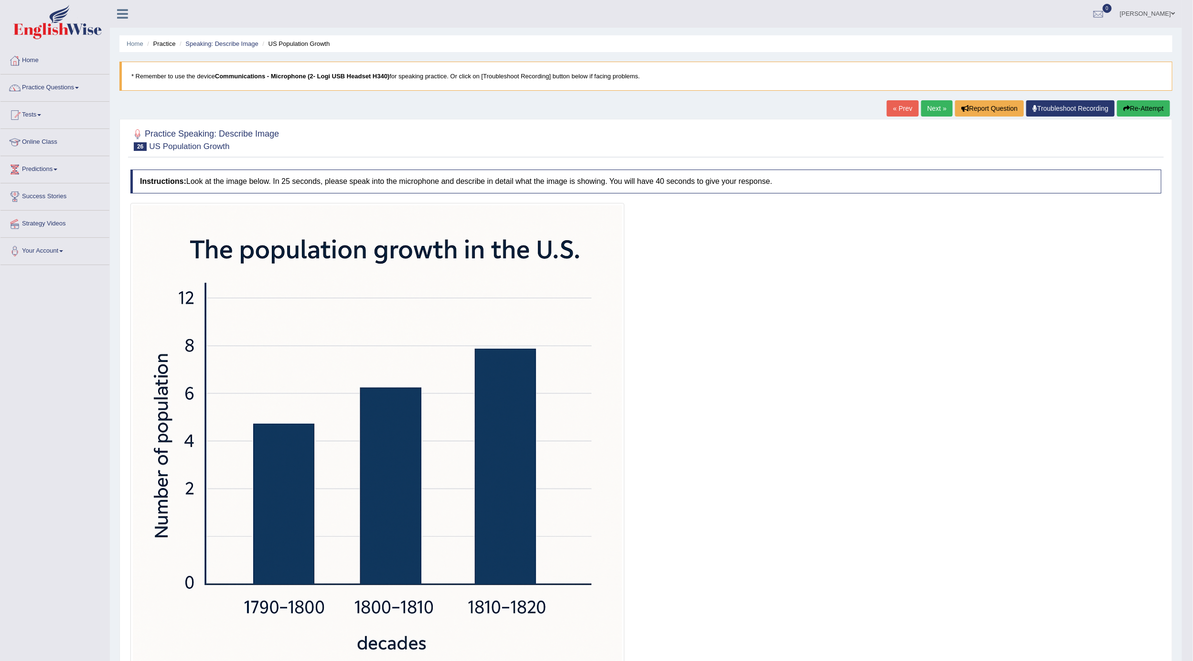
click at [723, 101] on button "Re-Attempt" at bounding box center [1143, 108] width 53 height 16
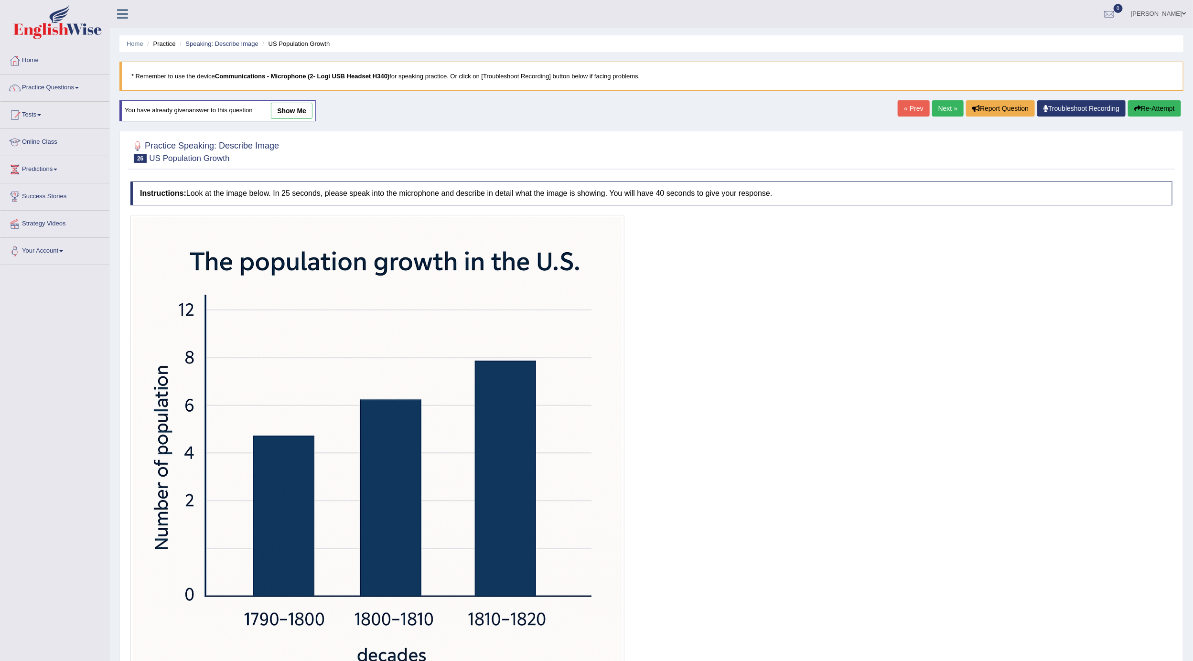
scroll to position [72, 0]
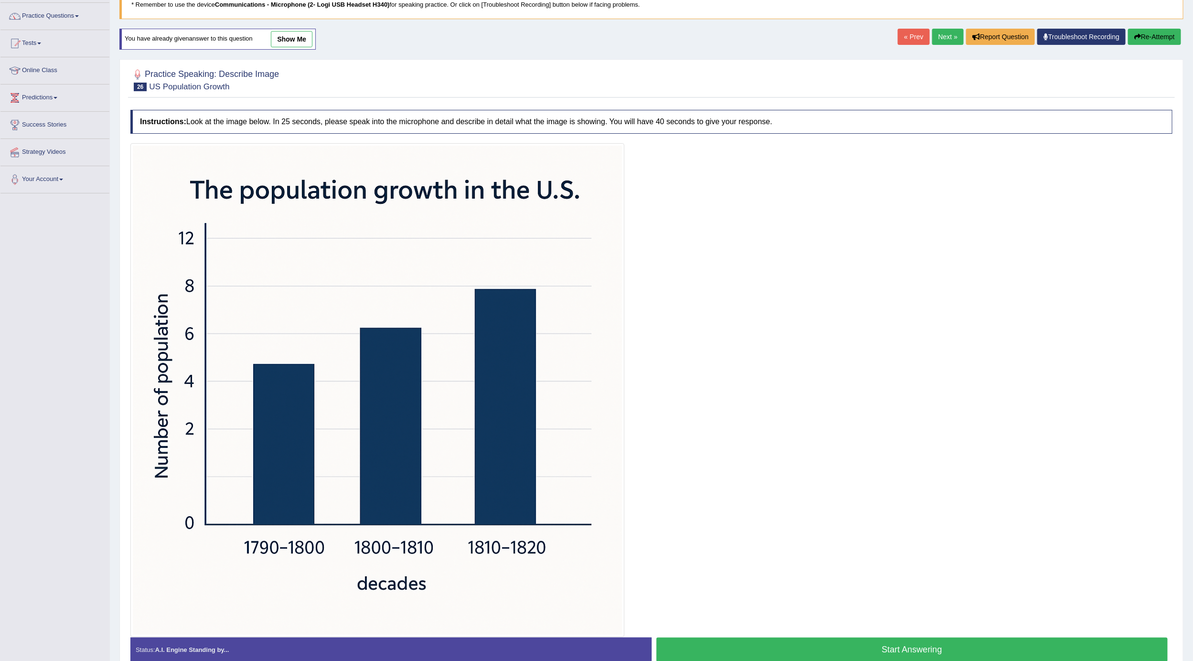
click at [819, 660] on button "Start Answering" at bounding box center [911, 650] width 511 height 24
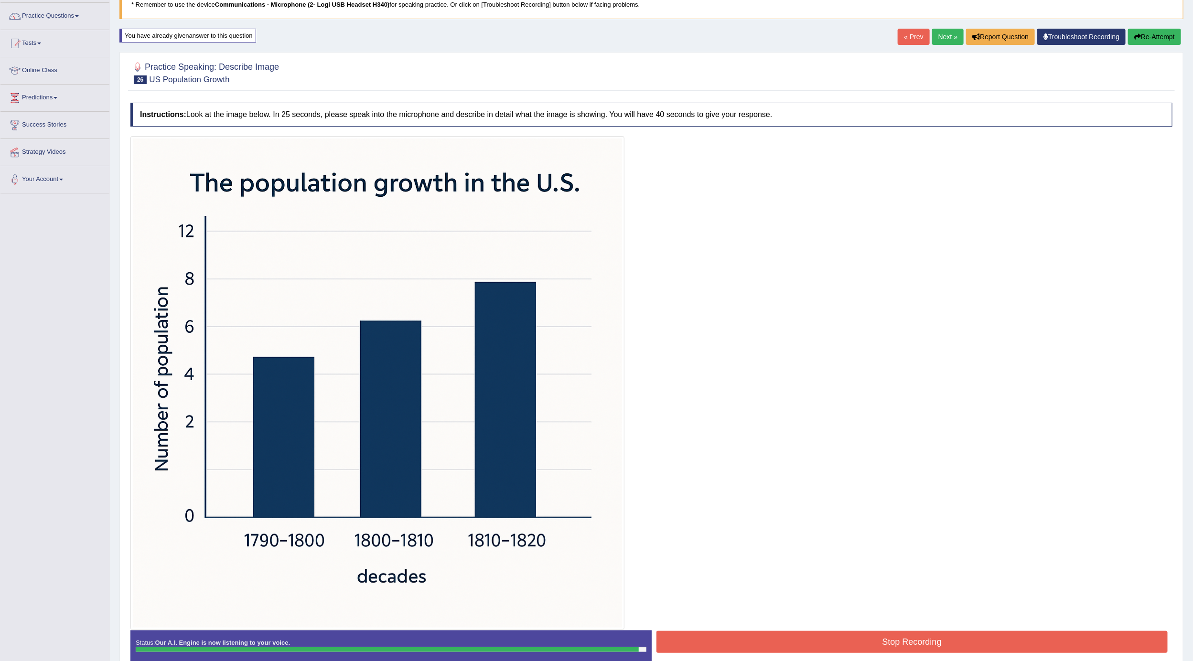
click at [831, 639] on button "Stop Recording" at bounding box center [911, 642] width 511 height 22
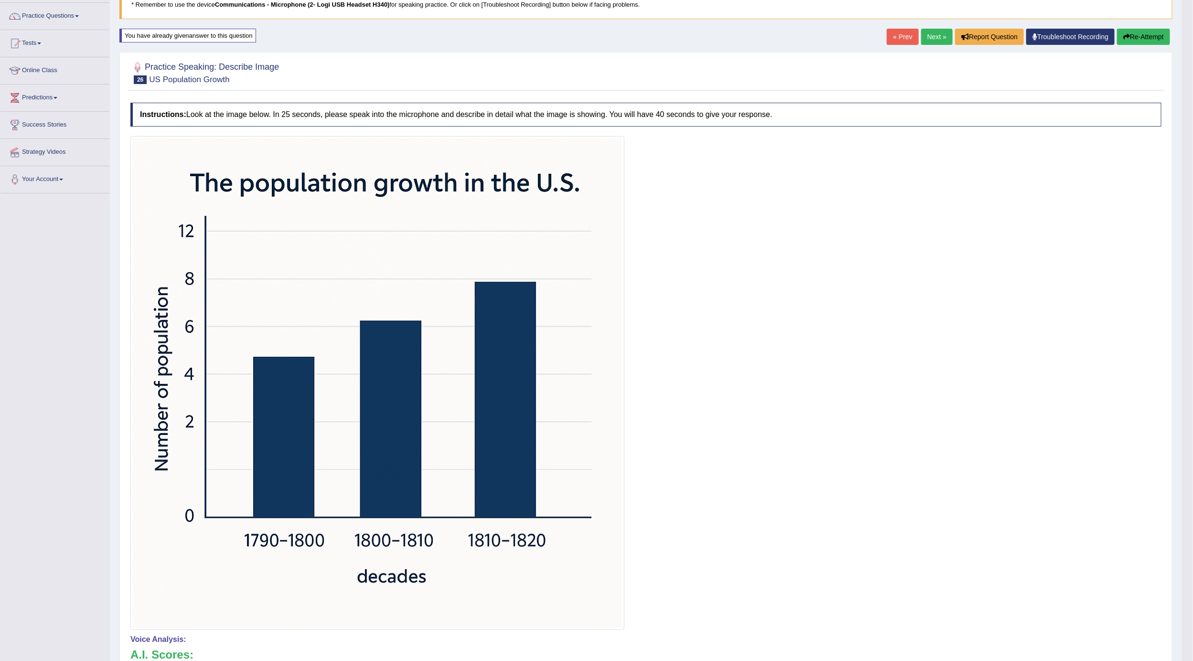
scroll to position [0, 0]
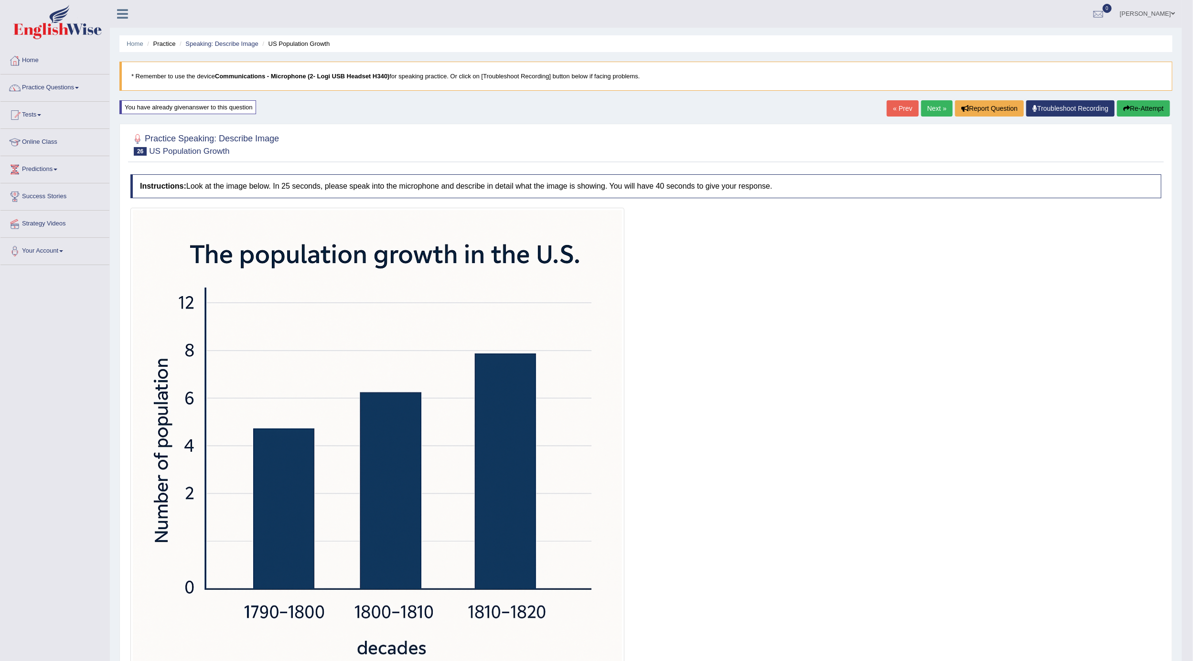
click at [925, 117] on link "Next »" at bounding box center [937, 108] width 32 height 16
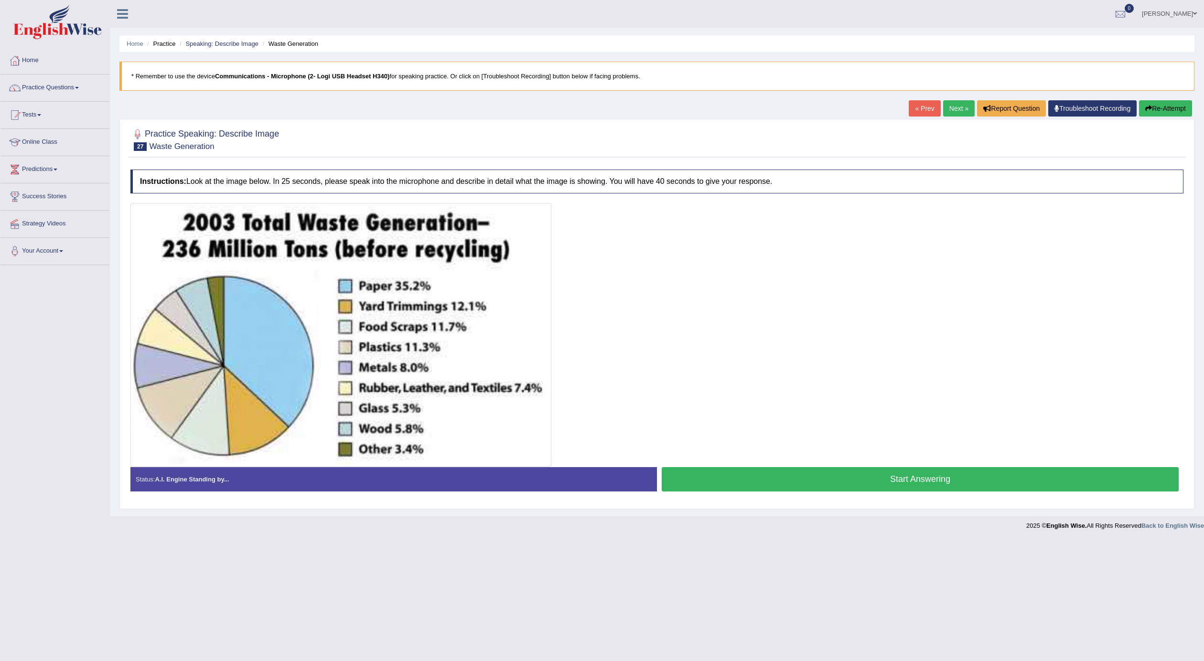
click at [687, 485] on button "Start Answering" at bounding box center [919, 479] width 517 height 24
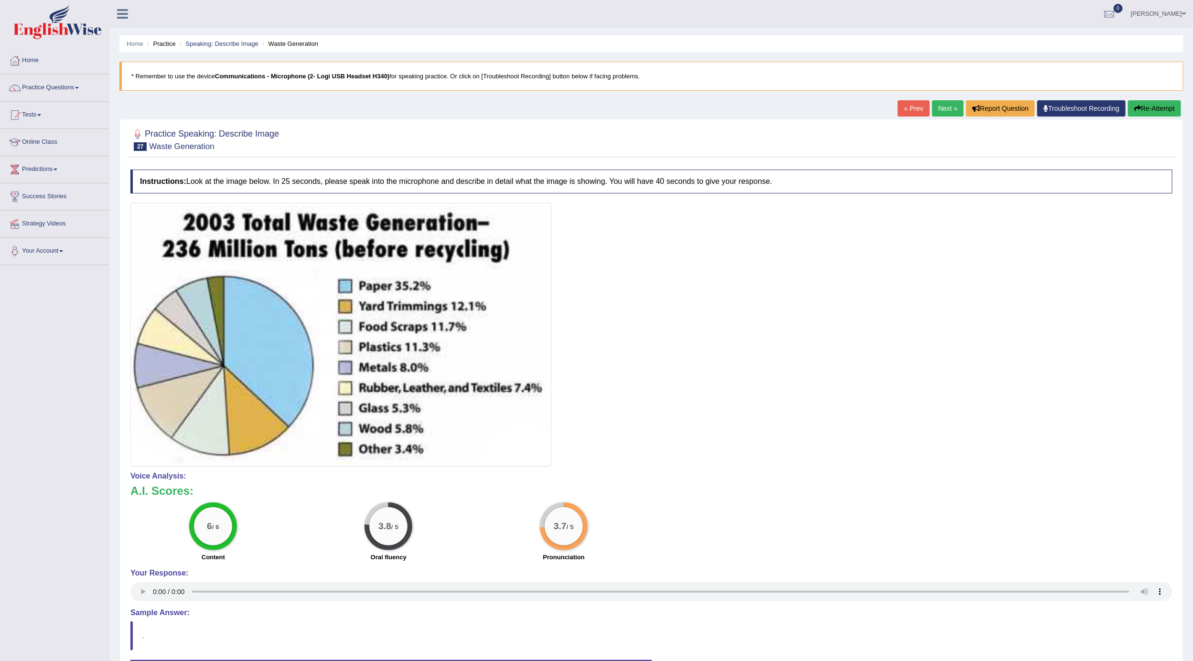
click at [937, 107] on link "Next »" at bounding box center [948, 108] width 32 height 16
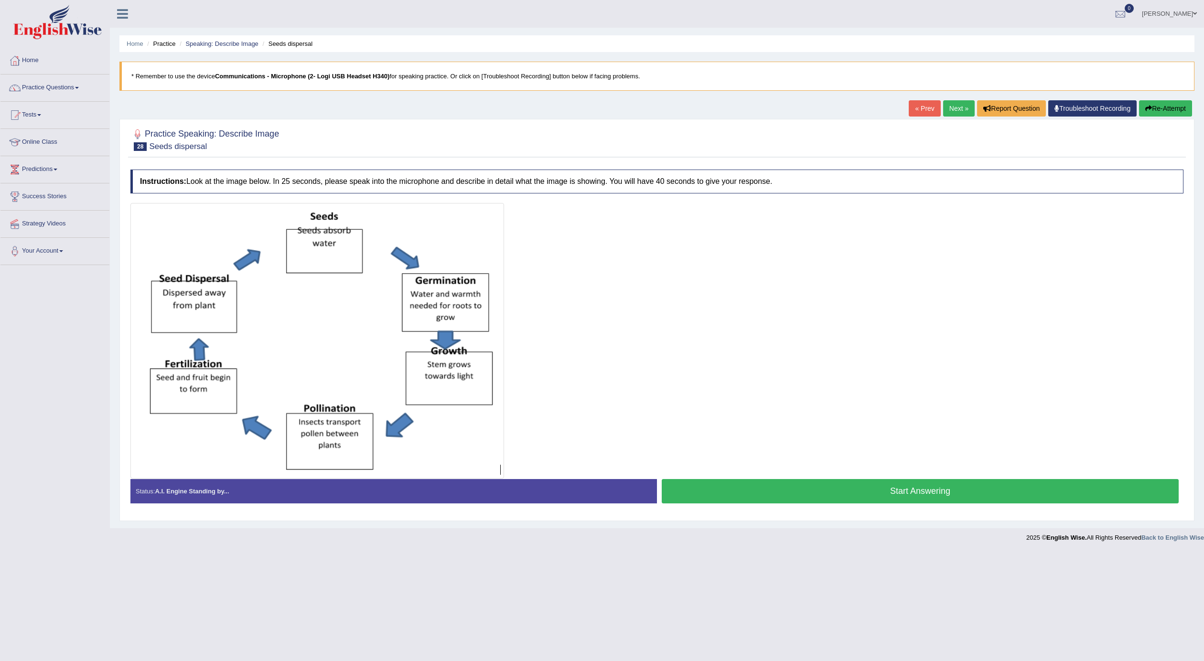
click at [698, 502] on button "Start Answering" at bounding box center [919, 491] width 517 height 24
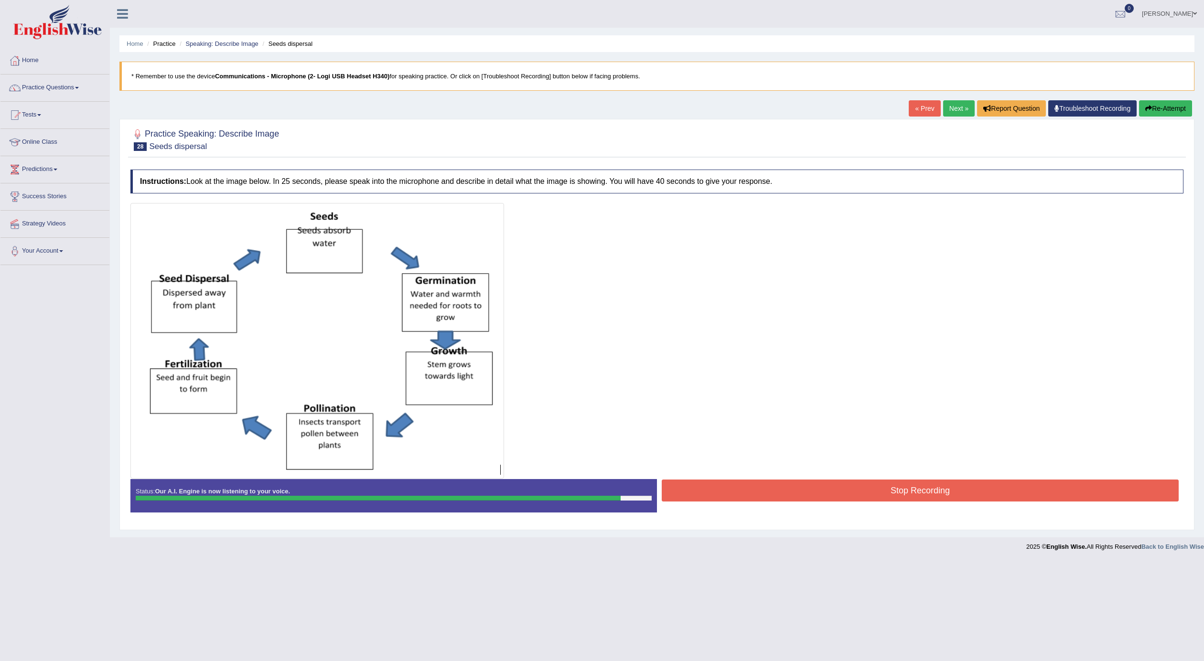
click at [698, 501] on button "Stop Recording" at bounding box center [919, 490] width 517 height 22
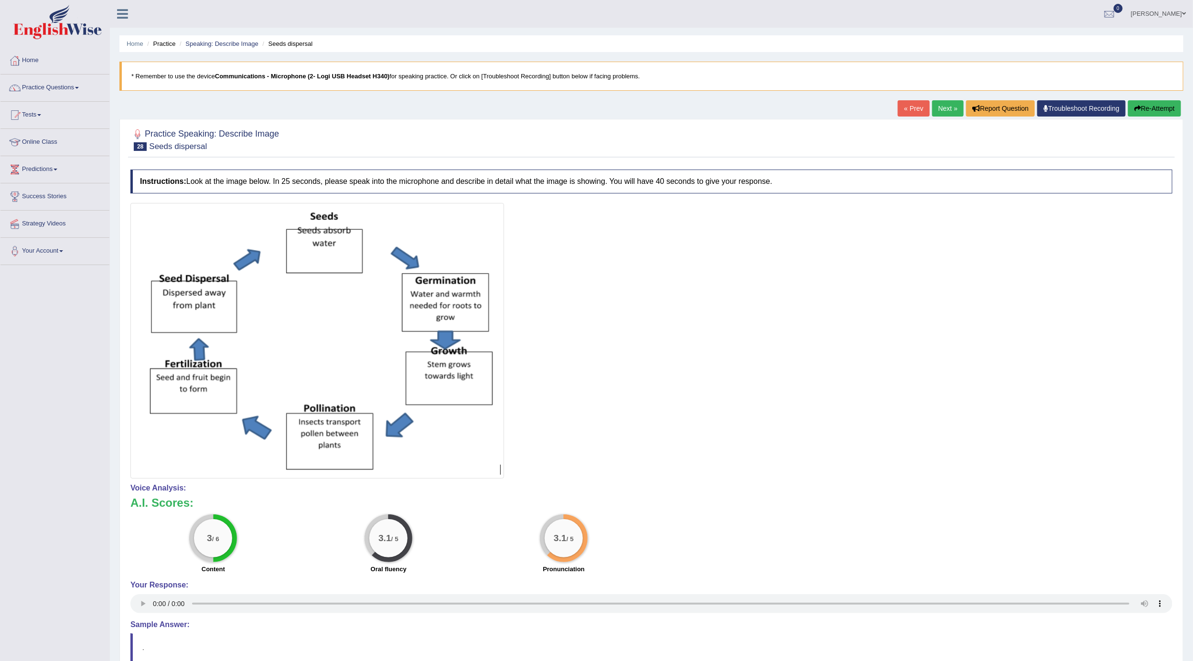
click at [935, 117] on link "Next »" at bounding box center [948, 108] width 32 height 16
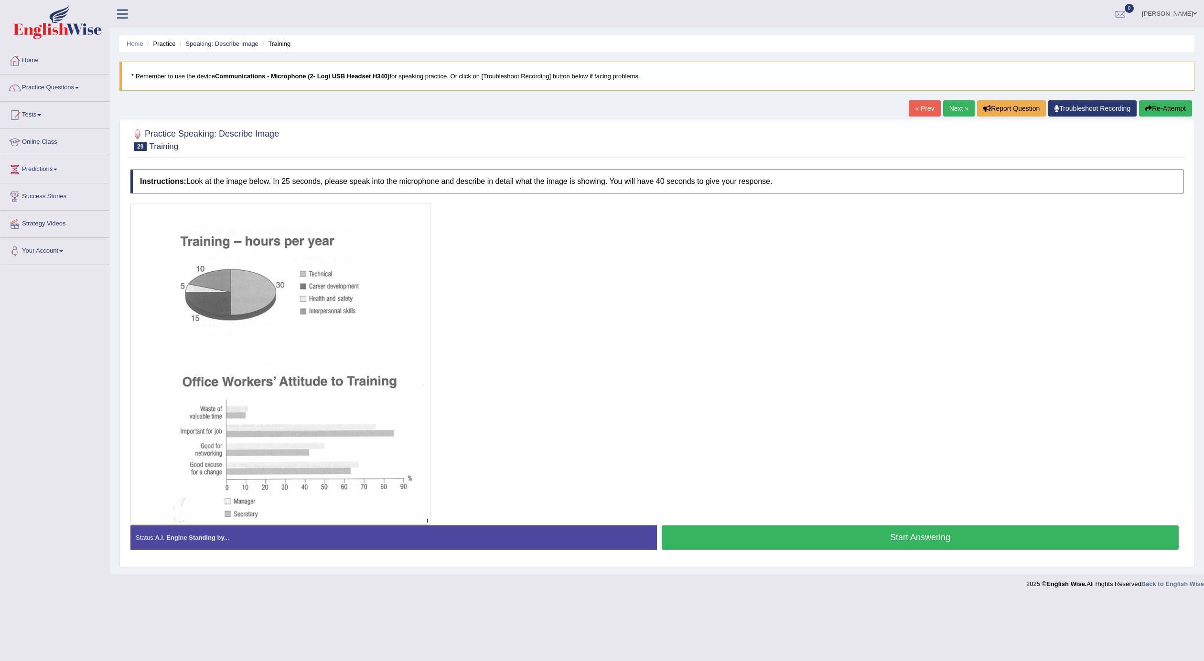
click at [787, 535] on button "Start Answering" at bounding box center [919, 537] width 517 height 24
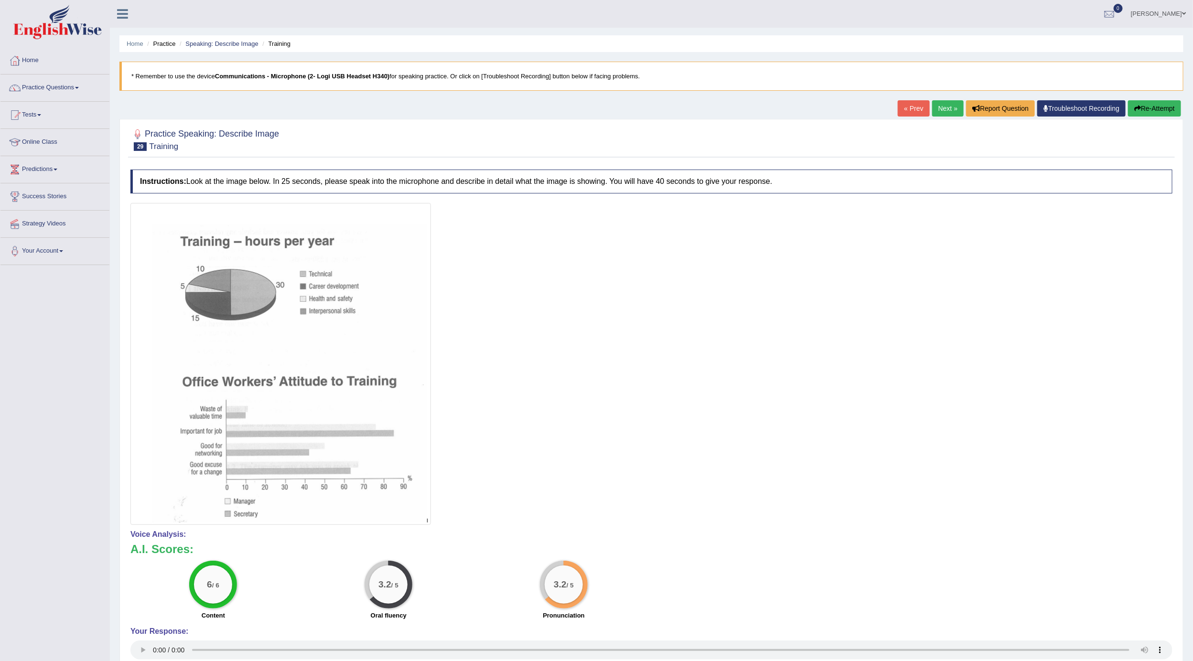
click at [932, 107] on link "Next »" at bounding box center [948, 108] width 32 height 16
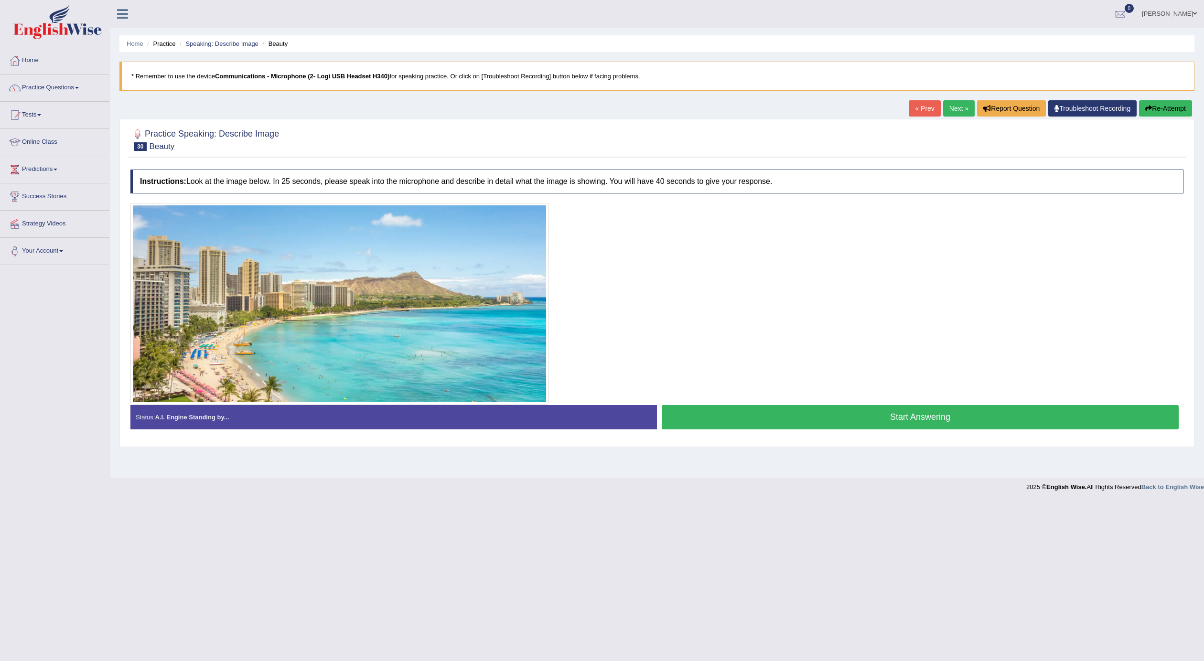
click at [992, 413] on button "Start Answering" at bounding box center [919, 417] width 517 height 24
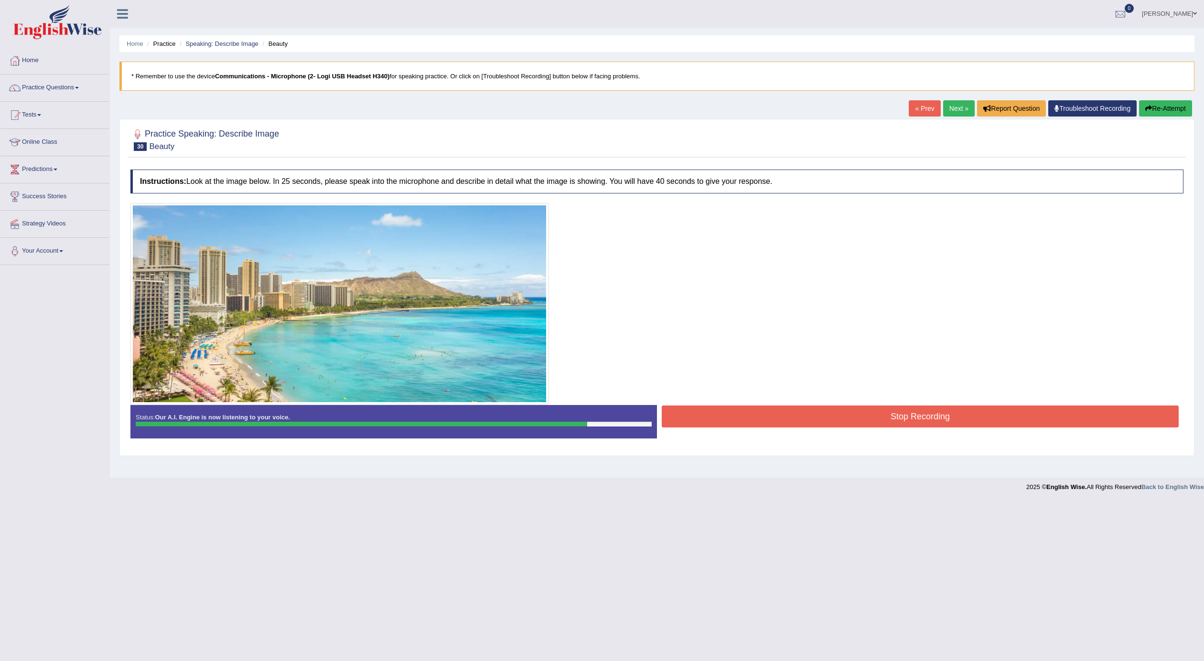
click at [993, 413] on button "Stop Recording" at bounding box center [919, 416] width 517 height 22
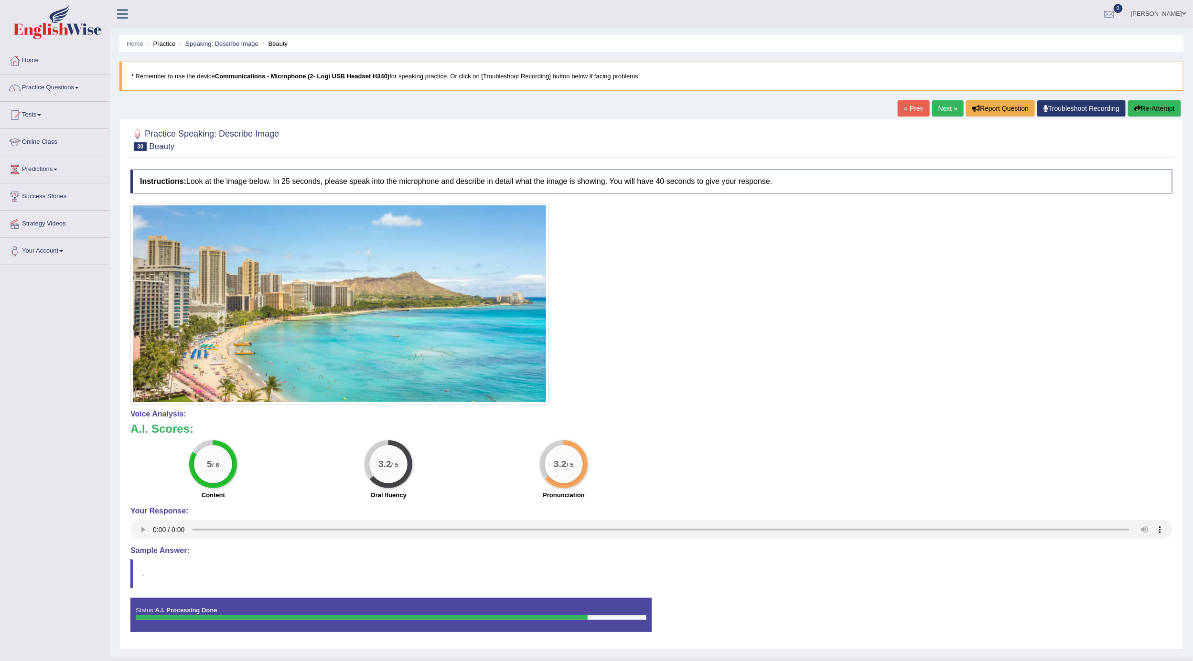
click at [932, 105] on link "Next »" at bounding box center [948, 108] width 32 height 16
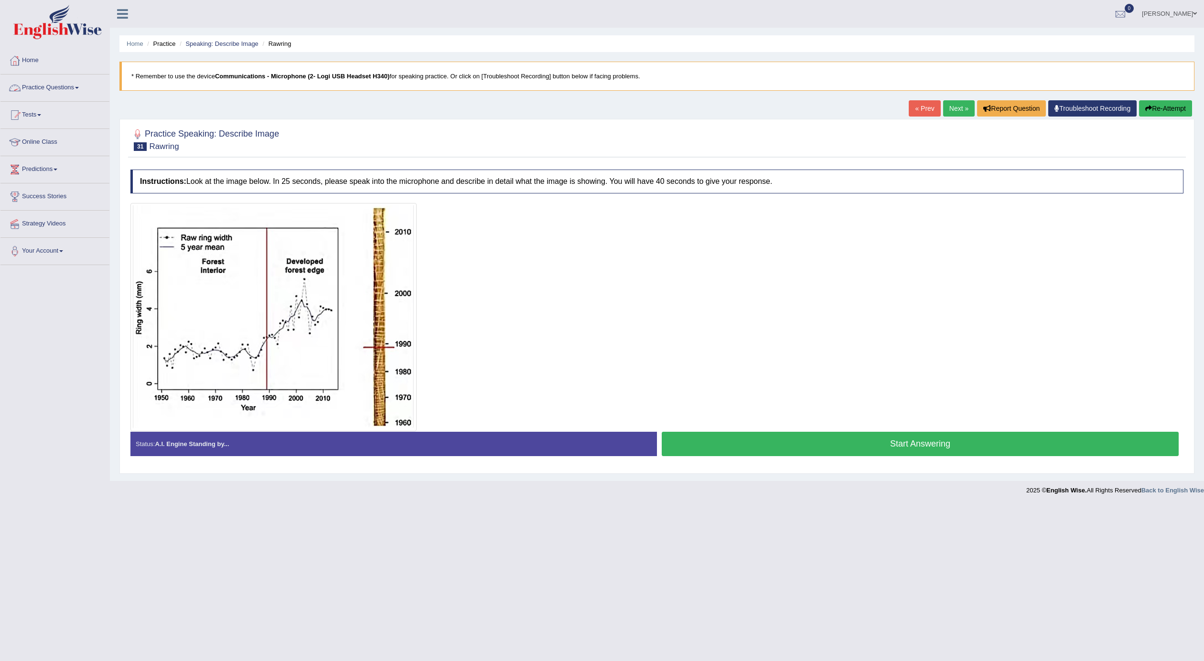
click at [45, 82] on link "Practice Questions" at bounding box center [54, 87] width 109 height 24
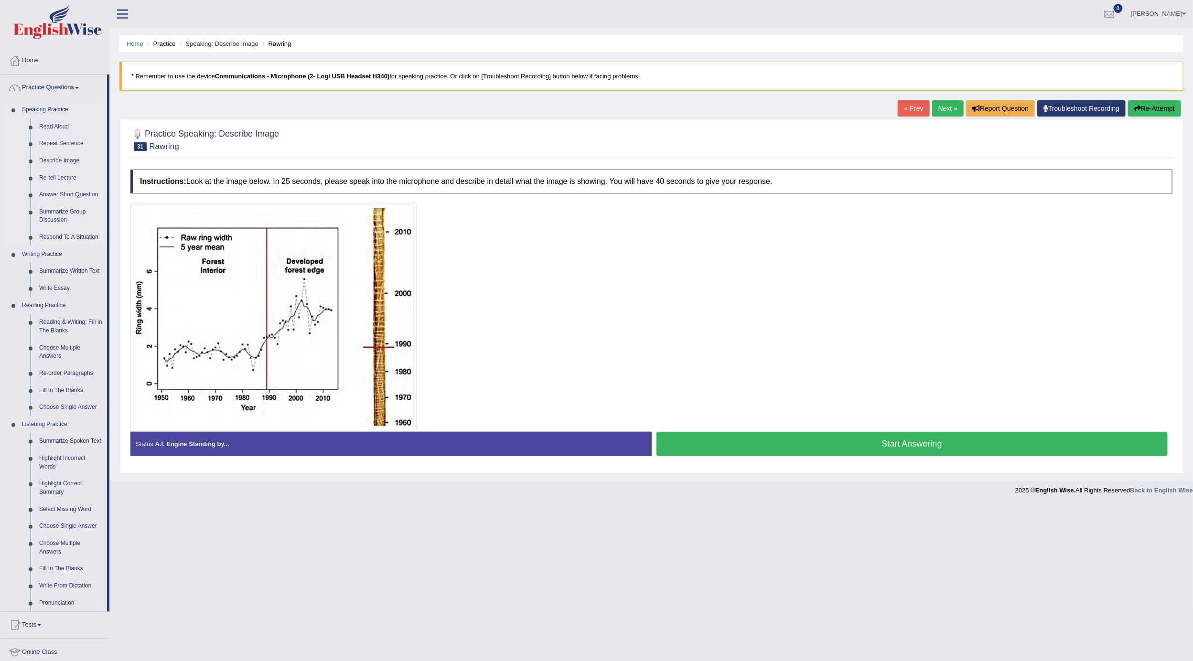
click at [63, 181] on link "Re-tell Lecture" at bounding box center [71, 178] width 72 height 17
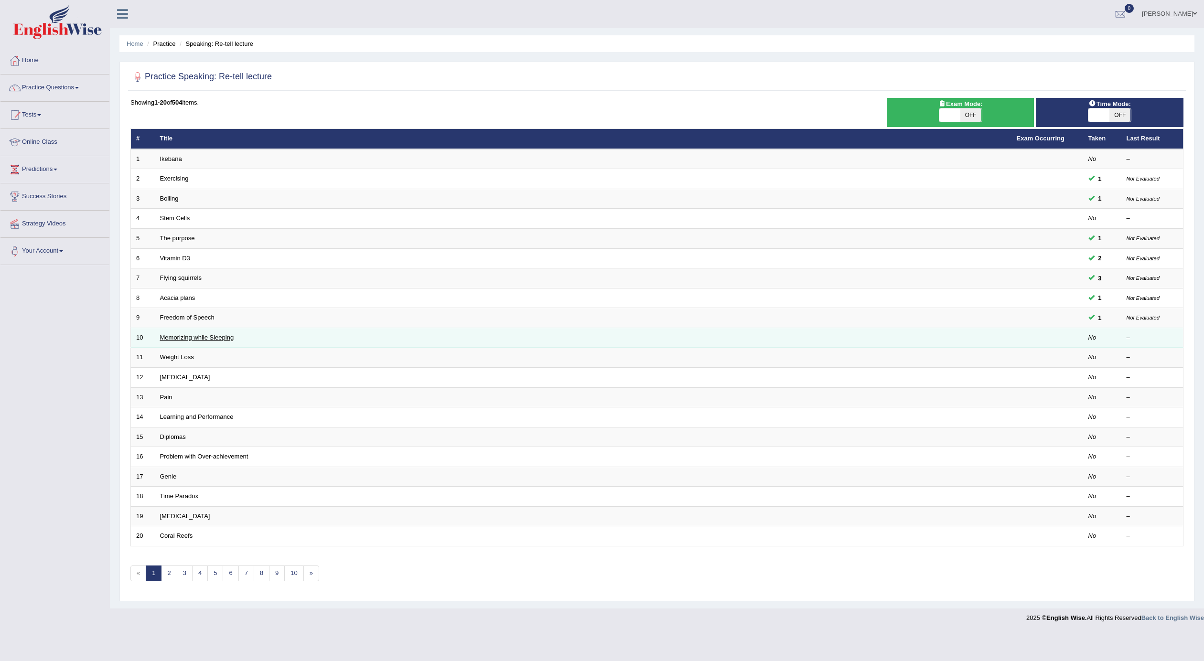
click at [198, 340] on link "Memorizing while Sleeping" at bounding box center [197, 337] width 74 height 7
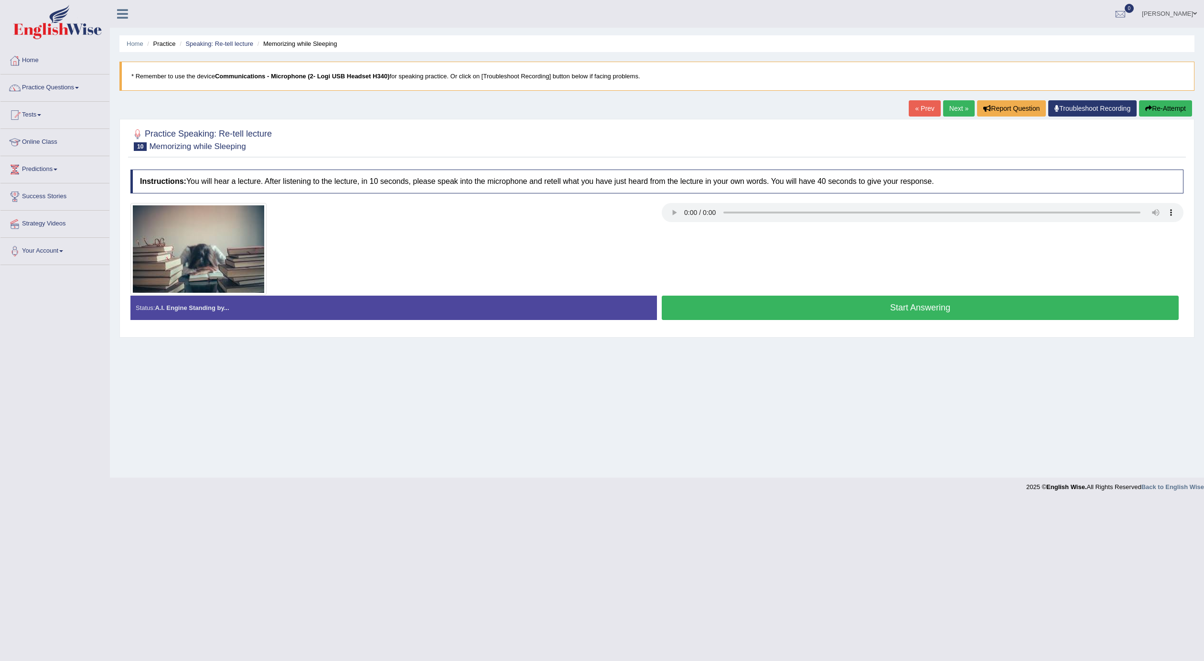
click at [701, 311] on button "Start Answering" at bounding box center [919, 308] width 517 height 24
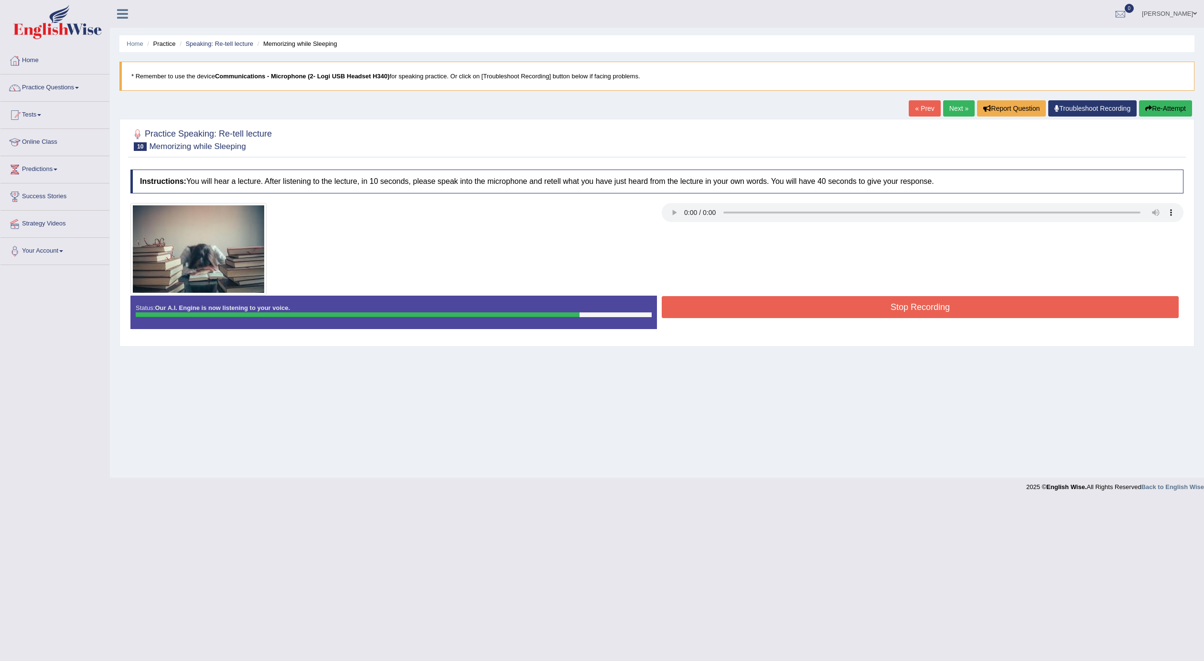
click at [701, 311] on button "Stop Recording" at bounding box center [919, 307] width 517 height 22
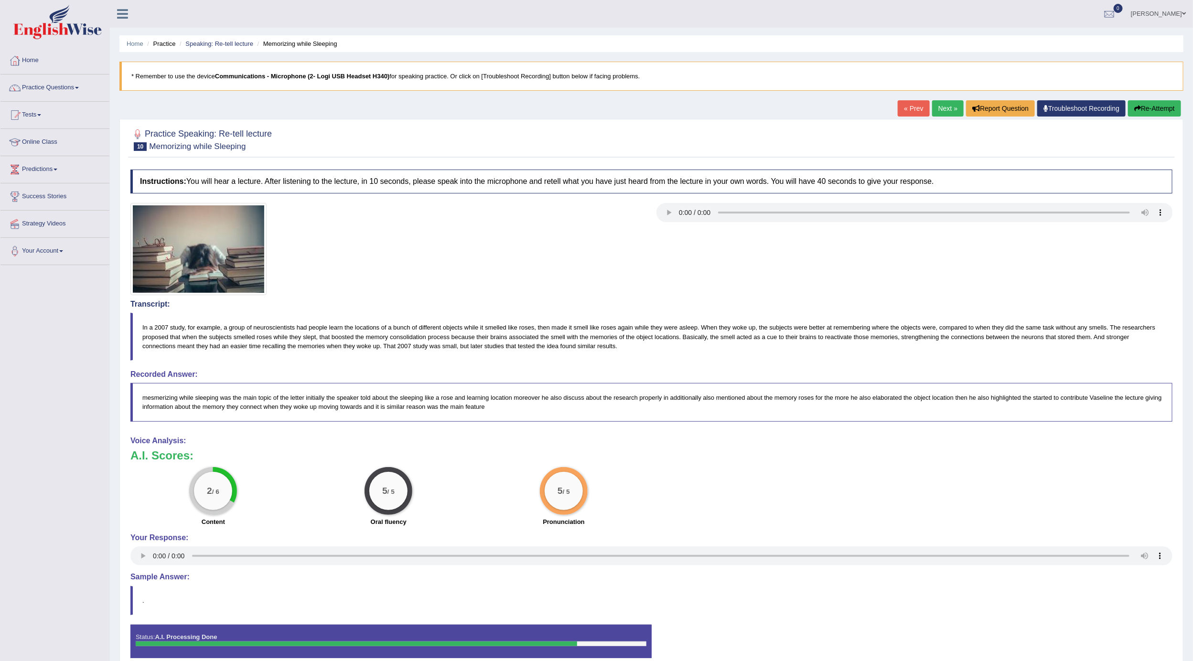
click at [932, 109] on link "Next »" at bounding box center [948, 108] width 32 height 16
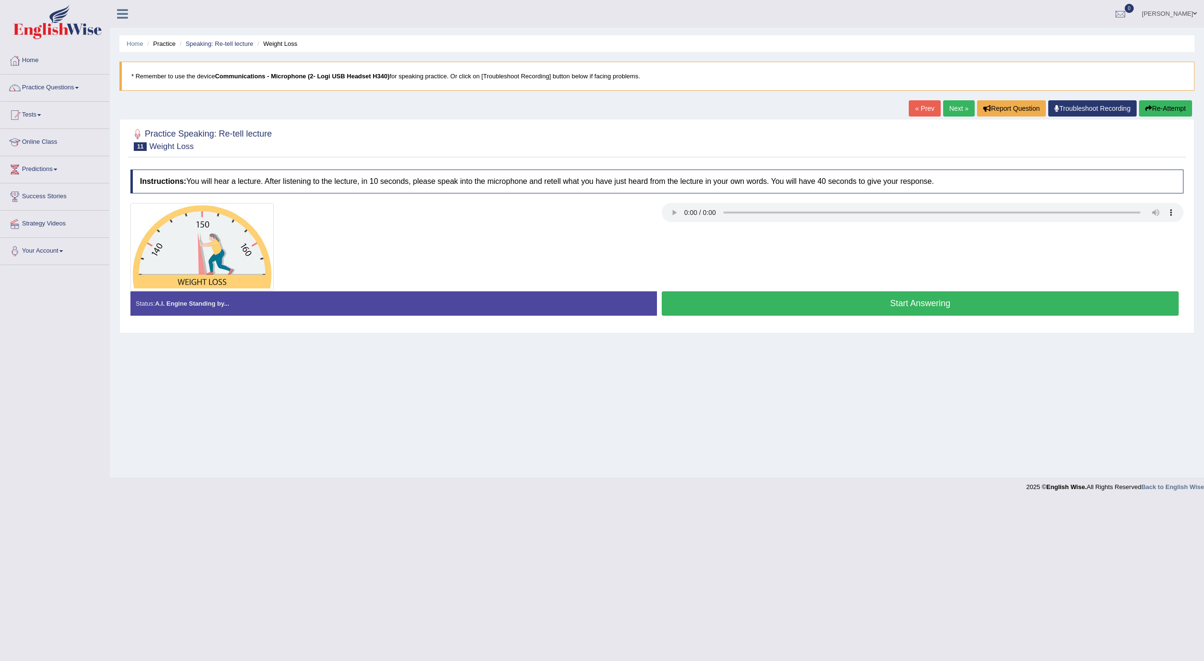
click at [957, 102] on link "Next »" at bounding box center [959, 108] width 32 height 16
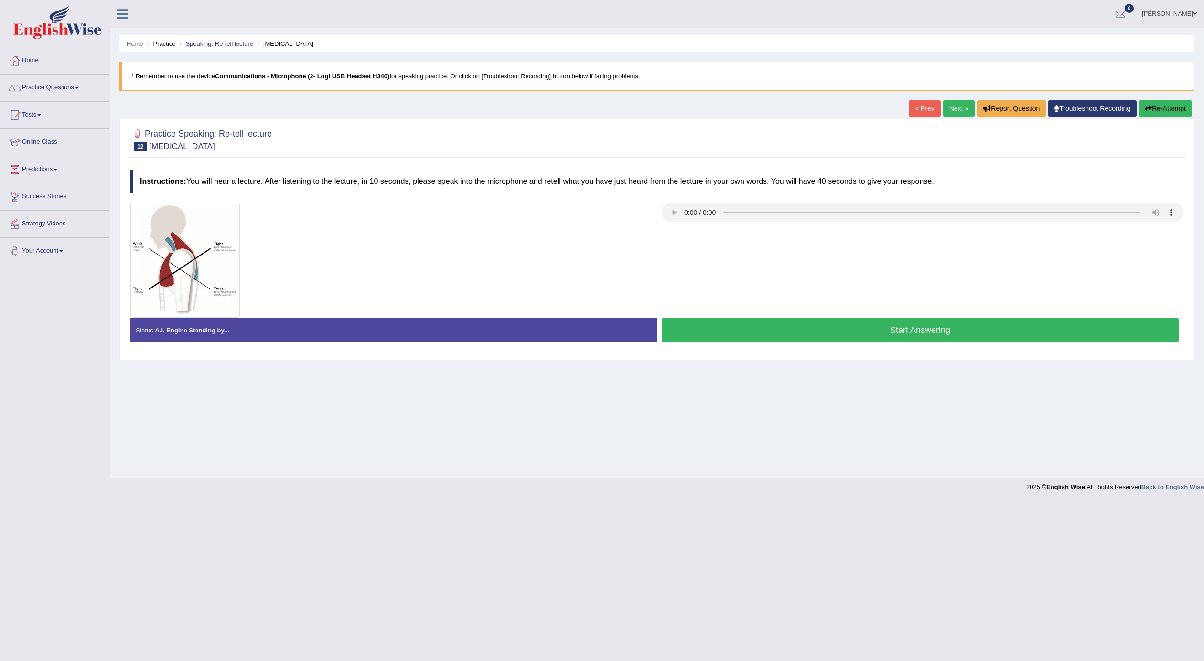
click at [950, 113] on link "Next »" at bounding box center [959, 108] width 32 height 16
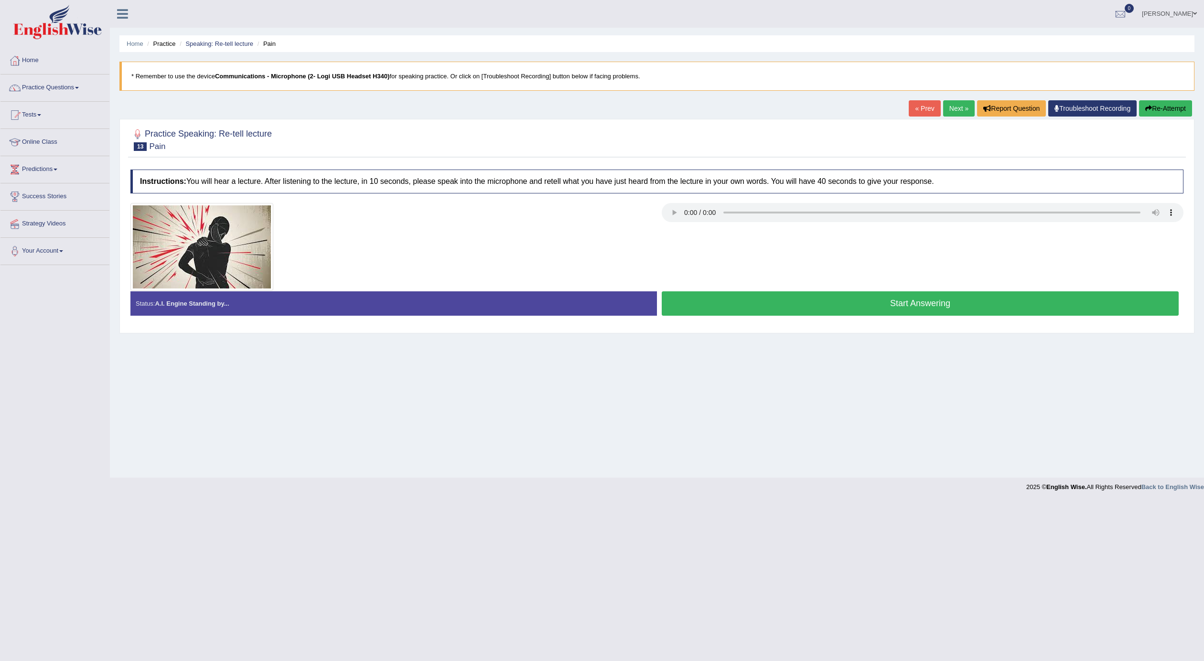
click at [734, 316] on button "Start Answering" at bounding box center [919, 303] width 517 height 24
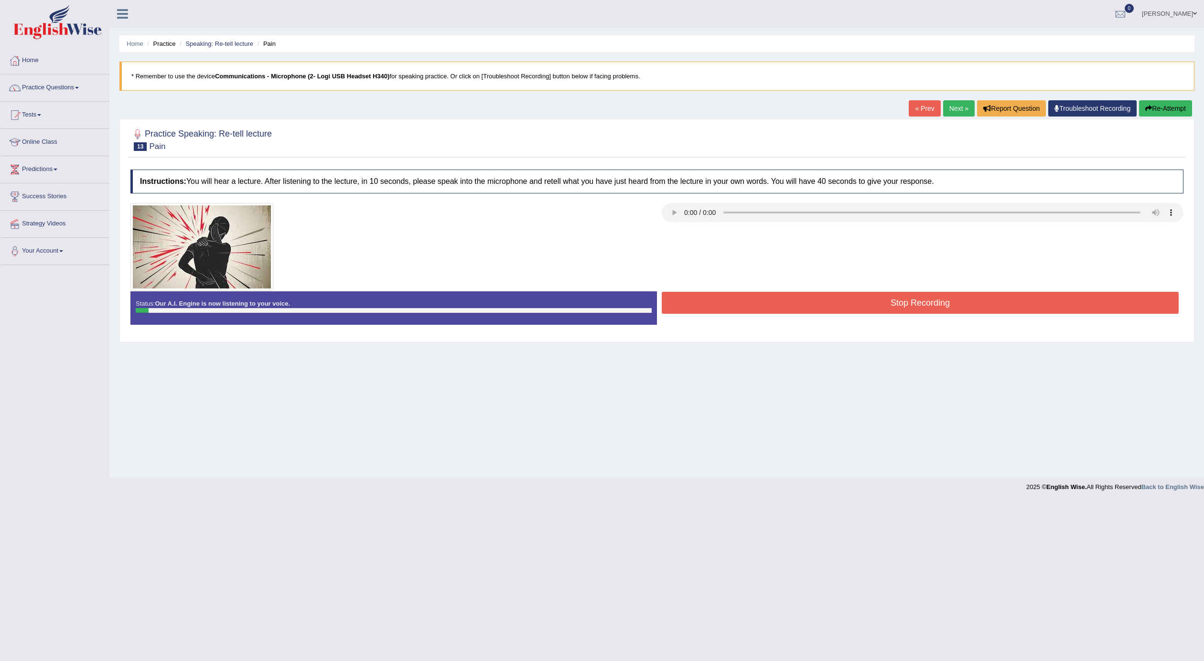
click at [670, 309] on button "Stop Recording" at bounding box center [919, 303] width 517 height 22
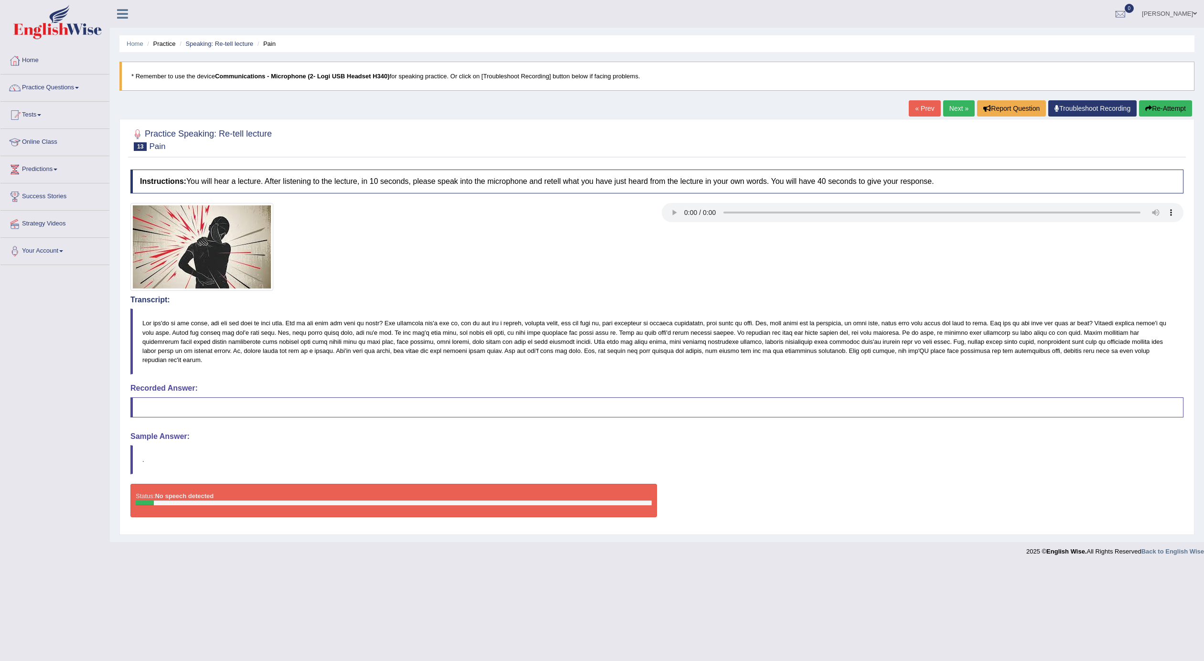
click at [943, 109] on link "Next »" at bounding box center [959, 108] width 32 height 16
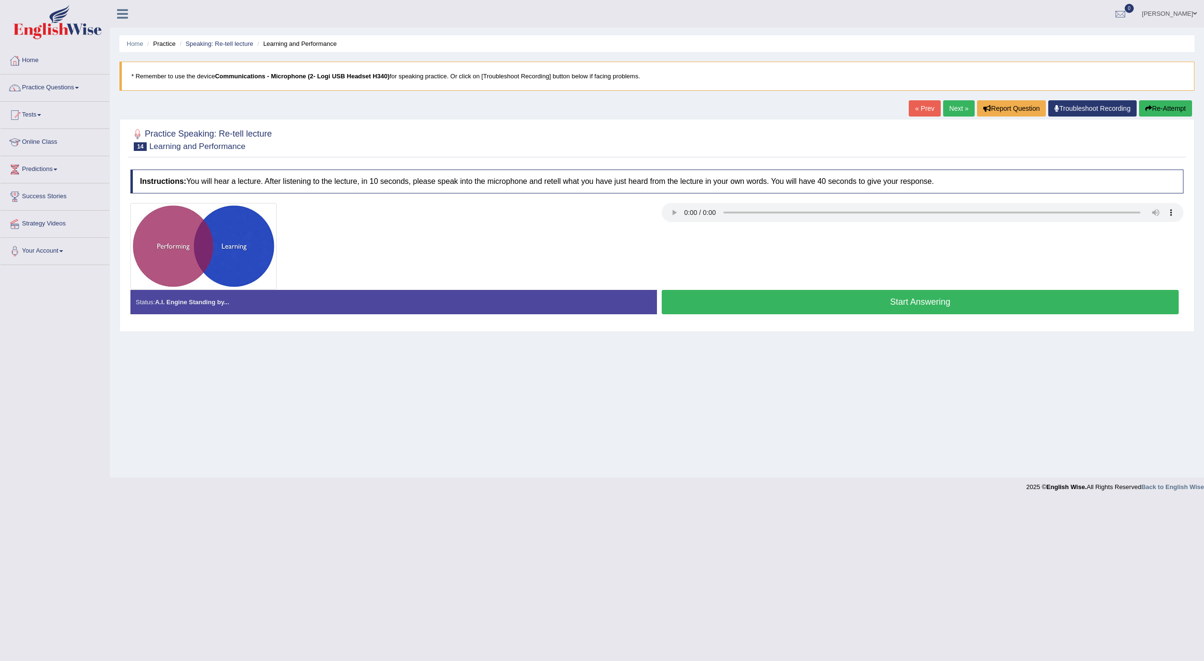
click at [961, 111] on link "Next »" at bounding box center [959, 108] width 32 height 16
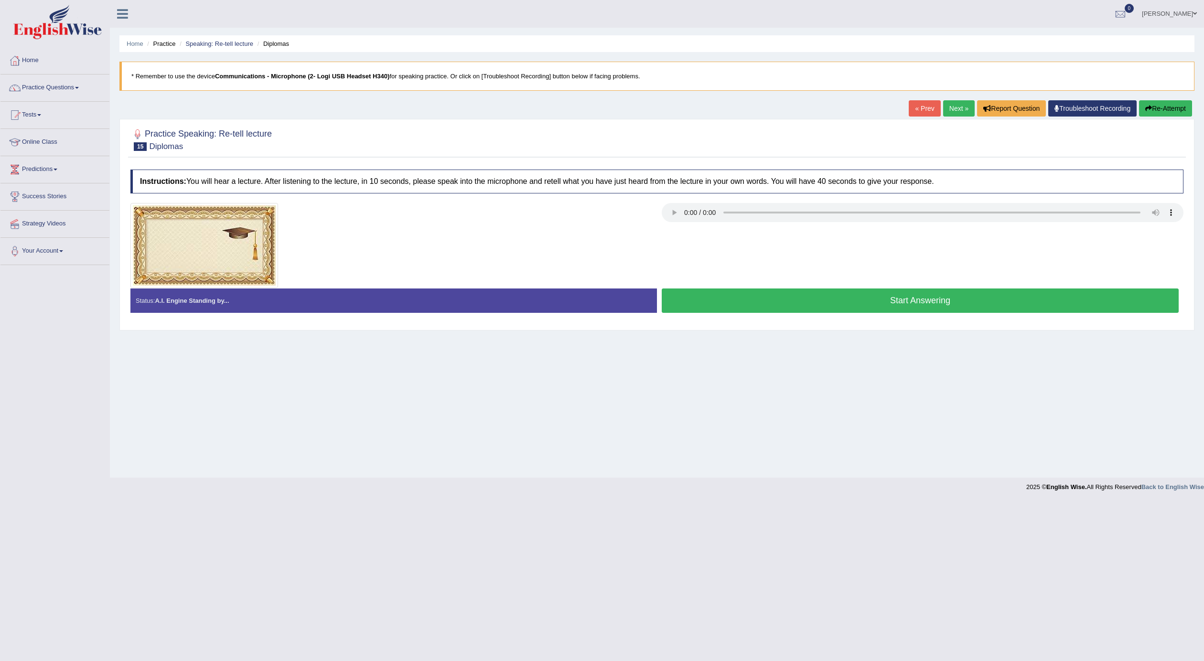
click at [943, 108] on link "Next »" at bounding box center [959, 108] width 32 height 16
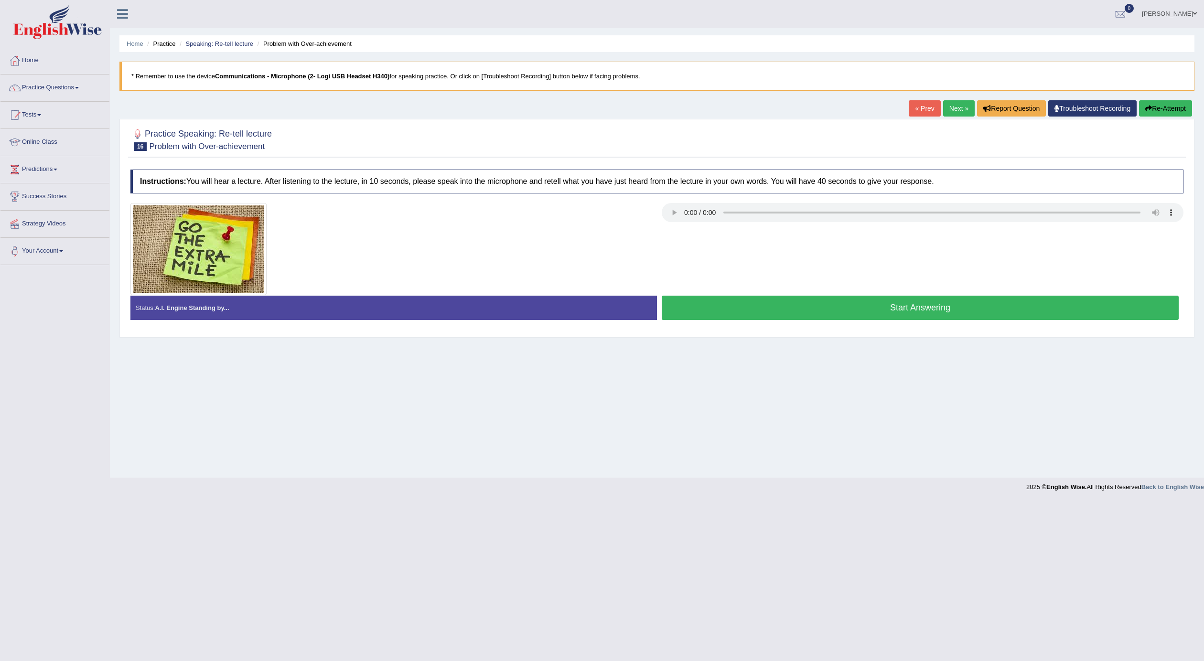
click at [949, 117] on link "Next »" at bounding box center [959, 108] width 32 height 16
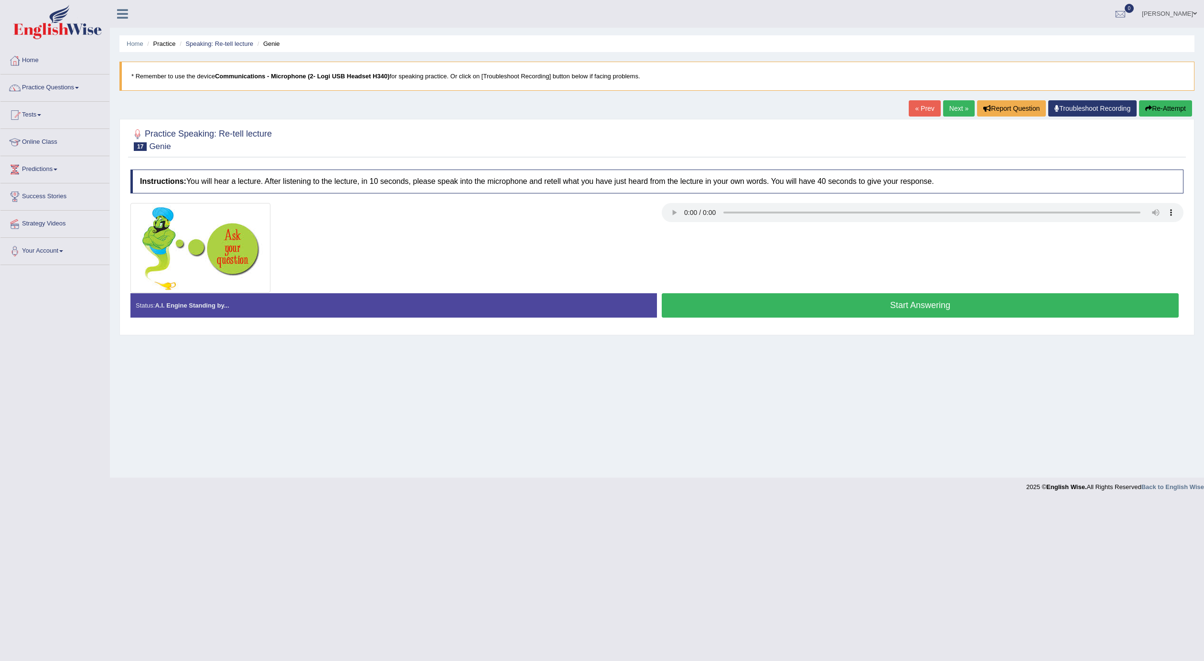
click at [959, 111] on link "Next »" at bounding box center [959, 108] width 32 height 16
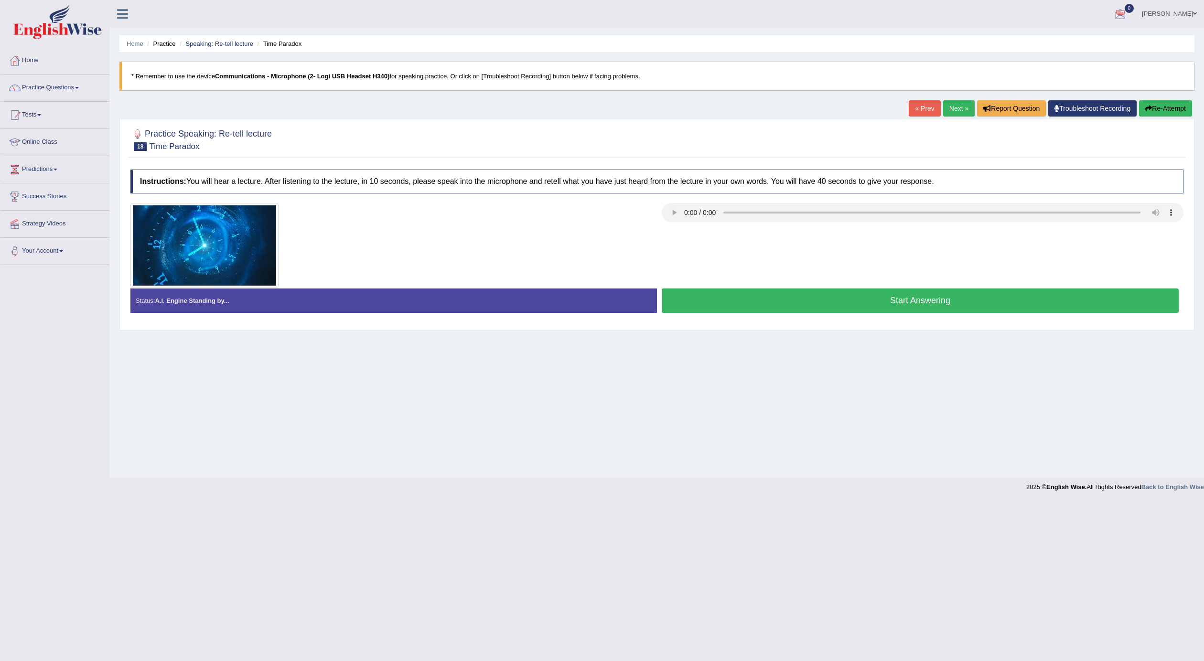
click at [965, 107] on link "Next »" at bounding box center [959, 108] width 32 height 16
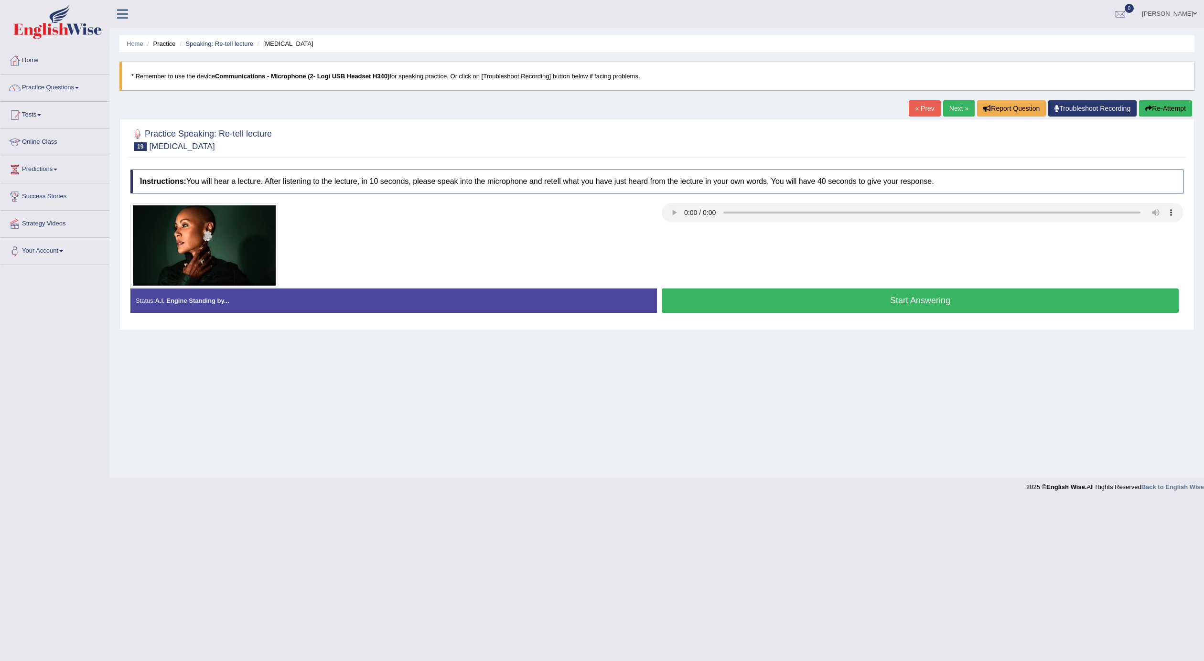
click at [958, 113] on link "Next »" at bounding box center [959, 108] width 32 height 16
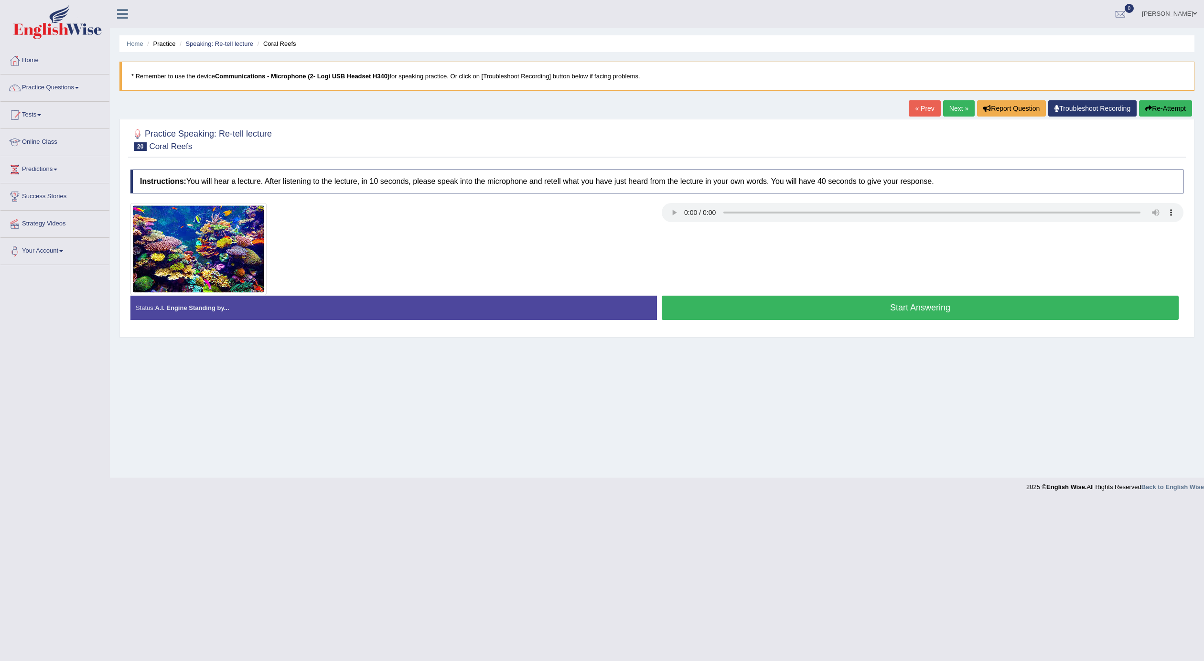
click at [943, 101] on link "Next »" at bounding box center [959, 108] width 32 height 16
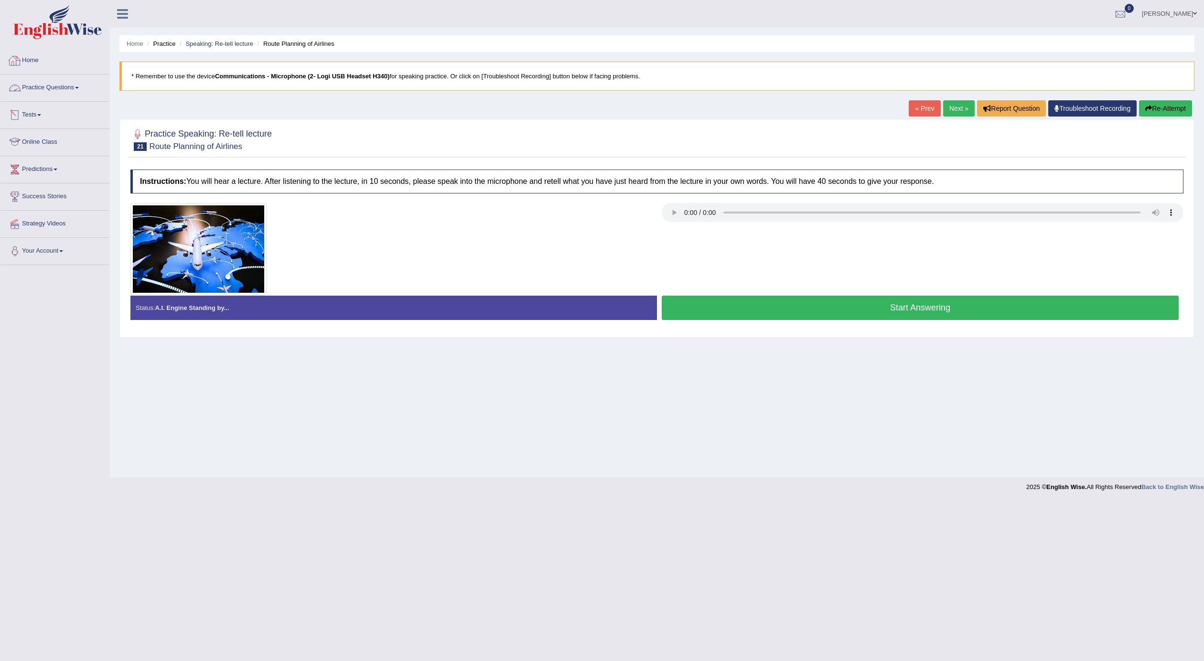
click at [37, 86] on link "Practice Questions" at bounding box center [54, 87] width 109 height 24
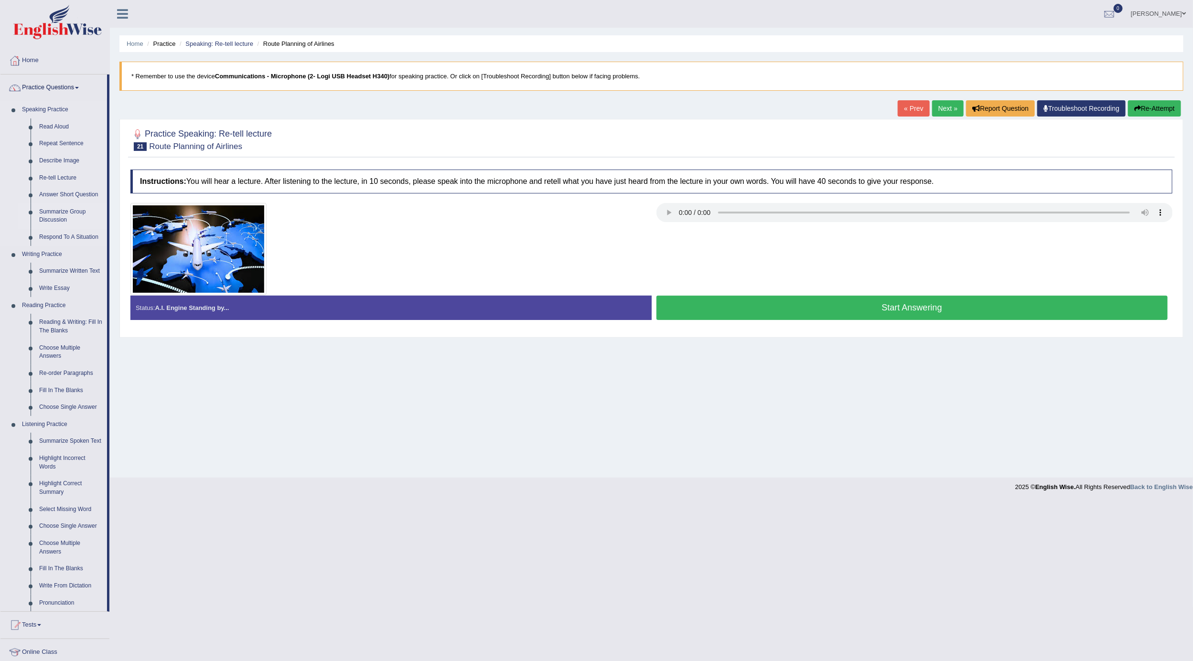
click at [67, 213] on link "Summarize Group Discussion" at bounding box center [71, 215] width 72 height 25
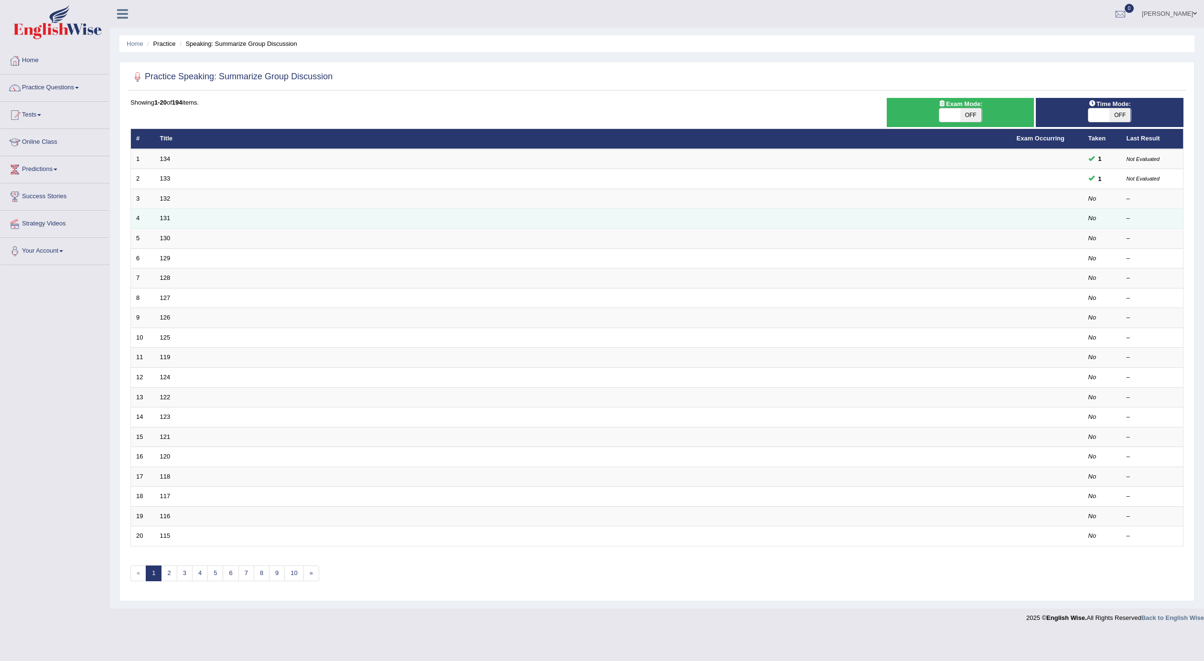
click at [172, 224] on td "131" at bounding box center [583, 219] width 856 height 20
click at [166, 222] on link "131" at bounding box center [165, 217] width 11 height 7
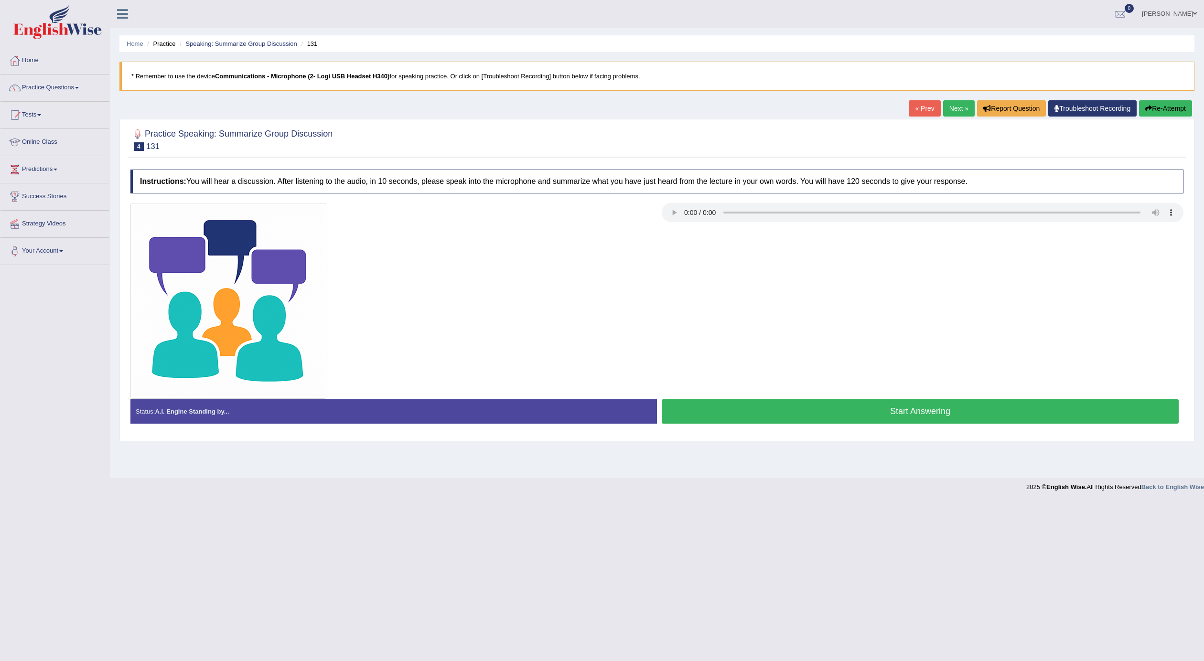
click at [956, 112] on link "Next »" at bounding box center [959, 108] width 32 height 16
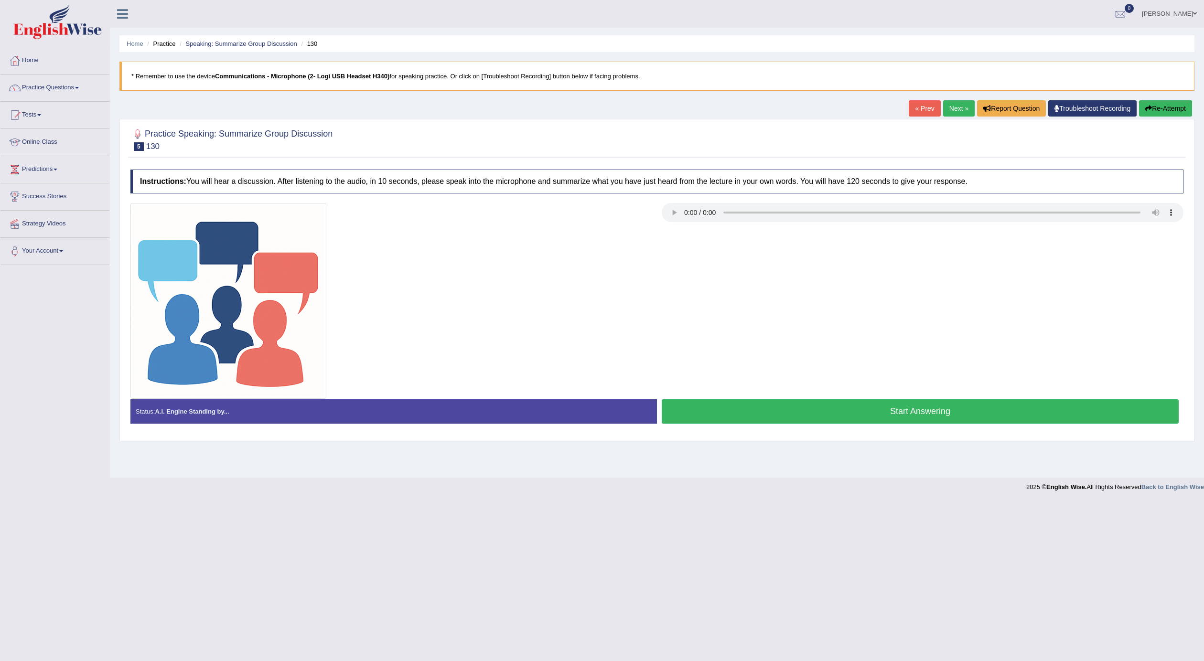
click at [958, 107] on link "Next »" at bounding box center [959, 108] width 32 height 16
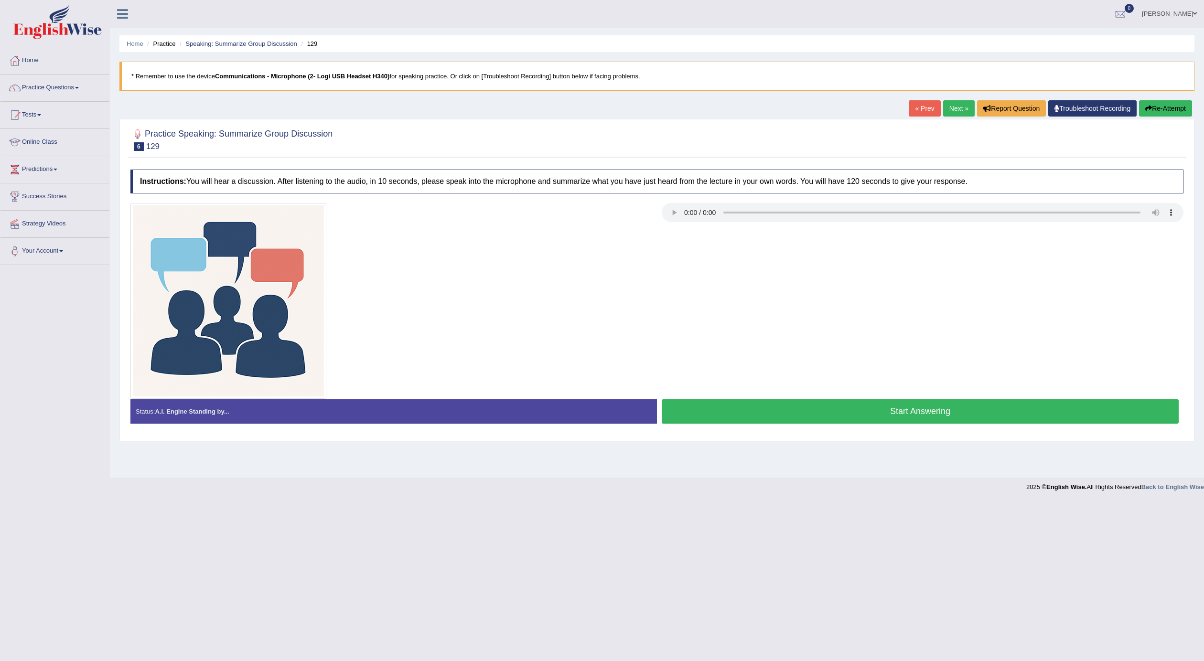
click at [953, 108] on link "Next »" at bounding box center [959, 108] width 32 height 16
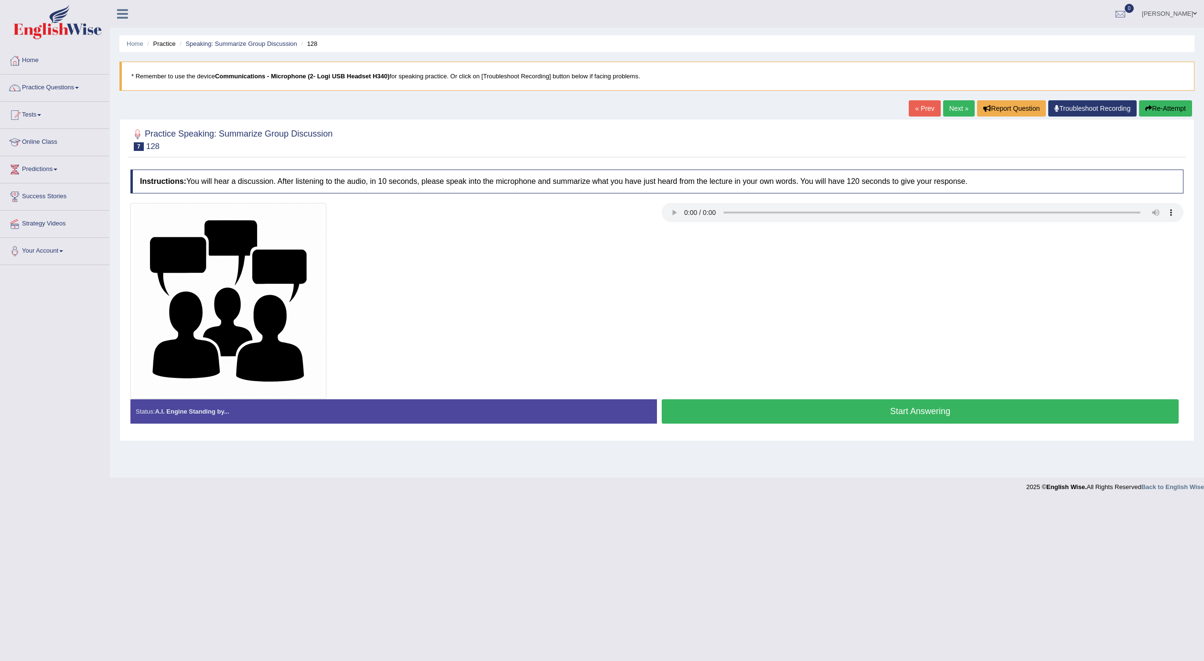
click at [960, 104] on link "Next »" at bounding box center [959, 108] width 32 height 16
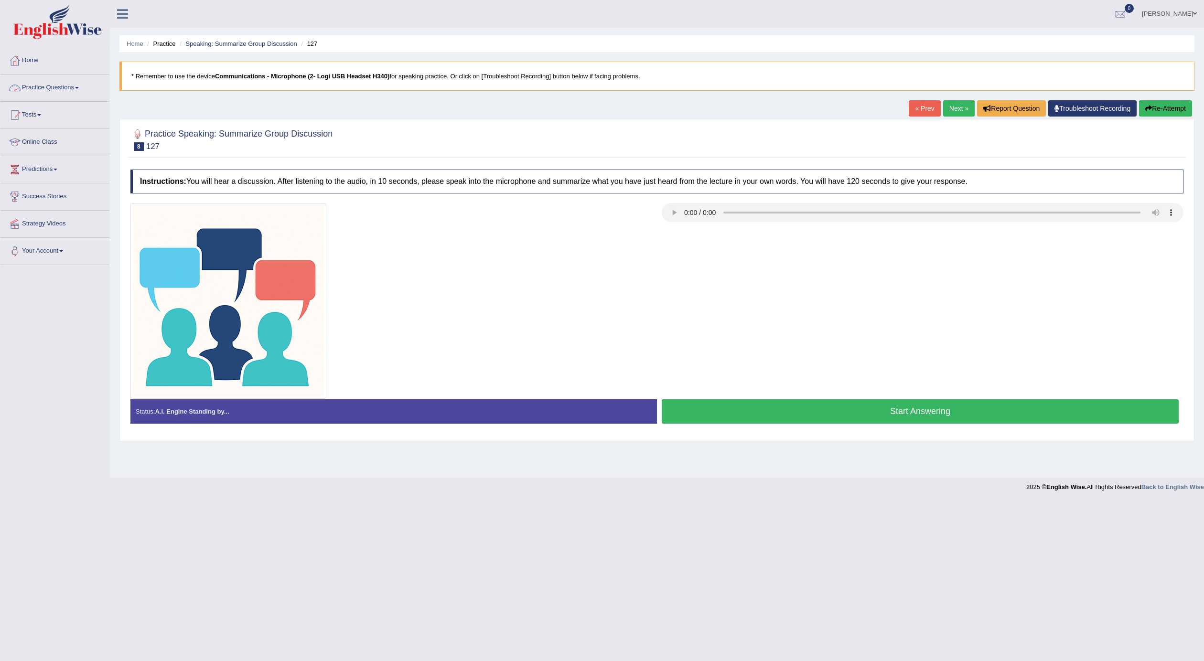
click at [78, 87] on span at bounding box center [77, 88] width 4 height 2
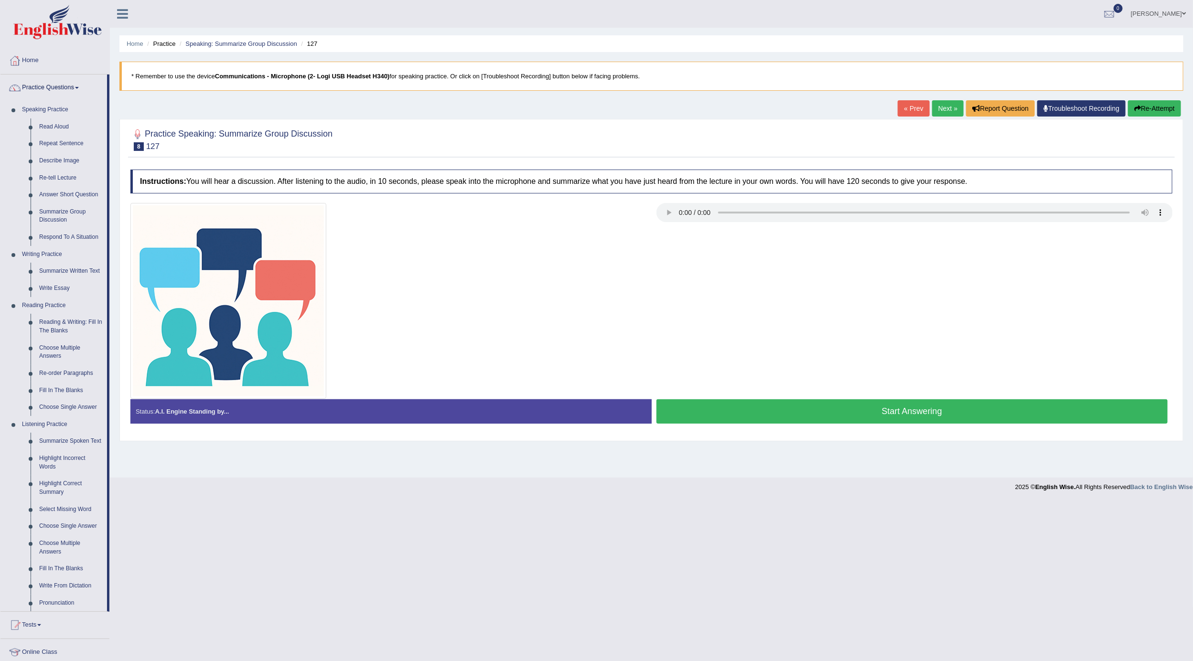
click at [954, 110] on link "Next »" at bounding box center [948, 108] width 32 height 16
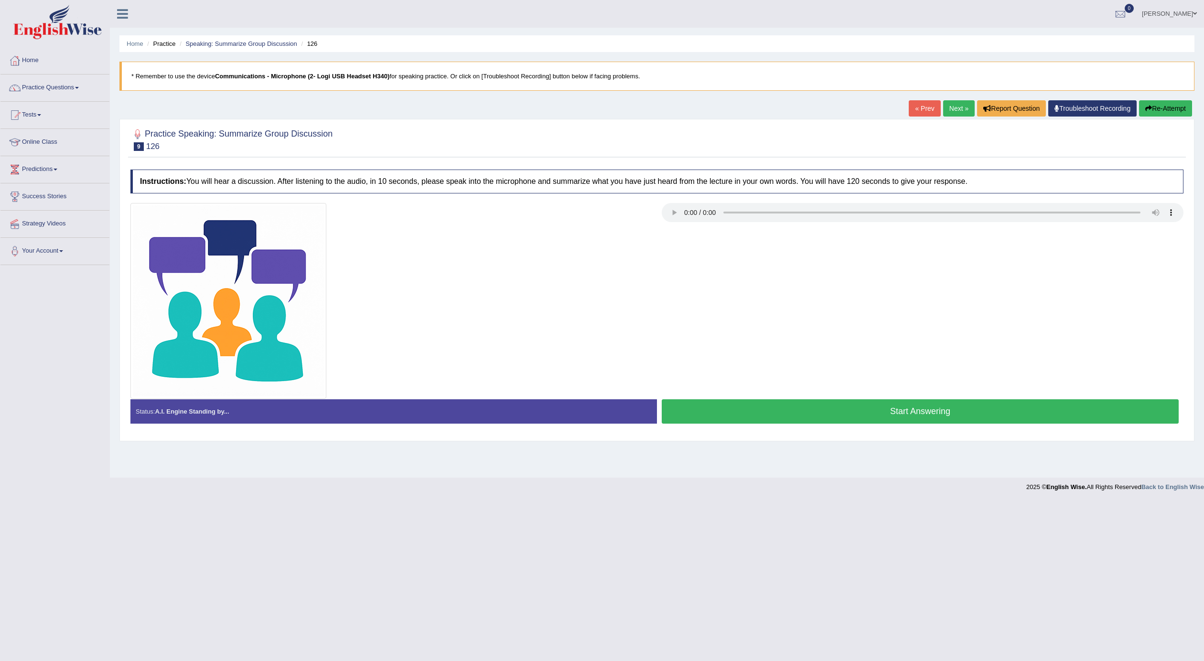
click at [956, 103] on link "Next »" at bounding box center [959, 108] width 32 height 16
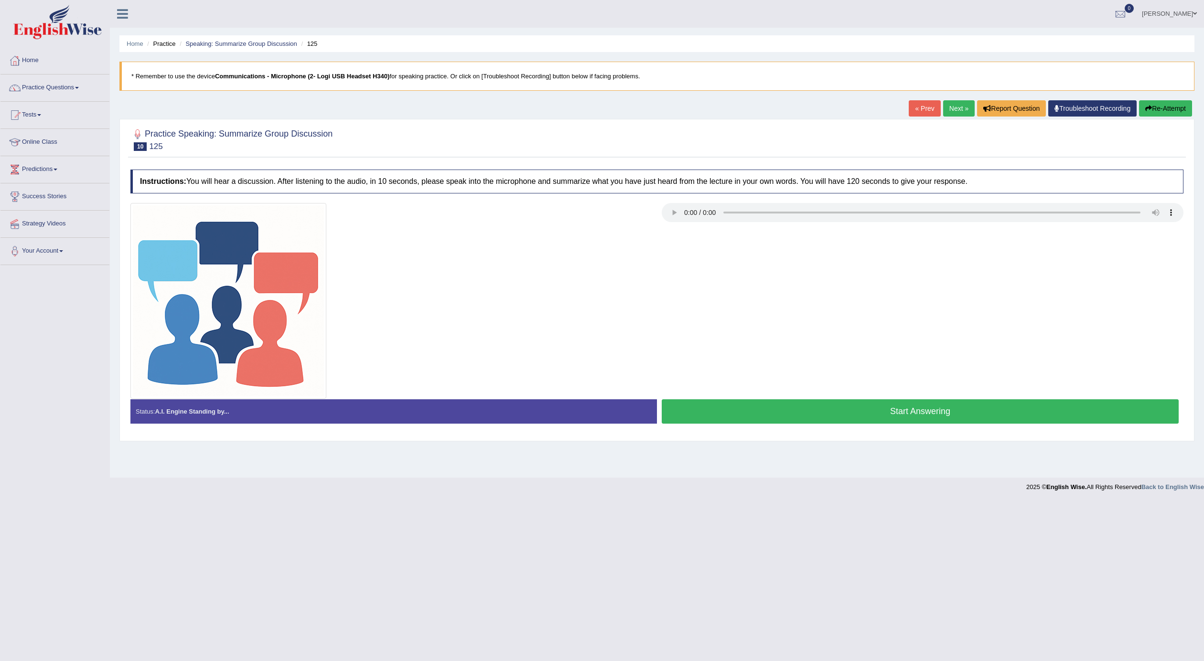
click at [943, 103] on link "Next »" at bounding box center [959, 108] width 32 height 16
click at [960, 111] on link "Next »" at bounding box center [959, 108] width 32 height 16
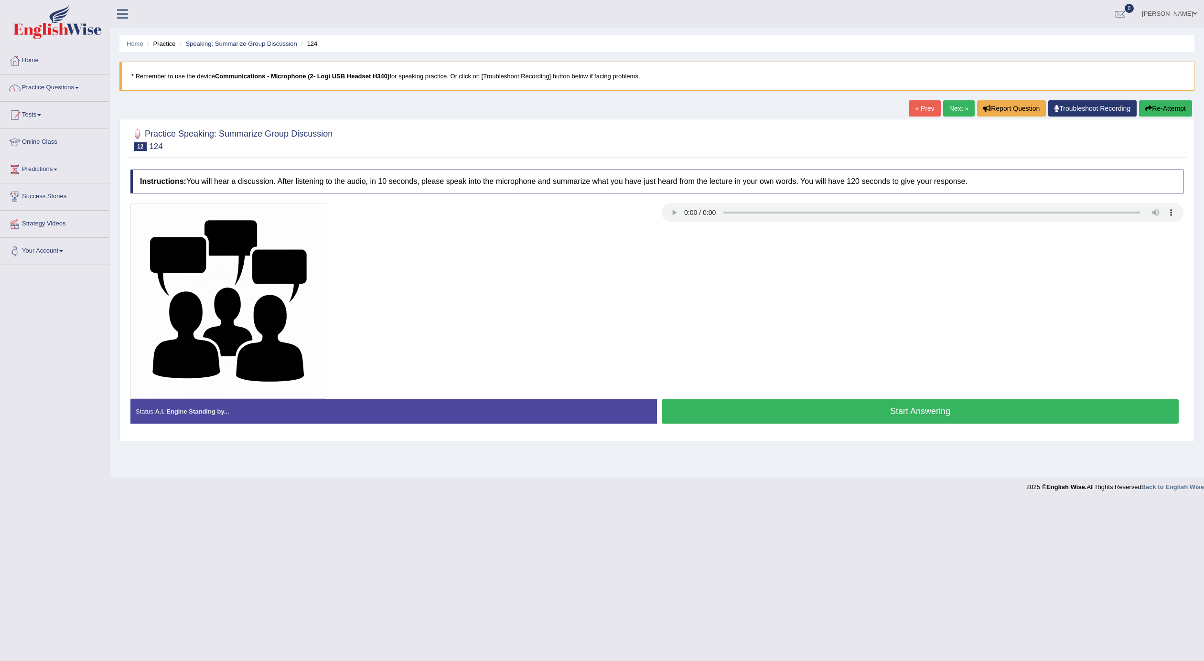
click at [952, 112] on link "Next »" at bounding box center [959, 108] width 32 height 16
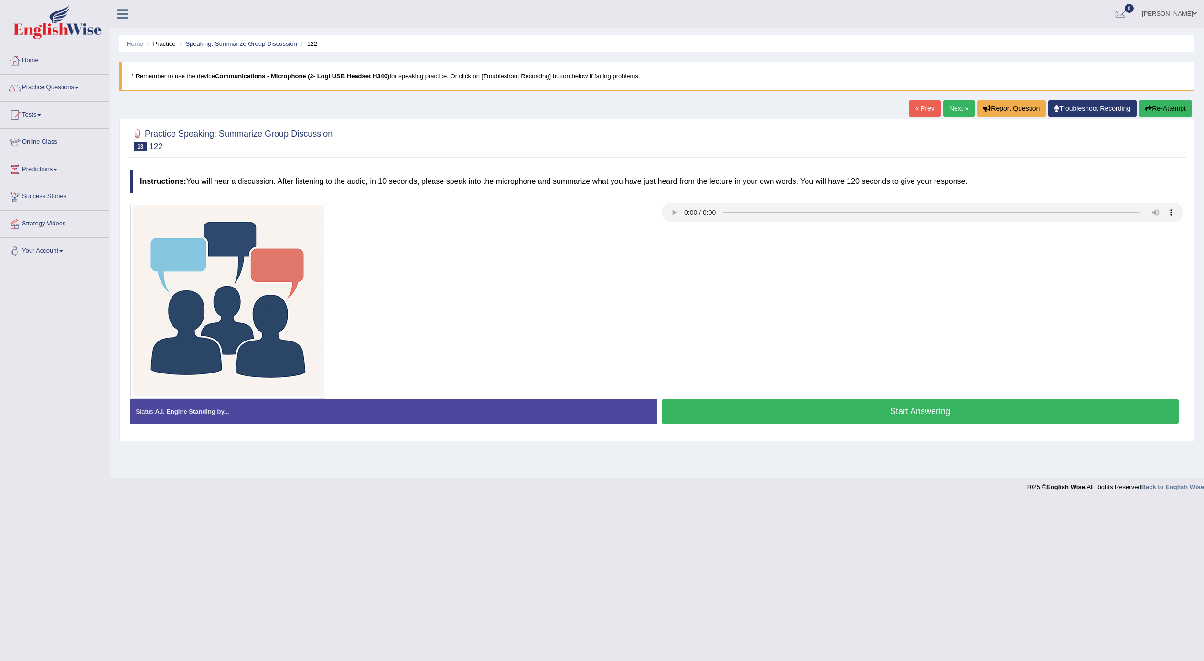
click at [943, 112] on link "Next »" at bounding box center [959, 108] width 32 height 16
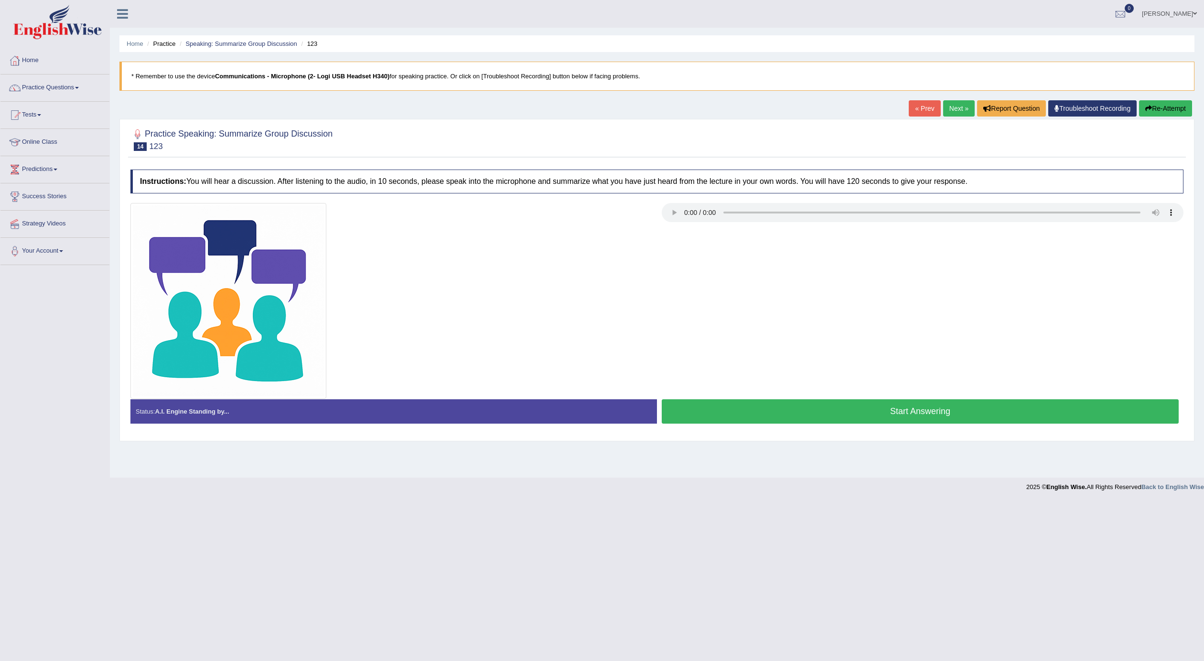
click at [72, 89] on link "Practice Questions" at bounding box center [54, 87] width 109 height 24
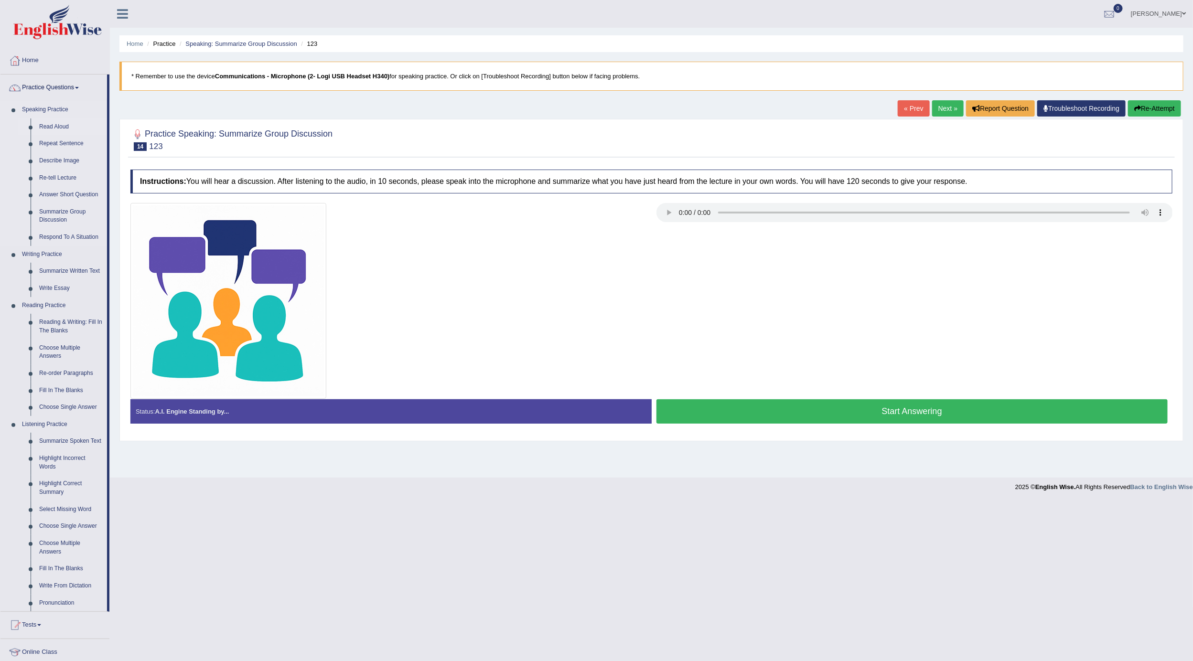
click at [66, 129] on link "Read Aloud" at bounding box center [71, 126] width 72 height 17
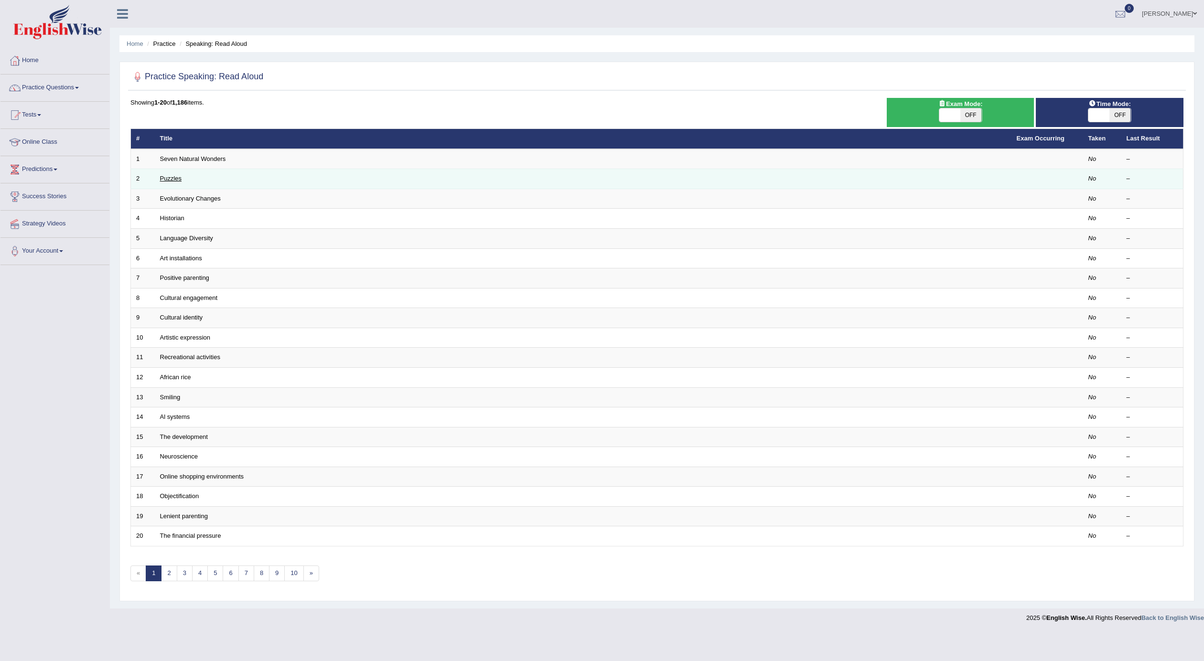
click at [179, 180] on link "Puzzles" at bounding box center [171, 178] width 22 height 7
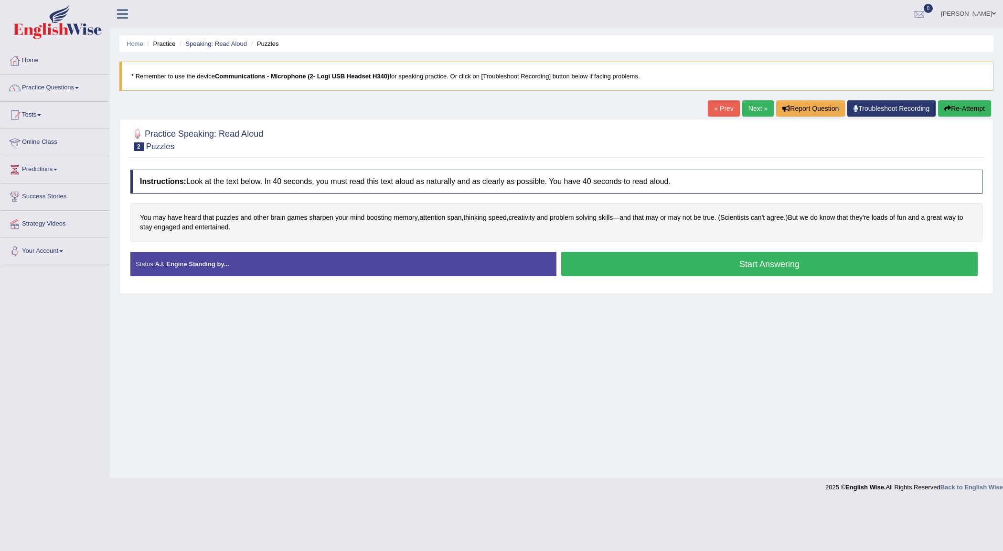
click at [832, 259] on button "Start Answering" at bounding box center [769, 264] width 416 height 24
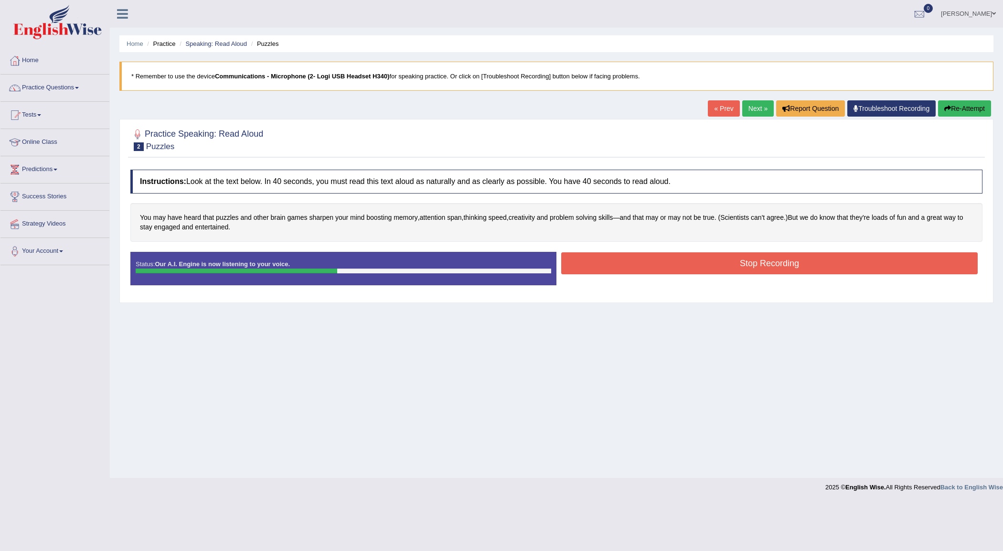
click at [833, 259] on button "Stop Recording" at bounding box center [769, 263] width 416 height 22
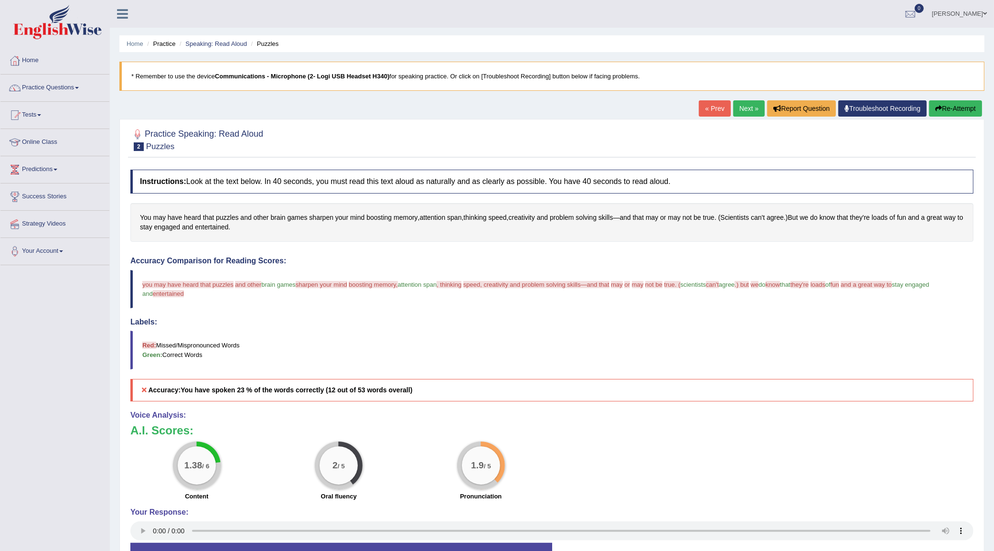
click at [738, 100] on link "Next »" at bounding box center [749, 108] width 32 height 16
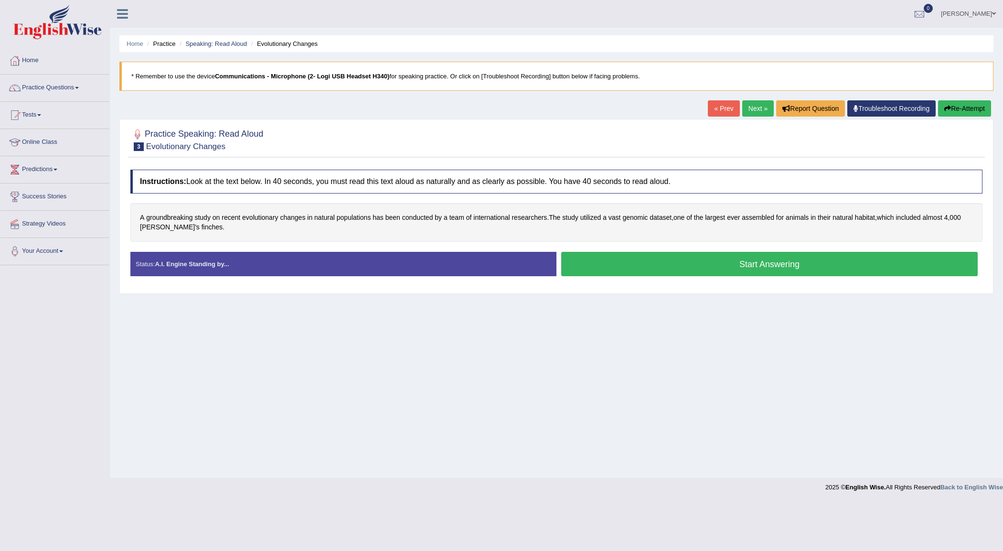
click at [621, 261] on button "Start Answering" at bounding box center [769, 264] width 416 height 24
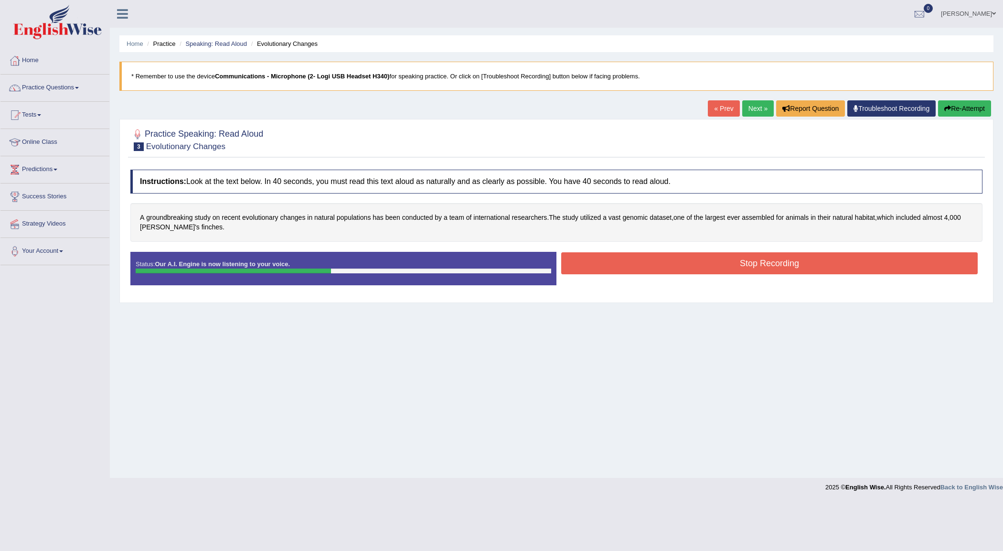
click at [621, 261] on button "Stop Recording" at bounding box center [769, 263] width 416 height 22
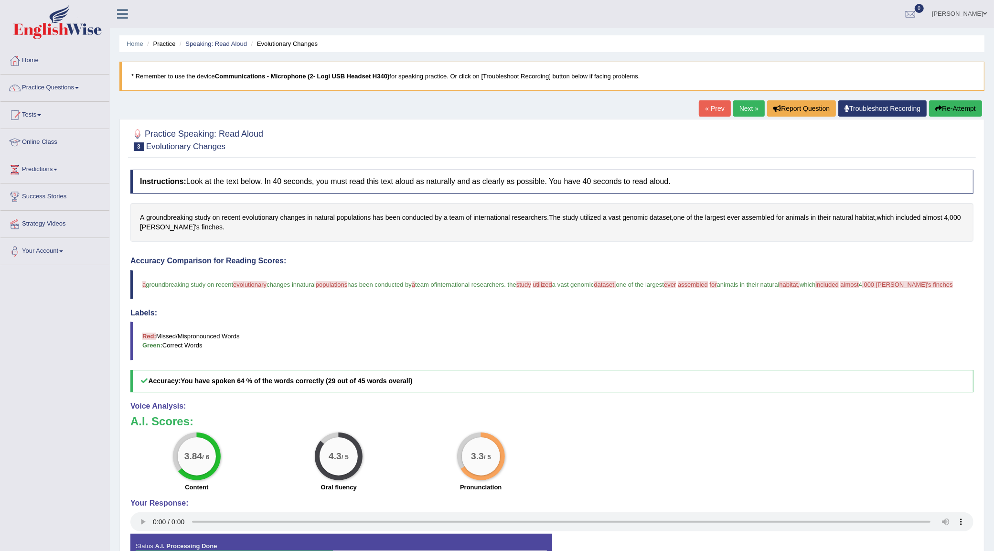
click at [752, 108] on link "Next »" at bounding box center [749, 108] width 32 height 16
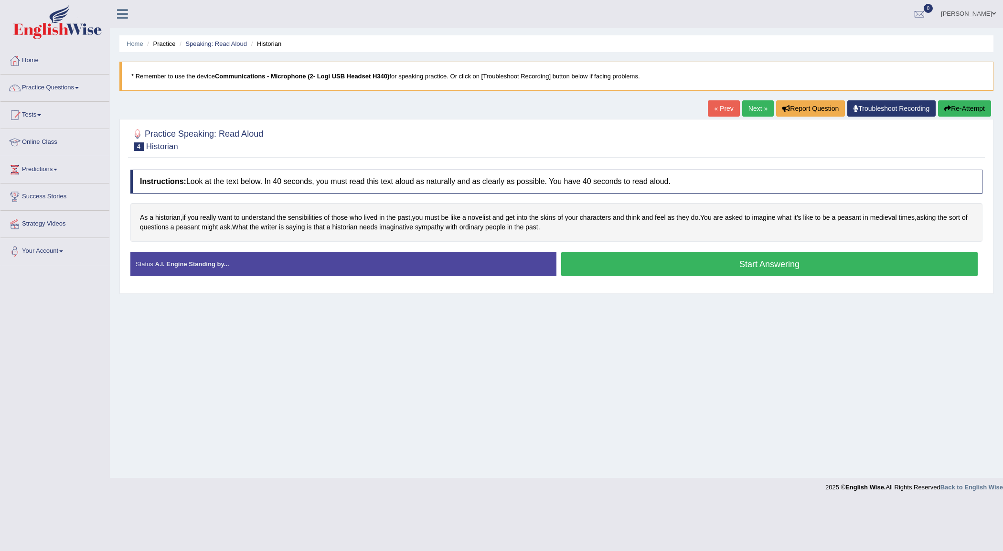
click at [831, 271] on button "Start Answering" at bounding box center [769, 264] width 416 height 24
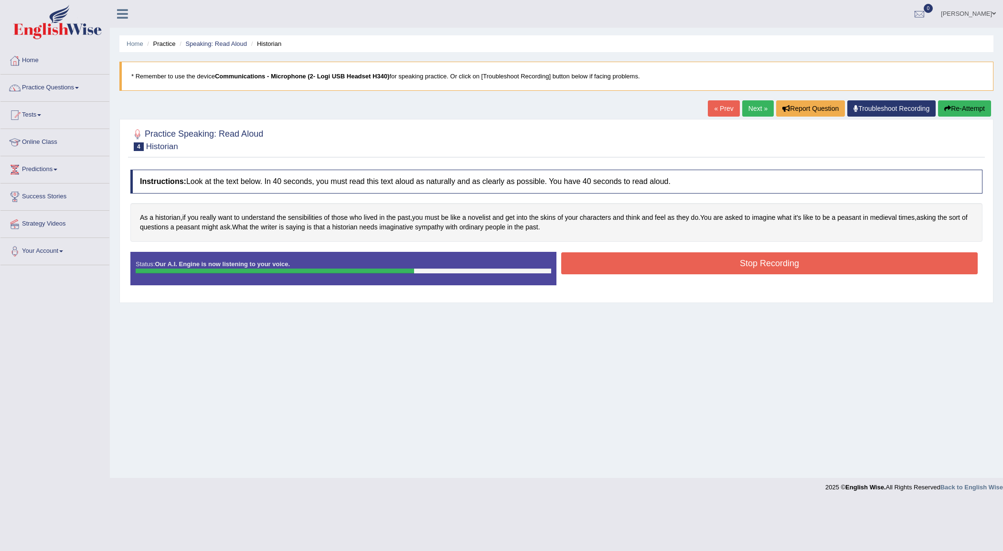
click at [908, 269] on button "Stop Recording" at bounding box center [769, 263] width 416 height 22
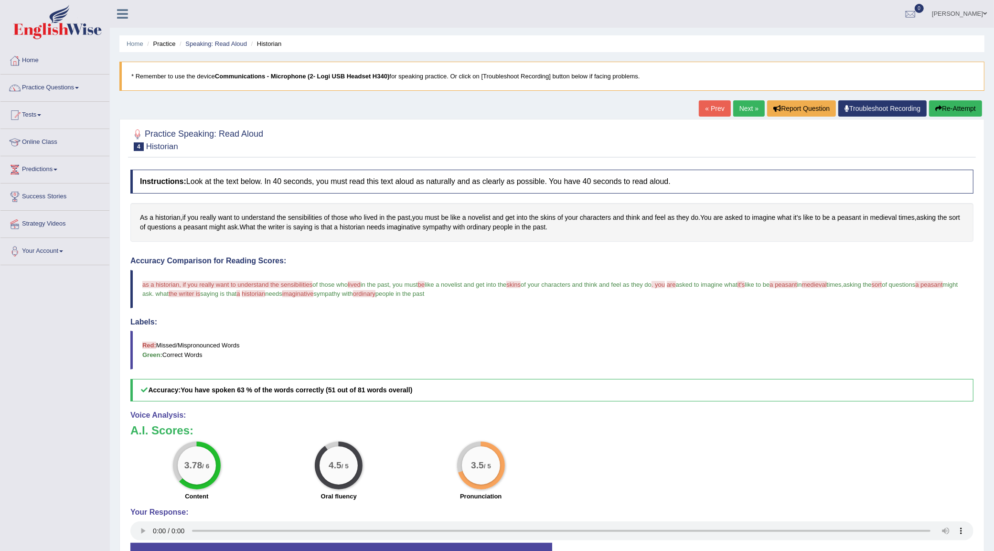
click at [746, 104] on link "Next »" at bounding box center [749, 108] width 32 height 16
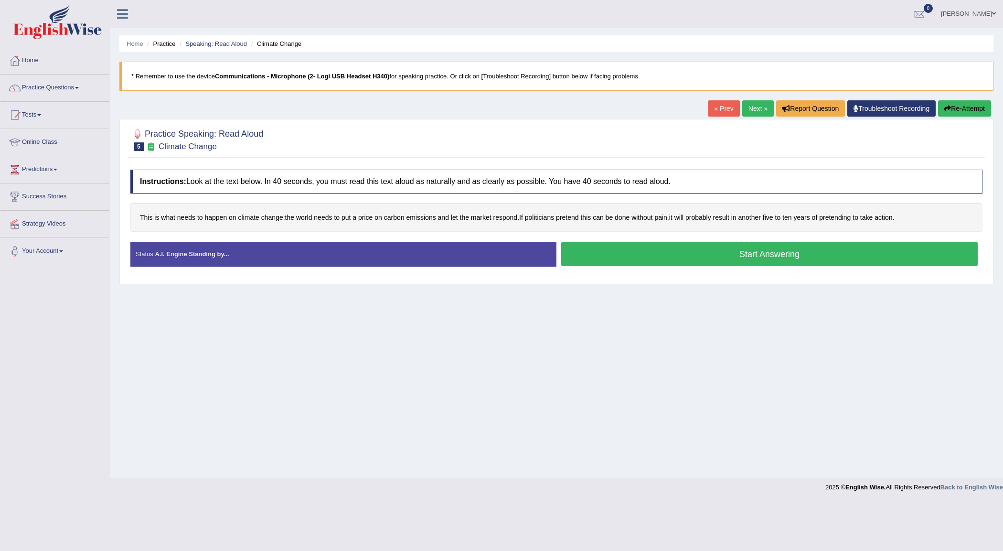
click at [643, 248] on button "Start Answering" at bounding box center [769, 254] width 416 height 24
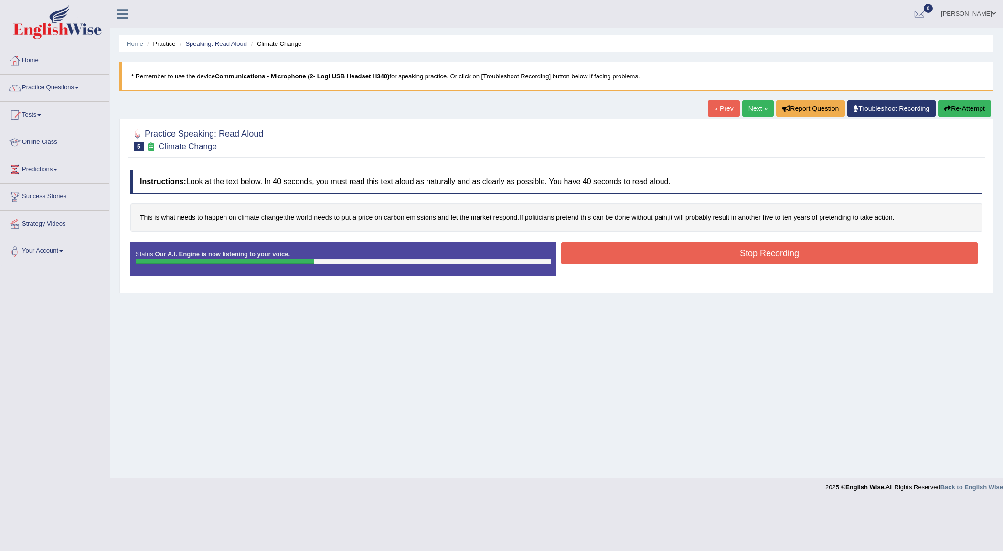
click at [643, 248] on button "Stop Recording" at bounding box center [769, 253] width 416 height 22
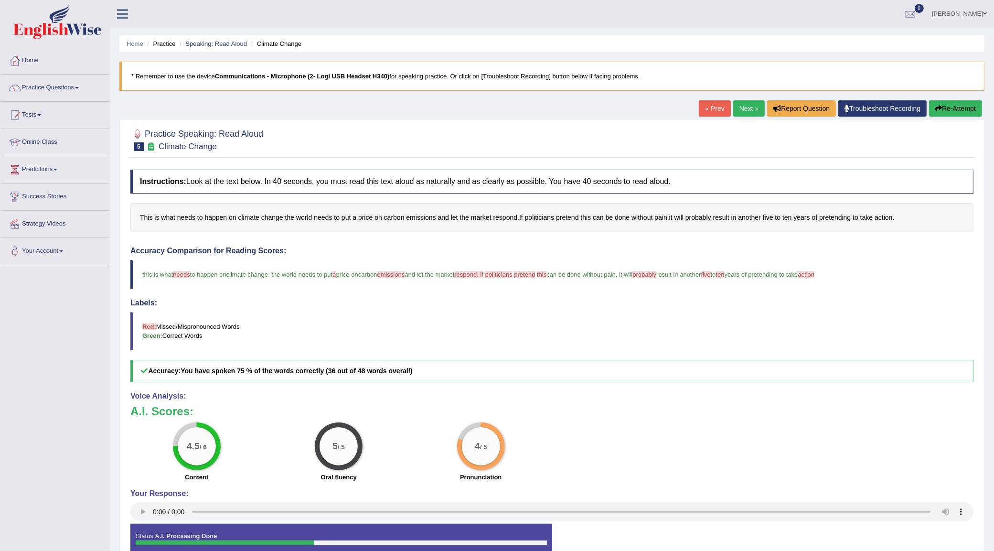
click at [747, 103] on link "Next »" at bounding box center [749, 108] width 32 height 16
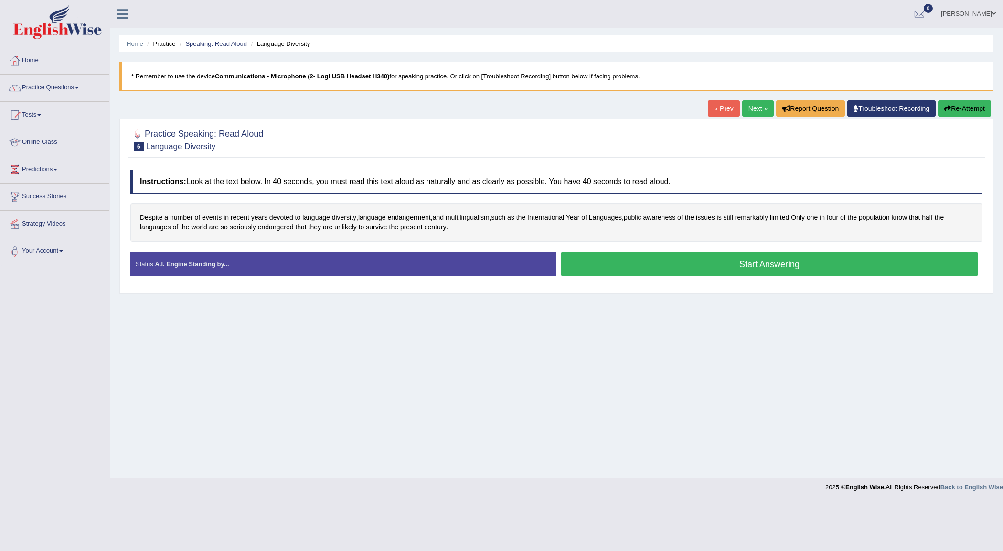
click at [752, 107] on link "Next »" at bounding box center [758, 108] width 32 height 16
click at [625, 259] on button "Start Answering" at bounding box center [769, 264] width 416 height 24
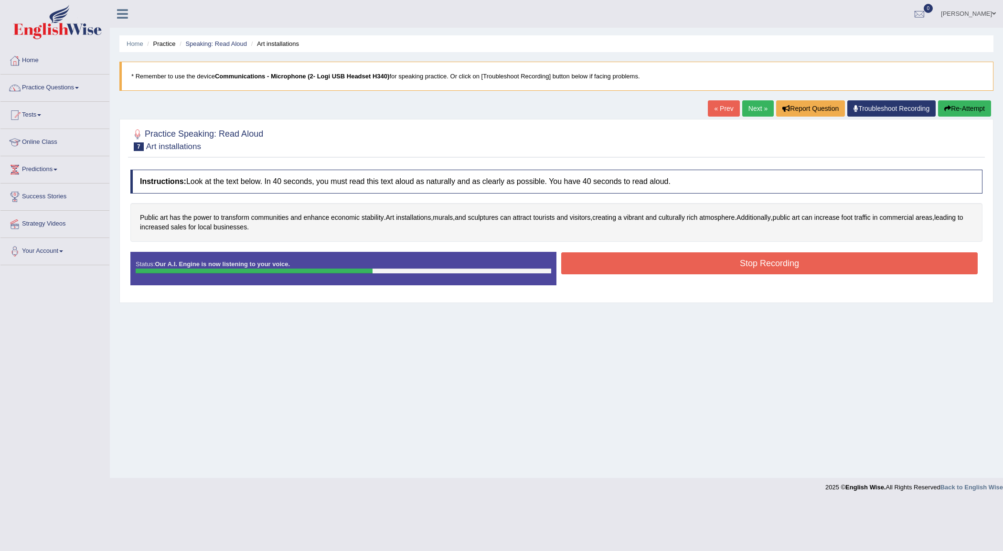
click at [625, 259] on button "Stop Recording" at bounding box center [769, 263] width 416 height 22
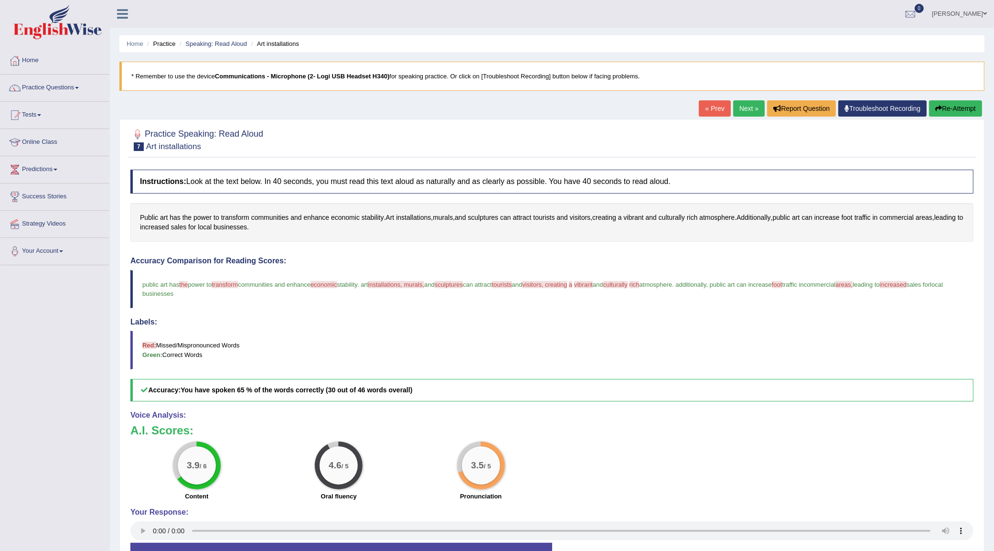
click at [748, 108] on link "Next »" at bounding box center [749, 108] width 32 height 16
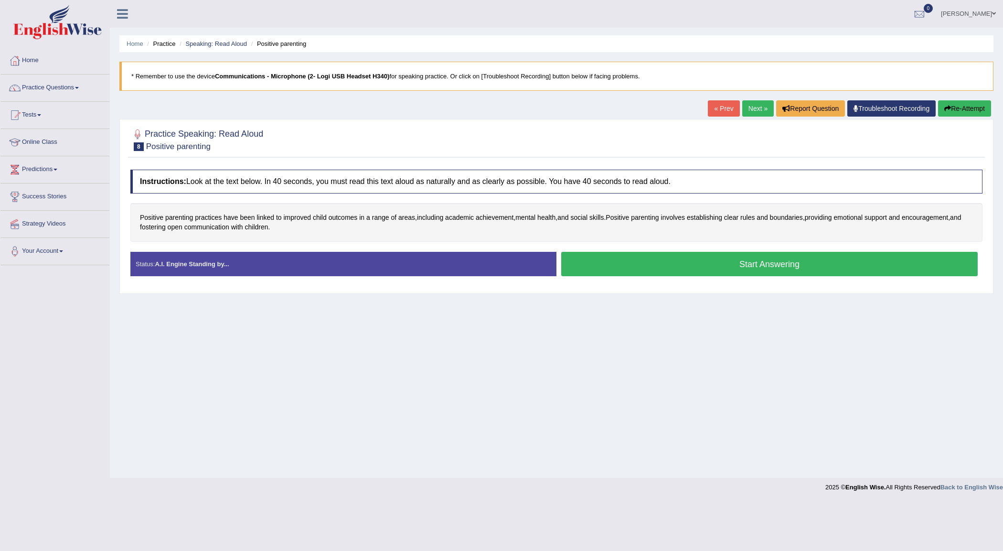
click at [762, 266] on button "Start Answering" at bounding box center [769, 264] width 416 height 24
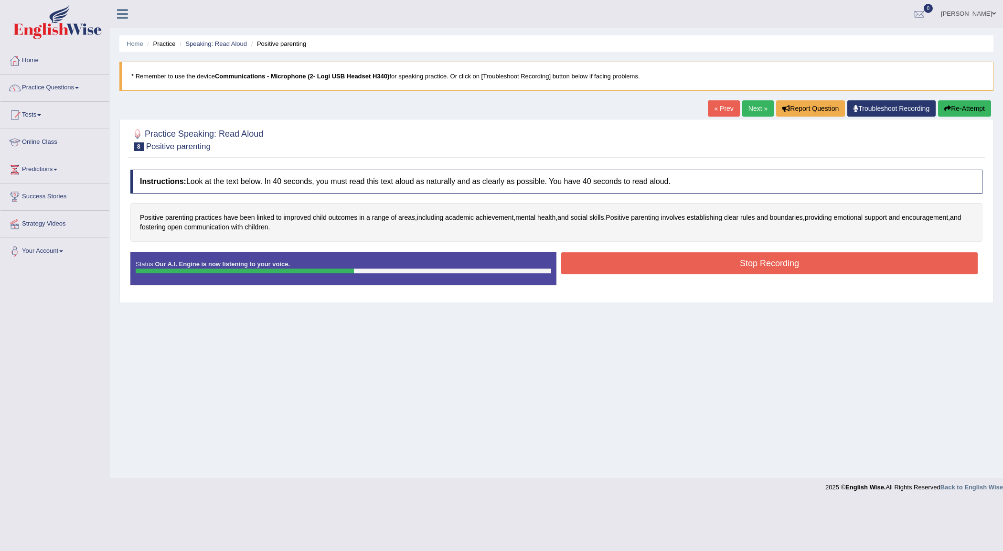
click at [762, 266] on button "Stop Recording" at bounding box center [769, 263] width 416 height 22
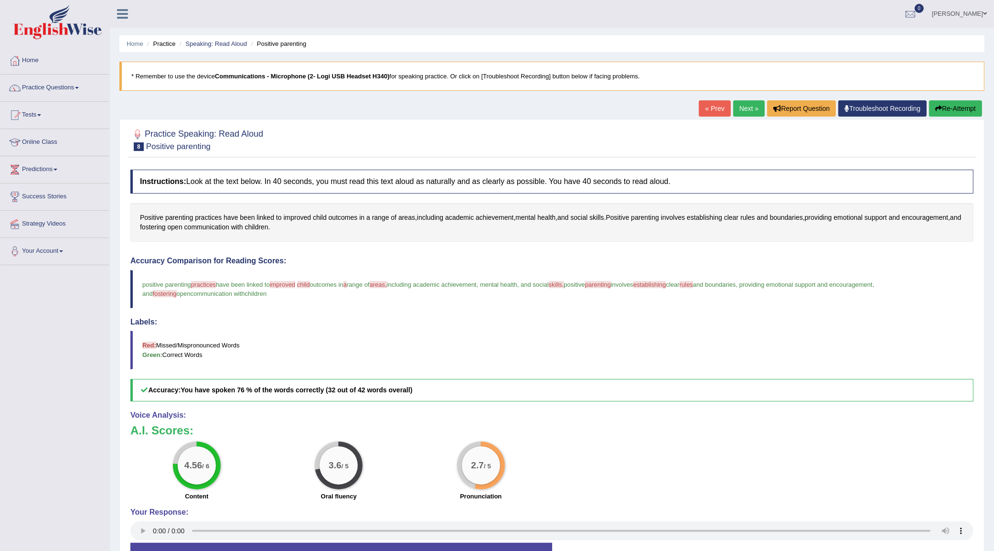
click at [741, 104] on link "Next »" at bounding box center [749, 108] width 32 height 16
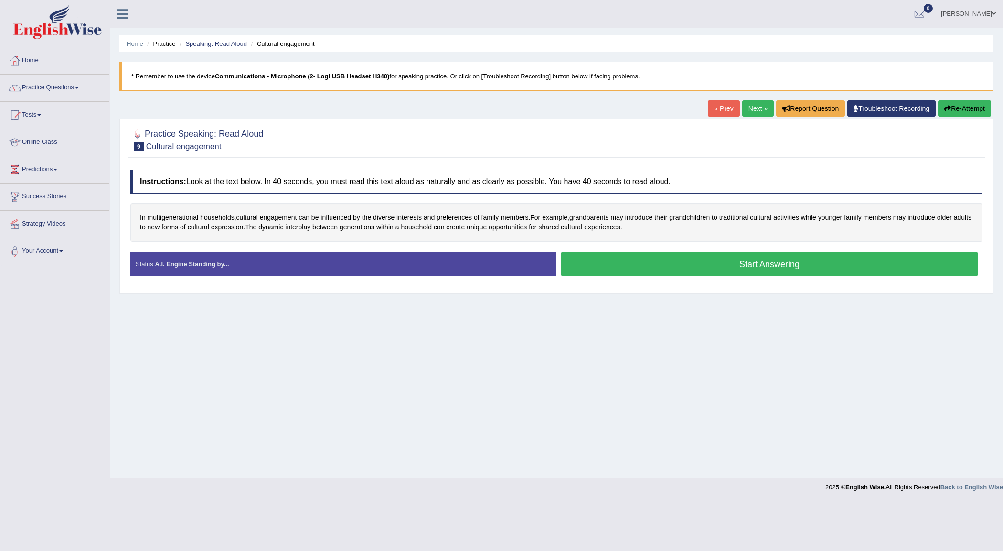
click at [787, 261] on button "Start Answering" at bounding box center [769, 264] width 416 height 24
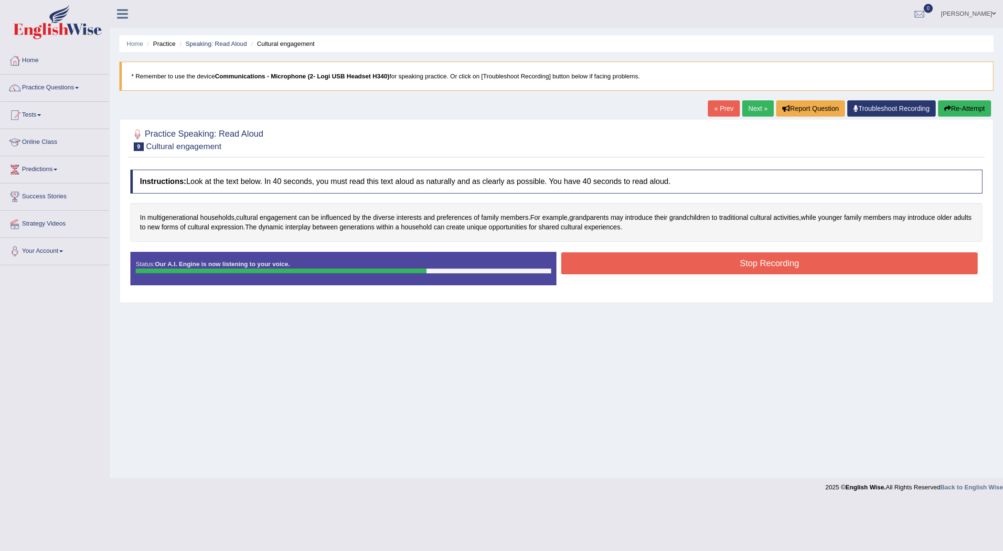
click at [787, 261] on button "Stop Recording" at bounding box center [769, 263] width 416 height 22
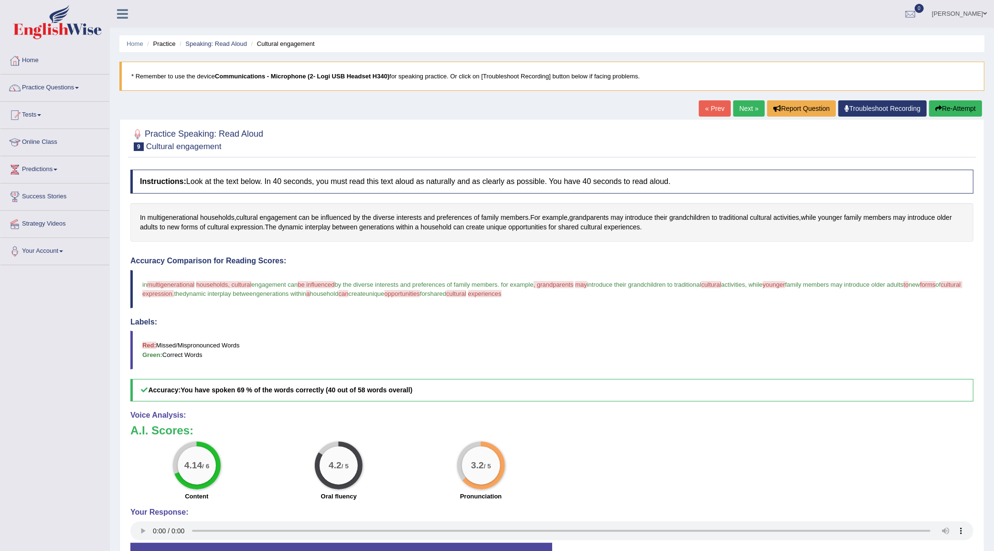
click at [746, 103] on link "Next »" at bounding box center [749, 108] width 32 height 16
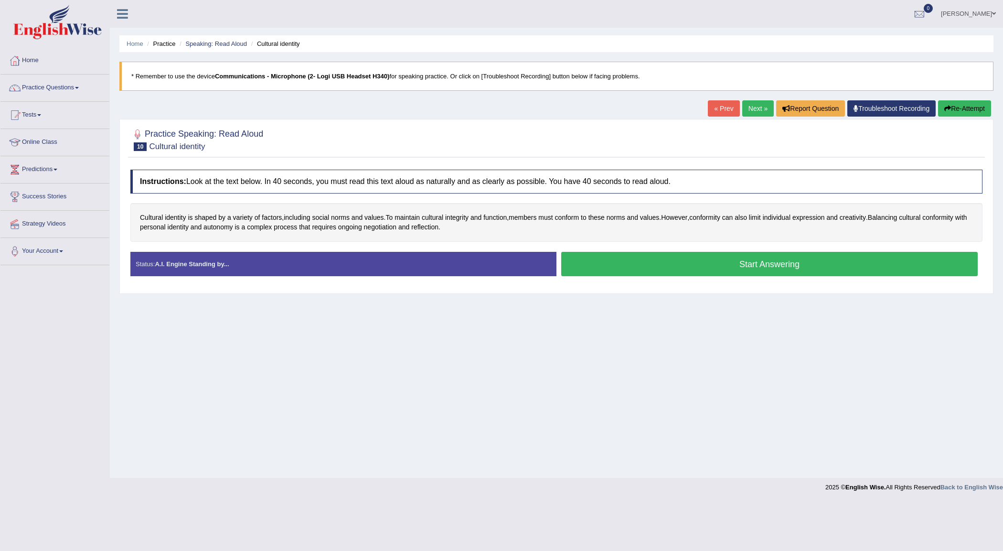
click at [750, 116] on link "Next »" at bounding box center [758, 108] width 32 height 16
click at [75, 86] on link "Practice Questions" at bounding box center [54, 87] width 109 height 24
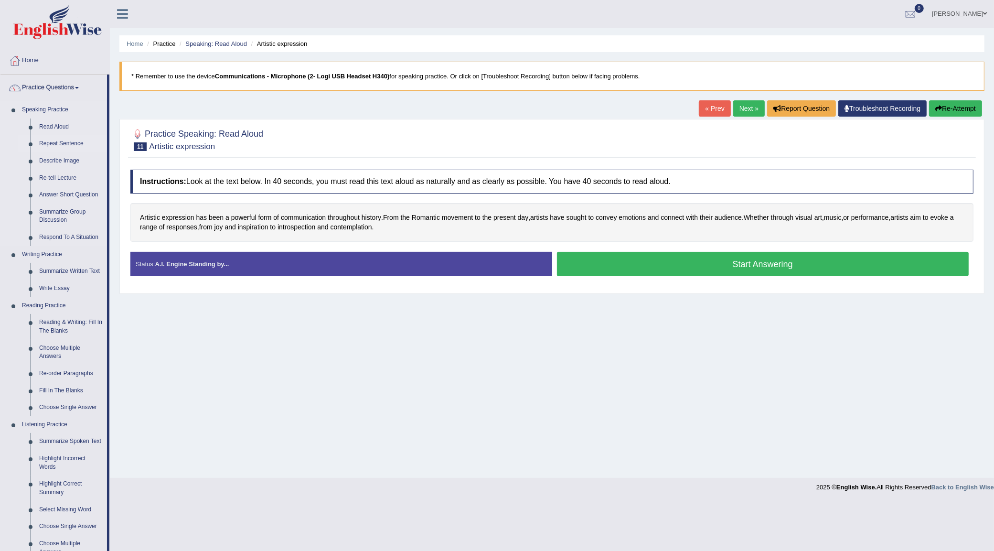
click at [78, 141] on link "Repeat Sentence" at bounding box center [71, 143] width 72 height 17
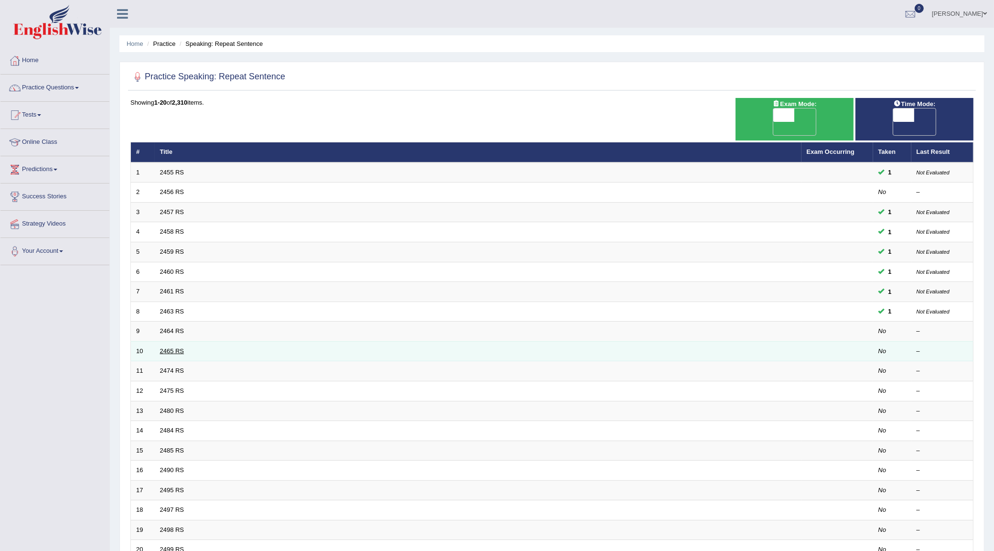
click at [170, 347] on link "2465 RS" at bounding box center [172, 350] width 24 height 7
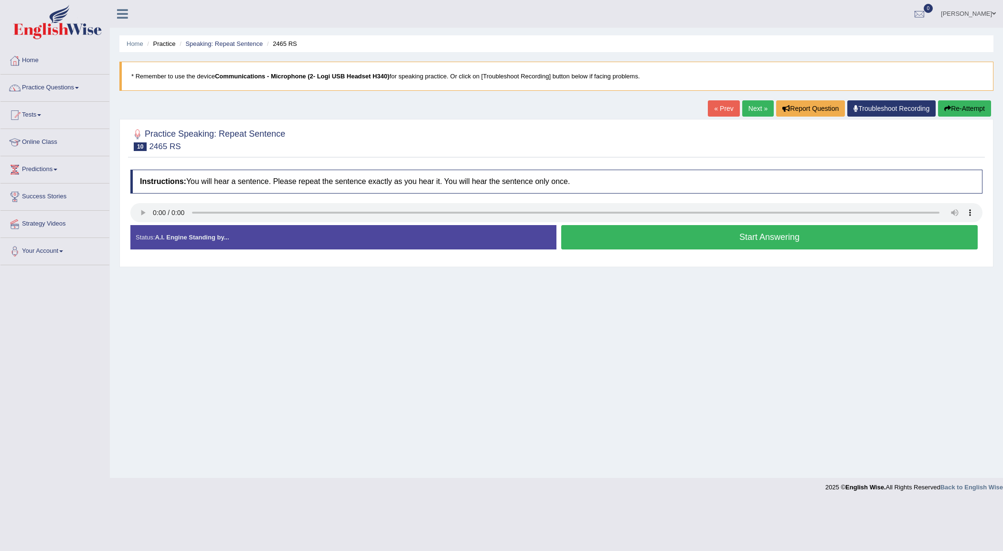
click at [676, 247] on button "Start Answering" at bounding box center [769, 237] width 416 height 24
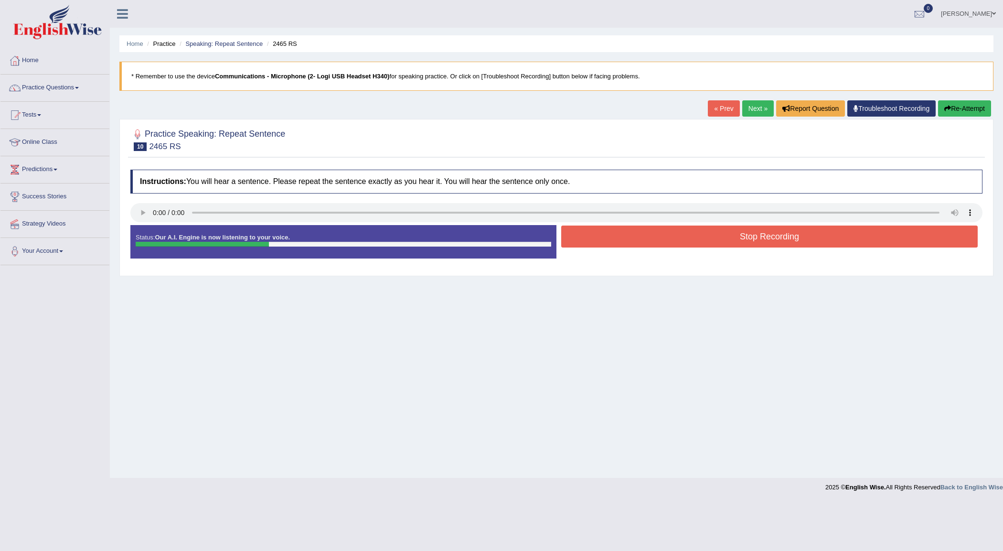
click at [674, 242] on button "Stop Recording" at bounding box center [769, 236] width 416 height 22
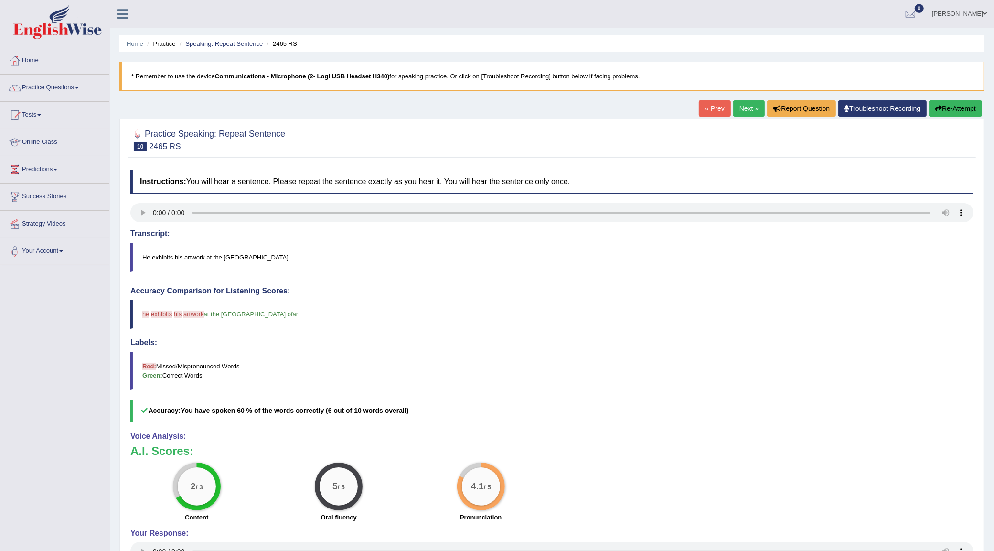
click at [750, 114] on link "Next »" at bounding box center [749, 108] width 32 height 16
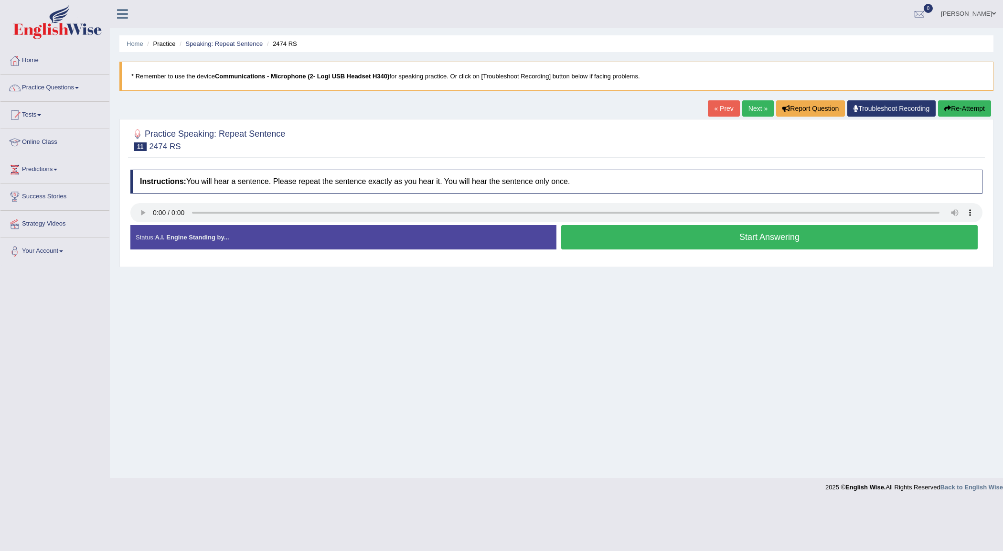
click at [762, 102] on link "Next »" at bounding box center [758, 108] width 32 height 16
click at [722, 110] on link "« Prev" at bounding box center [724, 108] width 32 height 16
click at [654, 249] on button "Start Answering" at bounding box center [769, 237] width 416 height 24
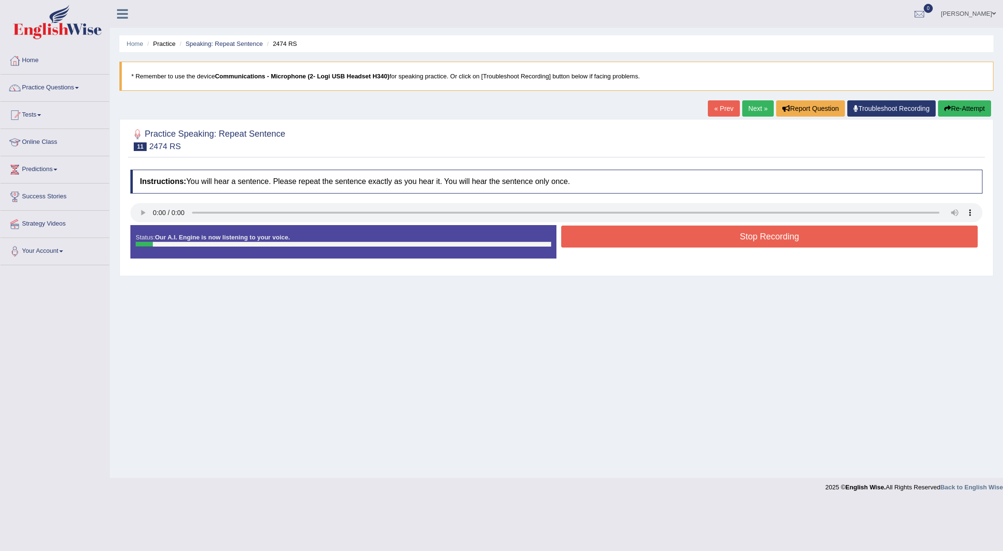
click at [654, 249] on div "Stop Recording" at bounding box center [769, 237] width 426 height 24
click at [654, 235] on button "Stop Recording" at bounding box center [769, 236] width 416 height 22
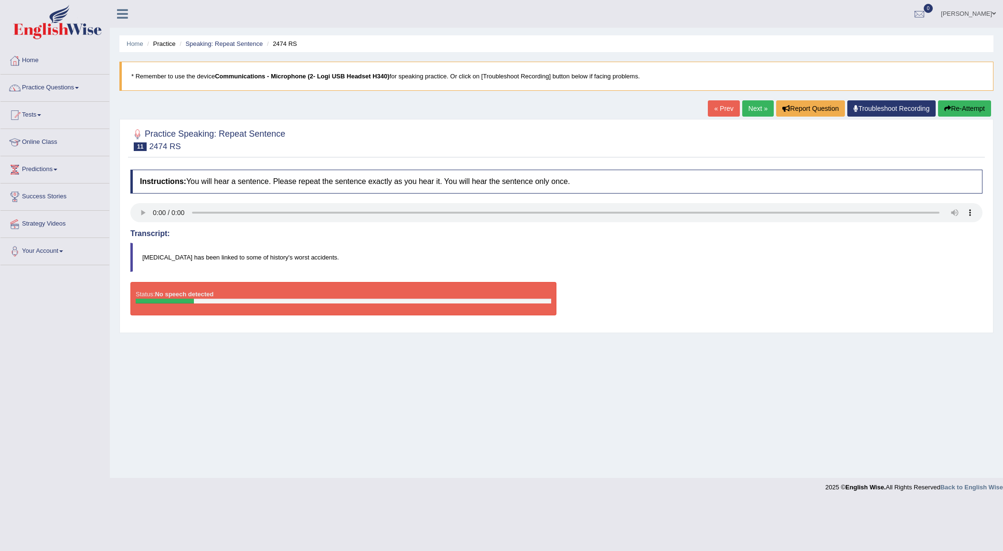
click at [742, 111] on link "Next »" at bounding box center [758, 108] width 32 height 16
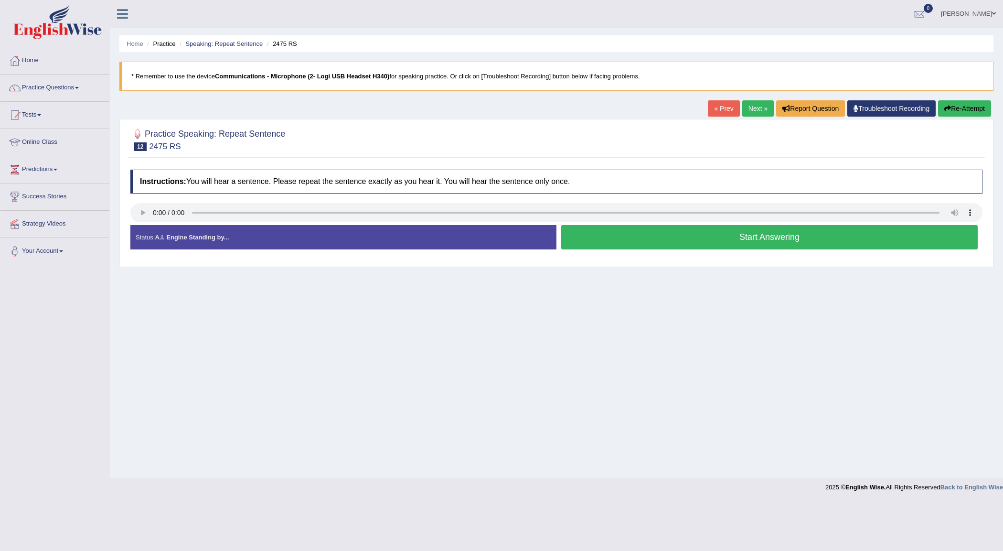
click at [615, 234] on button "Start Answering" at bounding box center [769, 237] width 416 height 24
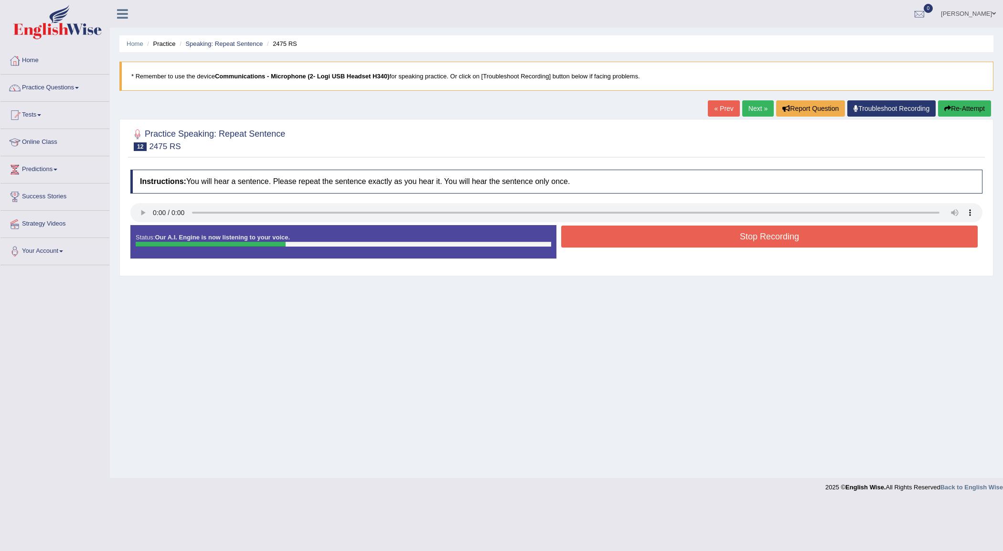
click at [615, 234] on button "Stop Recording" at bounding box center [769, 236] width 416 height 22
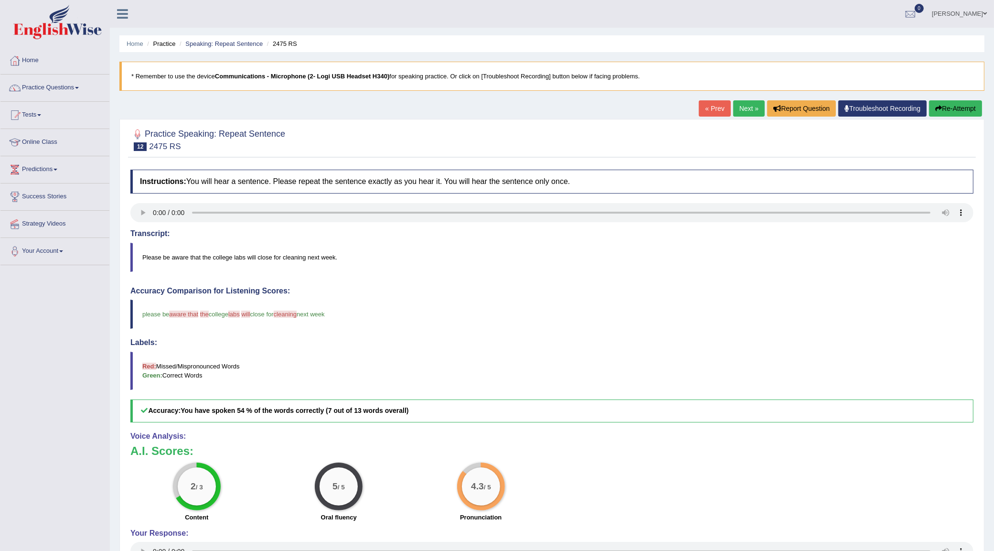
click at [733, 104] on link "Next »" at bounding box center [749, 108] width 32 height 16
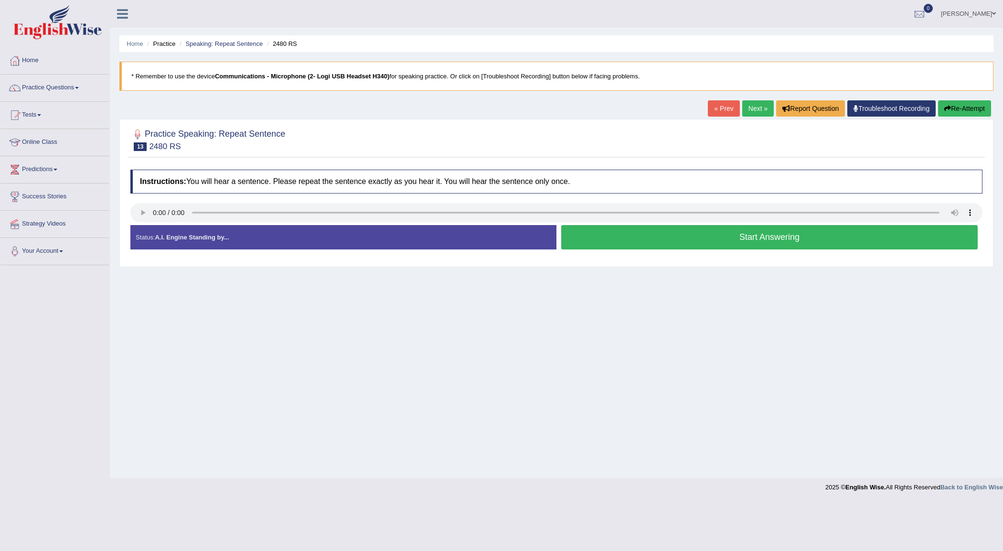
click at [601, 230] on button "Start Answering" at bounding box center [769, 237] width 416 height 24
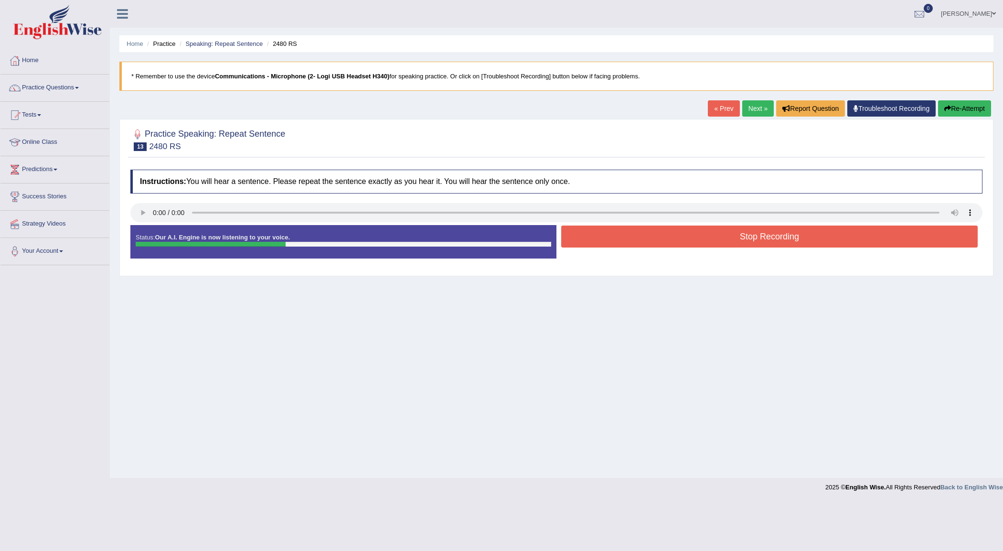
click at [601, 230] on button "Stop Recording" at bounding box center [769, 236] width 416 height 22
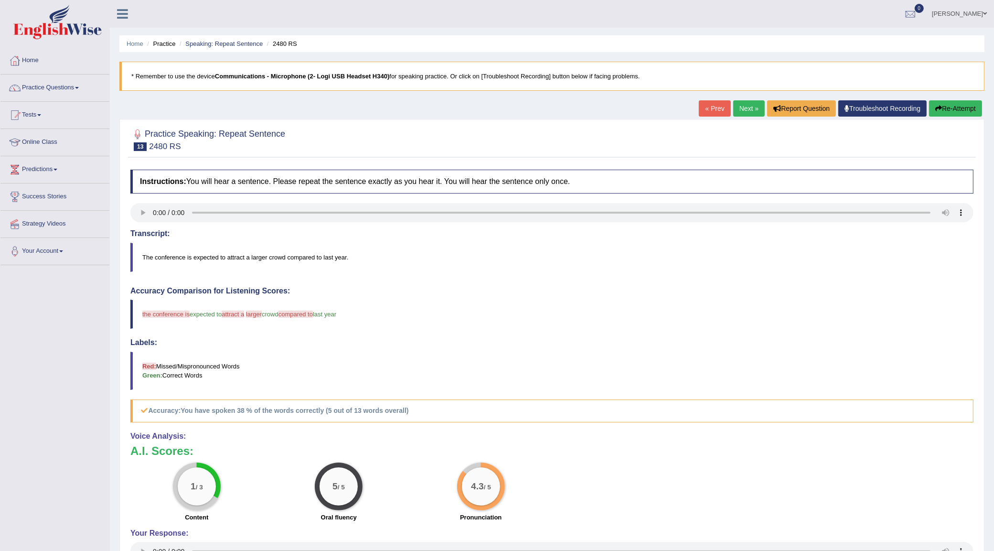
click at [739, 117] on link "Next »" at bounding box center [749, 108] width 32 height 16
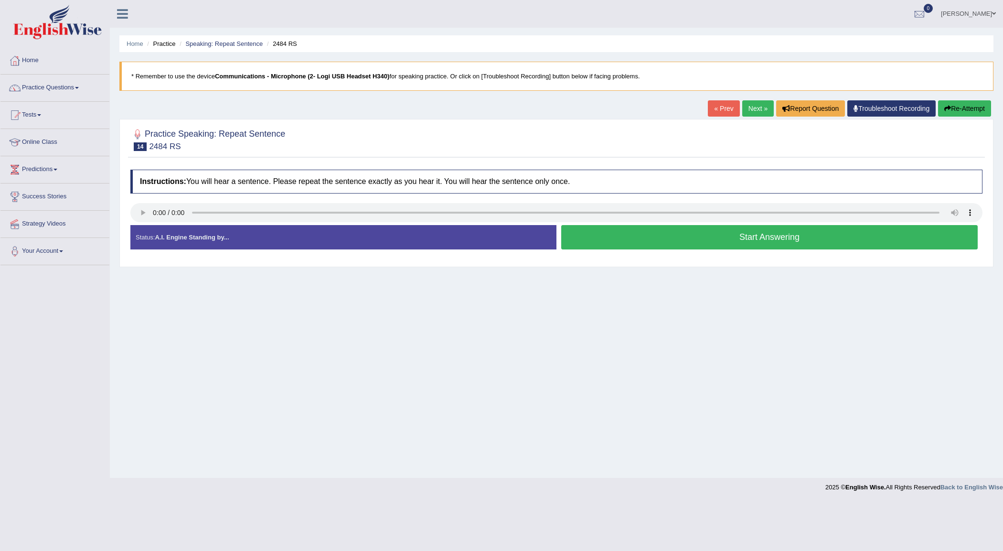
click at [624, 235] on button "Start Answering" at bounding box center [769, 237] width 416 height 24
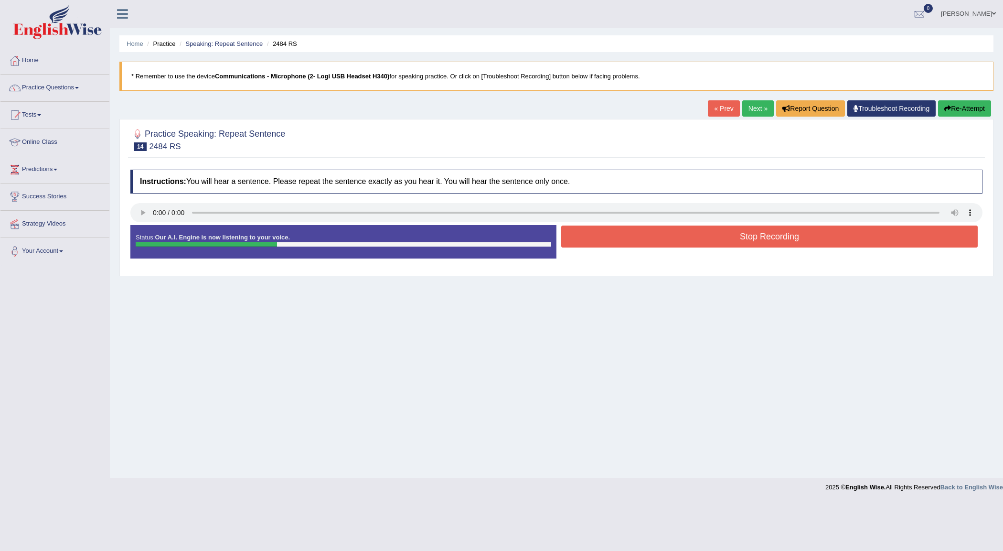
click at [624, 235] on button "Stop Recording" at bounding box center [769, 236] width 416 height 22
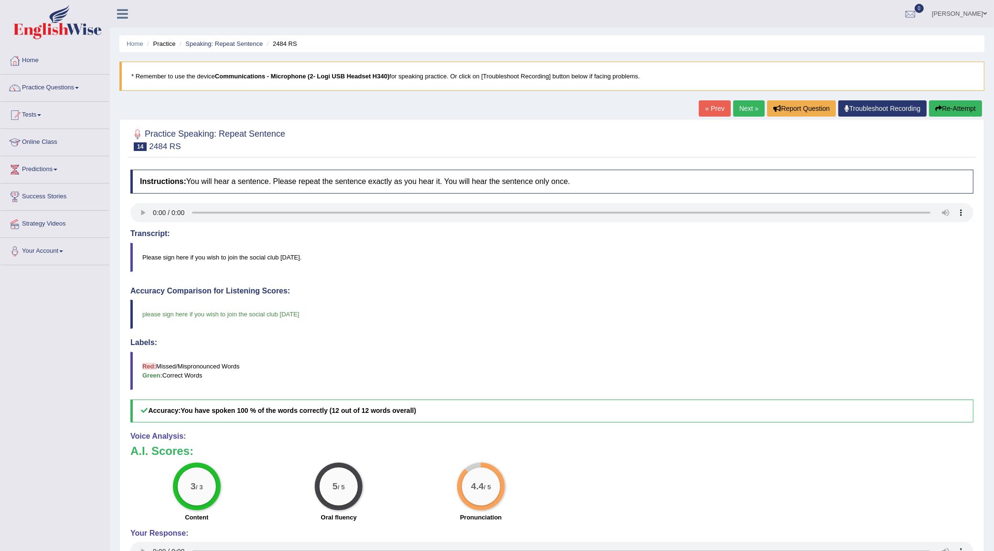
click at [735, 108] on link "Next »" at bounding box center [749, 108] width 32 height 16
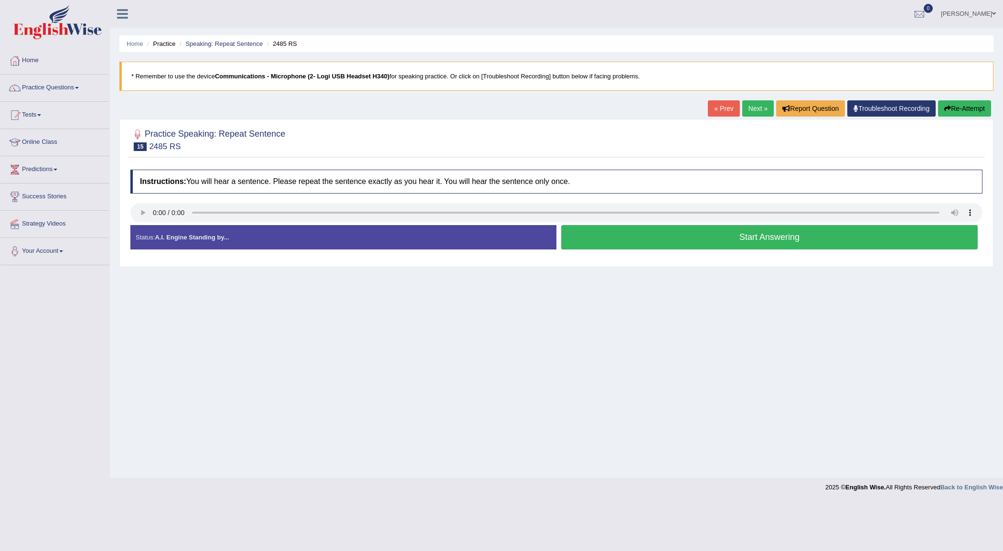
click at [803, 235] on button "Start Answering" at bounding box center [769, 237] width 416 height 24
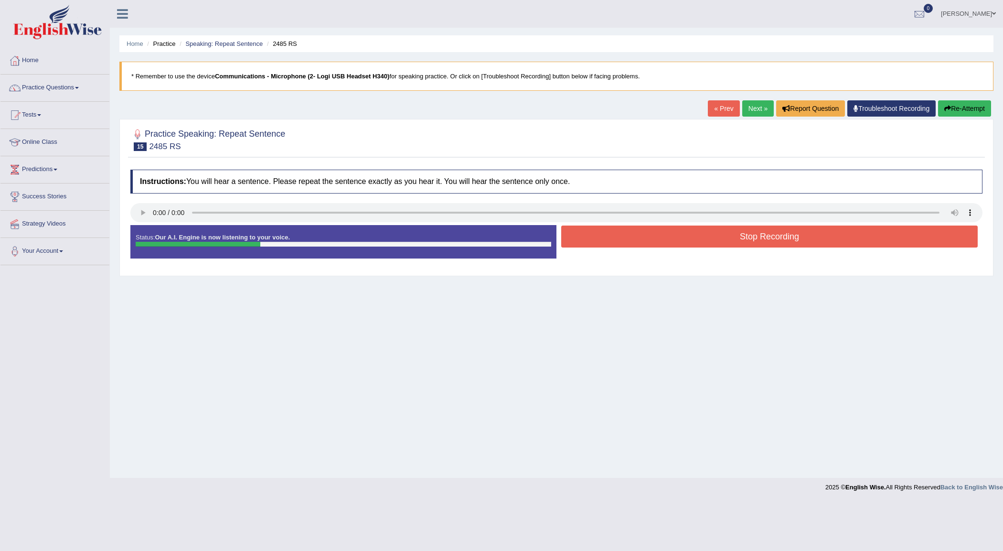
click at [803, 235] on button "Stop Recording" at bounding box center [769, 236] width 416 height 22
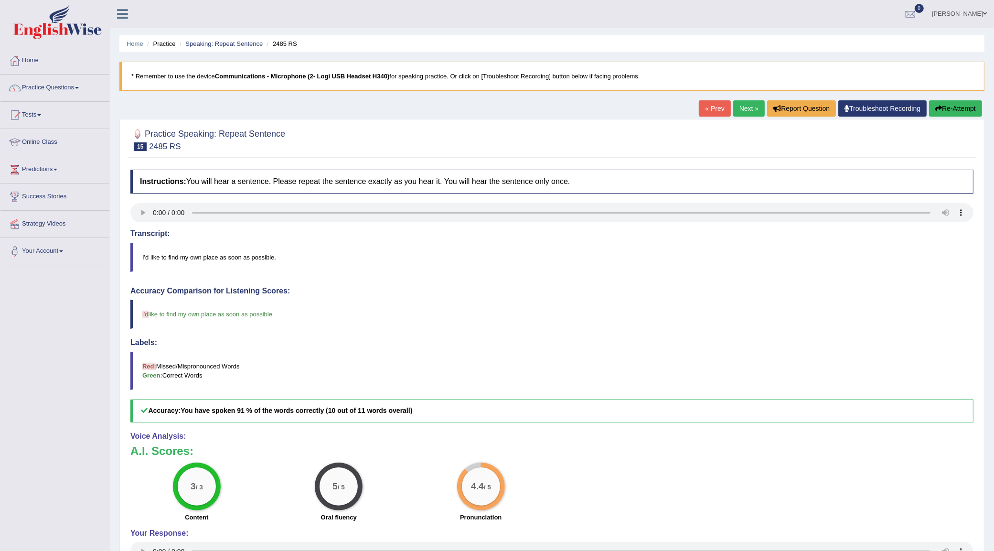
click at [743, 104] on link "Next »" at bounding box center [749, 108] width 32 height 16
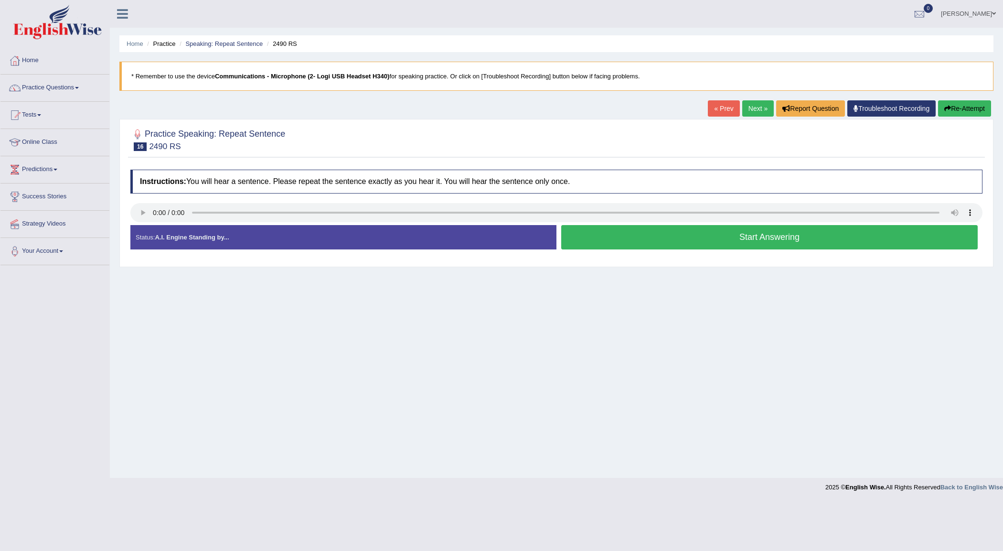
click at [635, 239] on button "Start Answering" at bounding box center [769, 237] width 416 height 24
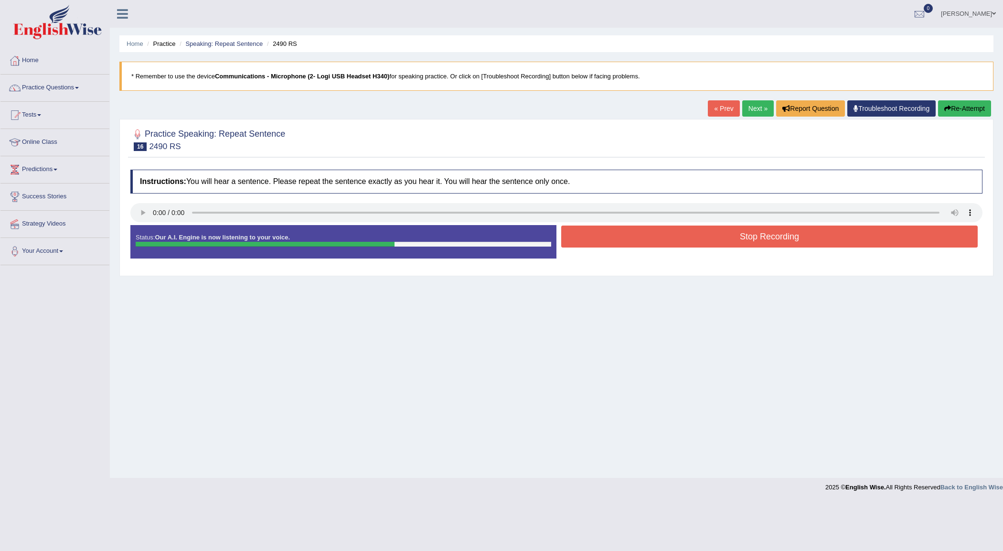
click at [635, 239] on button "Stop Recording" at bounding box center [769, 236] width 416 height 22
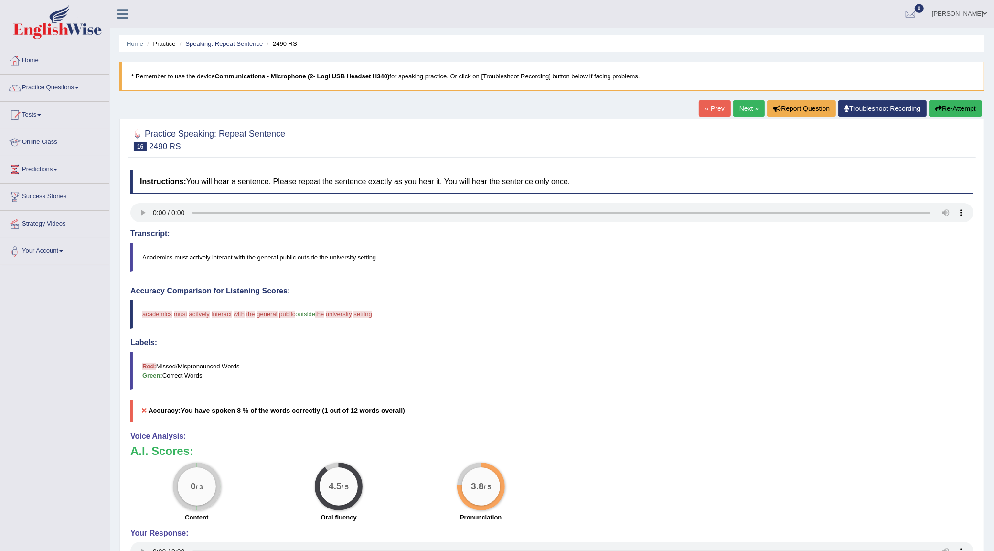
click at [747, 101] on link "Next »" at bounding box center [749, 108] width 32 height 16
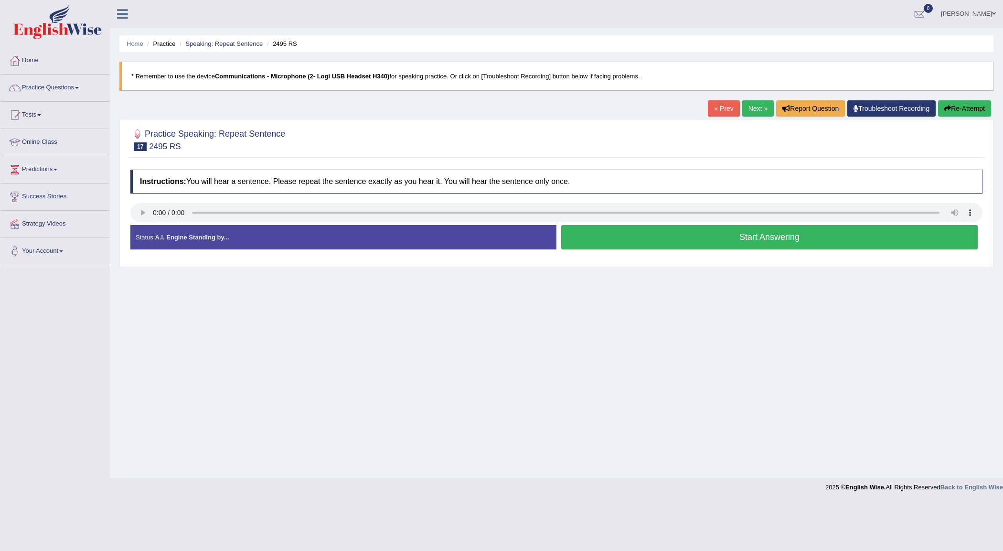
click at [591, 230] on button "Start Answering" at bounding box center [769, 237] width 416 height 24
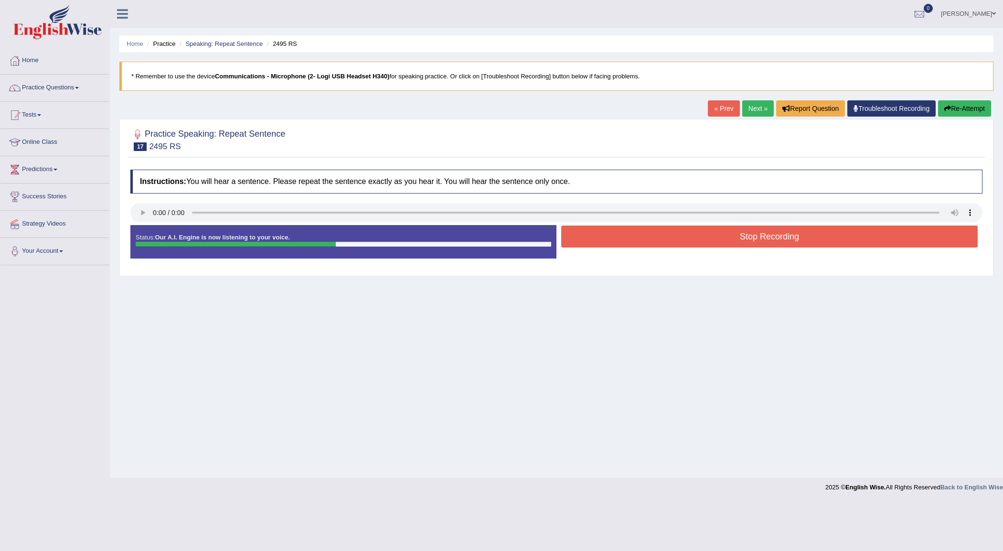
click at [591, 230] on button "Stop Recording" at bounding box center [769, 236] width 416 height 22
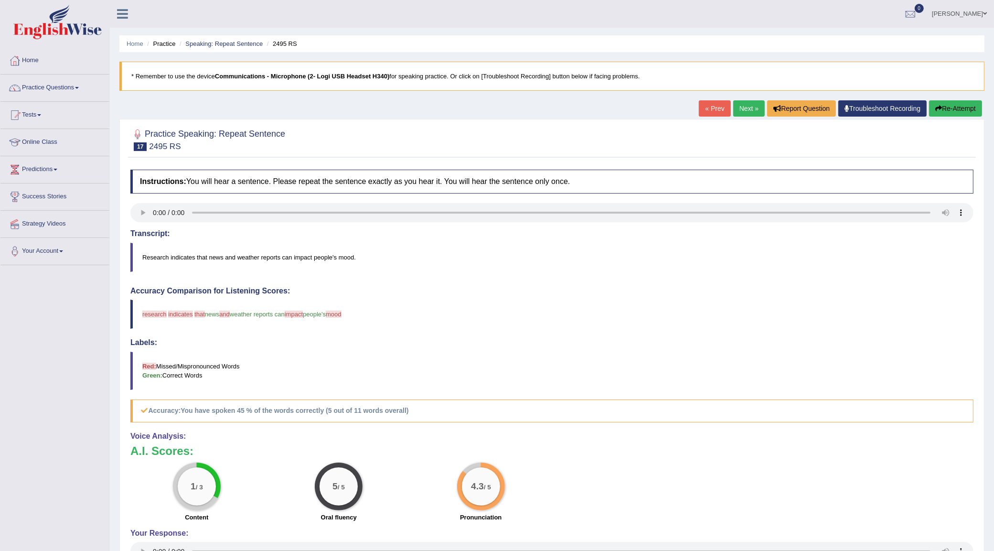
click at [739, 106] on link "Next »" at bounding box center [749, 108] width 32 height 16
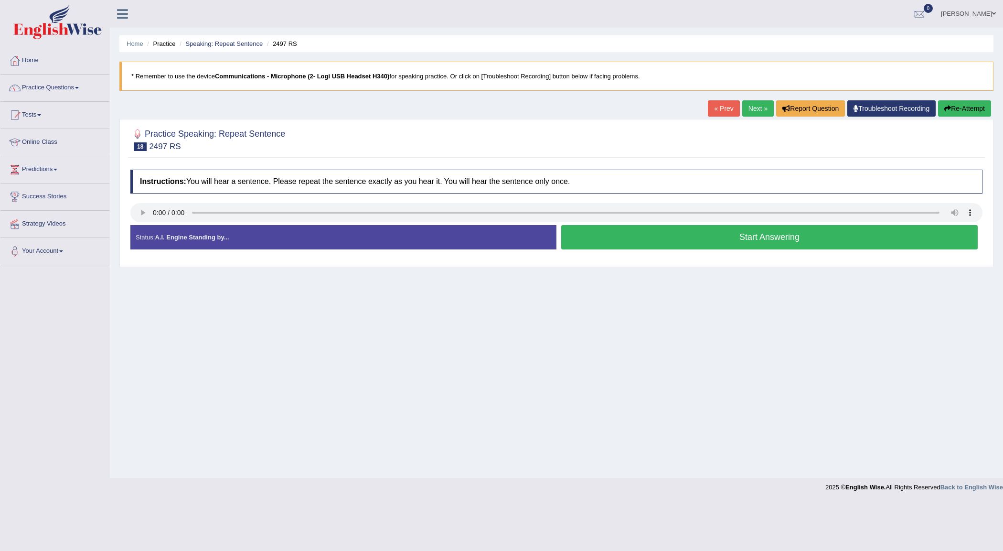
click at [600, 235] on button "Start Answering" at bounding box center [769, 237] width 416 height 24
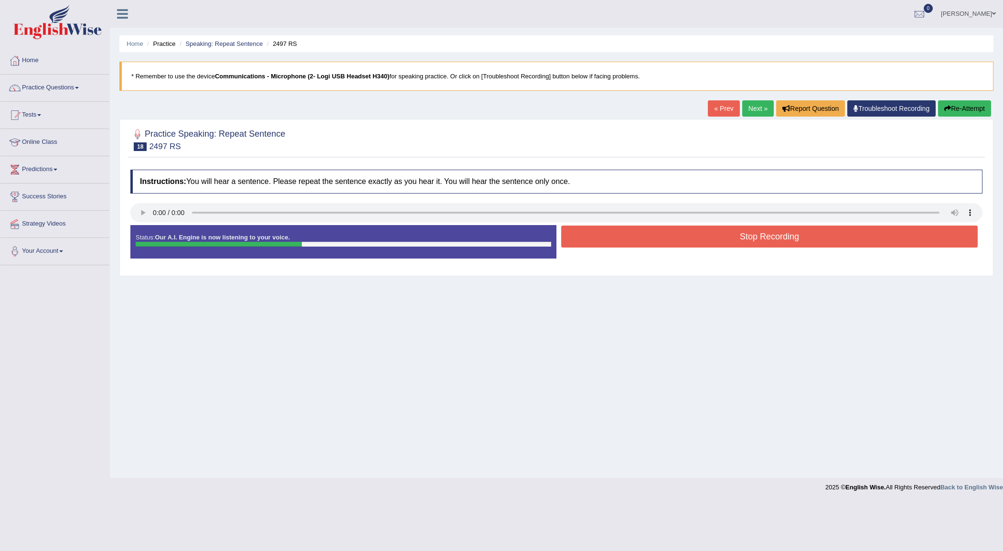
click at [600, 235] on button "Stop Recording" at bounding box center [769, 236] width 416 height 22
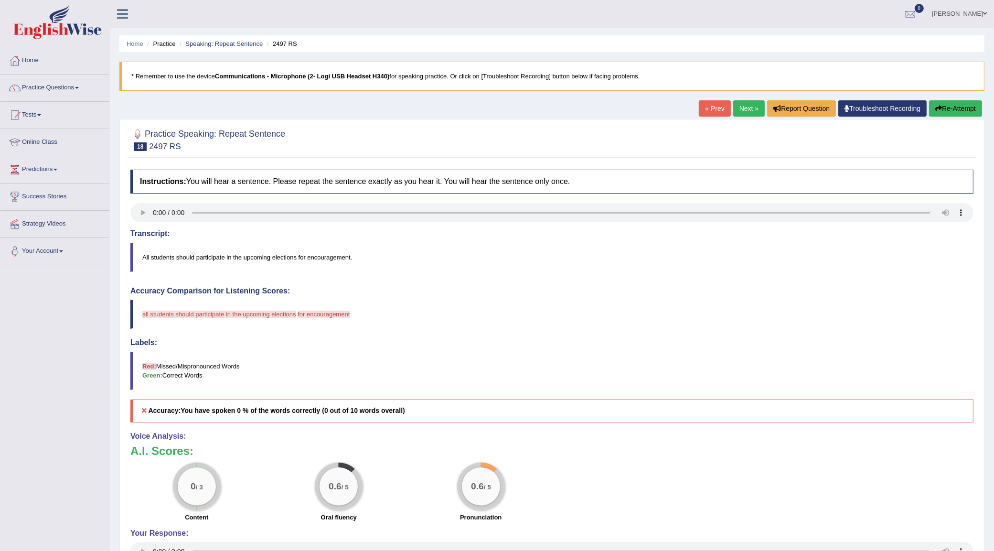
click at [738, 113] on link "Next »" at bounding box center [749, 108] width 32 height 16
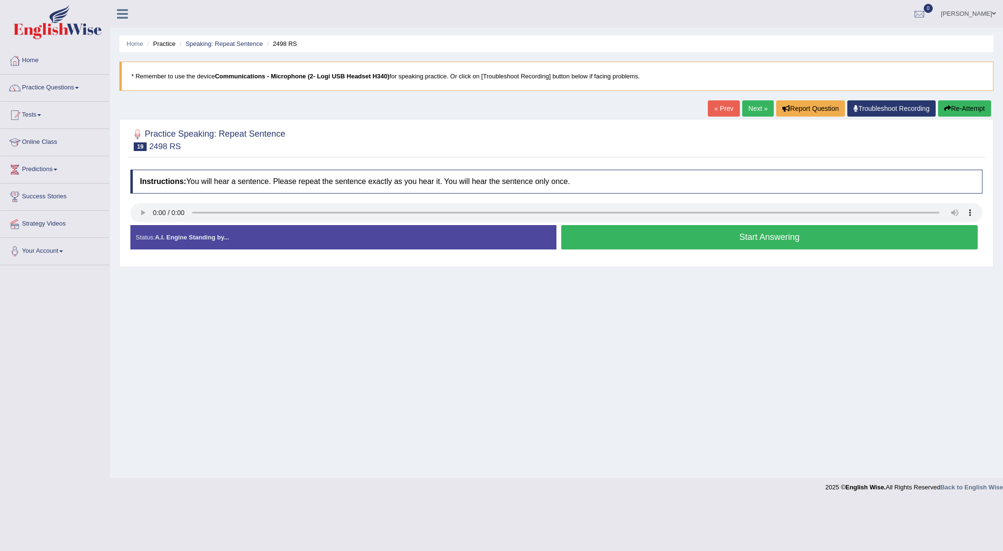
click at [708, 247] on button "Start Answering" at bounding box center [769, 237] width 416 height 24
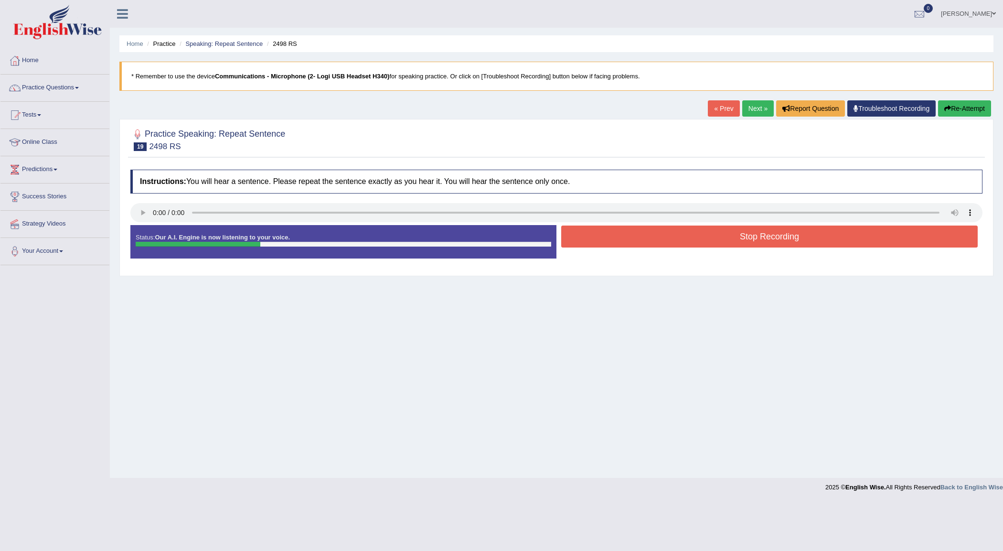
click at [708, 247] on button "Stop Recording" at bounding box center [769, 236] width 416 height 22
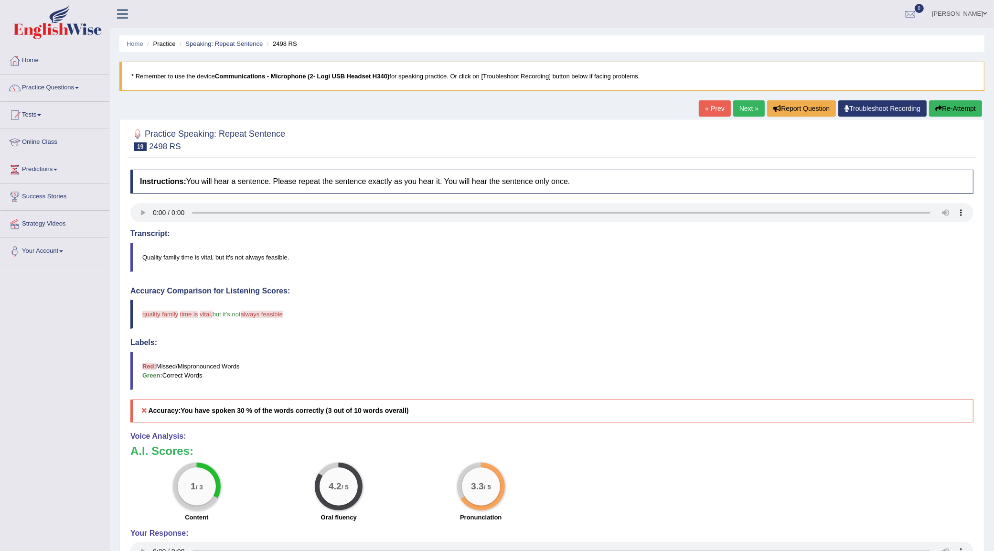
click at [733, 107] on link "Next »" at bounding box center [749, 108] width 32 height 16
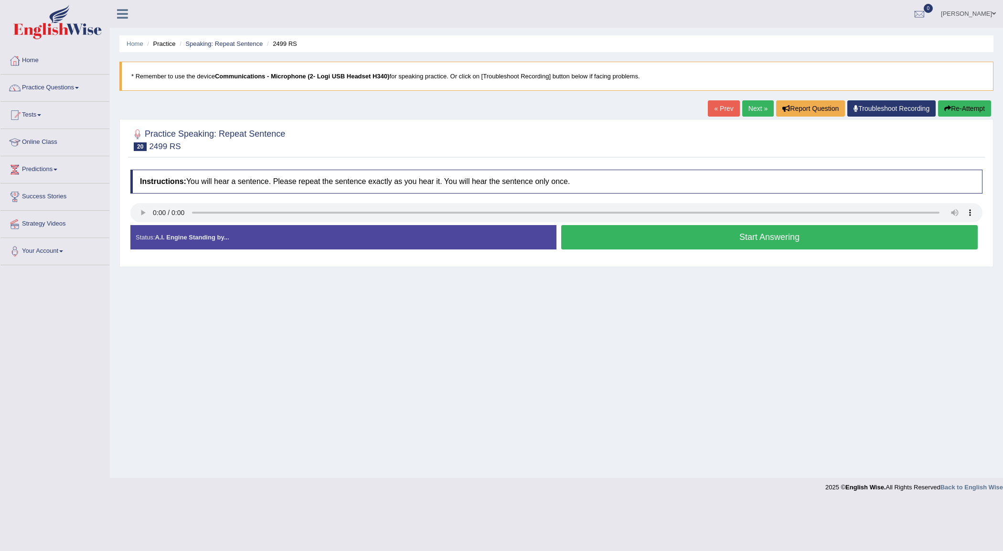
click at [716, 237] on button "Start Answering" at bounding box center [769, 237] width 416 height 24
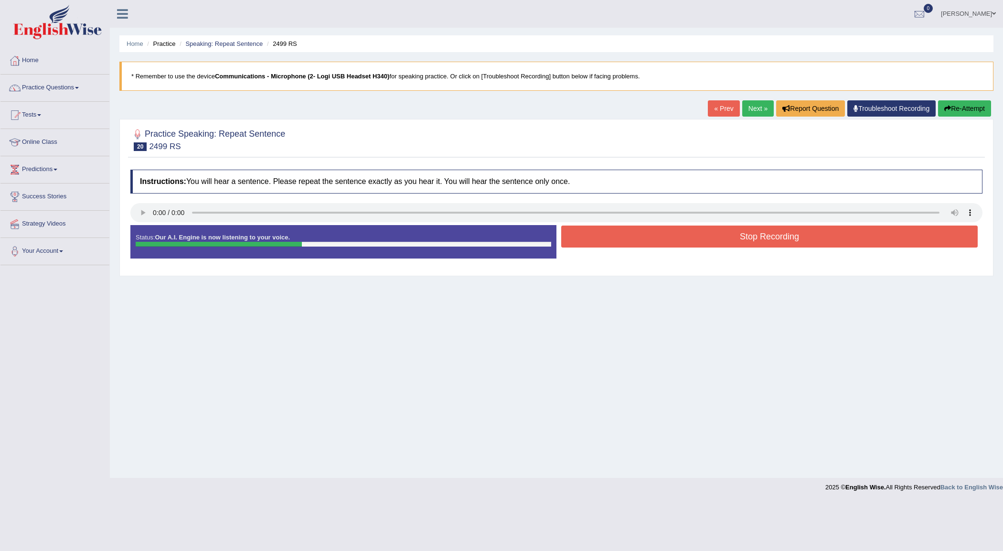
click at [716, 237] on button "Stop Recording" at bounding box center [769, 236] width 416 height 22
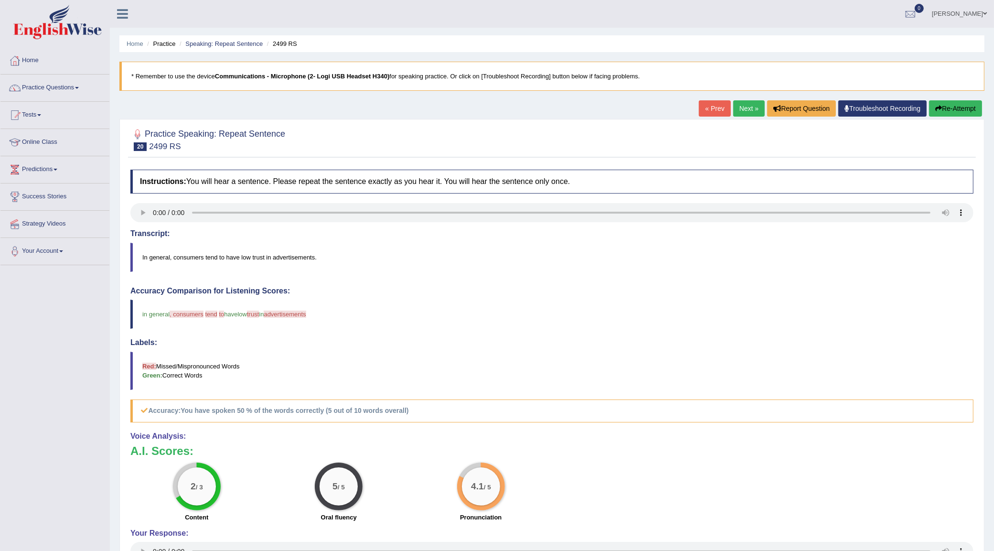
click at [749, 110] on link "Next »" at bounding box center [749, 108] width 32 height 16
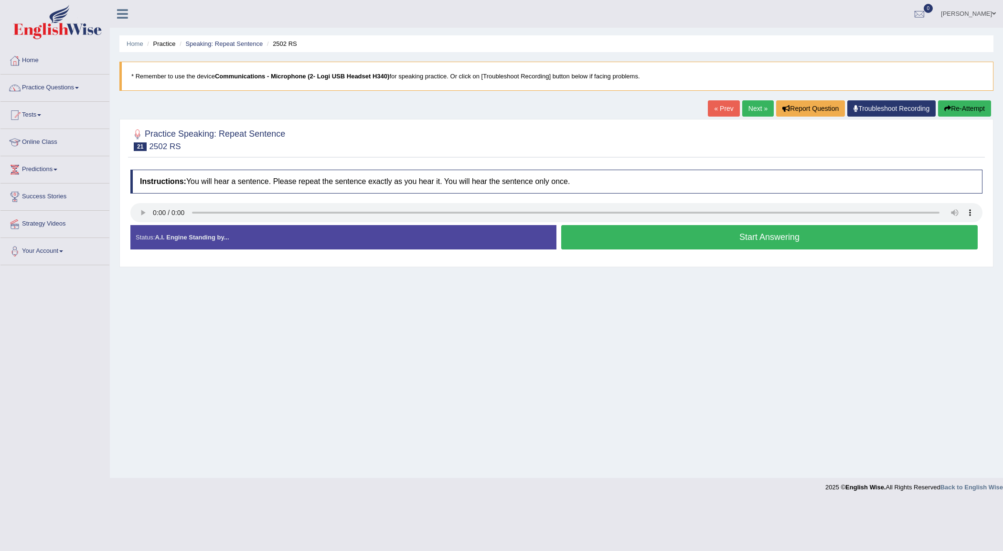
click at [774, 230] on button "Start Answering" at bounding box center [769, 237] width 416 height 24
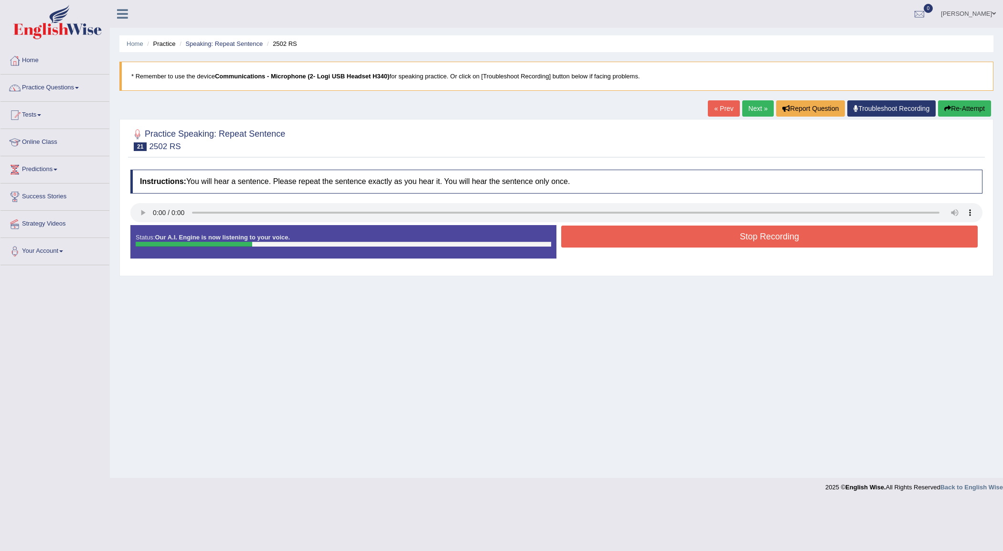
click at [774, 230] on button "Stop Recording" at bounding box center [769, 236] width 416 height 22
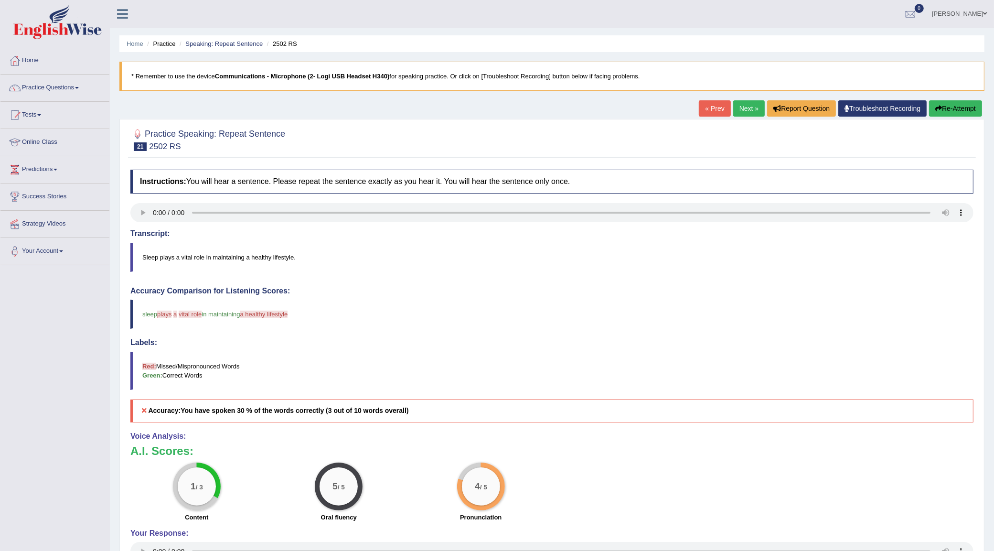
click at [750, 106] on link "Next »" at bounding box center [749, 108] width 32 height 16
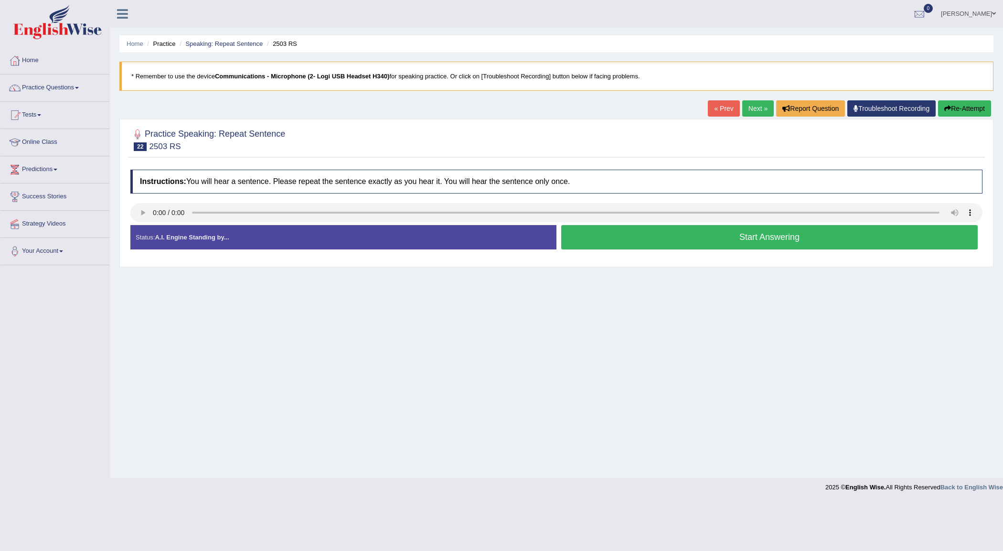
click at [747, 112] on link "Next »" at bounding box center [758, 108] width 32 height 16
click at [586, 237] on button "Start Answering" at bounding box center [769, 237] width 416 height 24
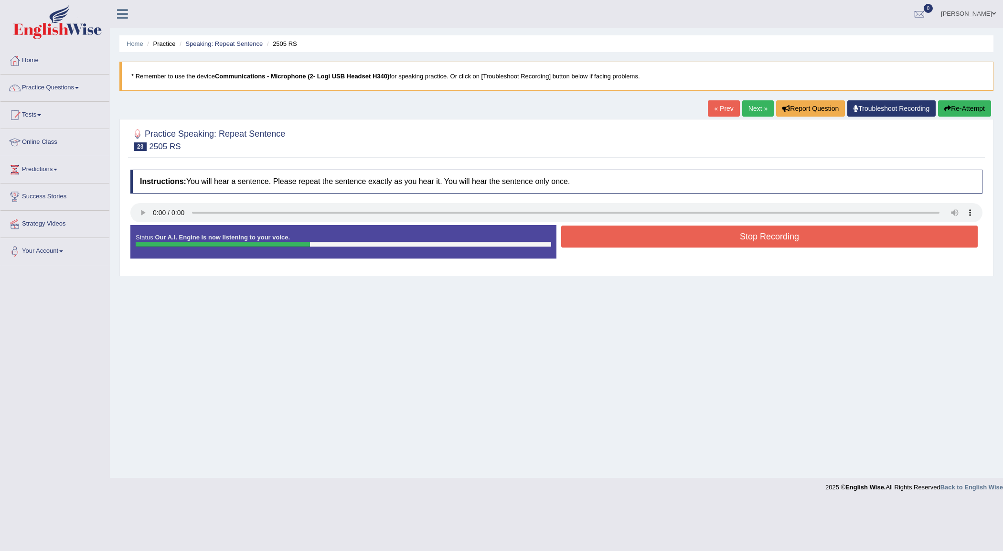
click at [586, 237] on button "Stop Recording" at bounding box center [769, 236] width 416 height 22
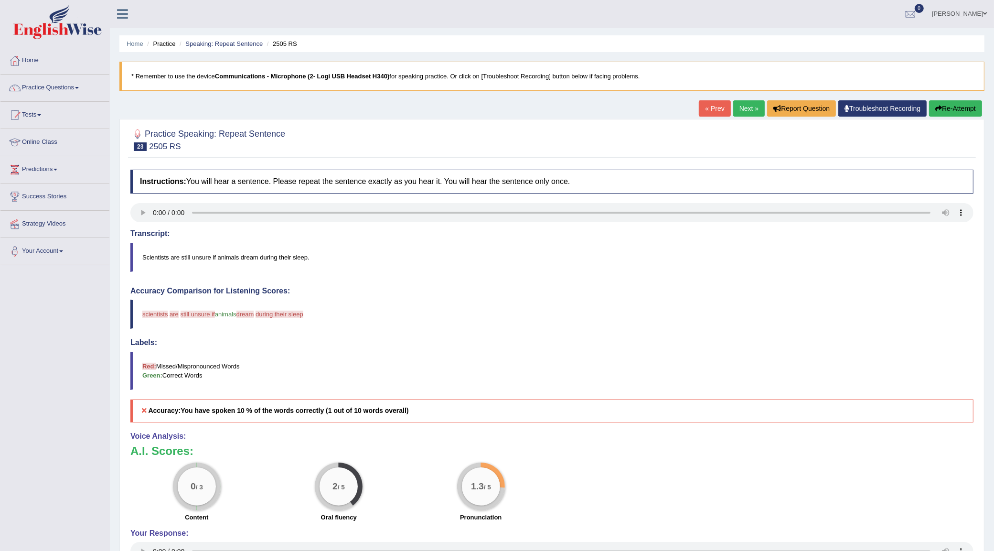
click at [752, 107] on link "Next »" at bounding box center [749, 108] width 32 height 16
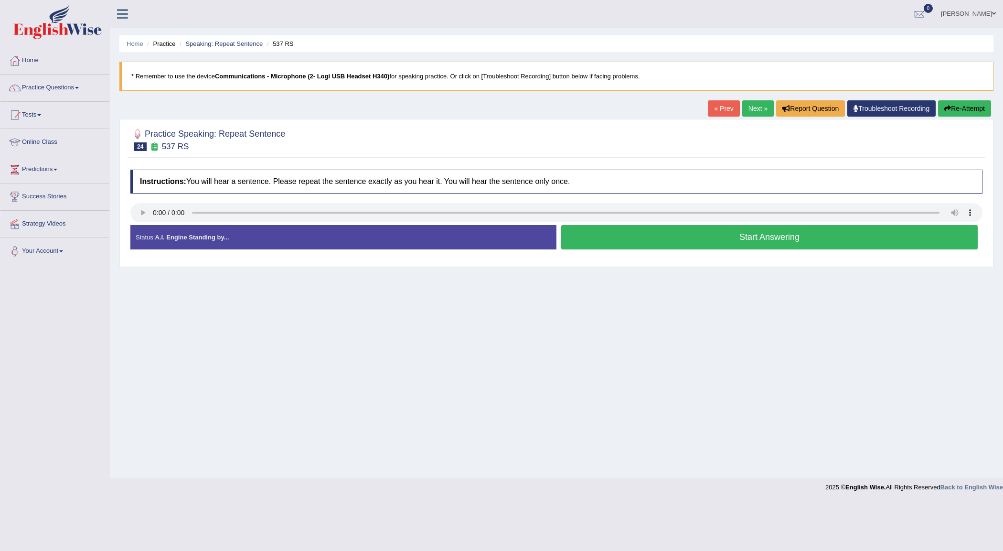
click at [657, 243] on button "Start Answering" at bounding box center [769, 237] width 416 height 24
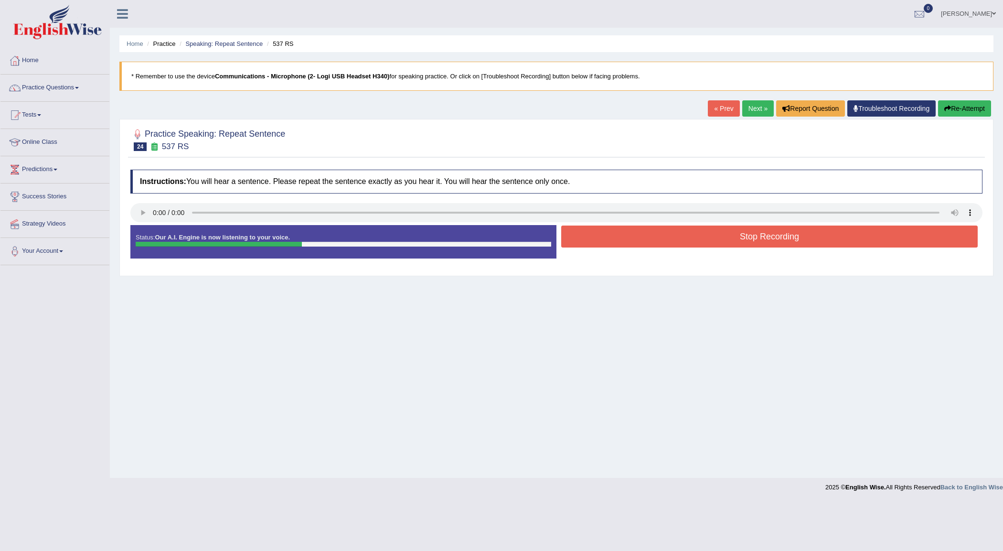
click at [657, 243] on button "Stop Recording" at bounding box center [769, 236] width 416 height 22
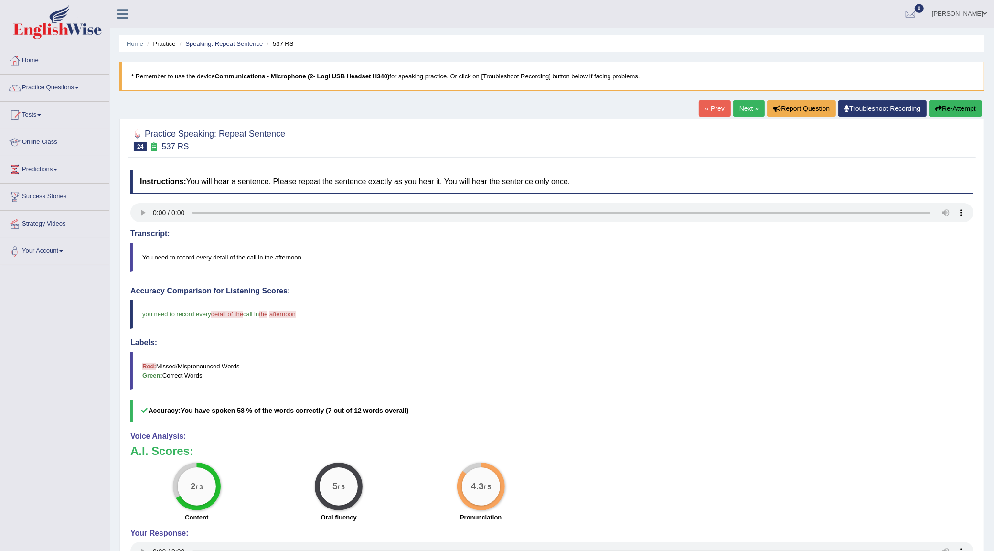
click at [733, 101] on link "Next »" at bounding box center [749, 108] width 32 height 16
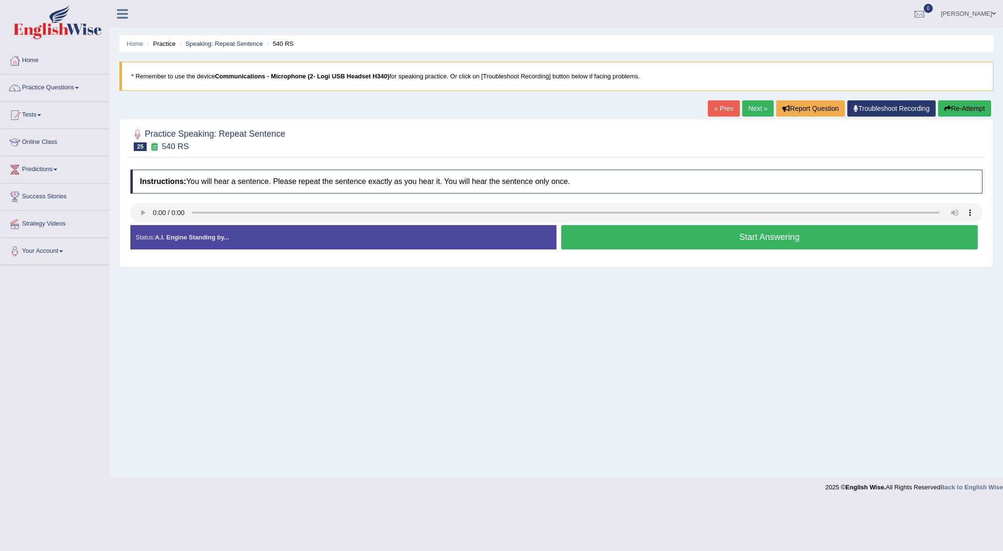
click at [646, 243] on button "Start Answering" at bounding box center [769, 237] width 416 height 24
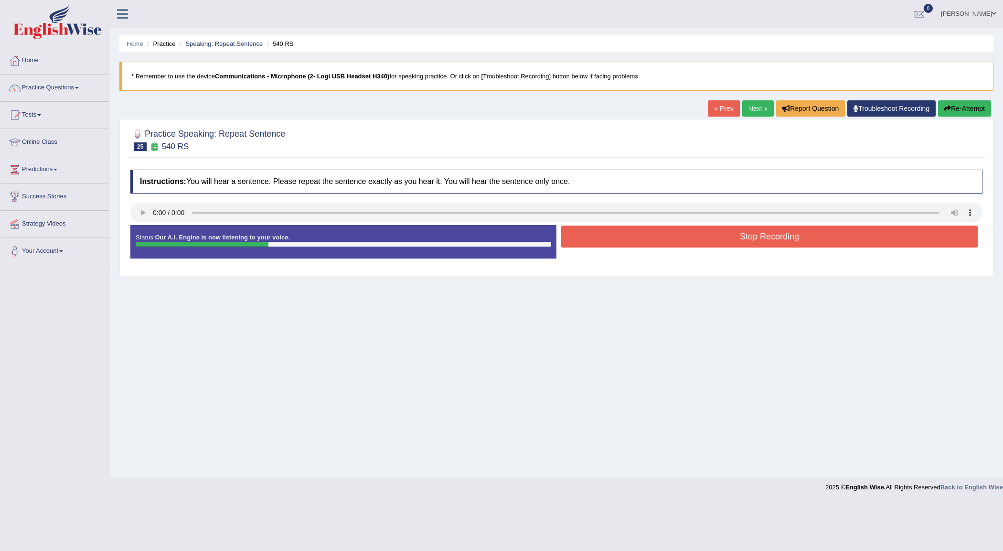
click at [646, 243] on button "Stop Recording" at bounding box center [769, 236] width 416 height 22
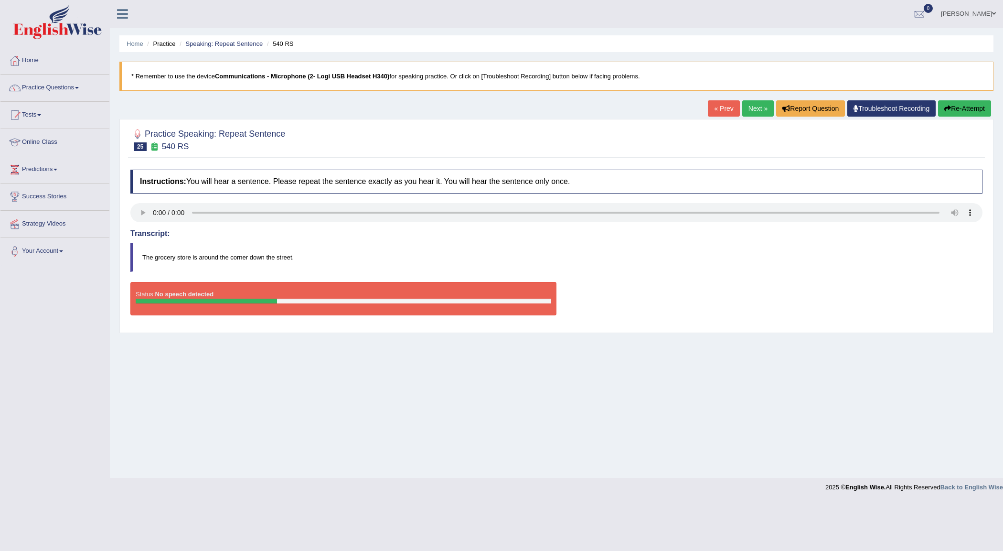
click at [758, 110] on link "Next »" at bounding box center [758, 108] width 32 height 16
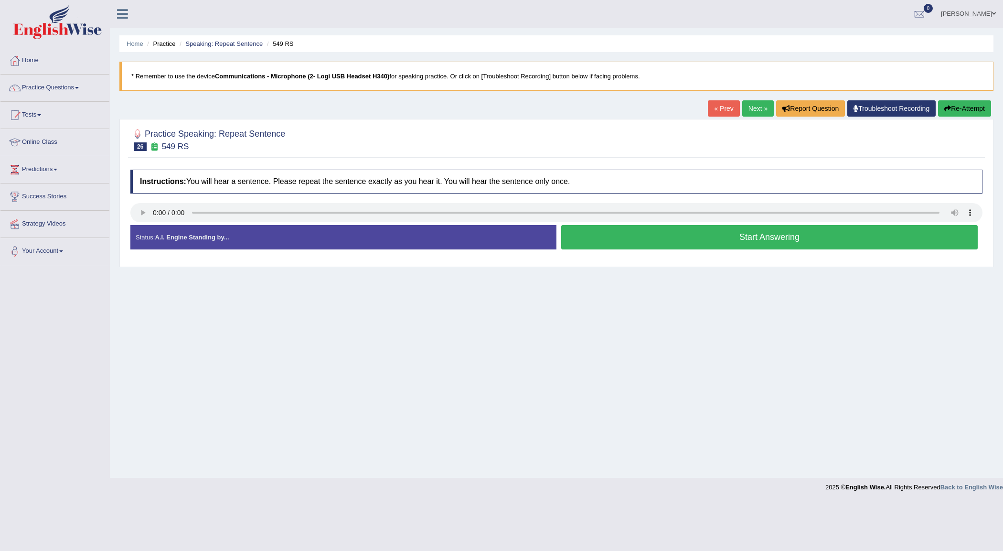
click at [799, 244] on button "Start Answering" at bounding box center [769, 237] width 416 height 24
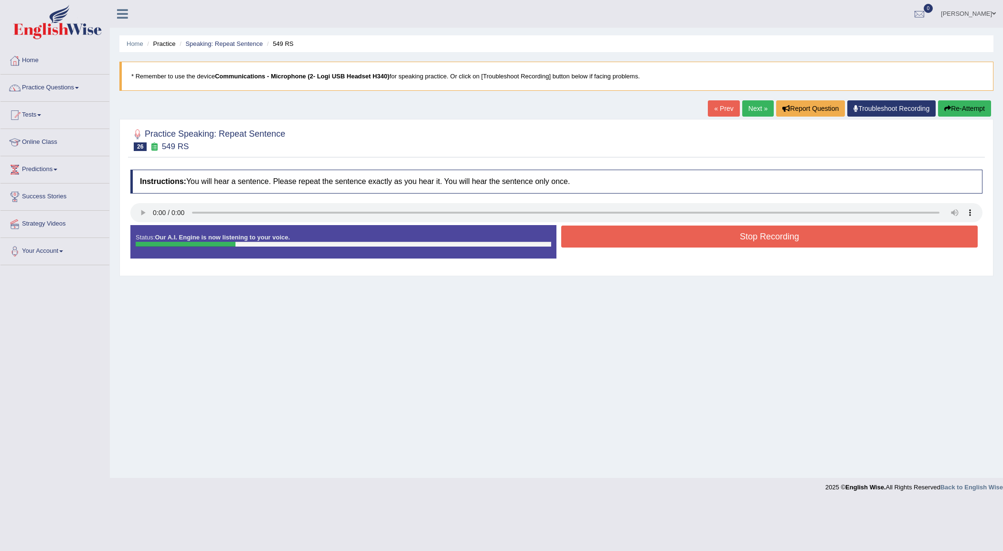
click at [799, 244] on button "Stop Recording" at bounding box center [769, 236] width 416 height 22
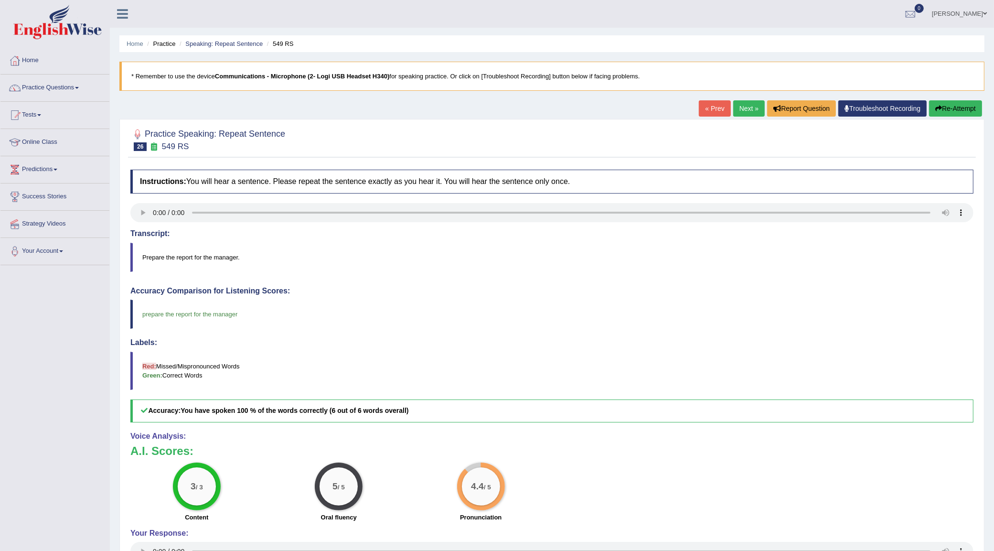
click at [746, 103] on link "Next »" at bounding box center [749, 108] width 32 height 16
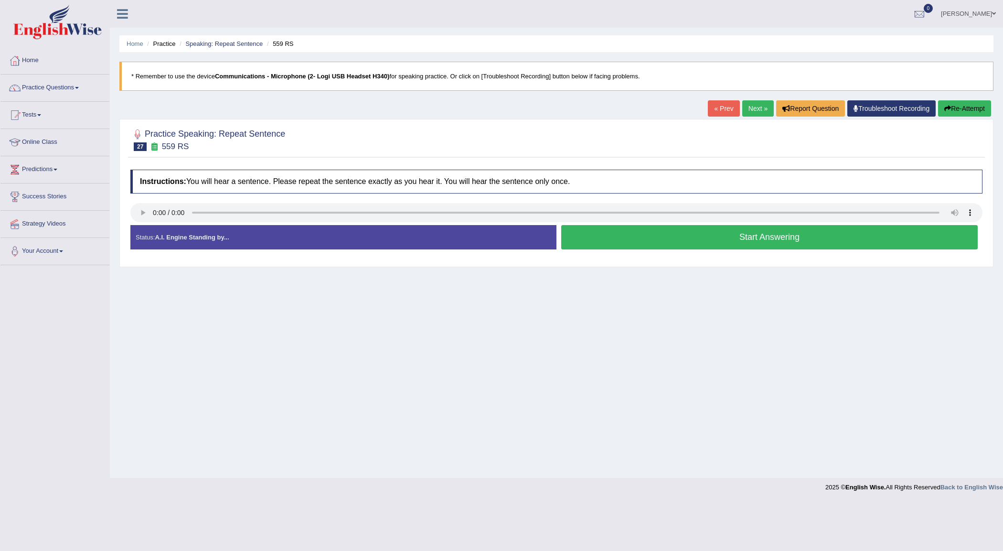
click at [612, 238] on button "Start Answering" at bounding box center [769, 237] width 416 height 24
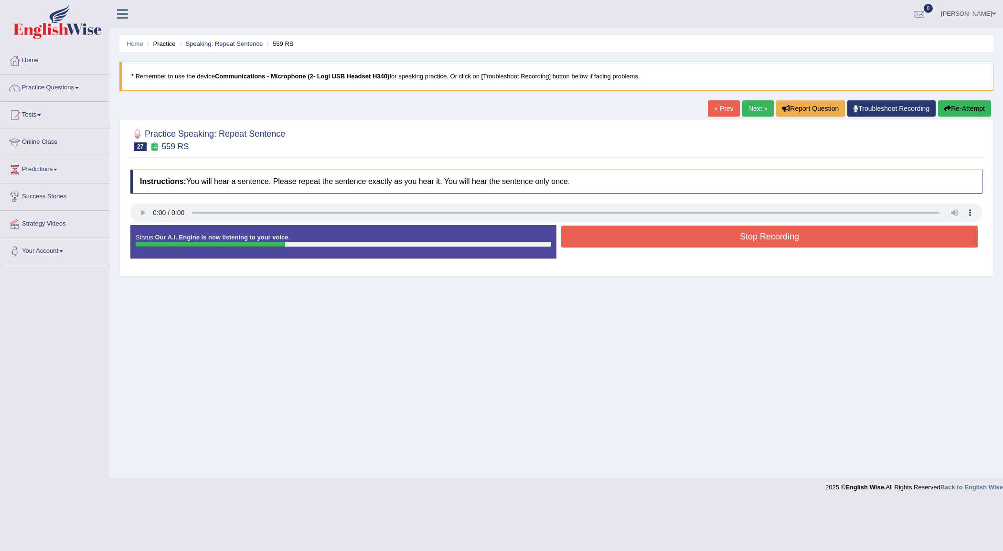
click at [612, 238] on button "Stop Recording" at bounding box center [769, 236] width 416 height 22
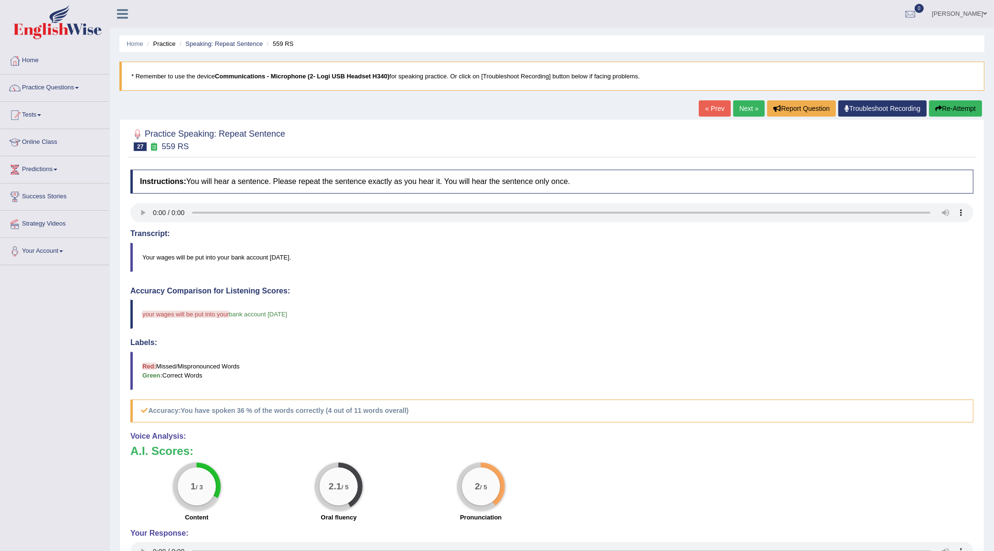
click at [746, 113] on link "Next »" at bounding box center [749, 108] width 32 height 16
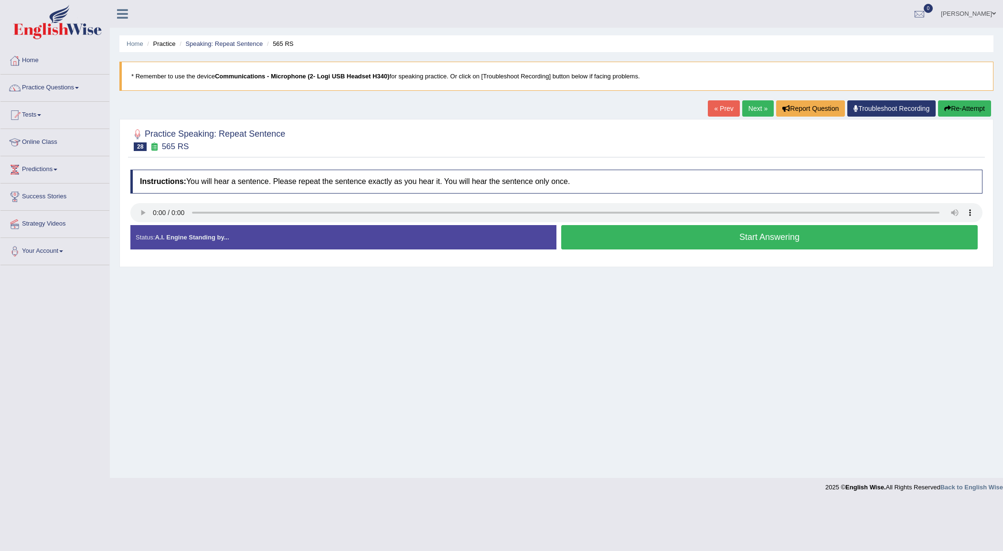
click at [691, 242] on button "Start Answering" at bounding box center [769, 237] width 416 height 24
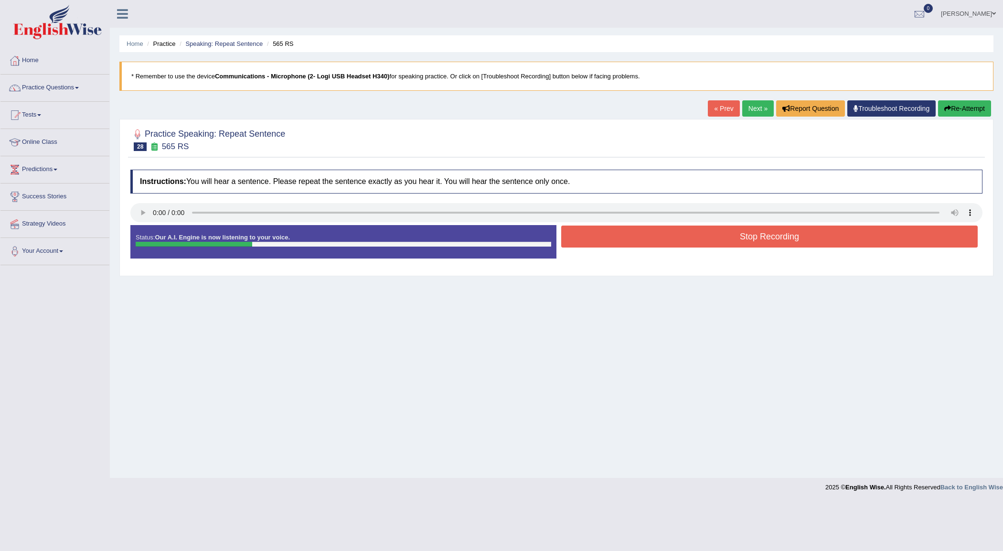
click at [691, 242] on button "Stop Recording" at bounding box center [769, 236] width 416 height 22
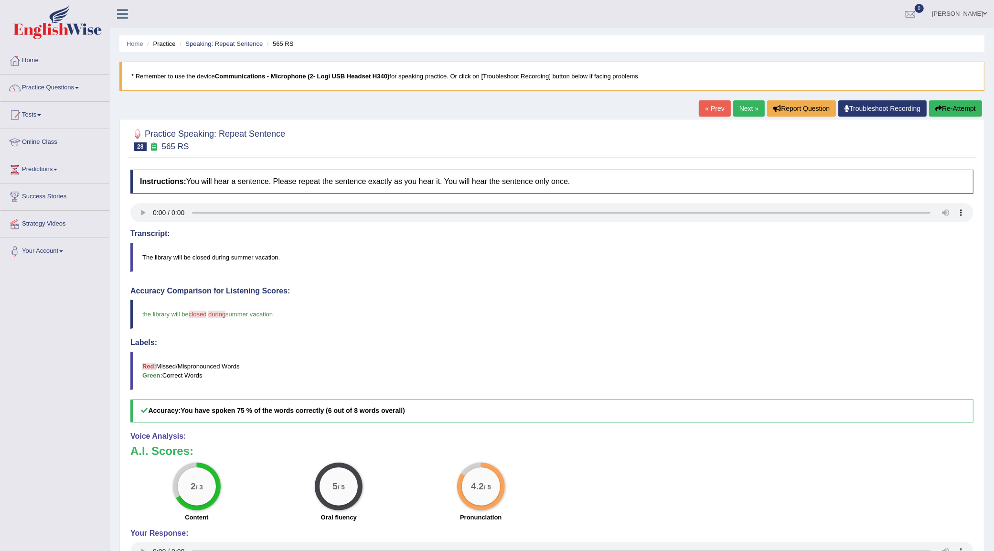
click at [733, 110] on link "Next »" at bounding box center [749, 108] width 32 height 16
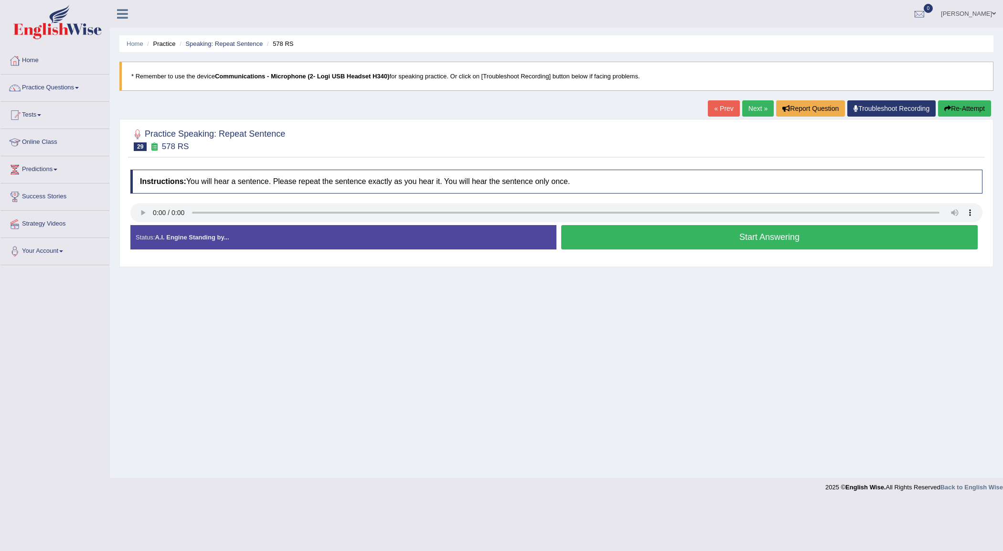
click at [767, 234] on button "Start Answering" at bounding box center [769, 237] width 416 height 24
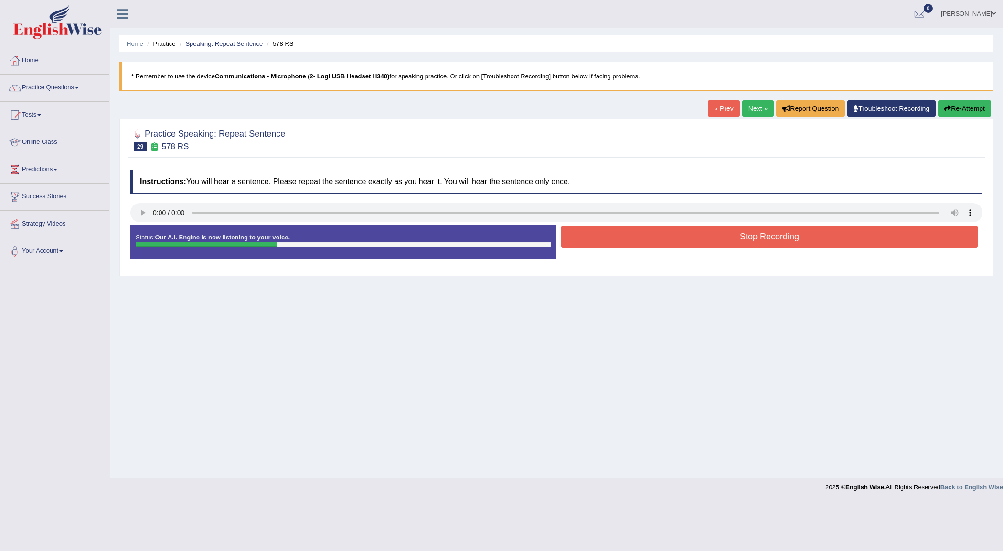
click at [767, 234] on button "Stop Recording" at bounding box center [769, 236] width 416 height 22
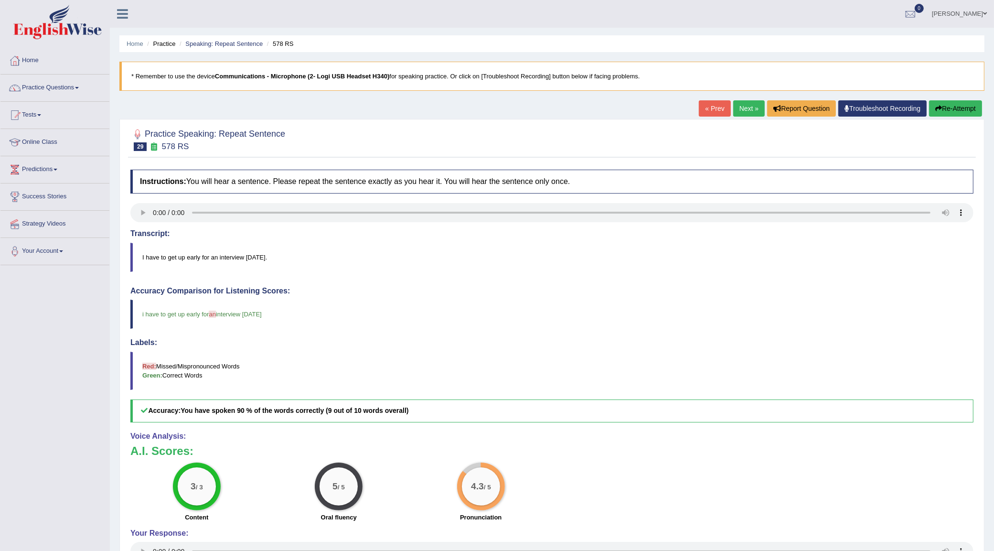
click at [737, 116] on link "Next »" at bounding box center [749, 108] width 32 height 16
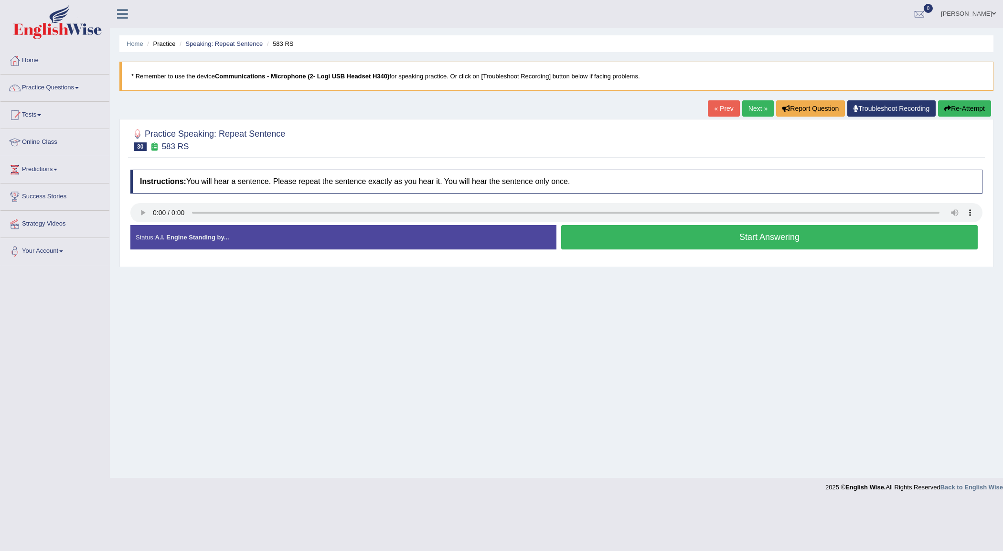
click at [667, 233] on button "Start Answering" at bounding box center [769, 237] width 416 height 24
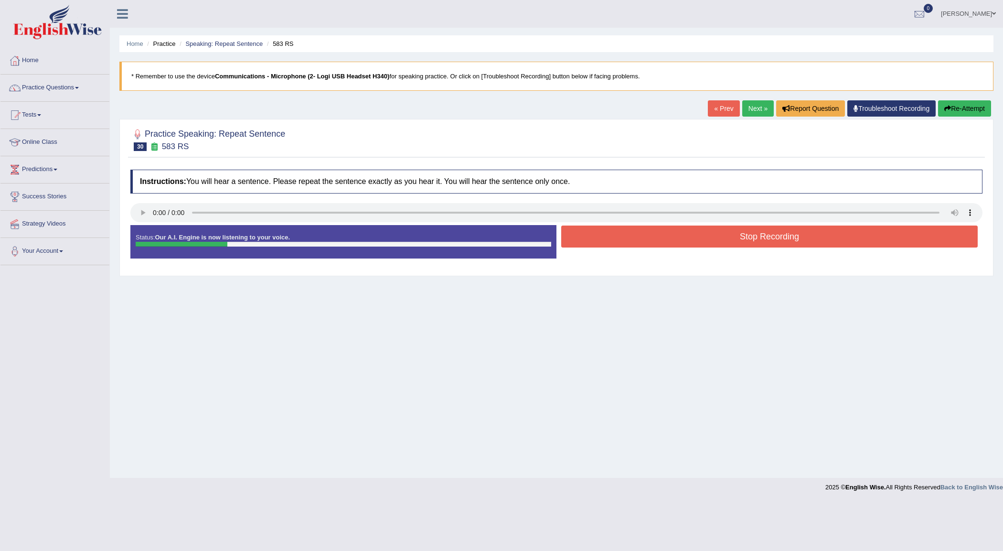
click at [667, 233] on button "Stop Recording" at bounding box center [769, 236] width 416 height 22
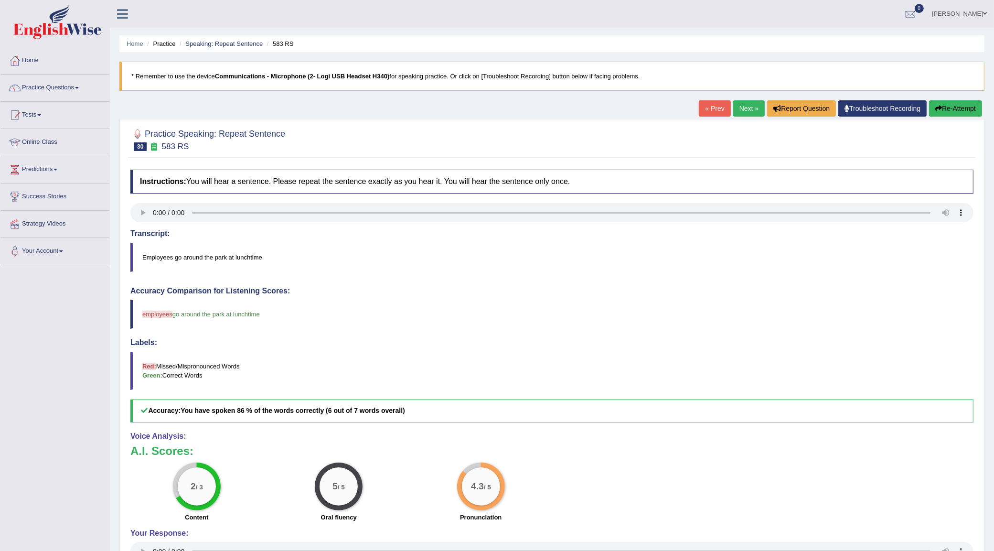
click at [735, 109] on link "Next »" at bounding box center [749, 108] width 32 height 16
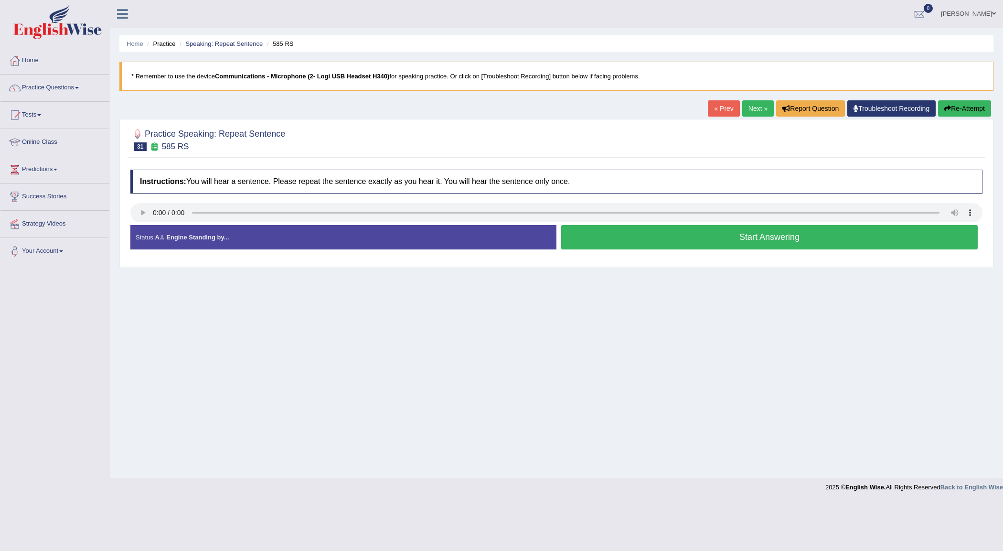
click at [653, 240] on button "Start Answering" at bounding box center [769, 237] width 416 height 24
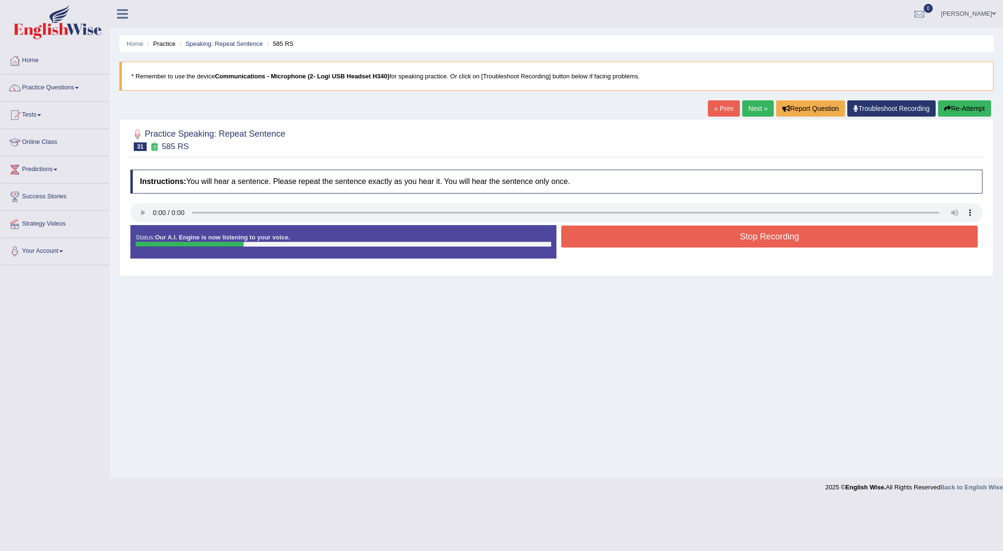
click at [653, 240] on button "Stop Recording" at bounding box center [769, 236] width 416 height 22
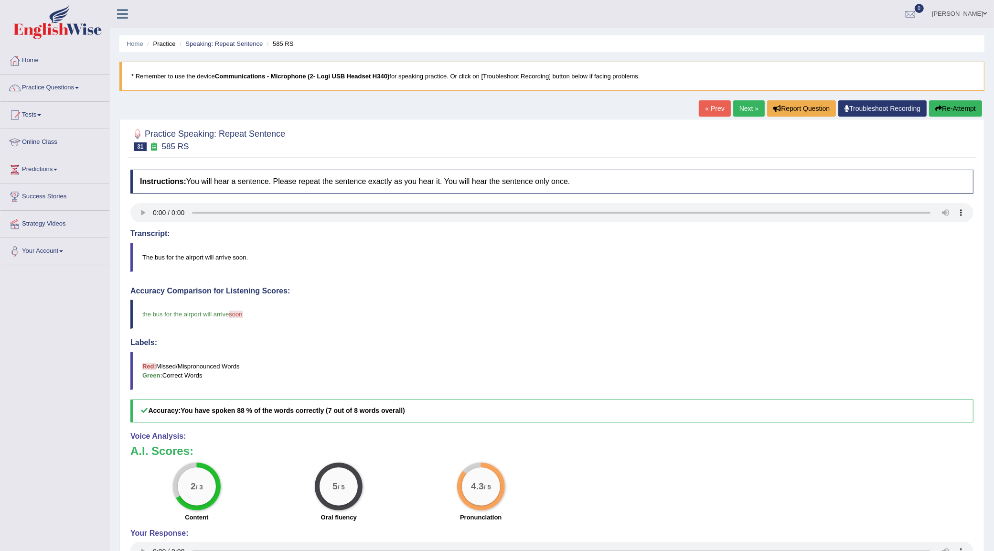
click at [745, 113] on link "Next »" at bounding box center [749, 108] width 32 height 16
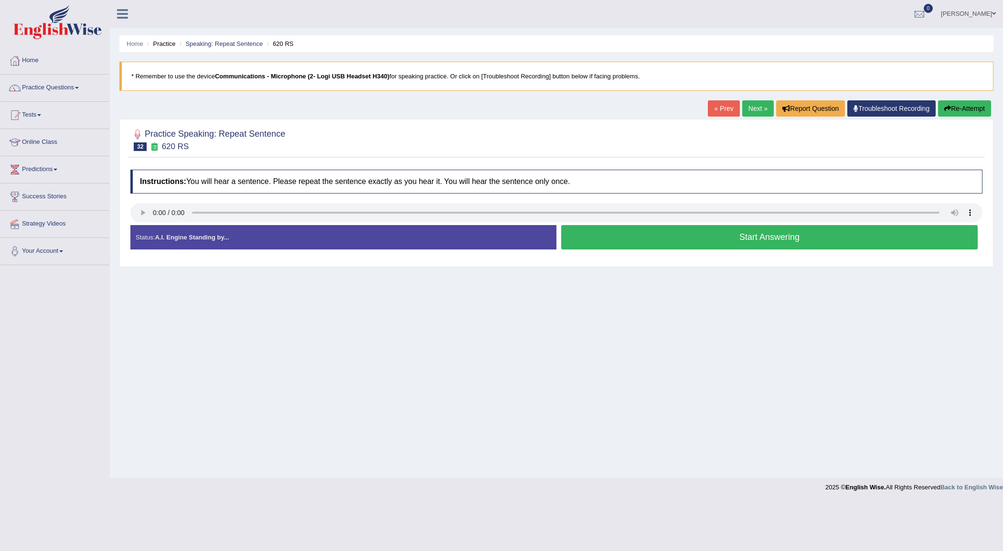
click at [692, 229] on button "Start Answering" at bounding box center [769, 237] width 416 height 24
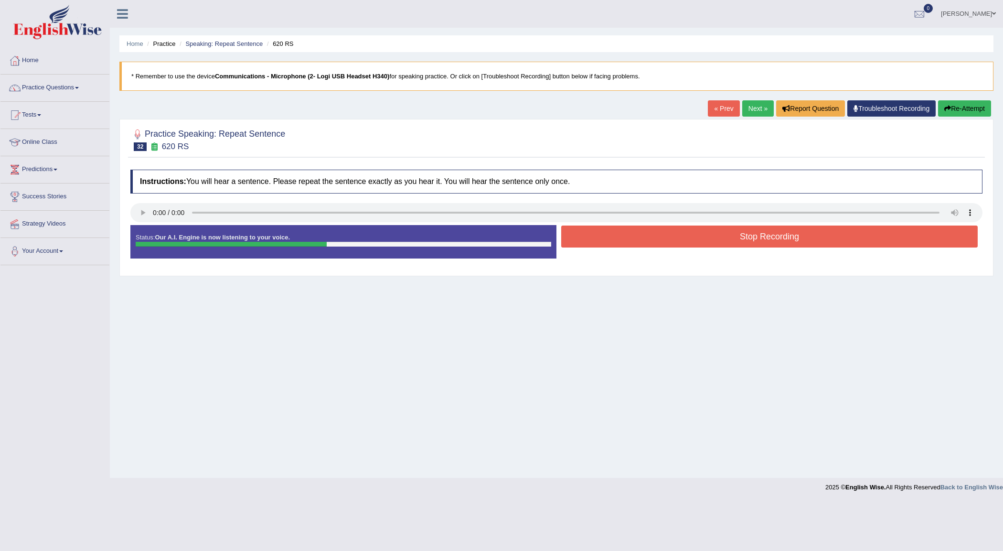
click at [692, 229] on button "Stop Recording" at bounding box center [769, 236] width 416 height 22
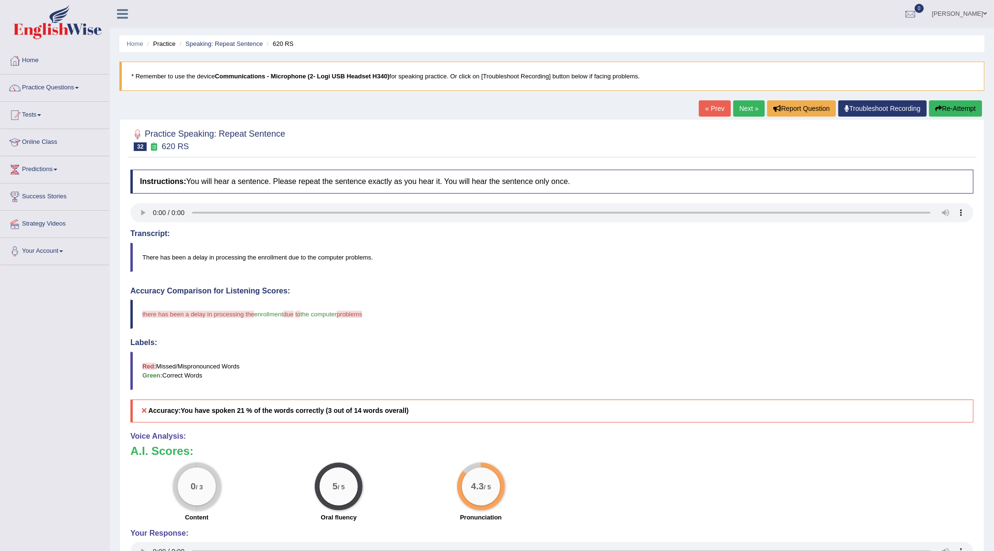
click at [750, 112] on link "Next »" at bounding box center [749, 108] width 32 height 16
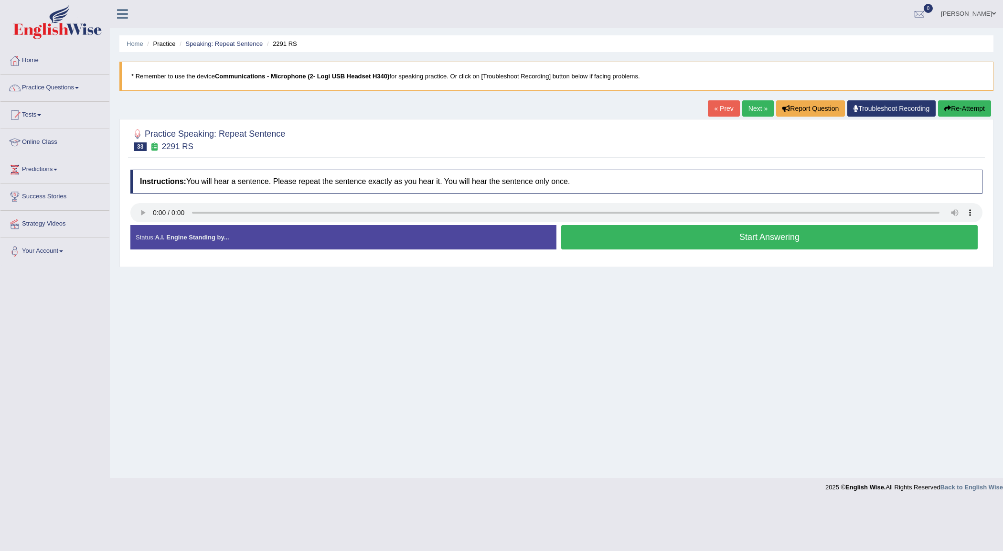
click at [617, 238] on button "Start Answering" at bounding box center [769, 237] width 416 height 24
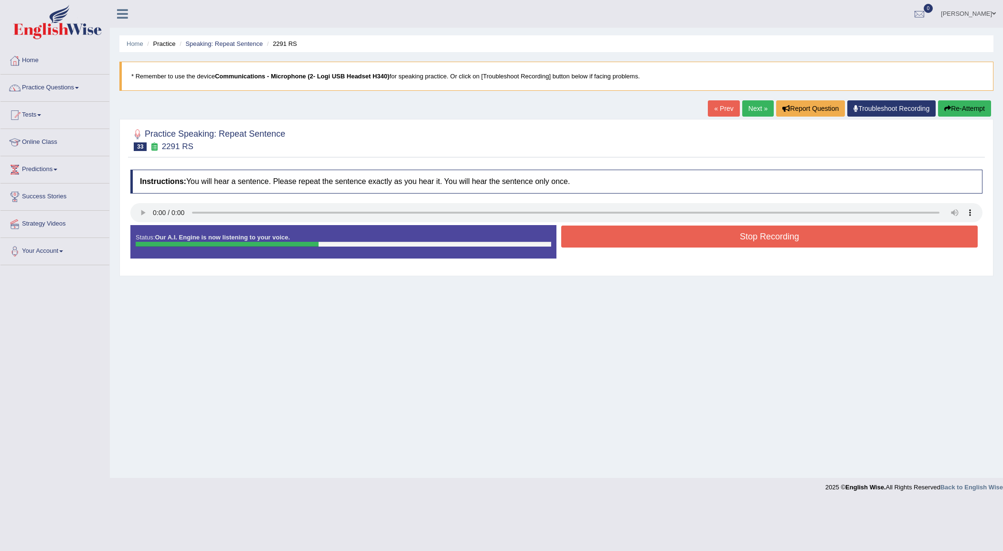
click at [617, 238] on button "Stop Recording" at bounding box center [769, 236] width 416 height 22
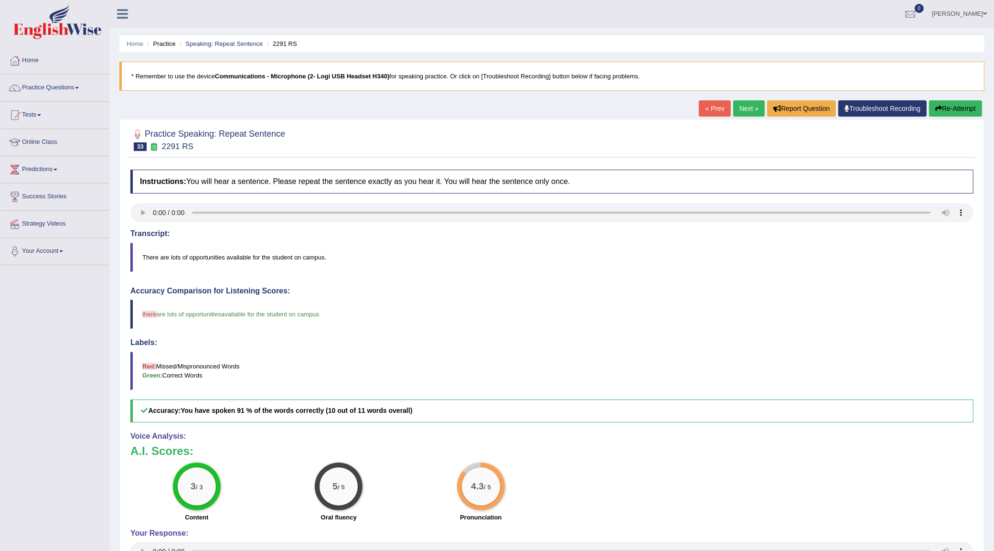
click at [756, 112] on link "Next »" at bounding box center [749, 108] width 32 height 16
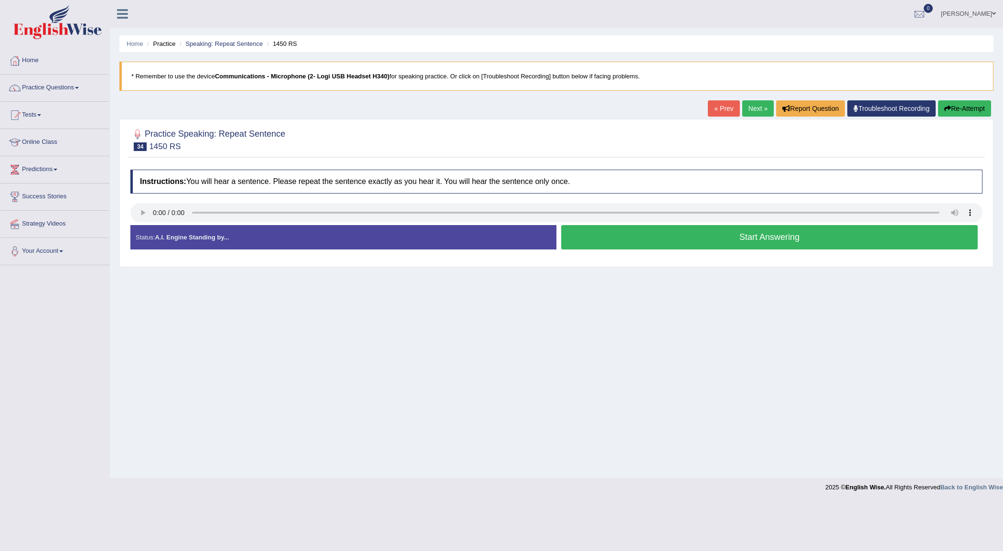
click at [746, 104] on link "Next »" at bounding box center [758, 108] width 32 height 16
click at [666, 240] on button "Start Answering" at bounding box center [769, 237] width 416 height 24
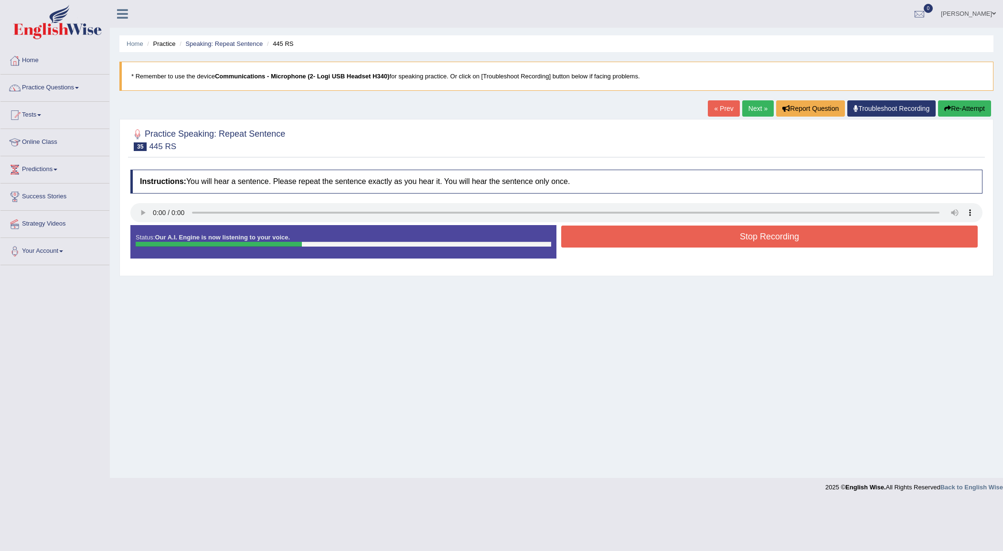
click at [666, 240] on button "Stop Recording" at bounding box center [769, 236] width 416 height 22
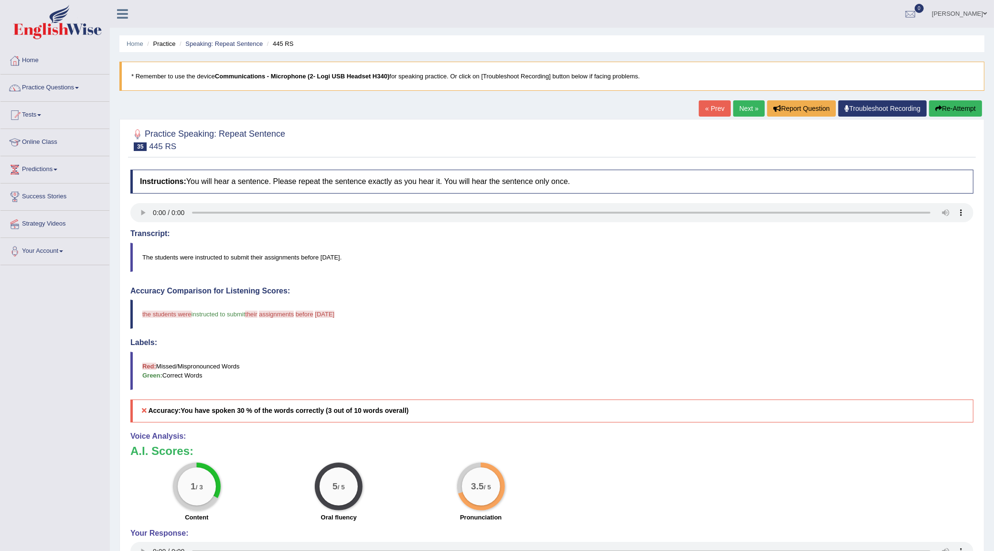
click at [733, 114] on link "Next »" at bounding box center [749, 108] width 32 height 16
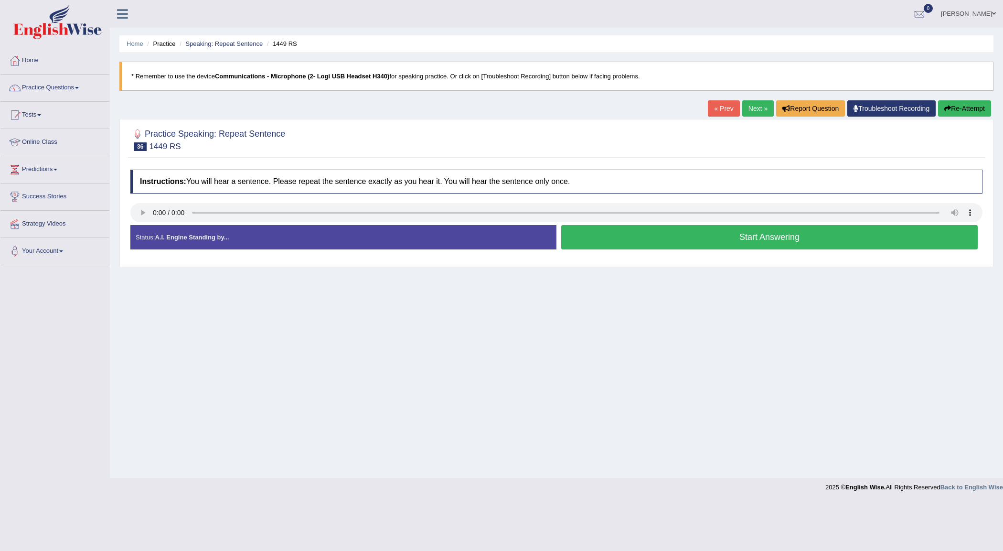
click at [670, 244] on button "Start Answering" at bounding box center [769, 237] width 416 height 24
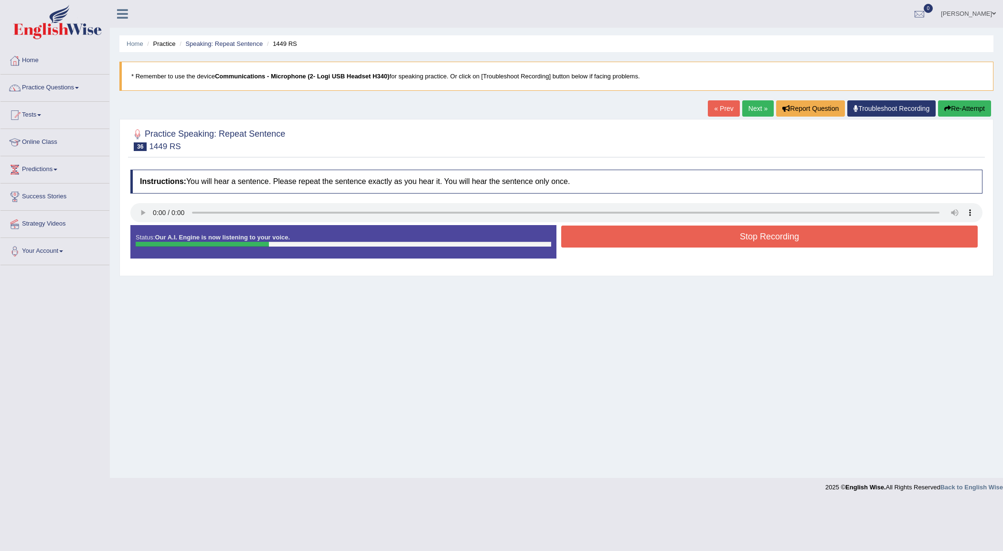
click at [670, 244] on button "Stop Recording" at bounding box center [769, 236] width 416 height 22
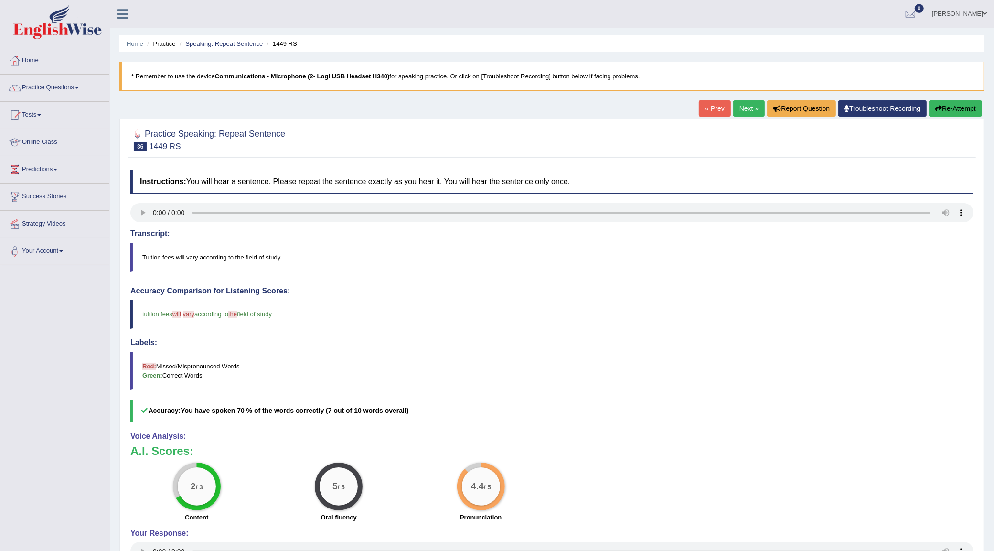
click at [749, 107] on link "Next »" at bounding box center [749, 108] width 32 height 16
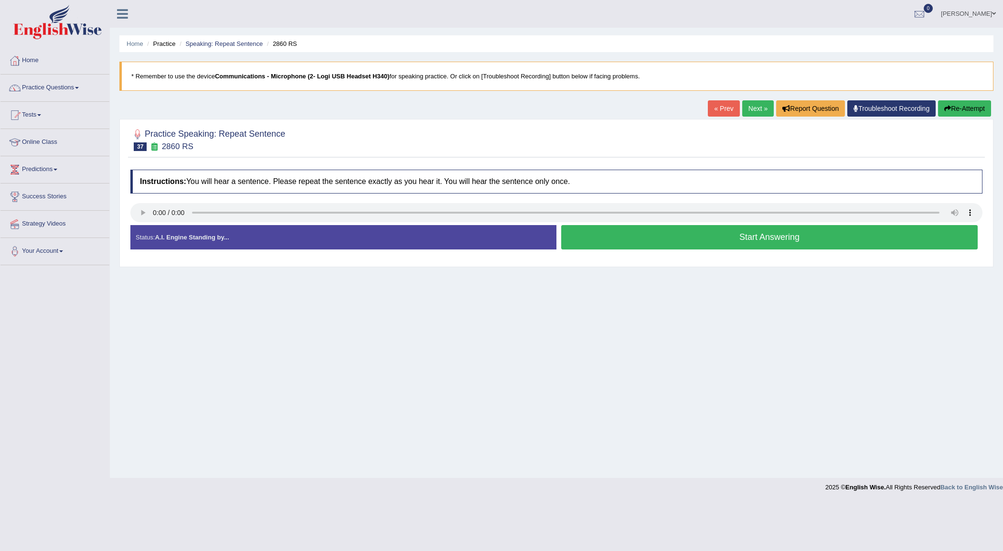
click at [873, 239] on button "Start Answering" at bounding box center [769, 237] width 416 height 24
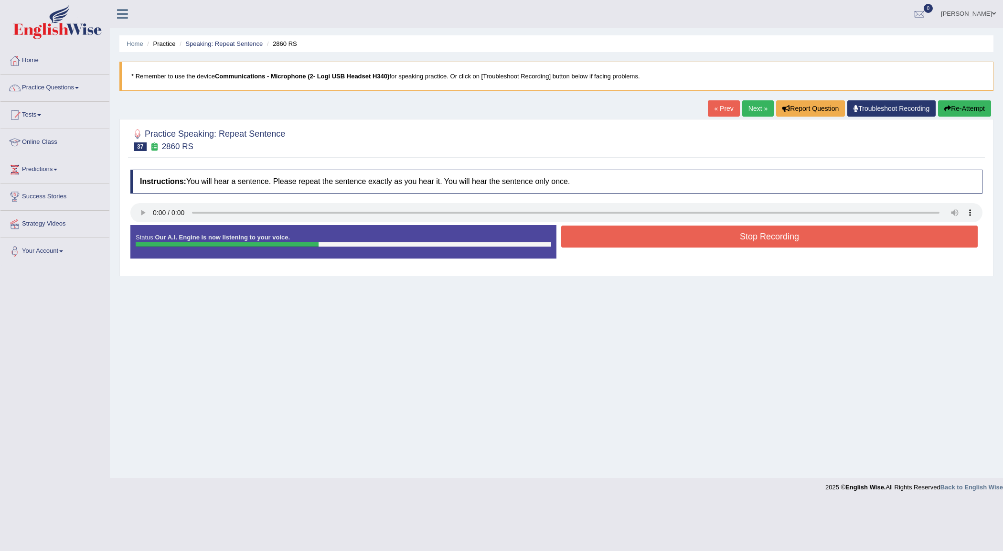
click at [869, 239] on button "Stop Recording" at bounding box center [769, 236] width 416 height 22
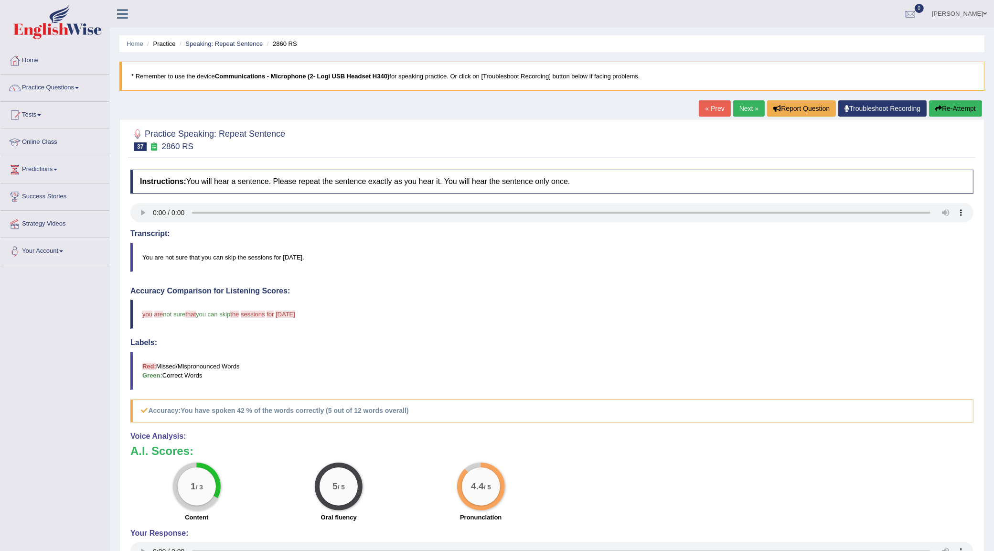
click at [733, 106] on link "Next »" at bounding box center [749, 108] width 32 height 16
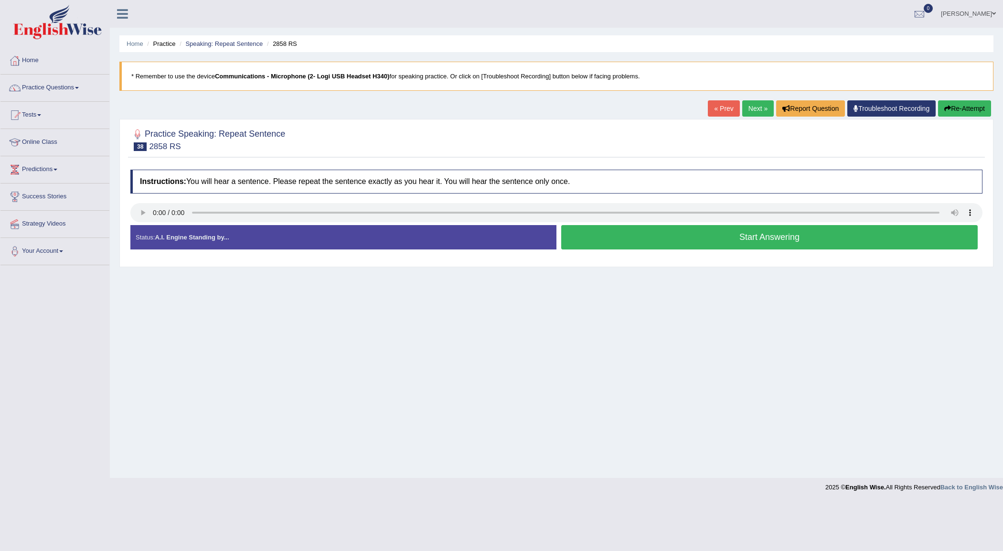
click at [742, 107] on link "Next »" at bounding box center [758, 108] width 32 height 16
click at [746, 112] on link "Next »" at bounding box center [758, 108] width 32 height 16
click at [742, 112] on link "Next »" at bounding box center [758, 108] width 32 height 16
click at [735, 108] on div "« Prev Next » Report Question Troubleshoot Recording Re-Attempt" at bounding box center [851, 109] width 286 height 19
click at [742, 108] on link "Next »" at bounding box center [758, 108] width 32 height 16
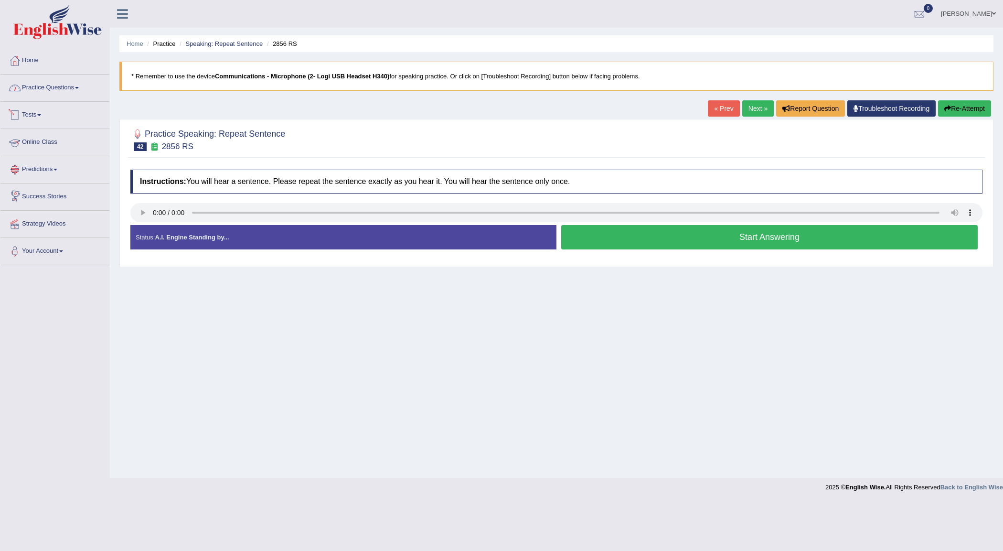
click at [68, 86] on link "Practice Questions" at bounding box center [54, 87] width 109 height 24
